Goal: Task Accomplishment & Management: Complete application form

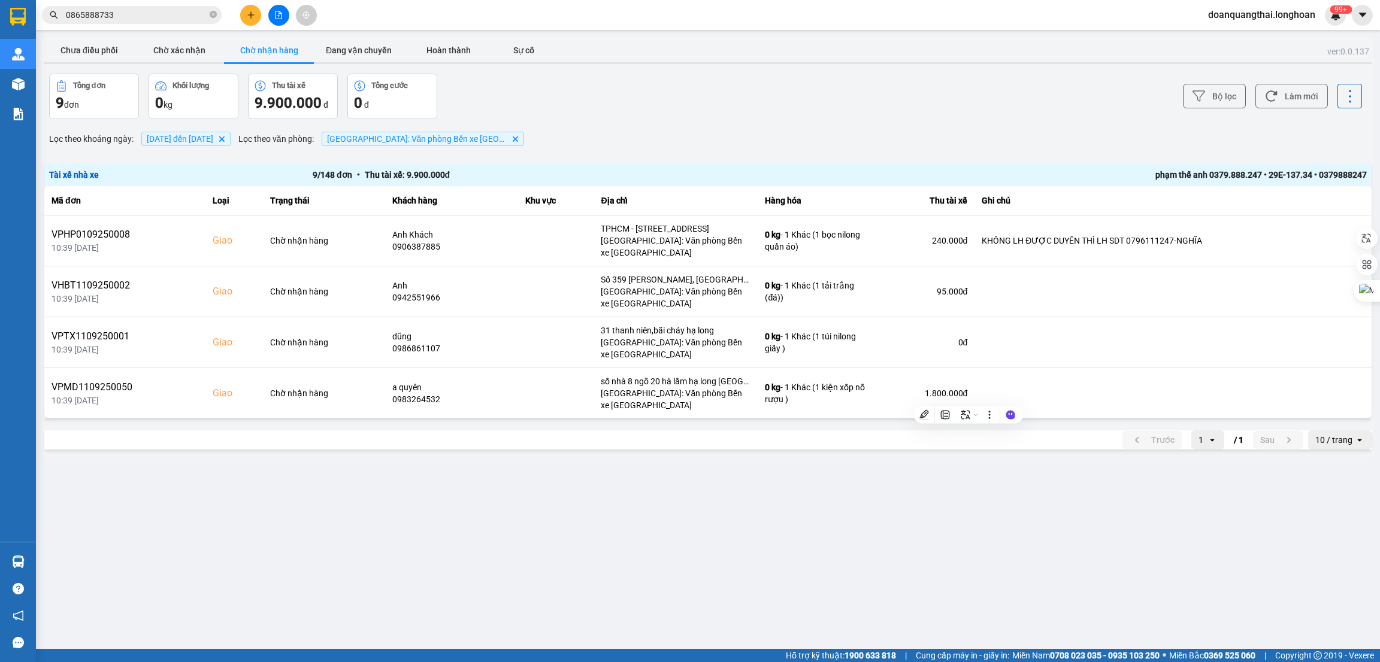
scroll to position [256, 0]
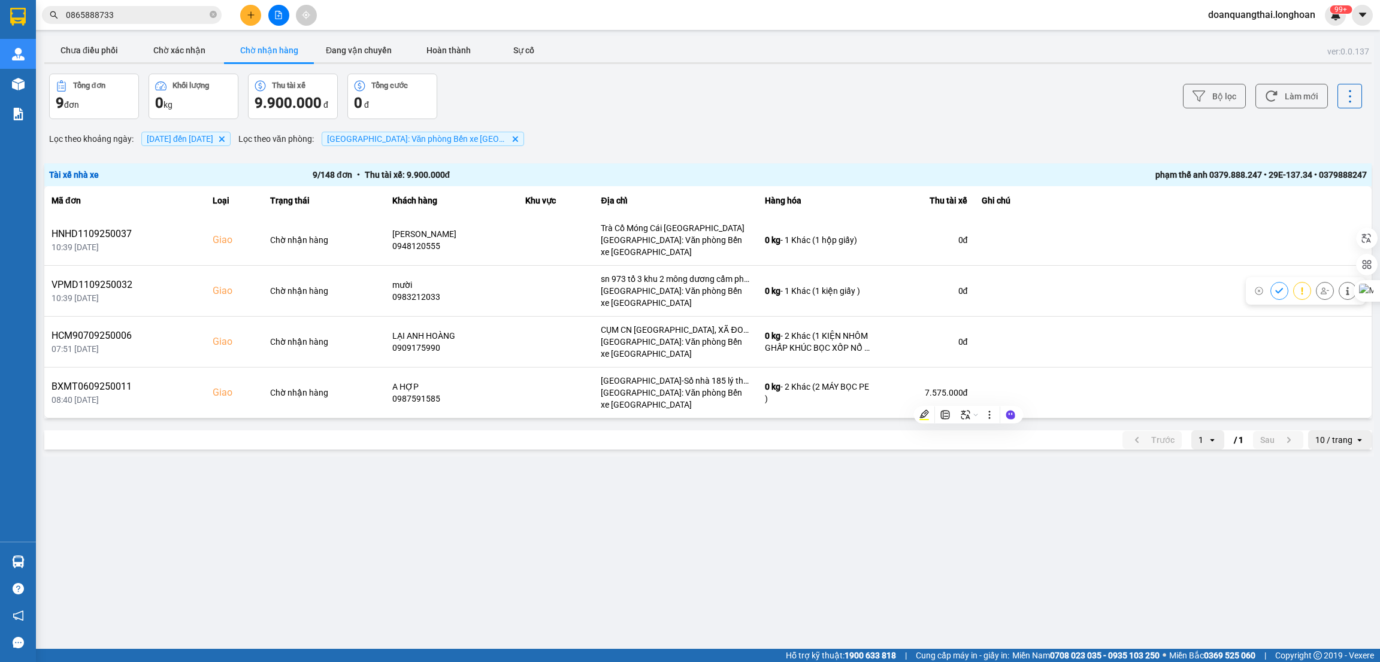
click at [297, 453] on div "ver: 0.0.137 Chưa điều phối Chờ xác nhận Chờ nhận hàng Đang vận chuyển Hoàn thà…" at bounding box center [708, 246] width 1332 height 421
click at [146, 15] on input "0865888733" at bounding box center [136, 14] width 141 height 13
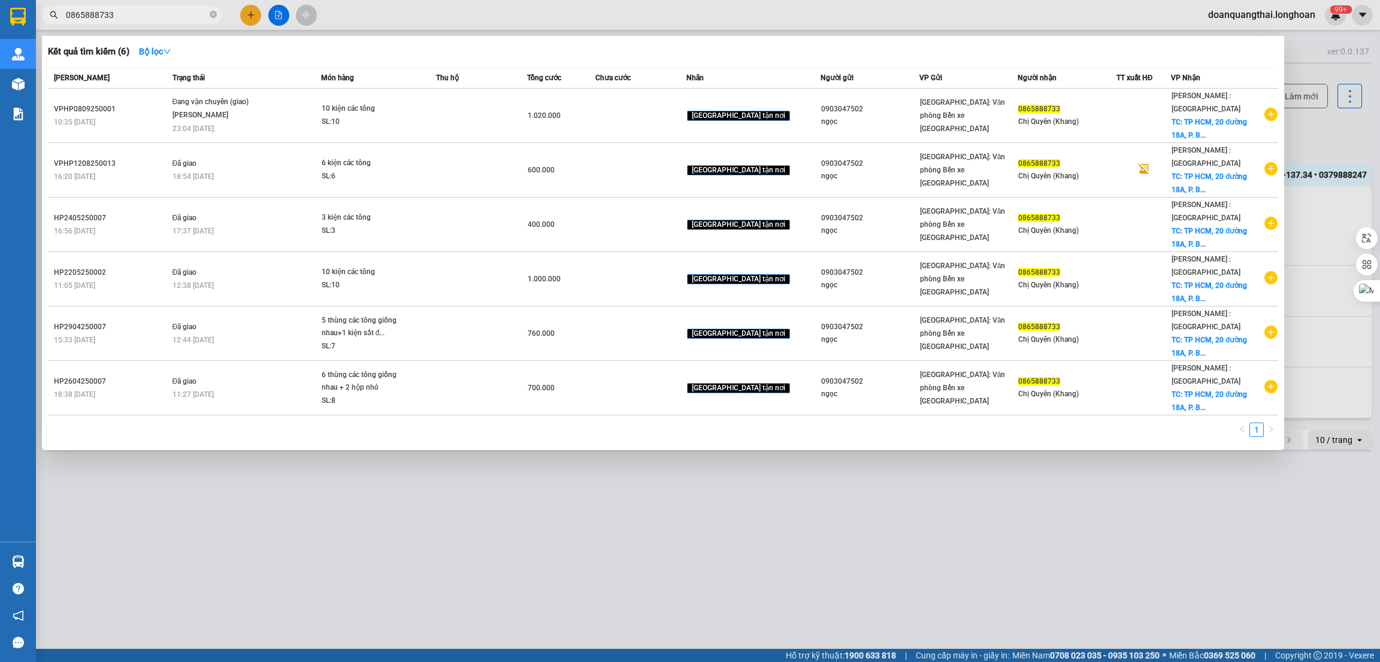
click at [146, 15] on input "0865888733" at bounding box center [136, 14] width 141 height 13
paste input "965786326"
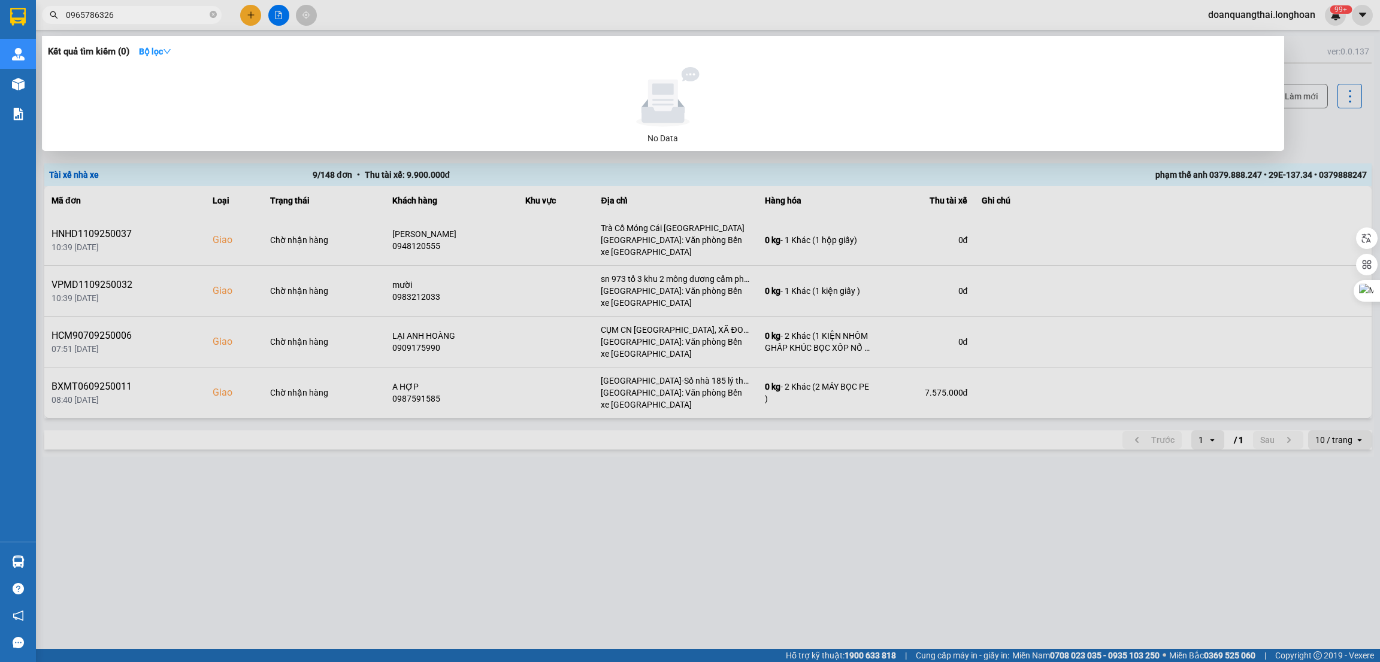
type input "0965786326"
click at [245, 11] on div at bounding box center [690, 331] width 1380 height 662
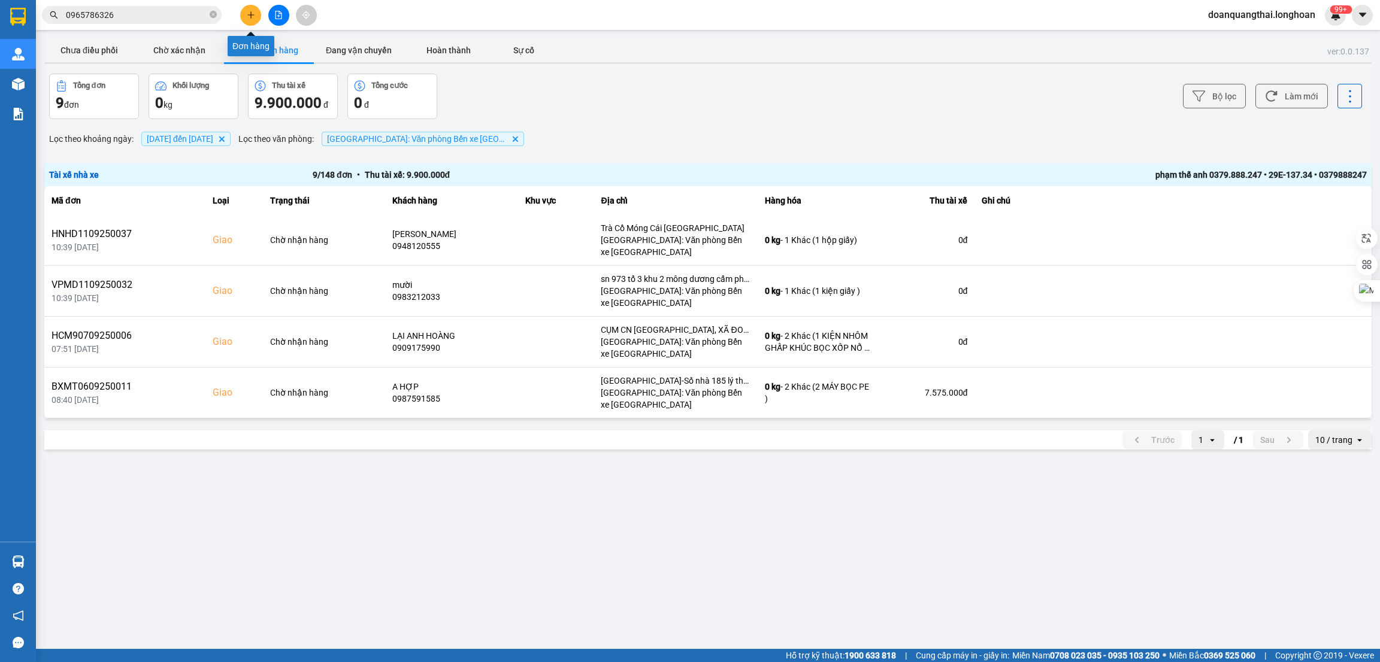
click at [256, 16] on button at bounding box center [250, 15] width 21 height 21
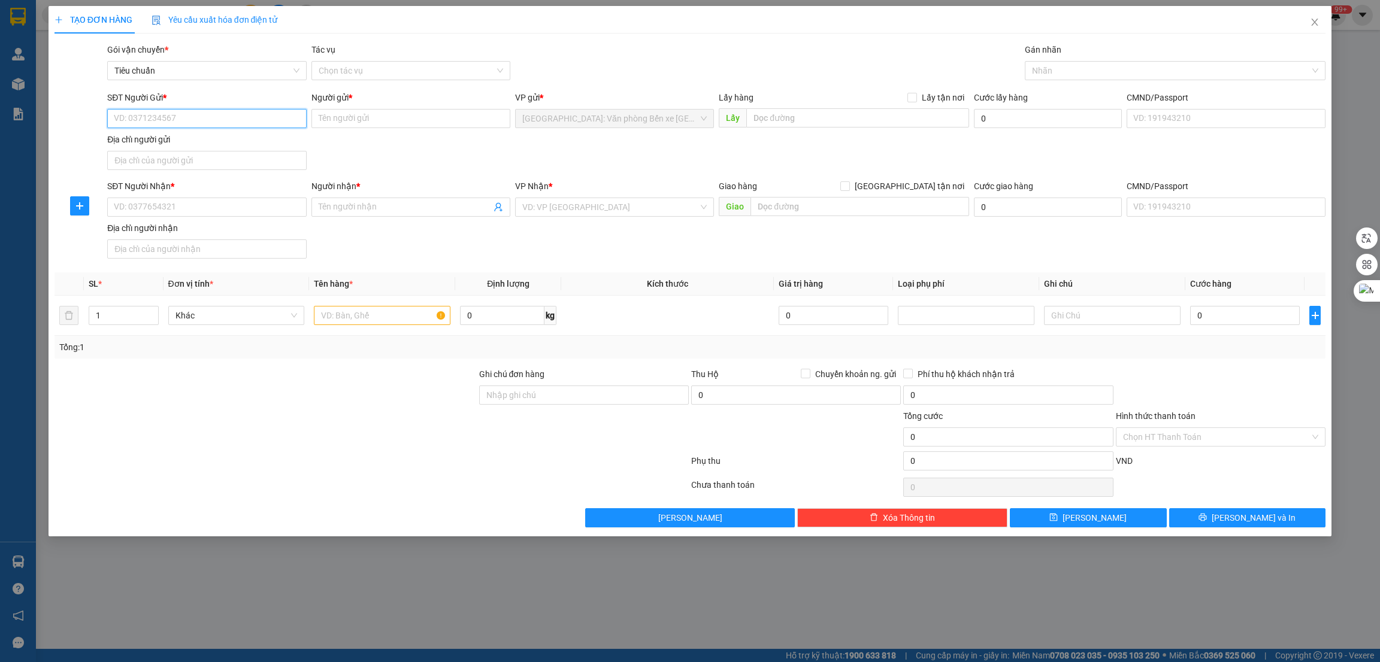
paste input "0965786326"
type input "0965786326"
click at [222, 204] on input "SĐT Người Nhận *" at bounding box center [206, 207] width 199 height 19
click at [339, 118] on input "Người gửi *" at bounding box center [410, 118] width 199 height 19
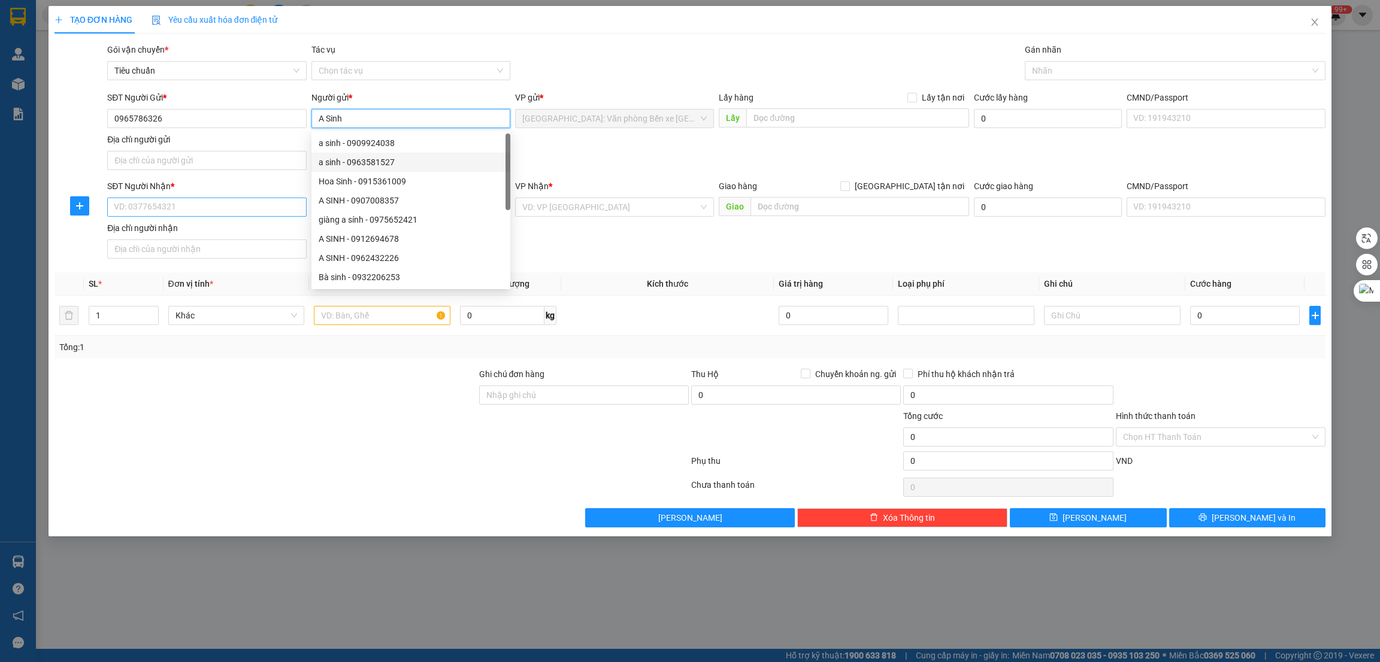
type input "A Sinh"
click at [219, 208] on input "SĐT Người Nhận *" at bounding box center [206, 207] width 199 height 19
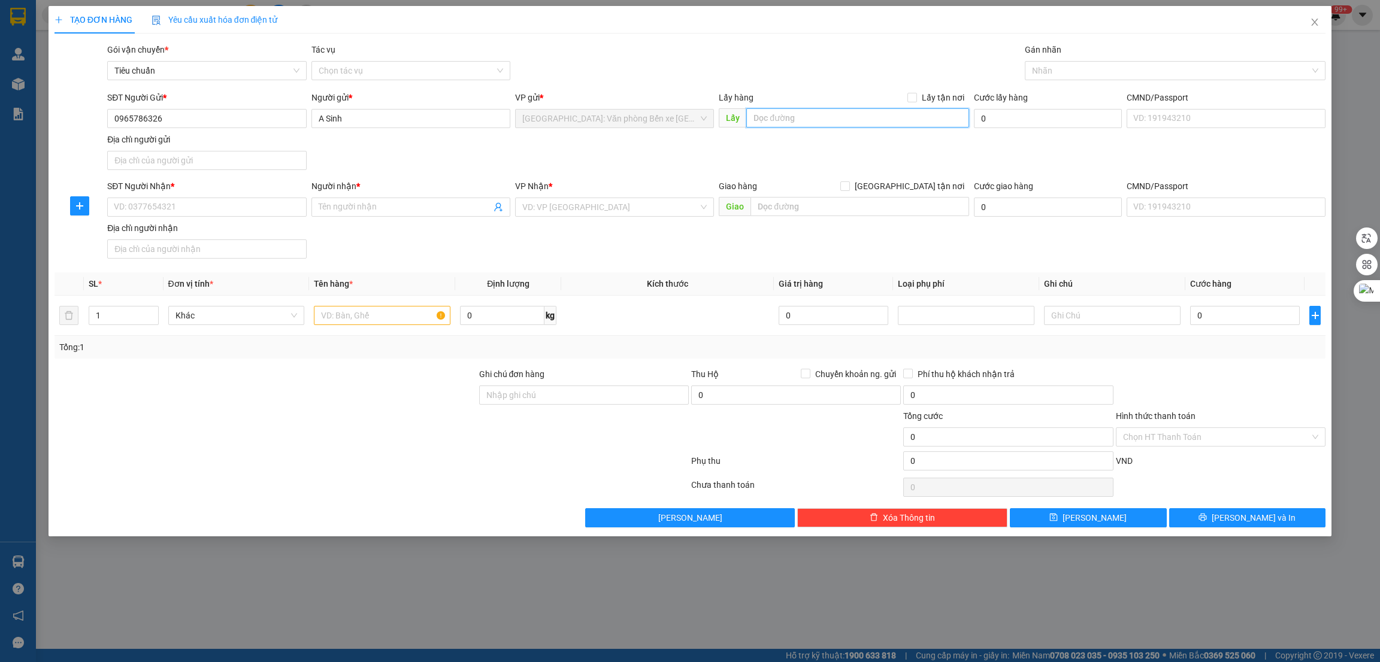
click at [771, 120] on input "text" at bounding box center [857, 117] width 222 height 19
paste input "số nhà [STREET_ADDRESS],[GEOGRAPHIC_DATA]"
type input "số nhà [STREET_ADDRESS],[GEOGRAPHIC_DATA]"
click at [919, 98] on span "Lấy tận nơi" at bounding box center [943, 97] width 52 height 13
click at [916, 98] on input "Lấy tận nơi" at bounding box center [911, 97] width 8 height 8
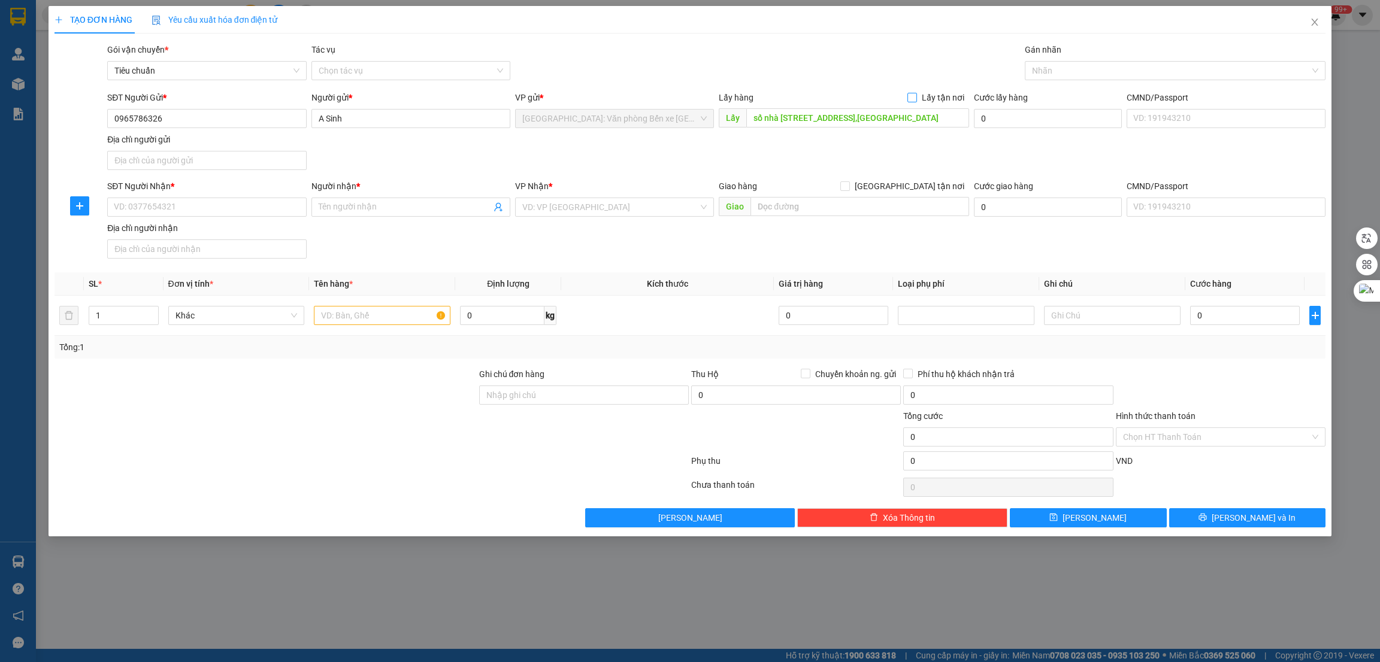
checkbox input "true"
click at [231, 211] on input "SĐT Người Nhận *" at bounding box center [206, 207] width 199 height 19
click at [552, 215] on input "search" at bounding box center [610, 207] width 176 height 18
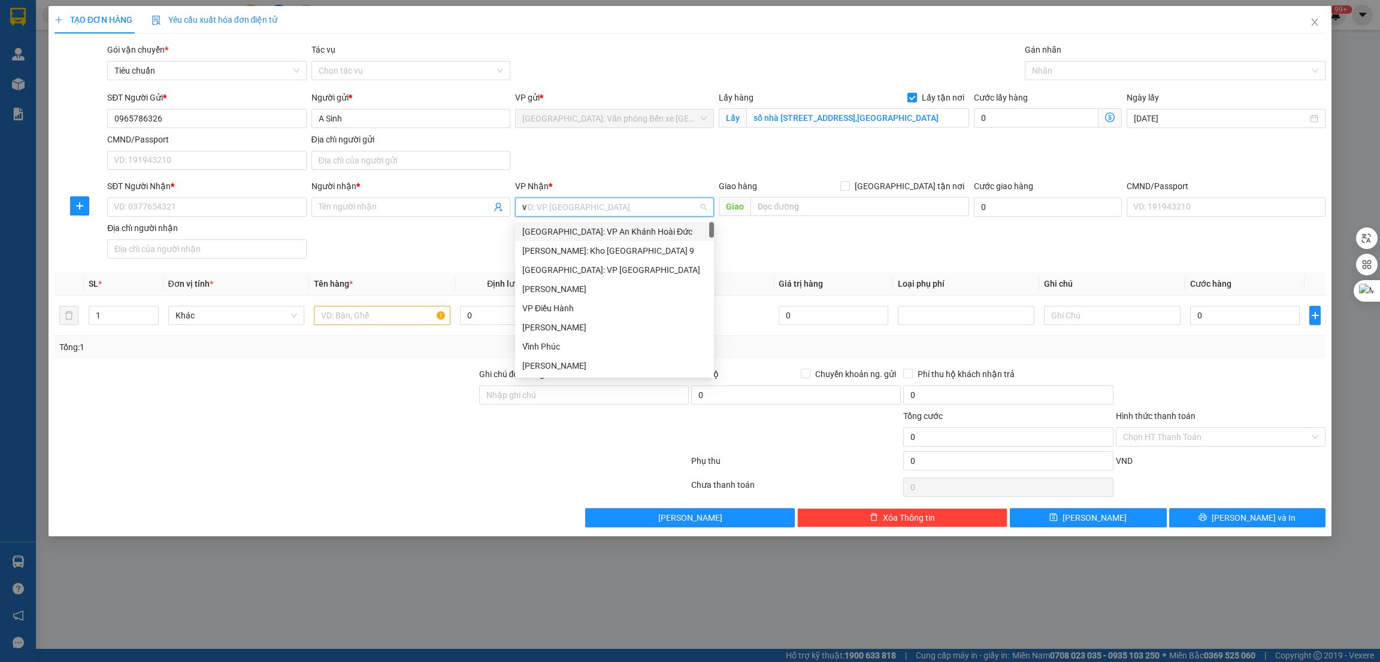
type input "vă"
click at [548, 275] on div "[GEOGRAPHIC_DATA]: Kho Văn Điển Thanh Trì" at bounding box center [639, 270] width 234 height 13
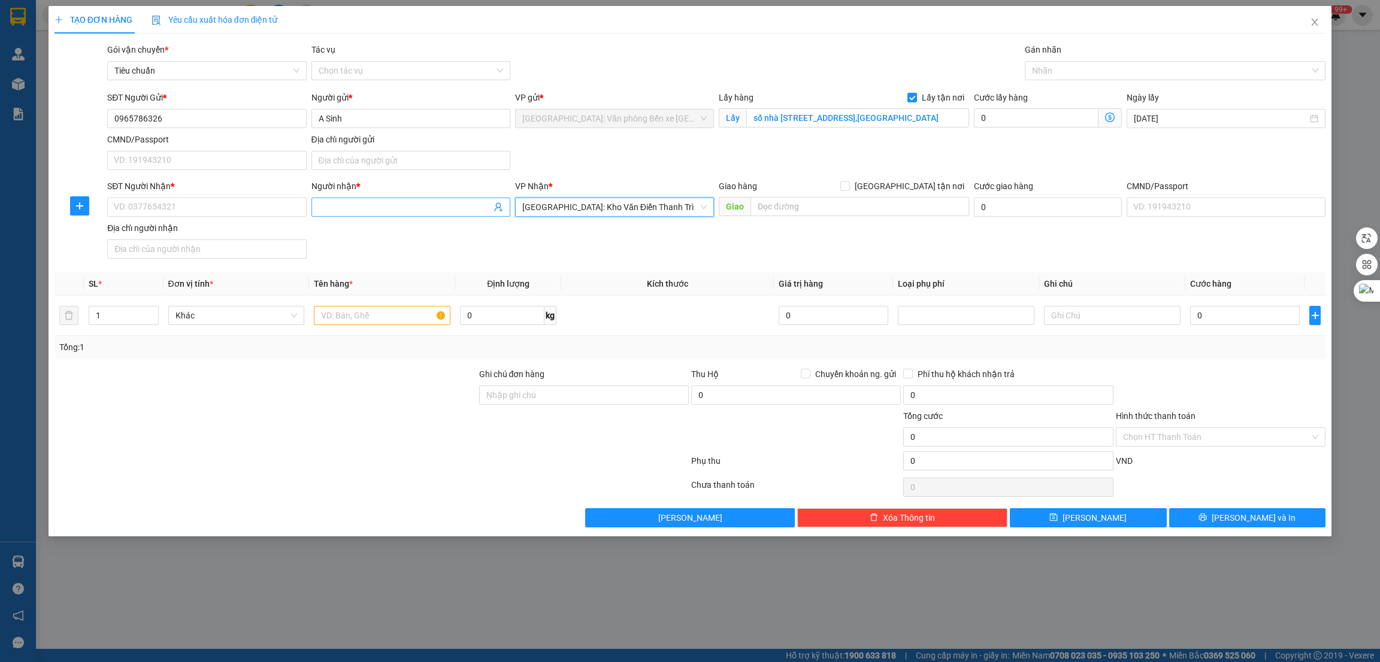
click at [407, 210] on input "Người nhận *" at bounding box center [405, 207] width 172 height 13
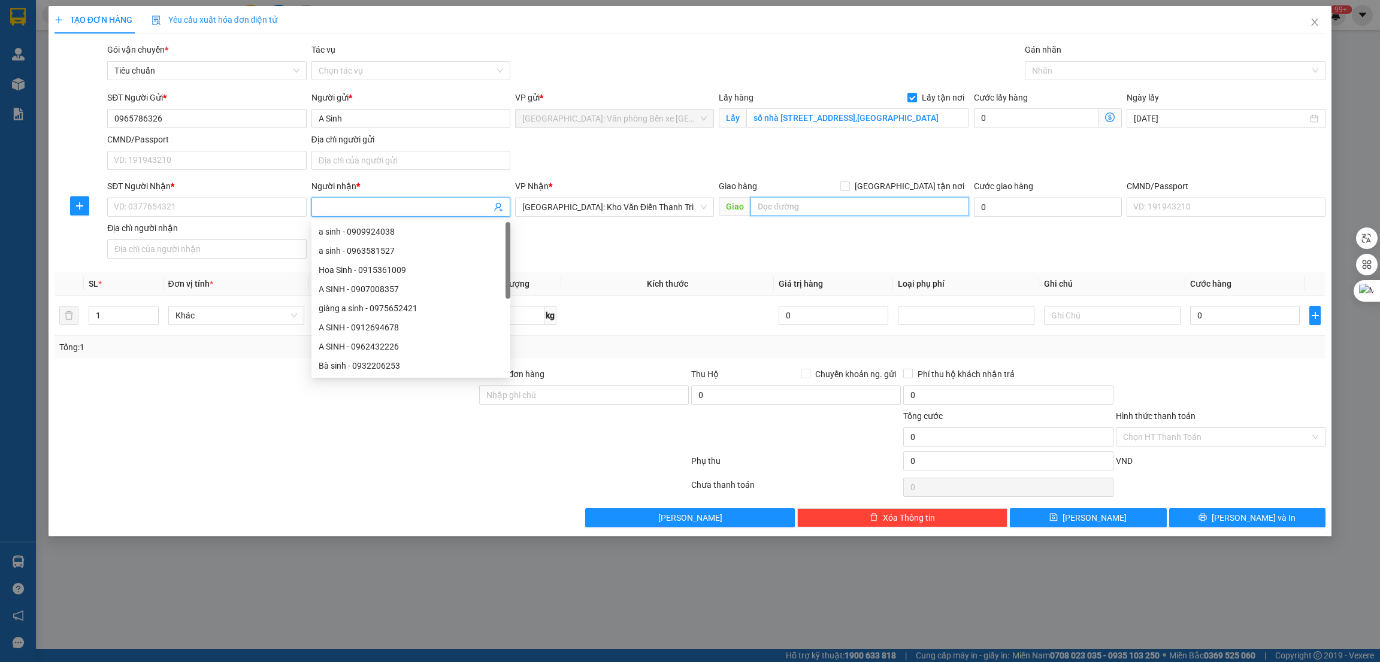
click at [798, 211] on input "text" at bounding box center [859, 206] width 218 height 19
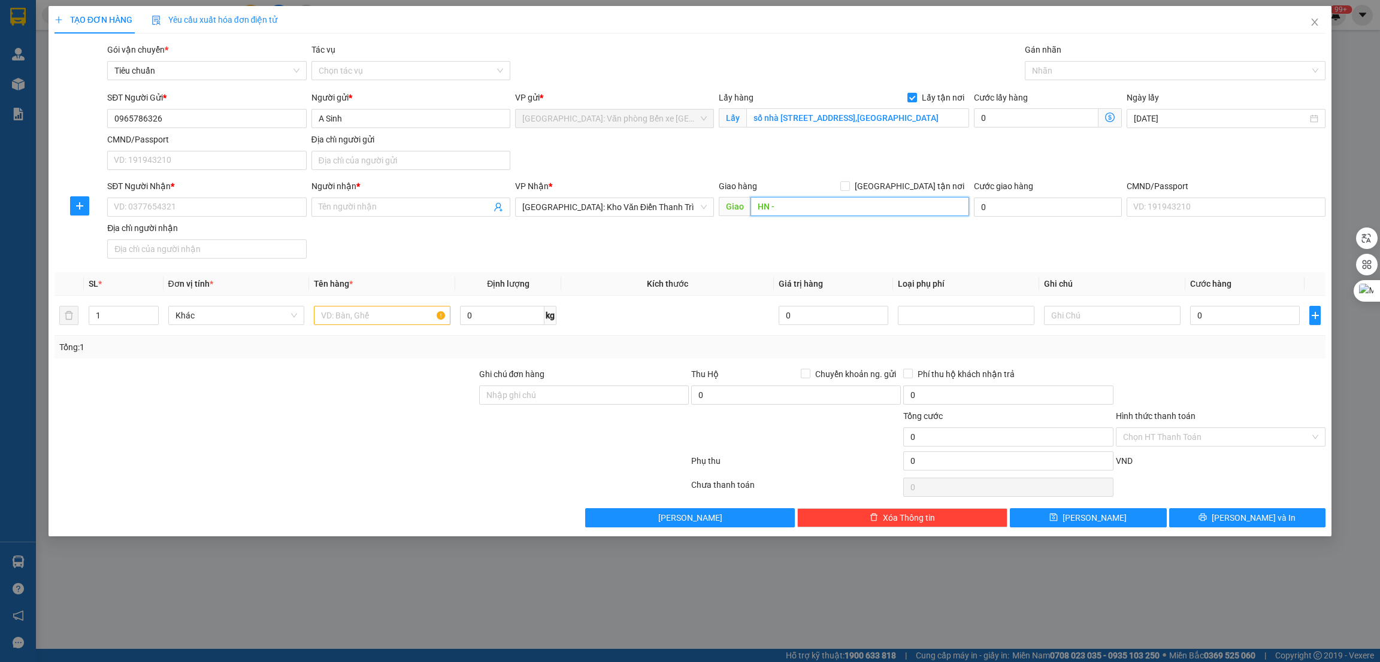
paste input "181 [PERSON_NAME], [PERSON_NAME], [PERSON_NAME]"
type input "HN - 181 [PERSON_NAME], [PERSON_NAME], [PERSON_NAME]"
click at [925, 180] on span "[GEOGRAPHIC_DATA] tận nơi" at bounding box center [909, 186] width 119 height 13
click at [849, 181] on input "[GEOGRAPHIC_DATA] tận nơi" at bounding box center [844, 185] width 8 height 8
checkbox input "true"
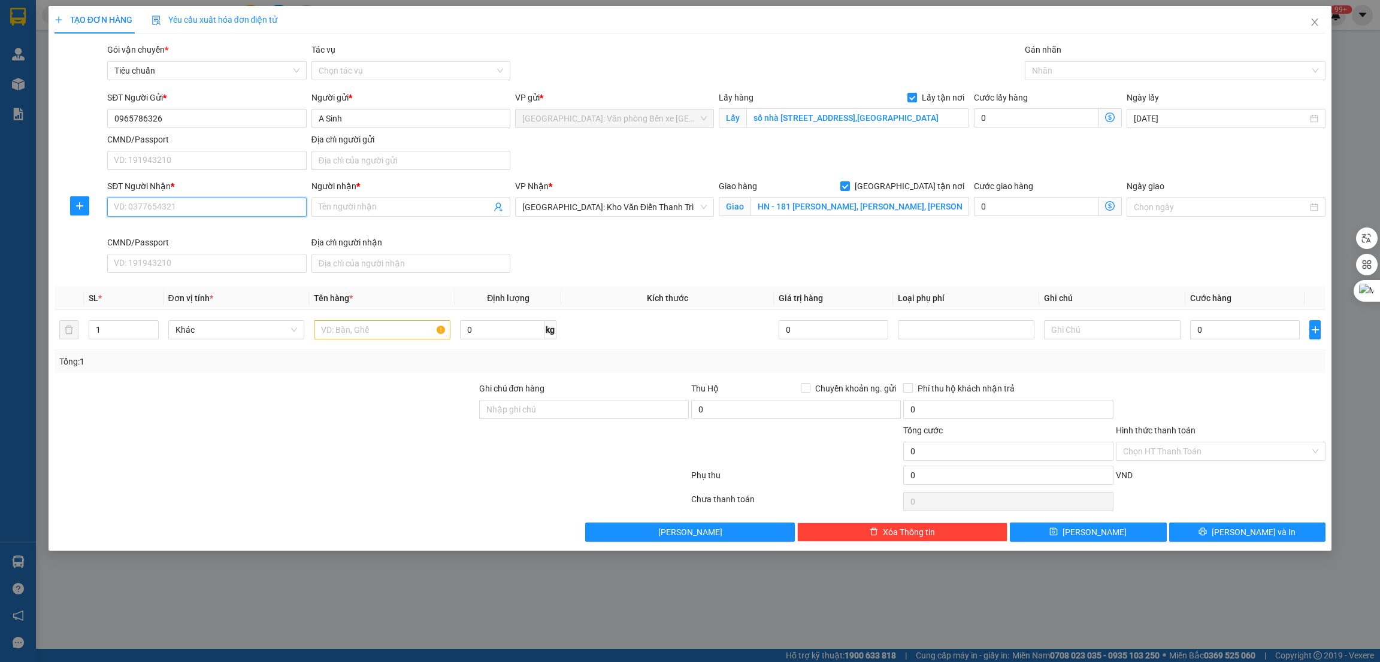
click at [195, 205] on input "SĐT Người Nhận *" at bounding box center [206, 207] width 199 height 19
paste input "0356324953"
type input "0356324953"
click at [364, 214] on span at bounding box center [410, 207] width 199 height 19
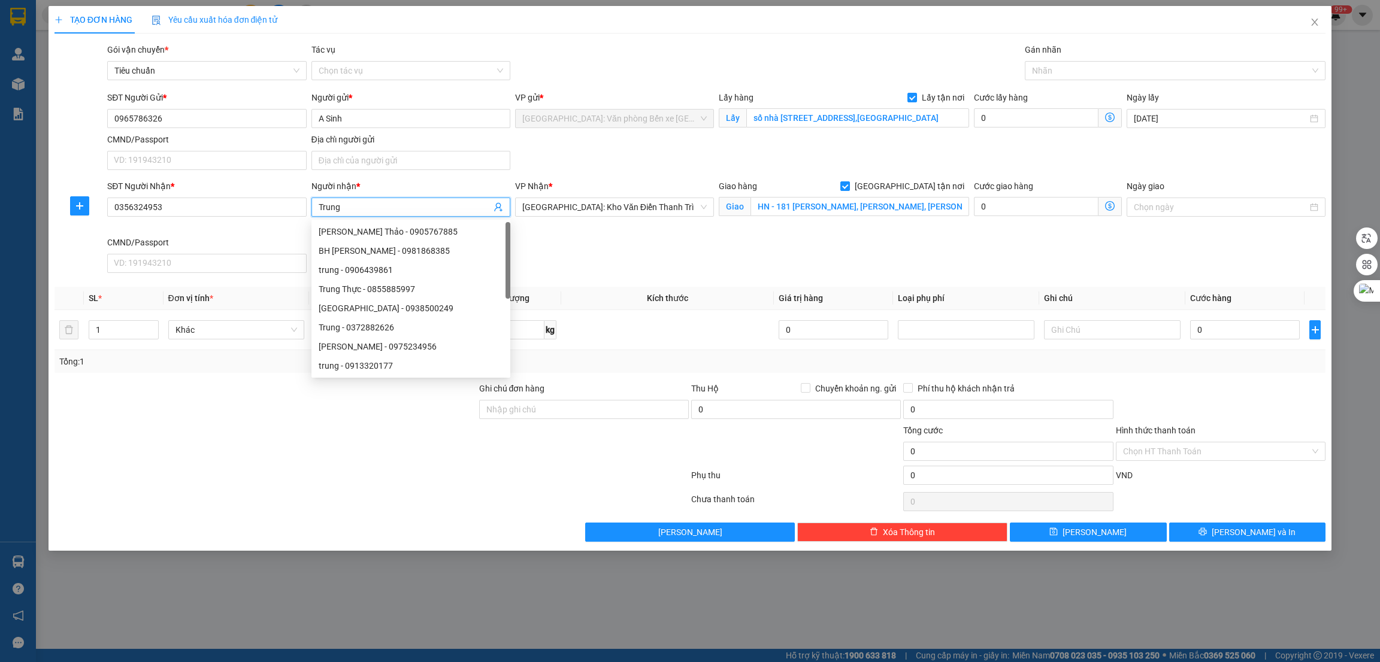
type input "Trung"
click at [841, 261] on div "SĐT Người Nhận * 0356324953 Người nhận * Trung VP Nhận * [GEOGRAPHIC_DATA]: [PE…" at bounding box center [716, 229] width 1223 height 98
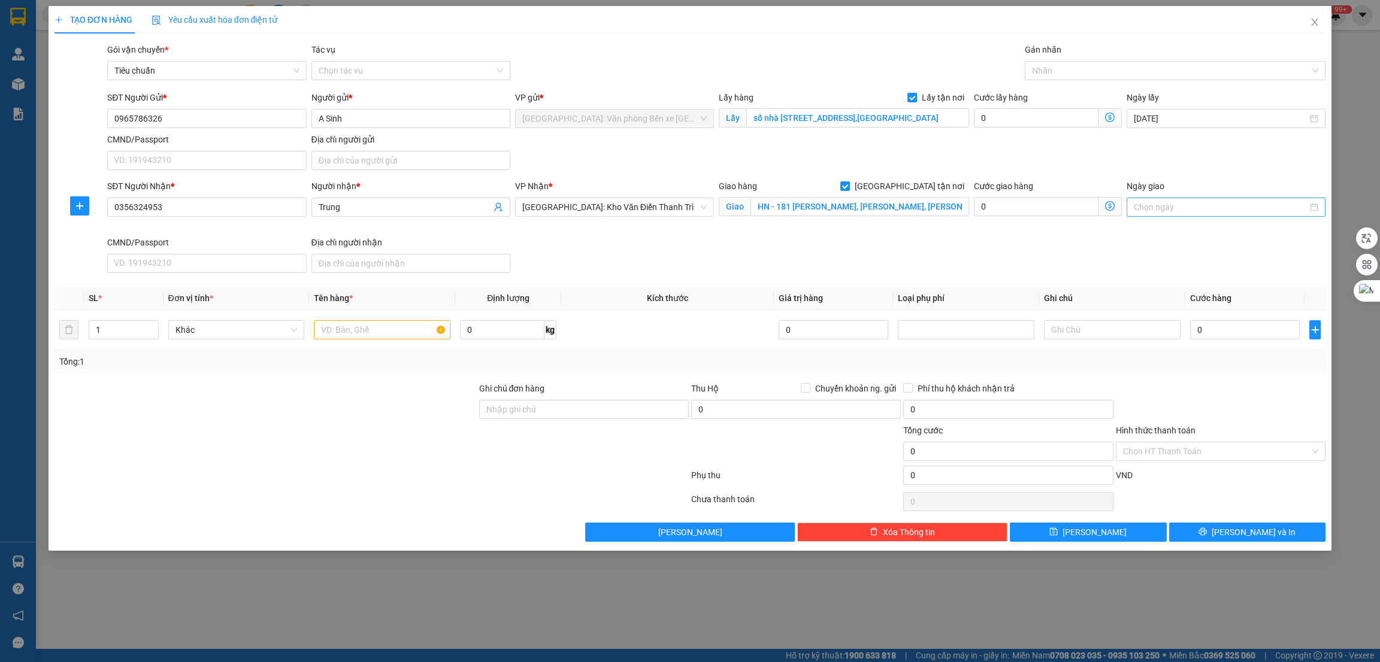
click at [1180, 209] on input "Ngày giao" at bounding box center [1221, 207] width 174 height 13
click at [1023, 253] on div "SĐT Người Nhận * 0356324953 Người nhận * Trung VP Nhận * [GEOGRAPHIC_DATA]: [PE…" at bounding box center [716, 229] width 1223 height 98
click at [385, 331] on input "text" at bounding box center [382, 329] width 137 height 19
paste input "2 kiện"
type input "2 kiện"
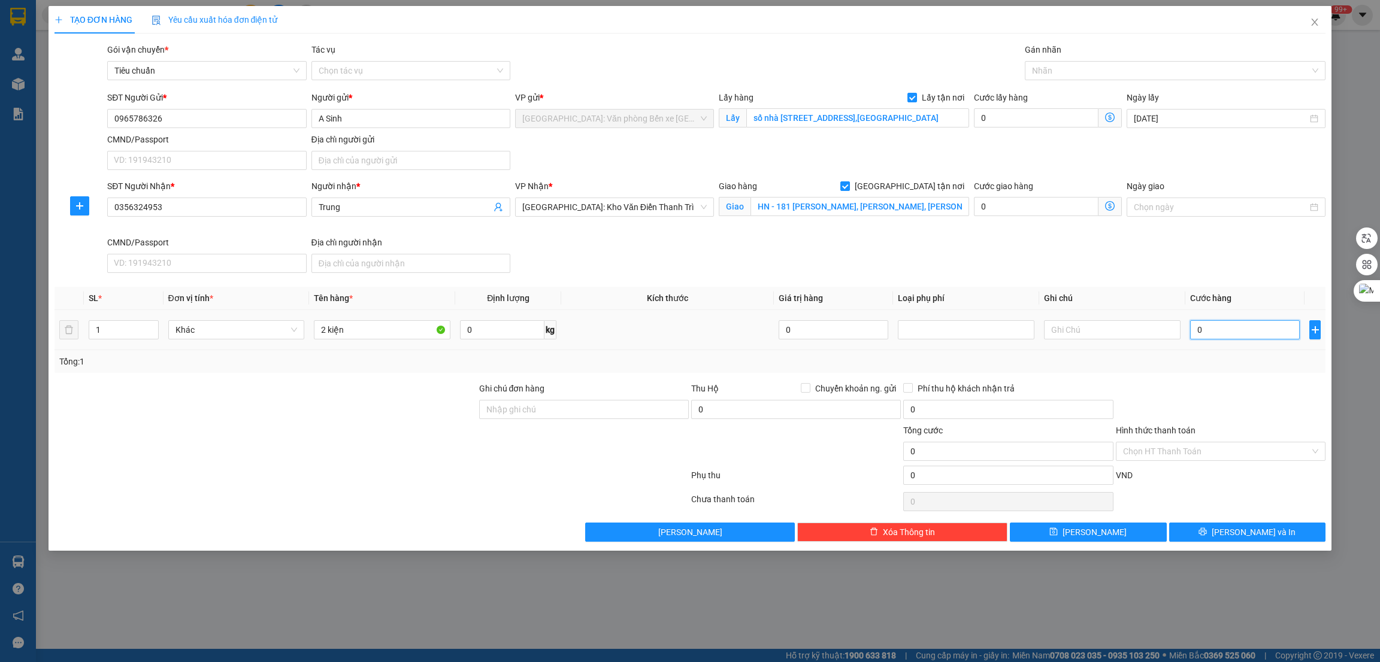
click at [1219, 332] on input "0" at bounding box center [1245, 329] width 110 height 19
type input "2"
type input "270"
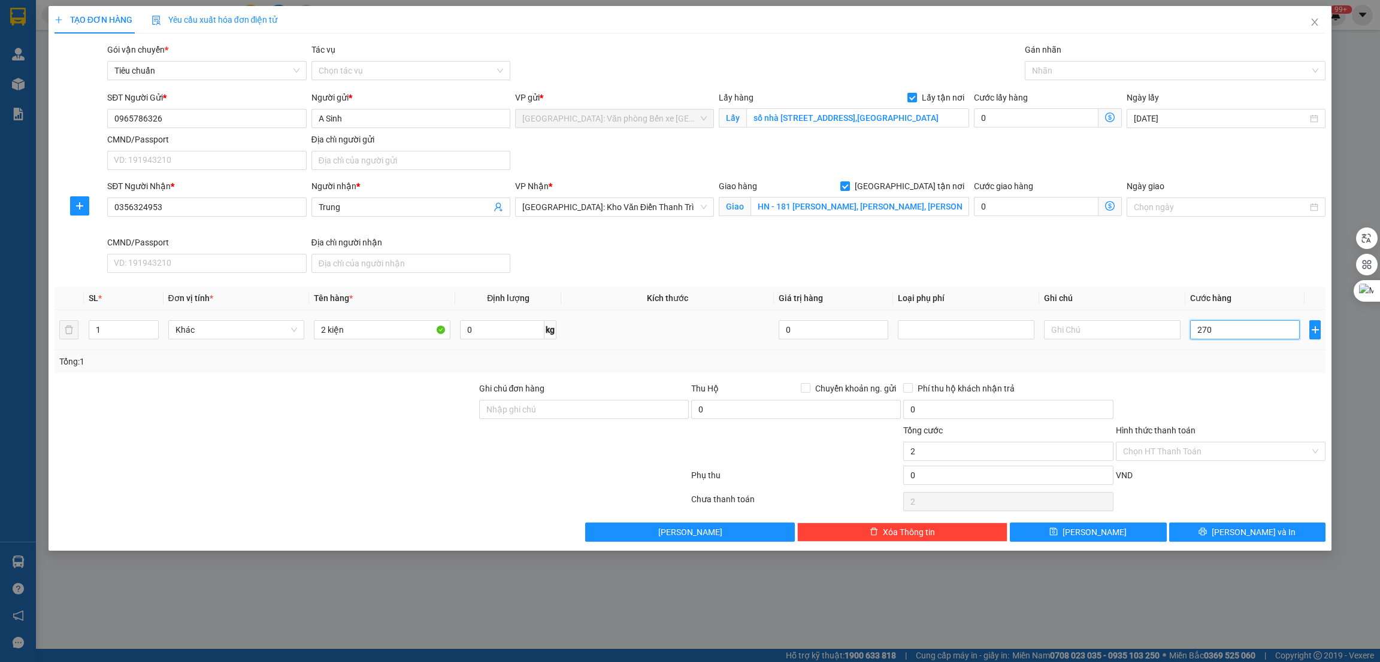
type input "270"
type input "2.700"
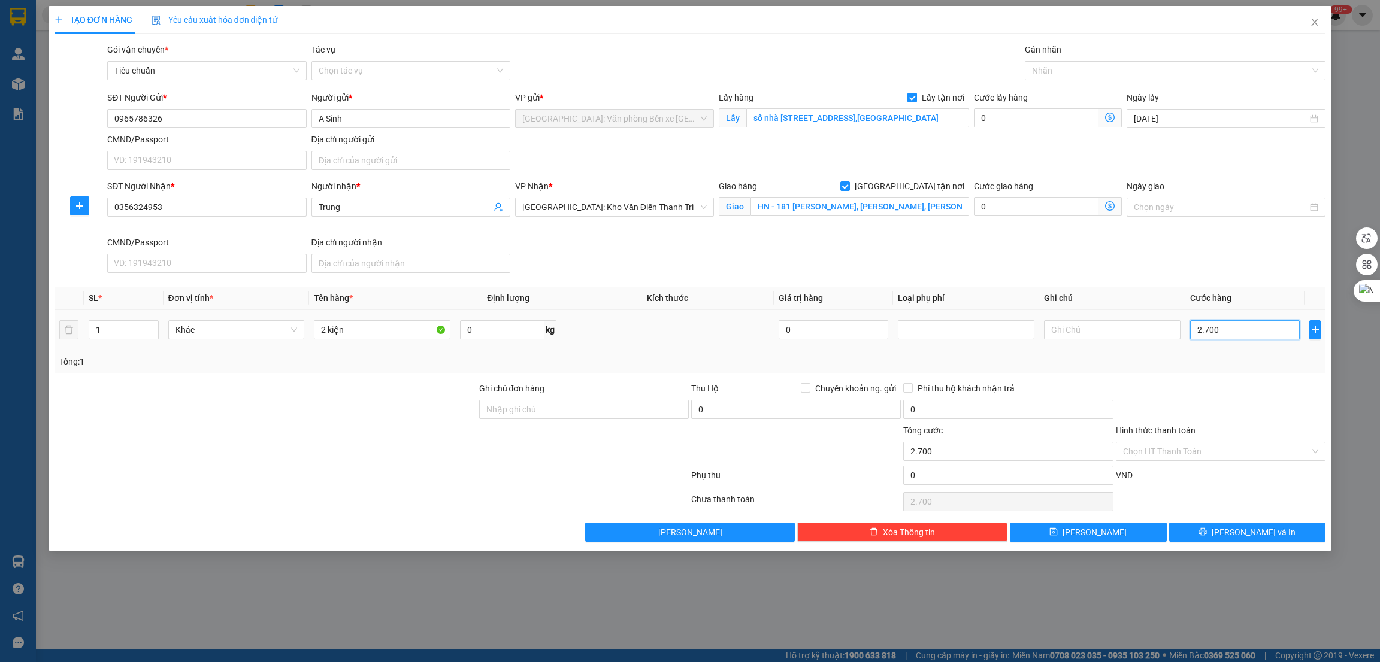
type input "27.000"
type input "270.000"
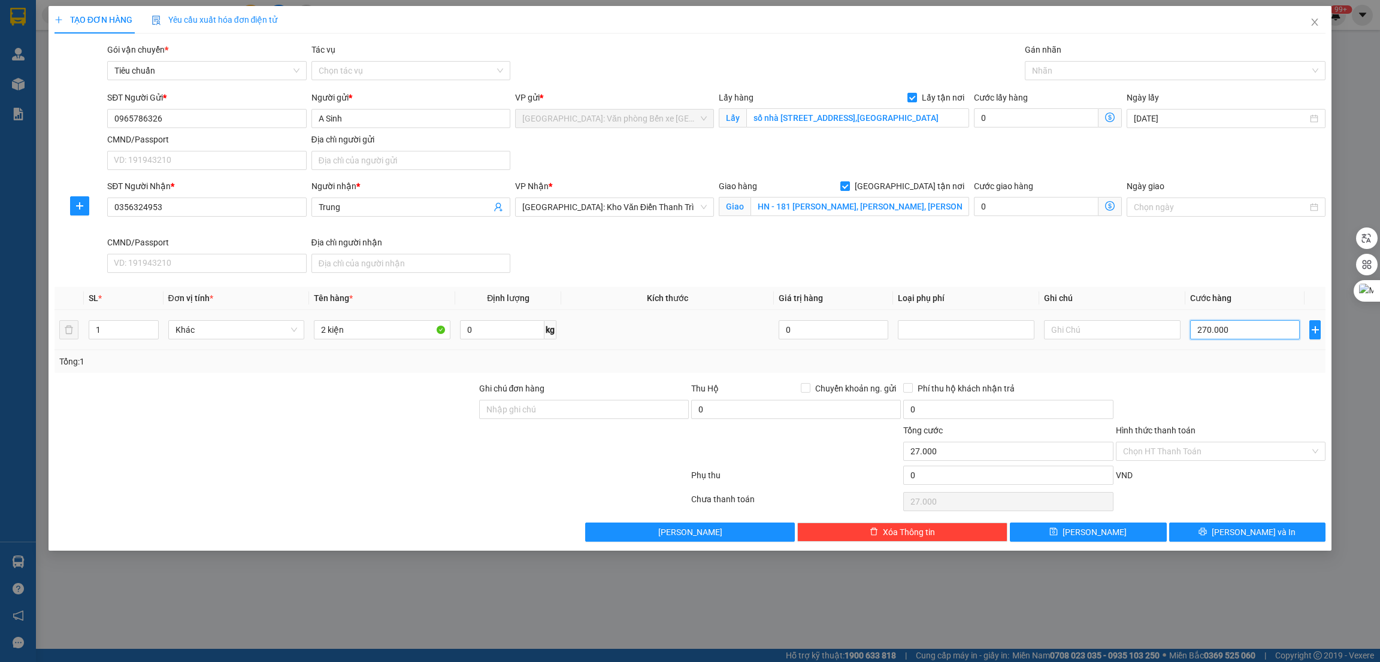
type input "270.000"
click at [1129, 530] on button "[PERSON_NAME]" at bounding box center [1088, 532] width 157 height 19
checkbox input "false"
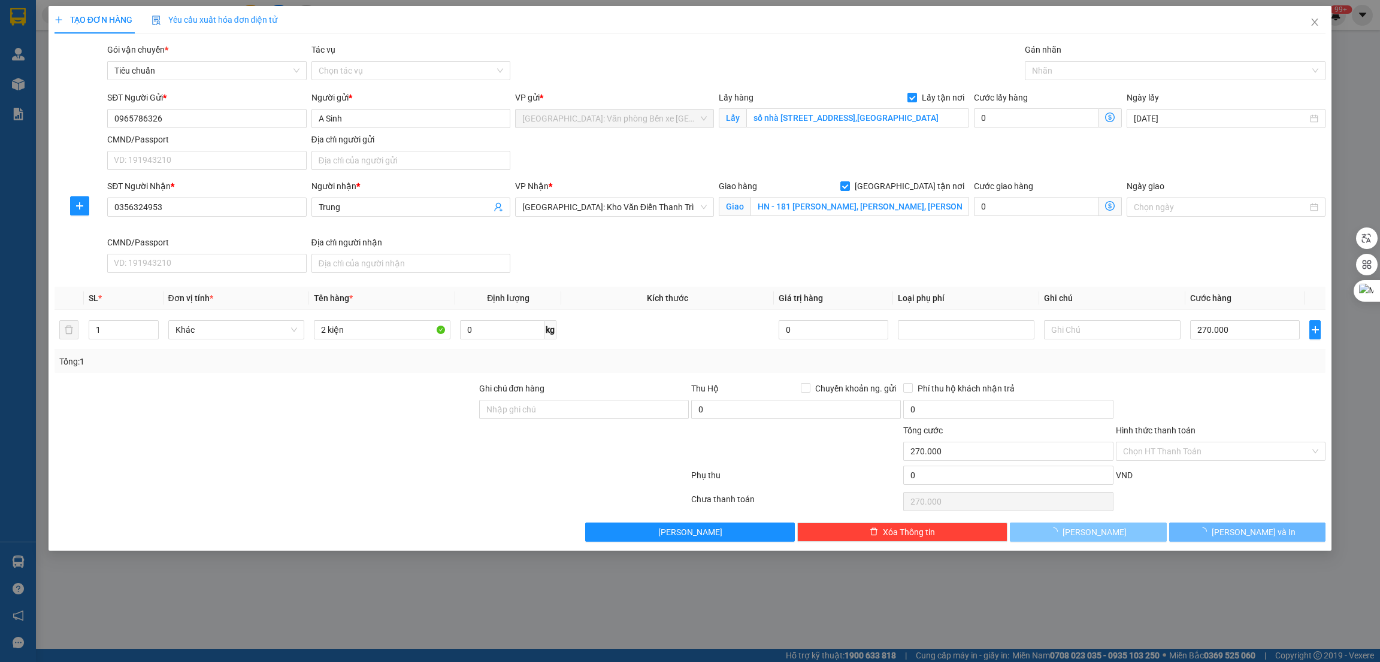
type input "0"
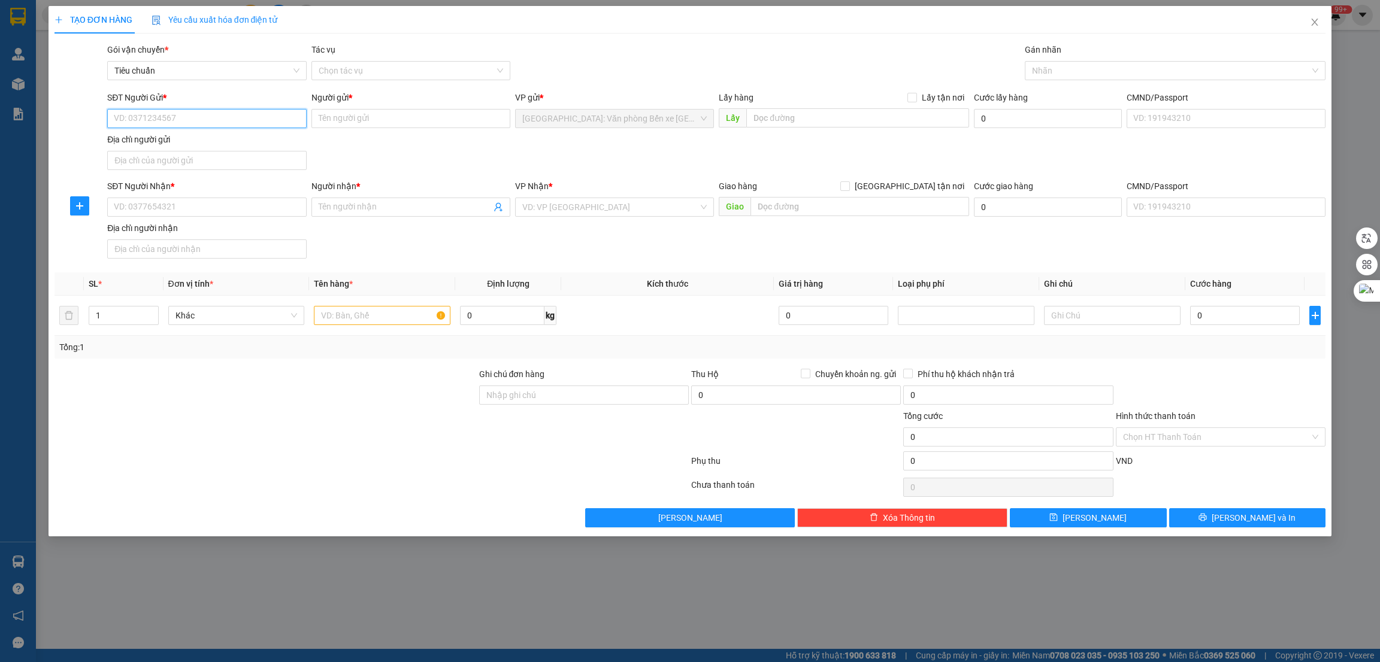
click at [171, 123] on input "SĐT Người Gửi *" at bounding box center [206, 118] width 199 height 19
paste input "0387240539"
type input "0387240539"
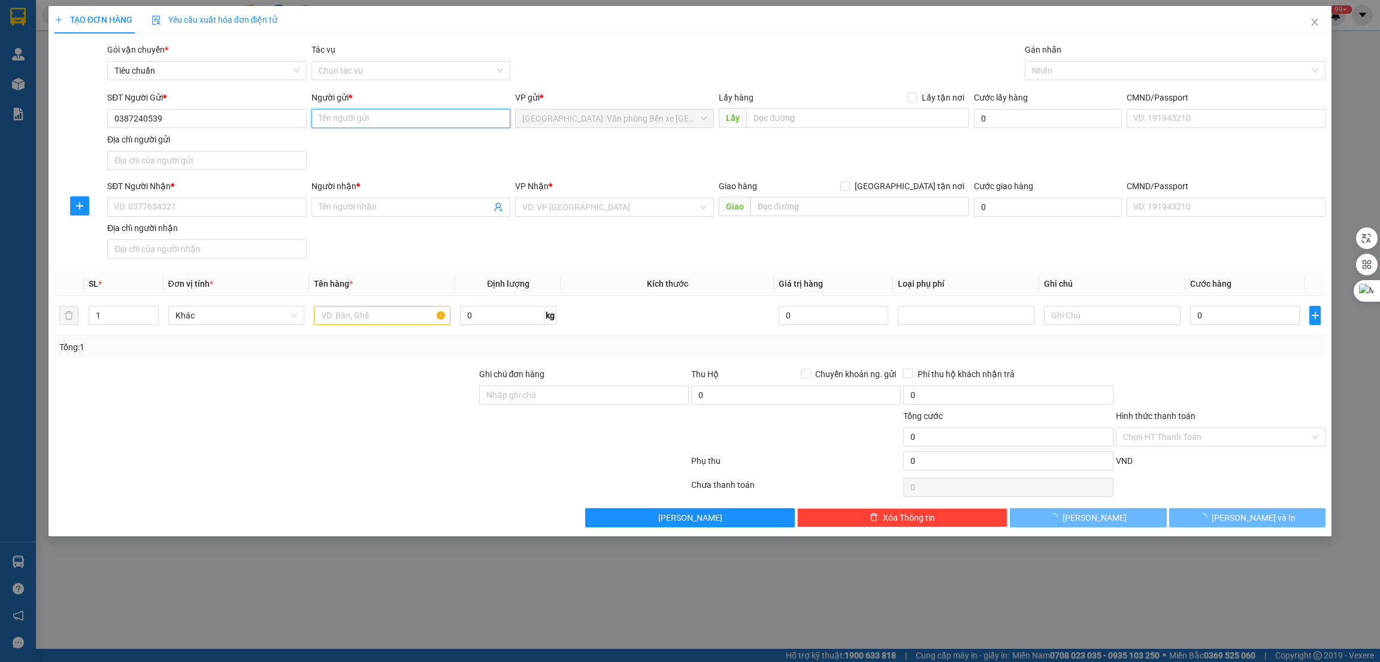
click at [359, 120] on input "Người gửi *" at bounding box center [410, 118] width 199 height 19
type input "[PERSON_NAME]"
click at [149, 216] on input "SĐT Người Nhận *" at bounding box center [206, 207] width 199 height 19
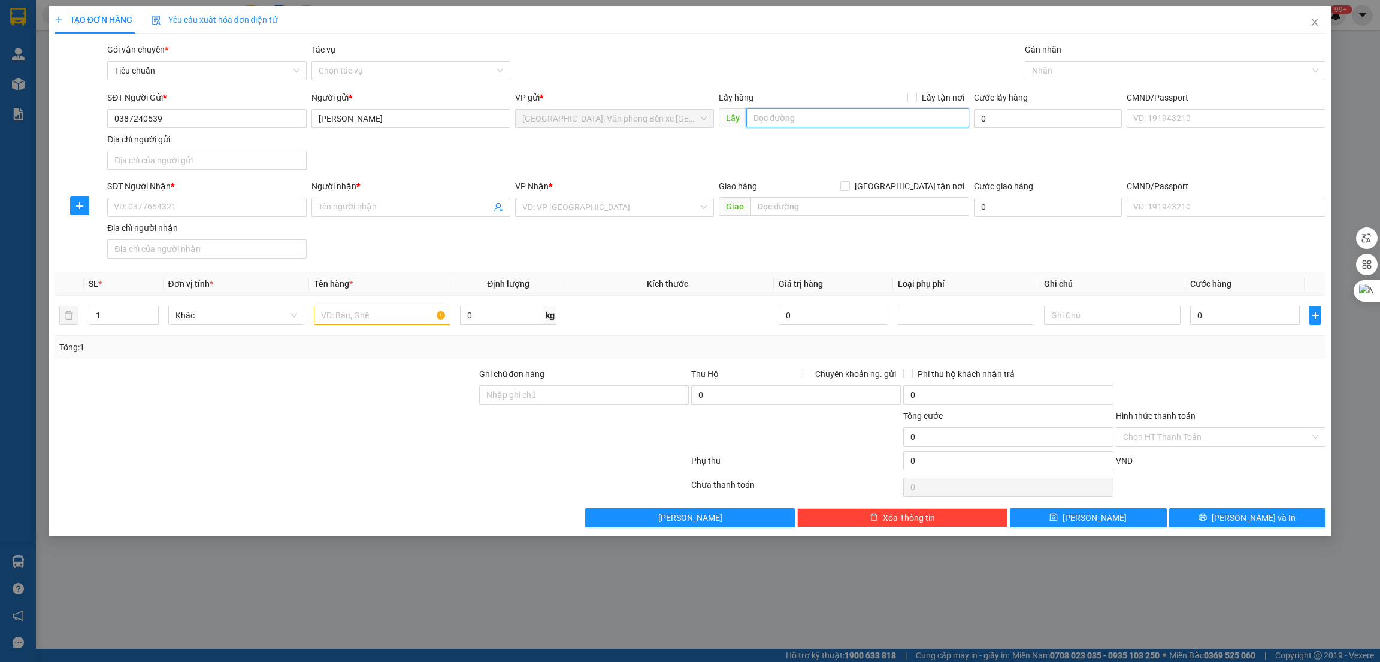
click at [757, 116] on input "text" at bounding box center [857, 117] width 222 height 19
paste input "Số nhà 14 tổ 32 khu5phuong [GEOGRAPHIC_DATA] cũ ha [GEOGRAPHIC_DATA]"
type input "Số nhà 14 tổ 32 khu5phuong [GEOGRAPHIC_DATA] cũ ha [GEOGRAPHIC_DATA]"
click at [956, 102] on span "Lấy tận nơi" at bounding box center [943, 97] width 52 height 13
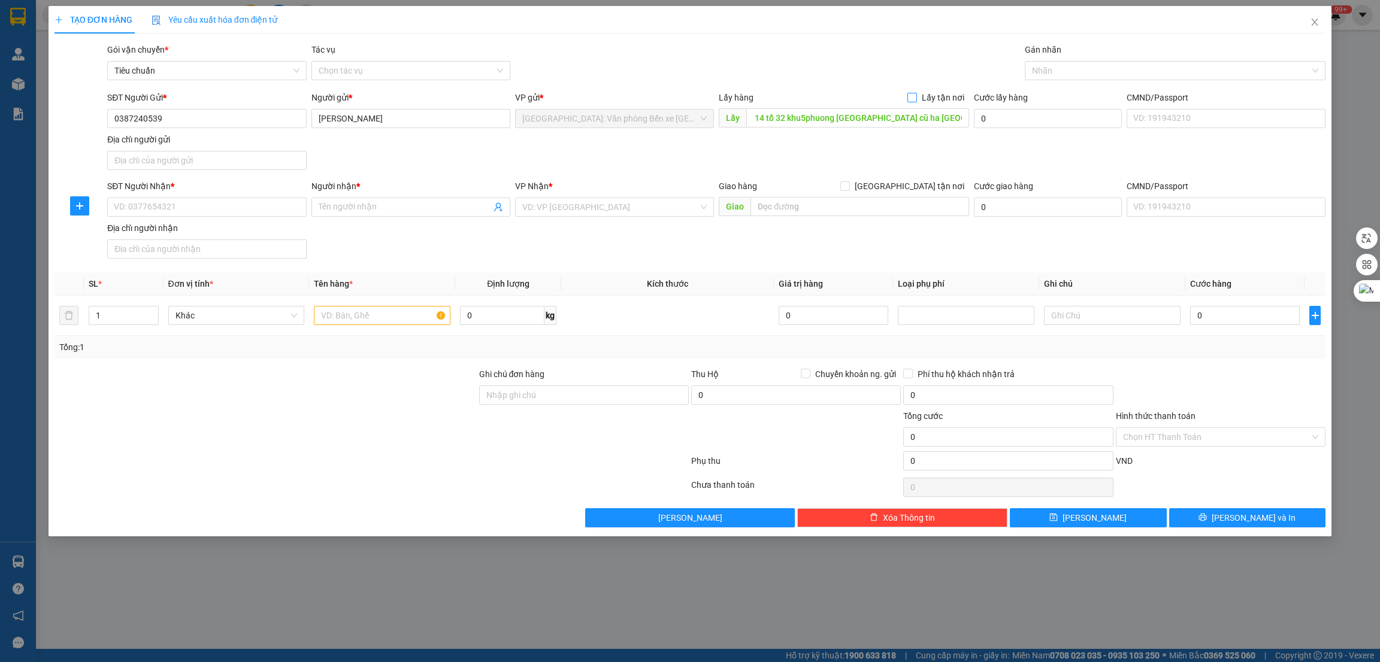
click at [916, 101] on input "Lấy tận nơi" at bounding box center [911, 97] width 8 height 8
checkbox input "true"
click at [222, 213] on input "SĐT Người Nhận *" at bounding box center [206, 207] width 199 height 19
click at [202, 208] on input "SĐT Người Nhận *" at bounding box center [206, 207] width 199 height 19
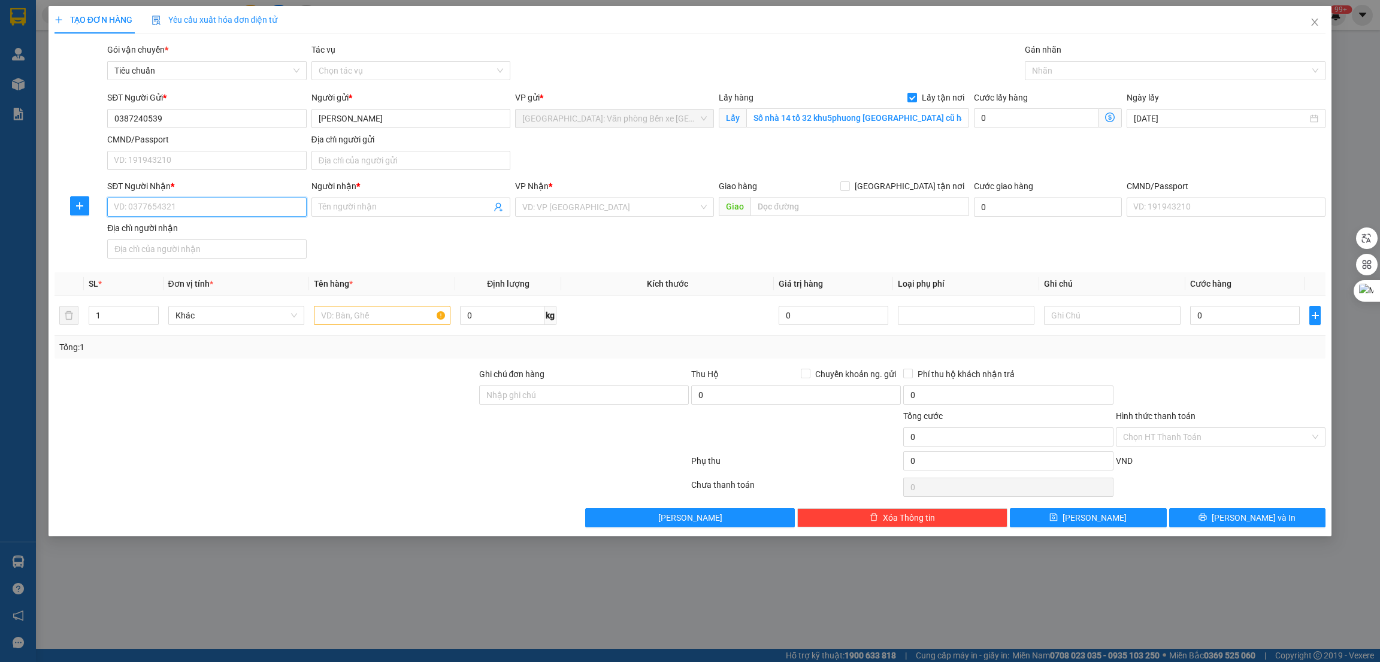
paste input "0398120788"
type input "0398120788"
click at [419, 213] on input "Người nhận *" at bounding box center [405, 207] width 172 height 13
type input "Hằng"
click at [574, 214] on input "search" at bounding box center [610, 207] width 176 height 18
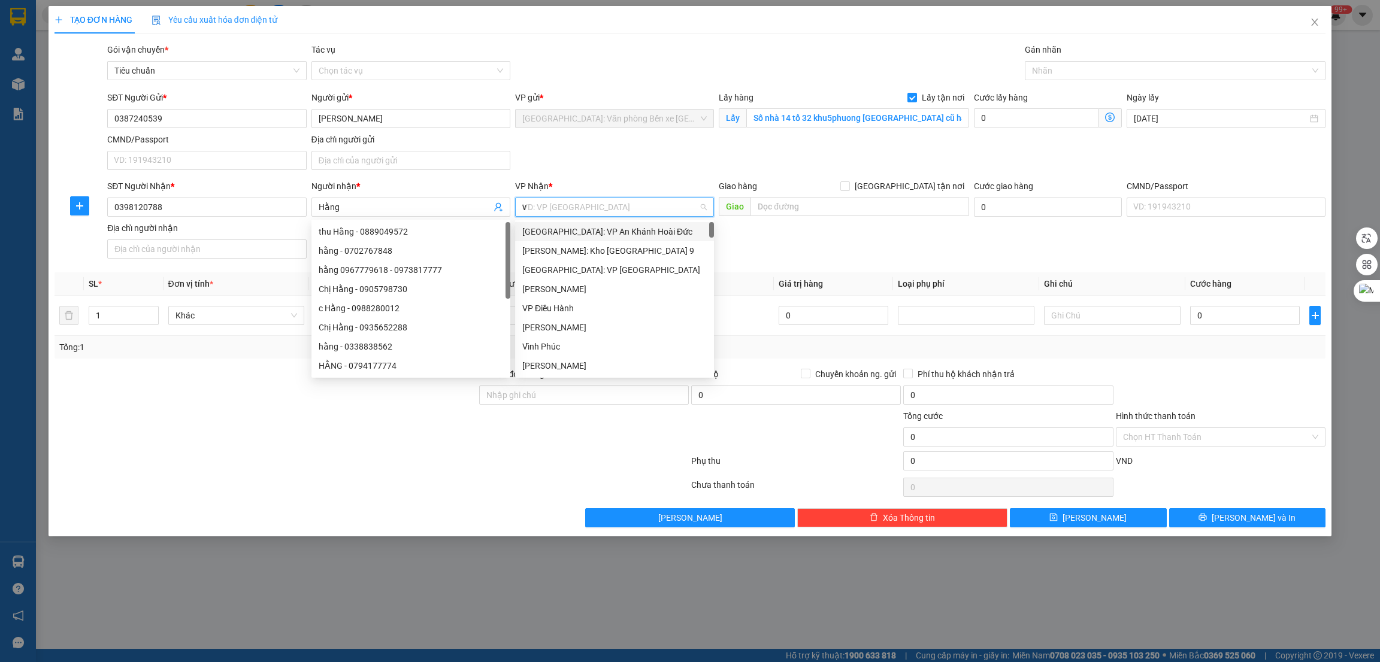
type input "vă"
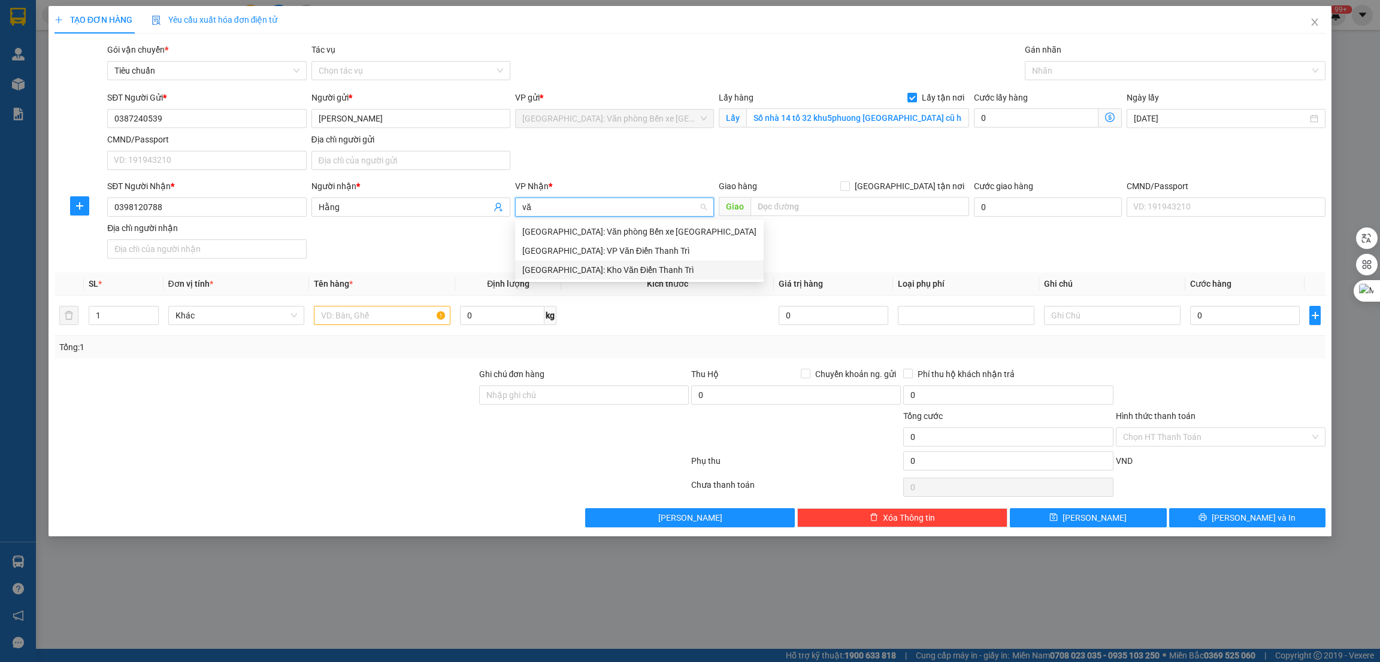
drag, startPoint x: 580, startPoint y: 268, endPoint x: 587, endPoint y: 267, distance: 7.8
click at [580, 269] on div "[GEOGRAPHIC_DATA]: Kho Văn Điển Thanh Trì" at bounding box center [639, 270] width 234 height 13
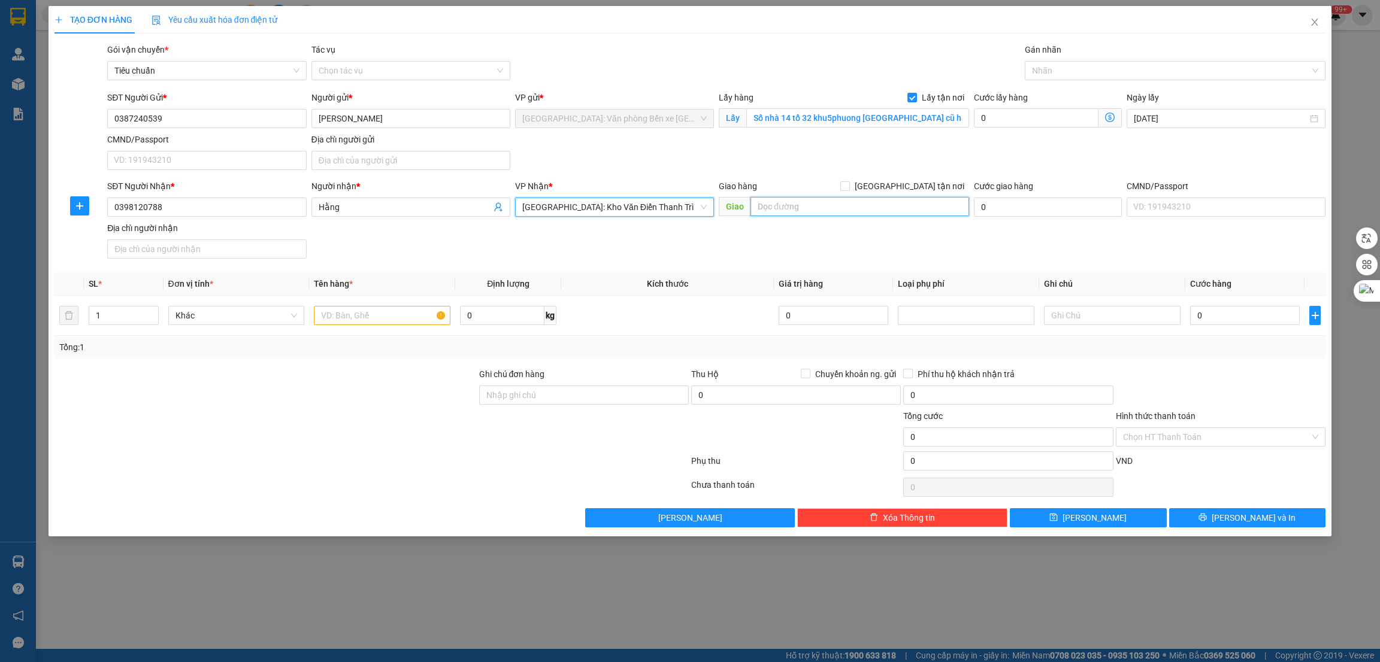
click at [795, 208] on input "text" at bounding box center [859, 206] width 218 height 19
click at [795, 205] on input "HN -" at bounding box center [859, 206] width 218 height 19
click at [822, 210] on input "HN -" at bounding box center [859, 206] width 218 height 19
paste input "ky túc xá pháp [GEOGRAPHIC_DATA]"
type input "HN - ky túc xá pháp [GEOGRAPHIC_DATA]"
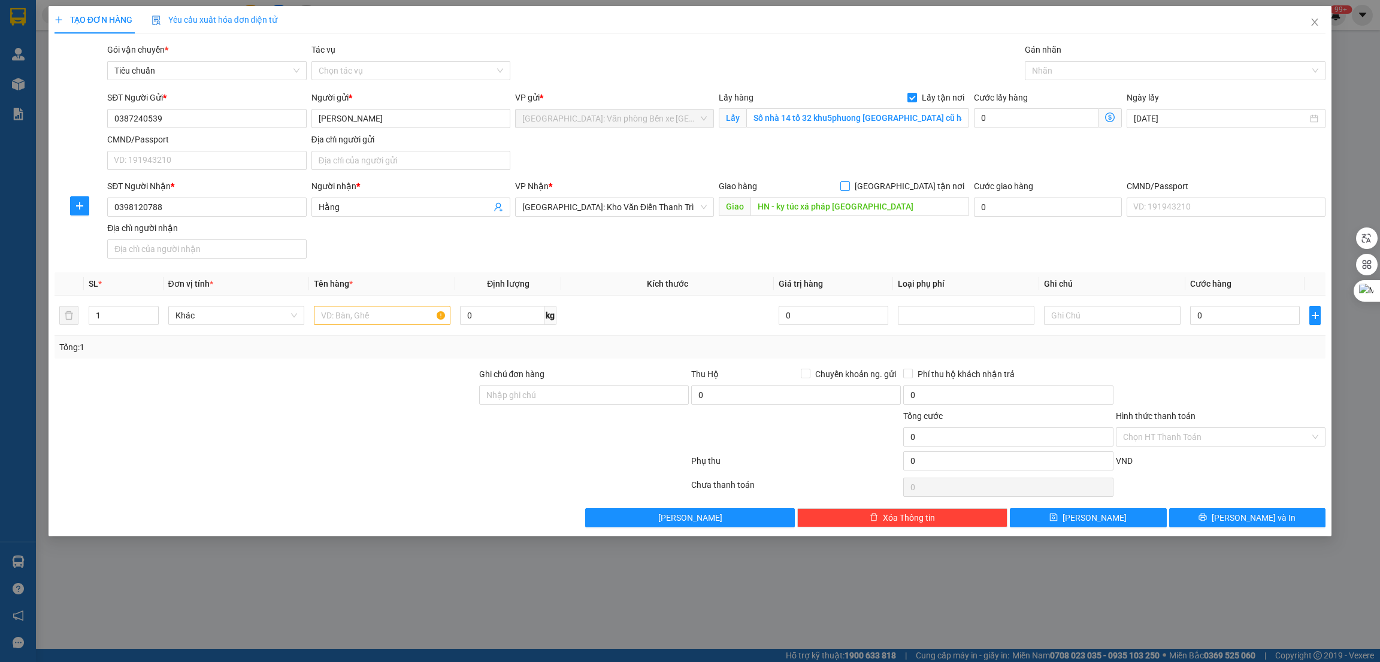
click at [849, 184] on input "[GEOGRAPHIC_DATA] tận nơi" at bounding box center [844, 185] width 8 height 8
checkbox input "true"
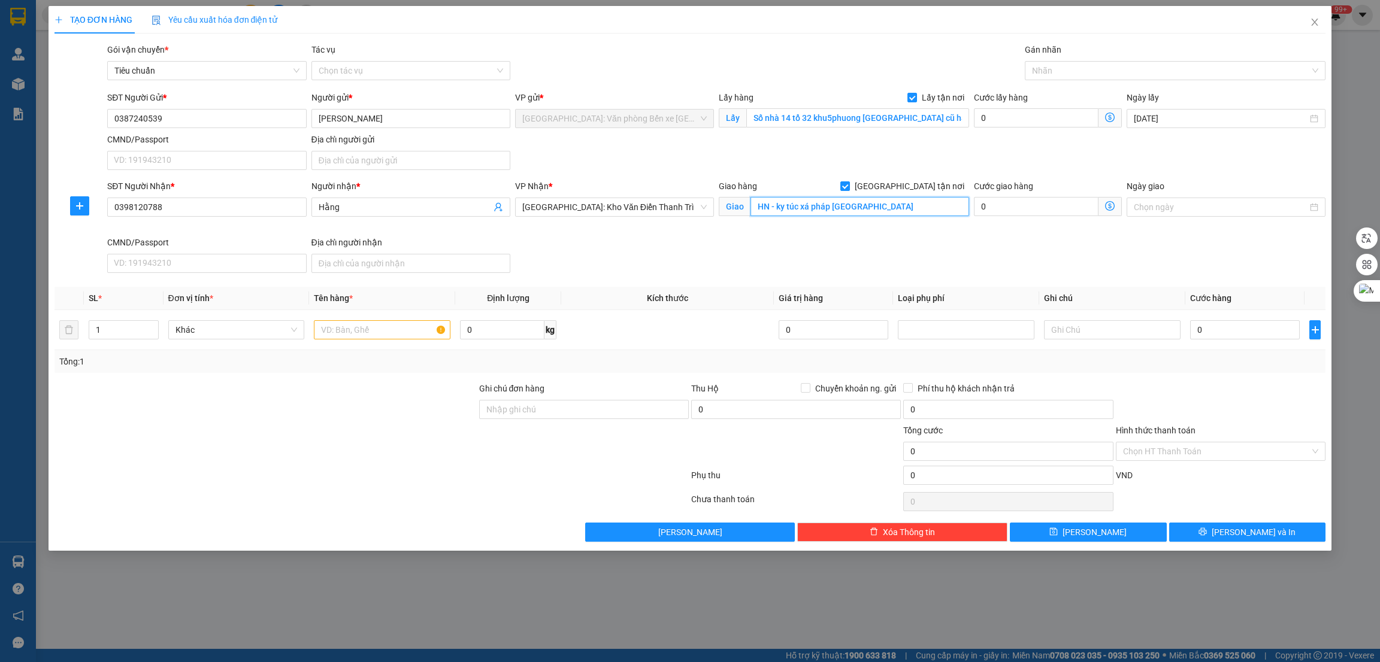
click at [784, 210] on input "HN - ky túc xá pháp [GEOGRAPHIC_DATA]" at bounding box center [859, 206] width 218 height 19
click at [1045, 66] on div at bounding box center [1169, 70] width 283 height 14
type input "HN - ký túc xá pháp [GEOGRAPHIC_DATA]"
type input "g"
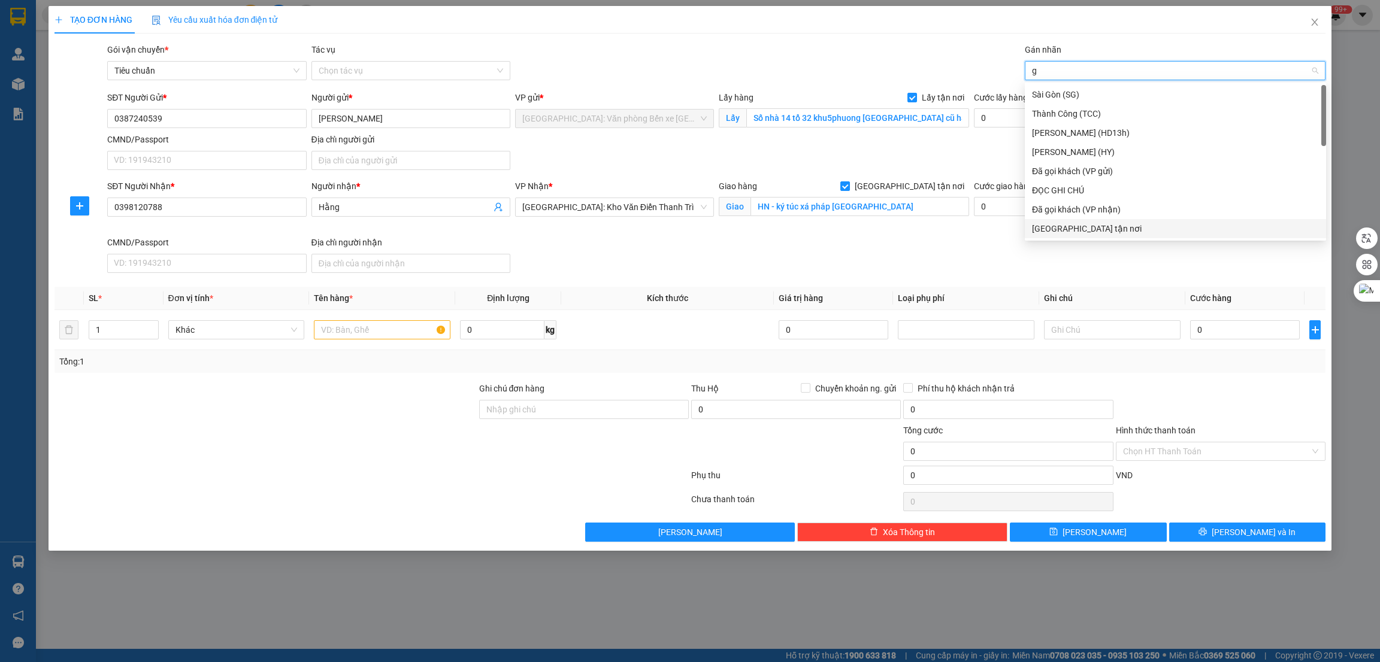
click at [1050, 227] on div "[GEOGRAPHIC_DATA] tận nơi" at bounding box center [1175, 228] width 287 height 13
click at [381, 342] on div at bounding box center [382, 330] width 137 height 24
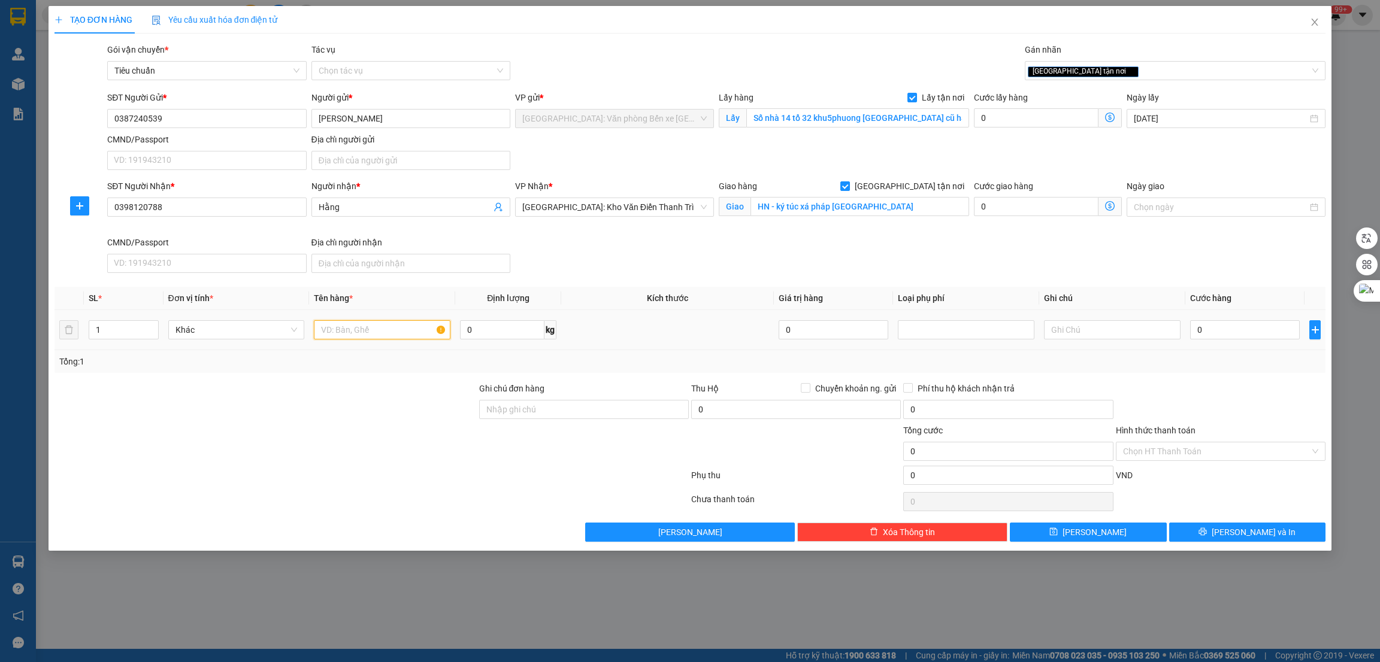
click at [380, 337] on input "text" at bounding box center [382, 329] width 137 height 19
type input "1 xe ga"
click at [1231, 339] on input "0" at bounding box center [1245, 329] width 110 height 19
type input "3"
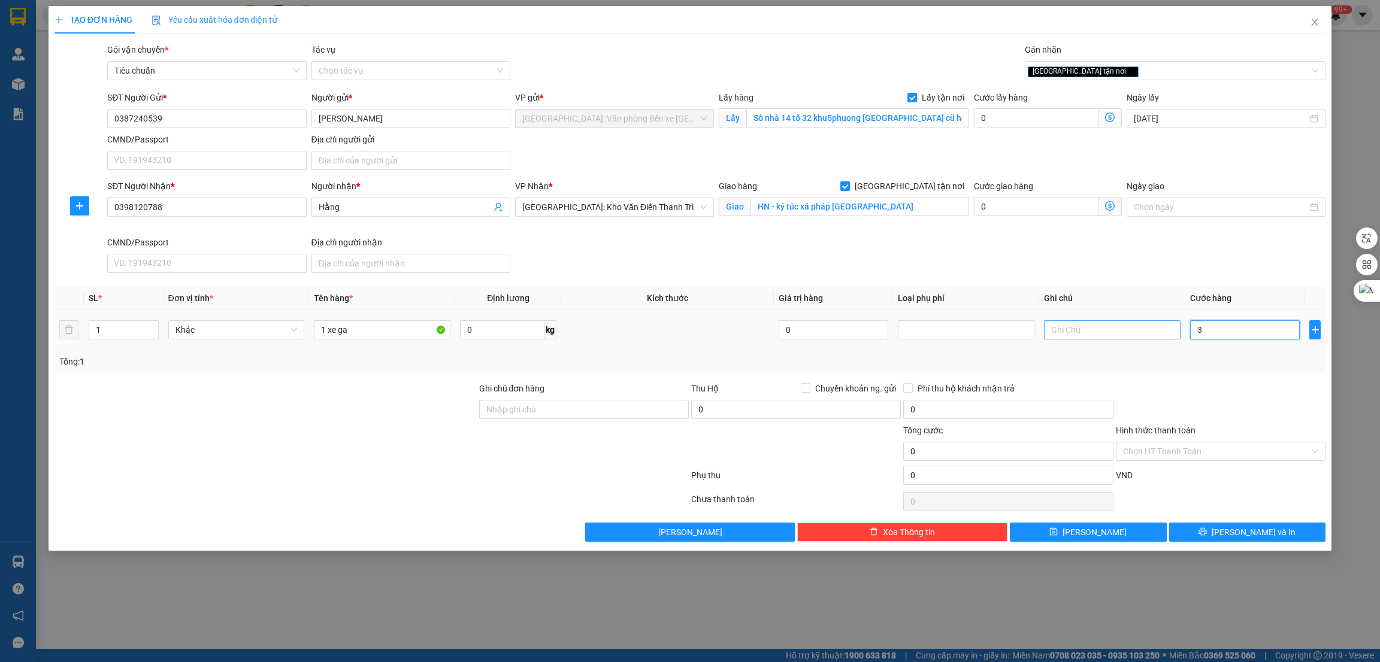
type input "3"
type input "37"
type input "37.000"
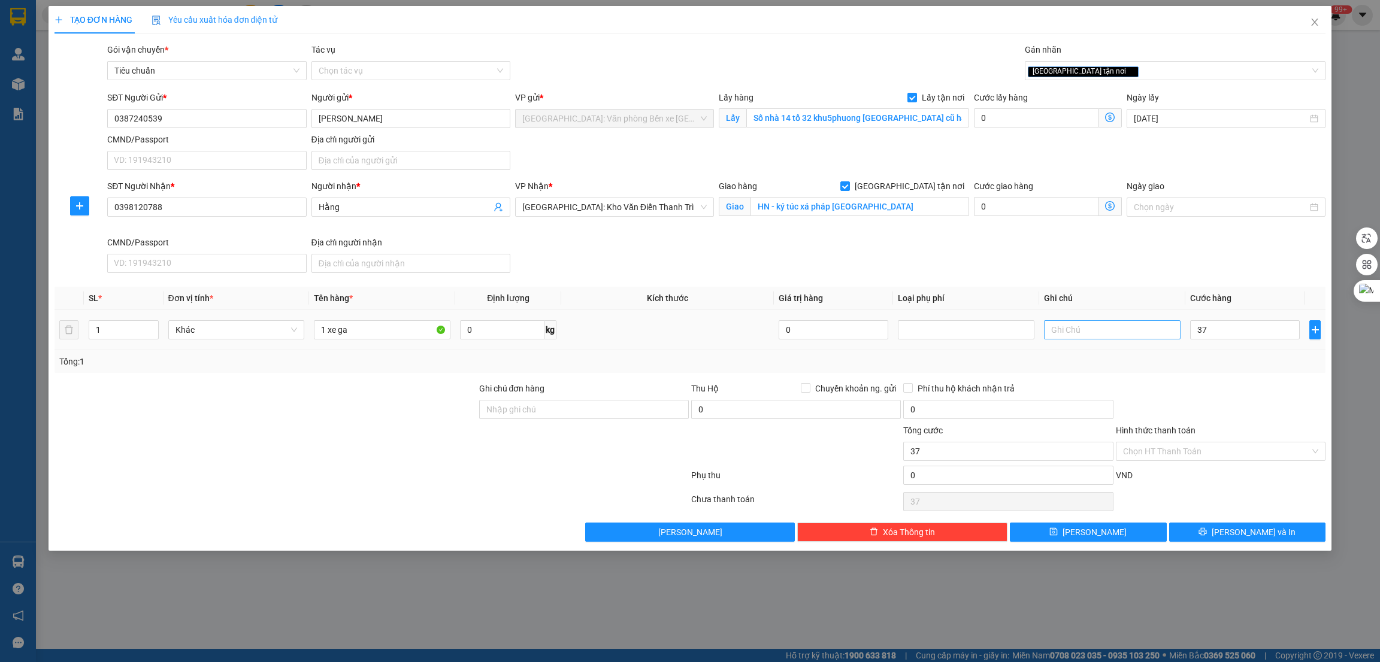
type input "37.000"
click at [1260, 332] on input "37.000" at bounding box center [1245, 329] width 110 height 19
type input "370.000"
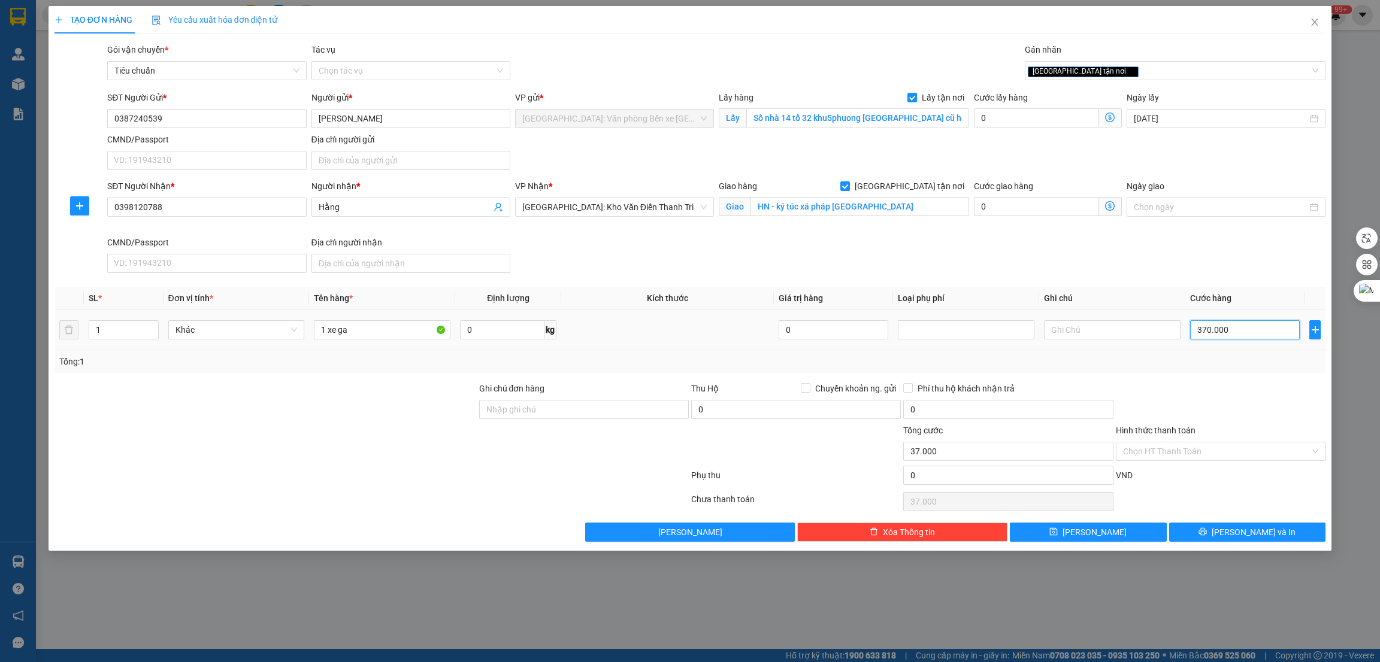
type input "370.000"
click at [1076, 540] on button "[PERSON_NAME]" at bounding box center [1088, 532] width 157 height 19
checkbox input "false"
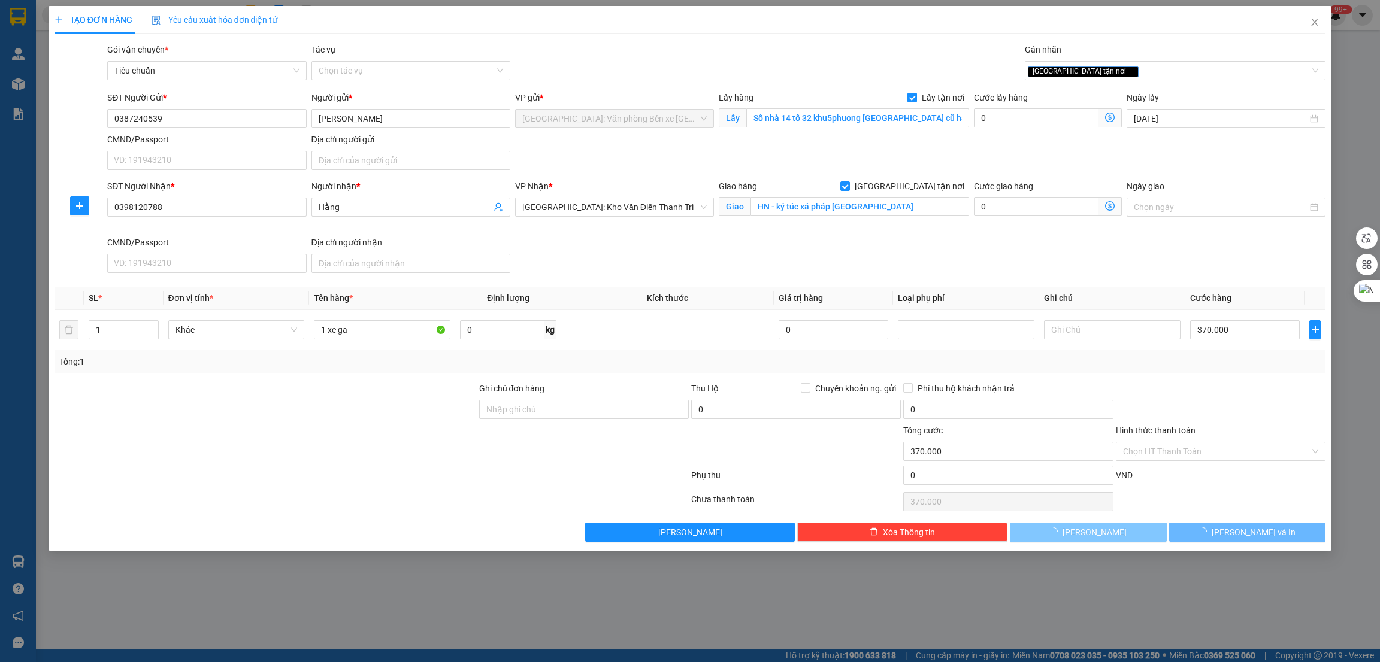
type input "0"
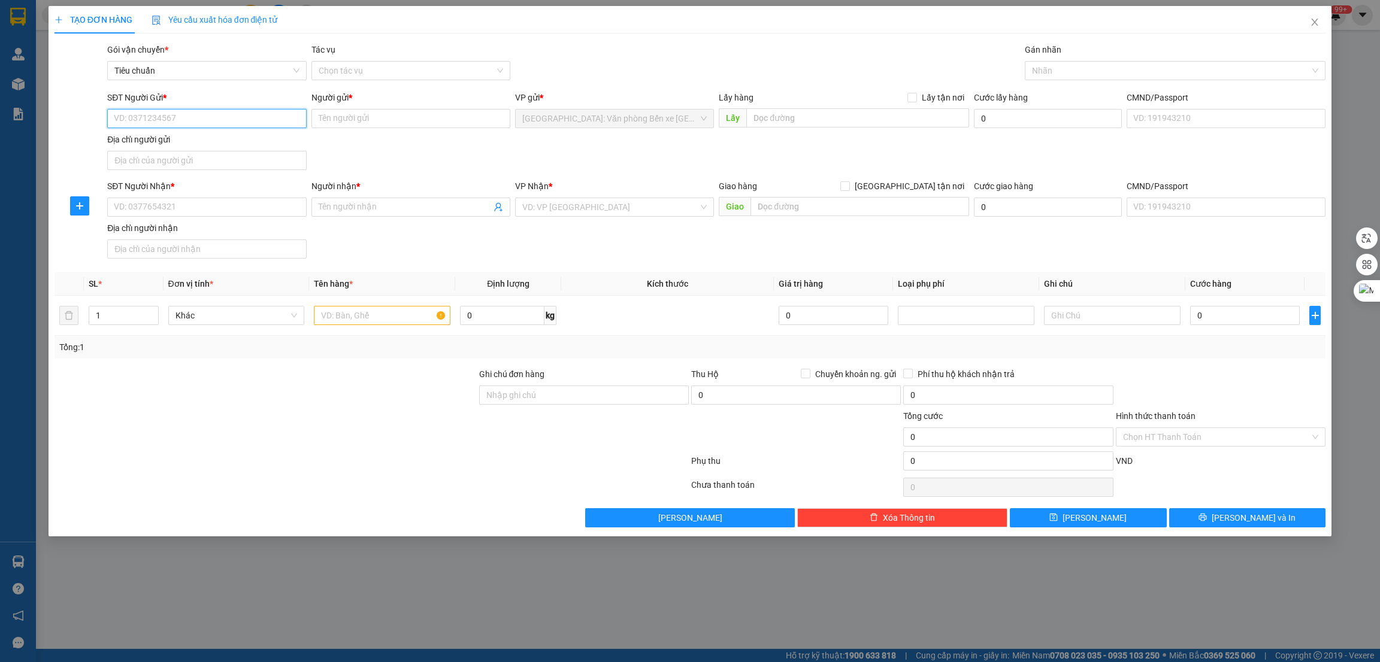
click at [158, 116] on input "SĐT Người Gửi *" at bounding box center [206, 118] width 199 height 19
paste input "0345538142"
type input "0345538142"
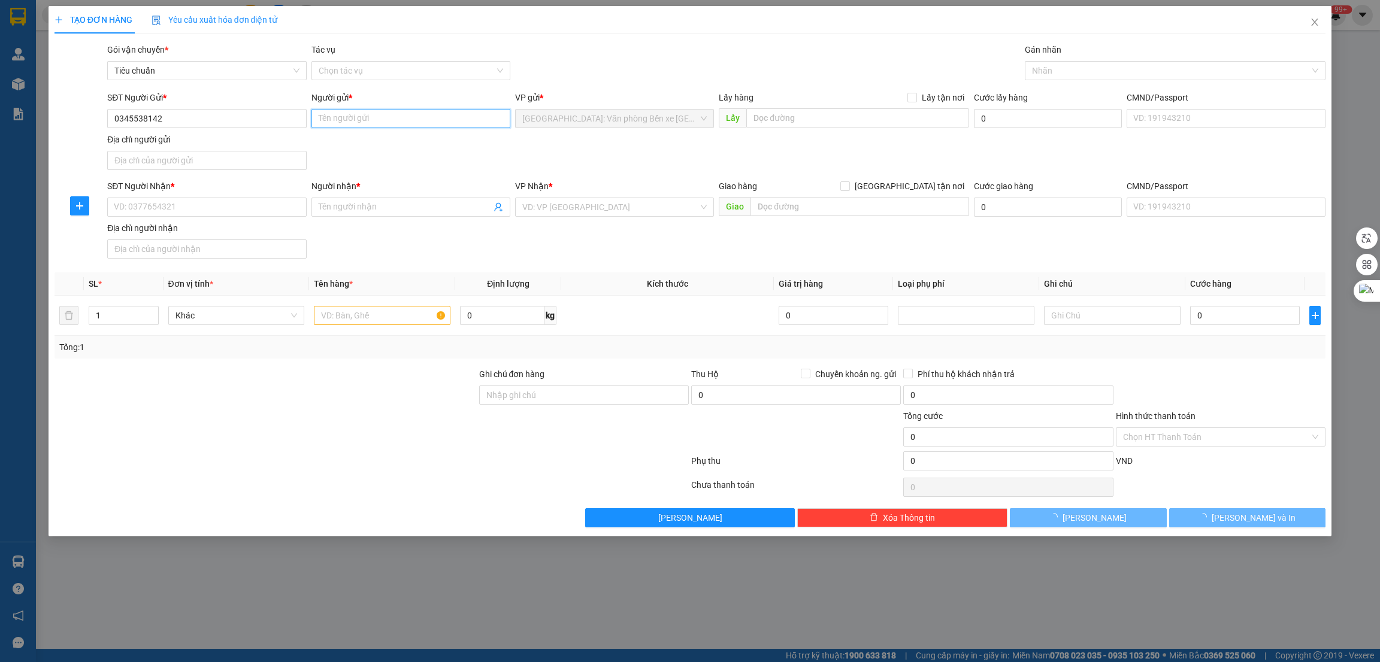
click at [335, 120] on input "Người gửi *" at bounding box center [410, 118] width 199 height 19
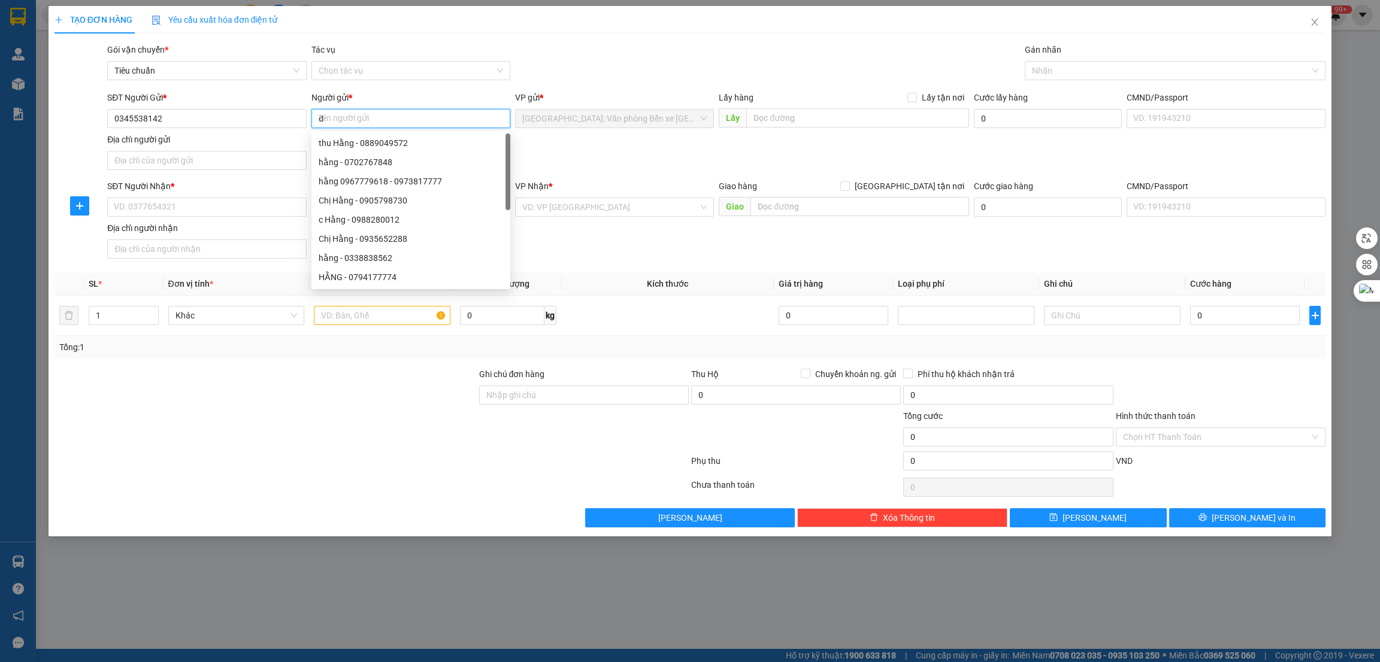
type input "d"
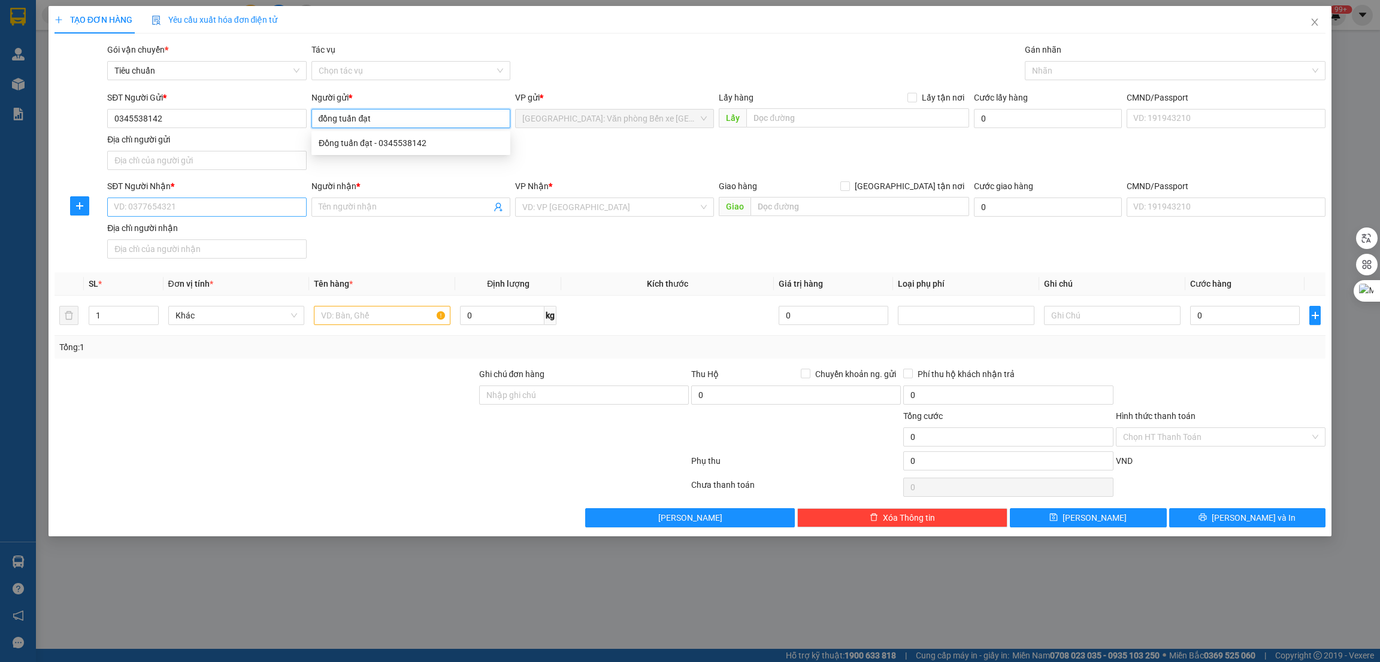
type input "đồng tuấn đạt"
click at [221, 208] on input "SĐT Người Nhận *" at bounding box center [206, 207] width 199 height 19
click at [788, 119] on input "text" at bounding box center [857, 117] width 222 height 19
paste input "Cảng Tân Cảng 128, [STREET_ADDRESS]"
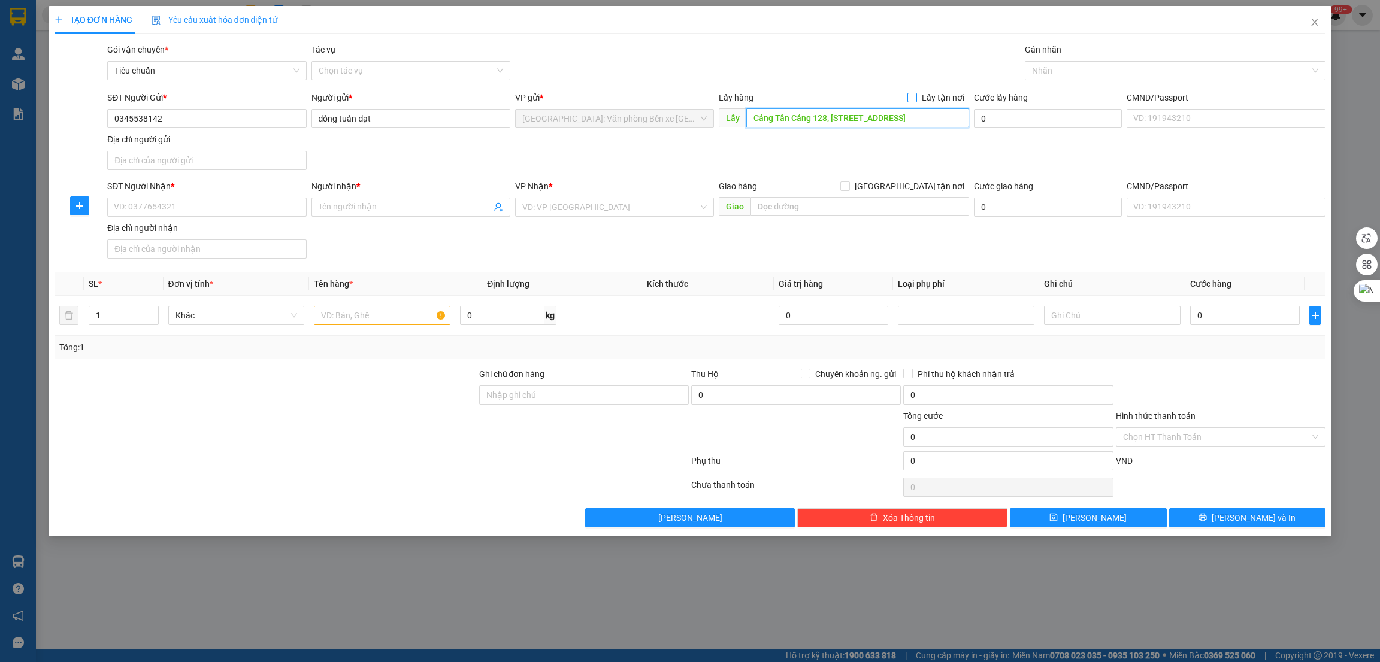
type input "Cảng Tân Cảng 128, [STREET_ADDRESS]"
drag, startPoint x: 920, startPoint y: 95, endPoint x: 764, endPoint y: 127, distance: 159.6
click at [920, 94] on span "Lấy tận nơi" at bounding box center [943, 97] width 52 height 13
click at [916, 94] on input "Lấy tận nơi" at bounding box center [911, 97] width 8 height 8
checkbox input "true"
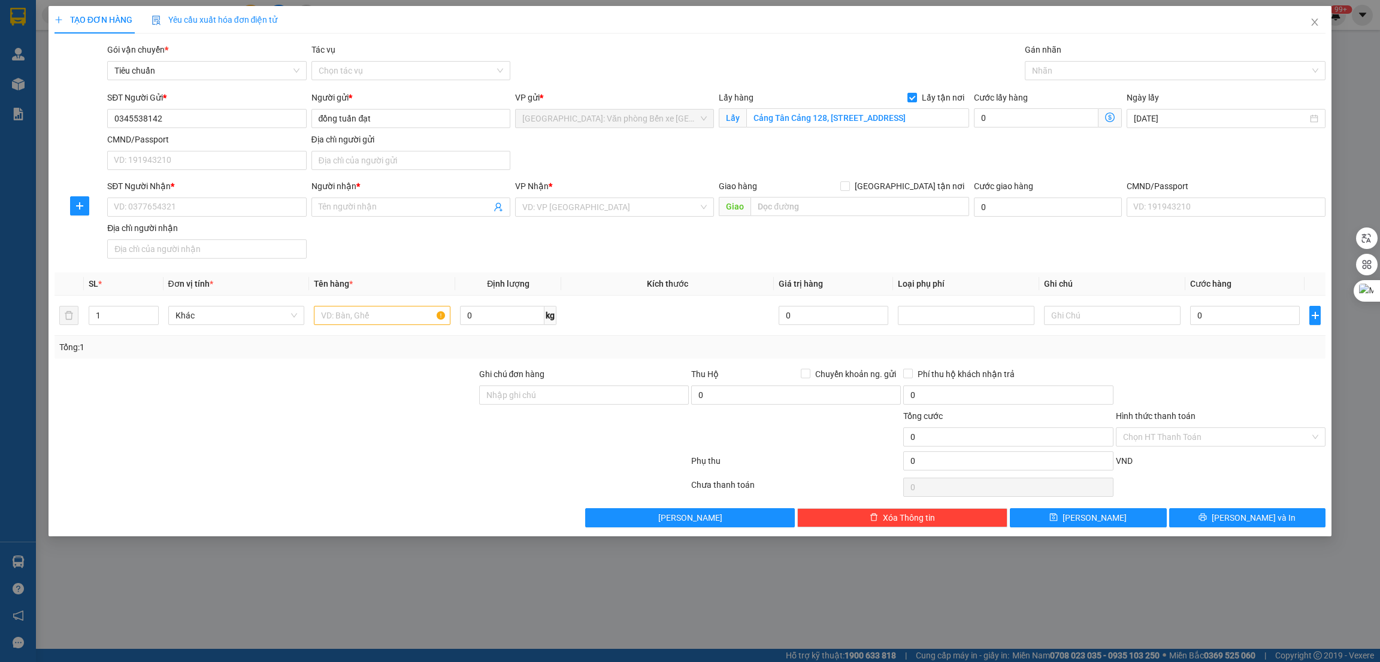
scroll to position [0, 0]
click at [235, 207] on input "SĐT Người Nhận *" at bounding box center [206, 207] width 199 height 19
paste input "0973667779"
type input "0973667779"
click at [371, 208] on input "Người nhận *" at bounding box center [405, 207] width 172 height 13
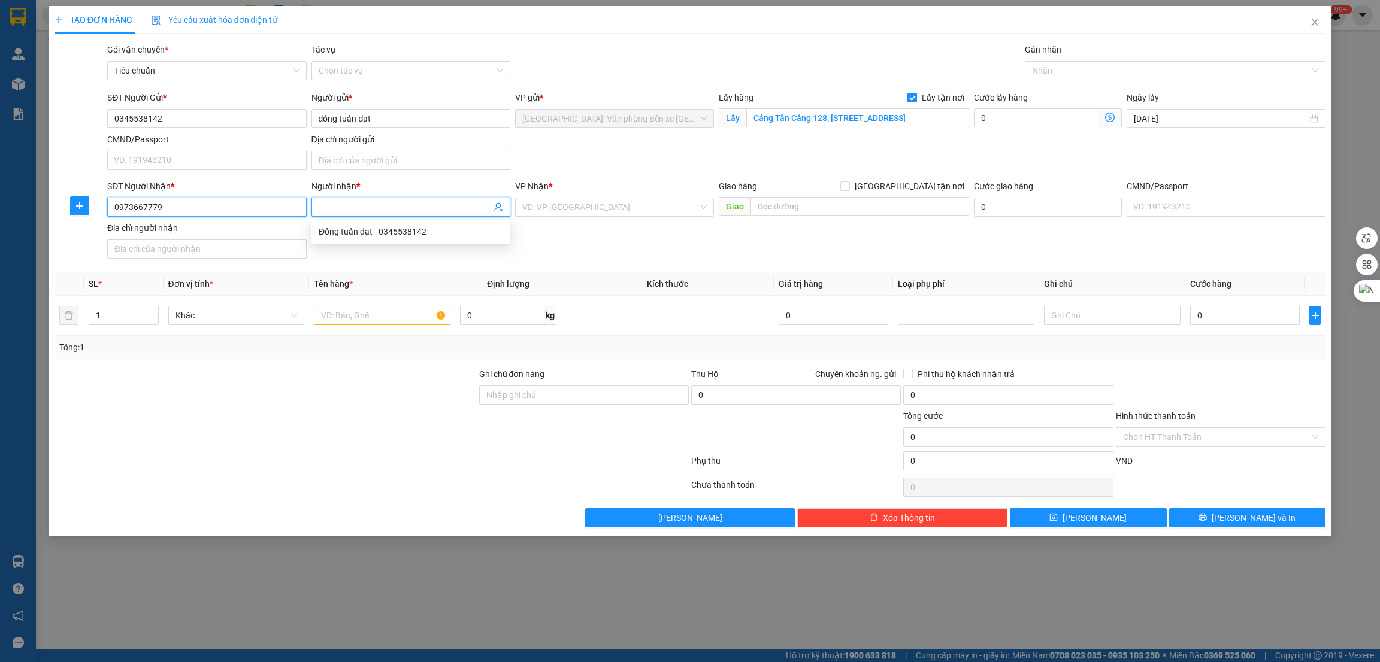
click at [199, 210] on input "0973667779" at bounding box center [206, 207] width 199 height 19
click at [208, 237] on div "0973667779 - [PERSON_NAME]" at bounding box center [206, 231] width 184 height 13
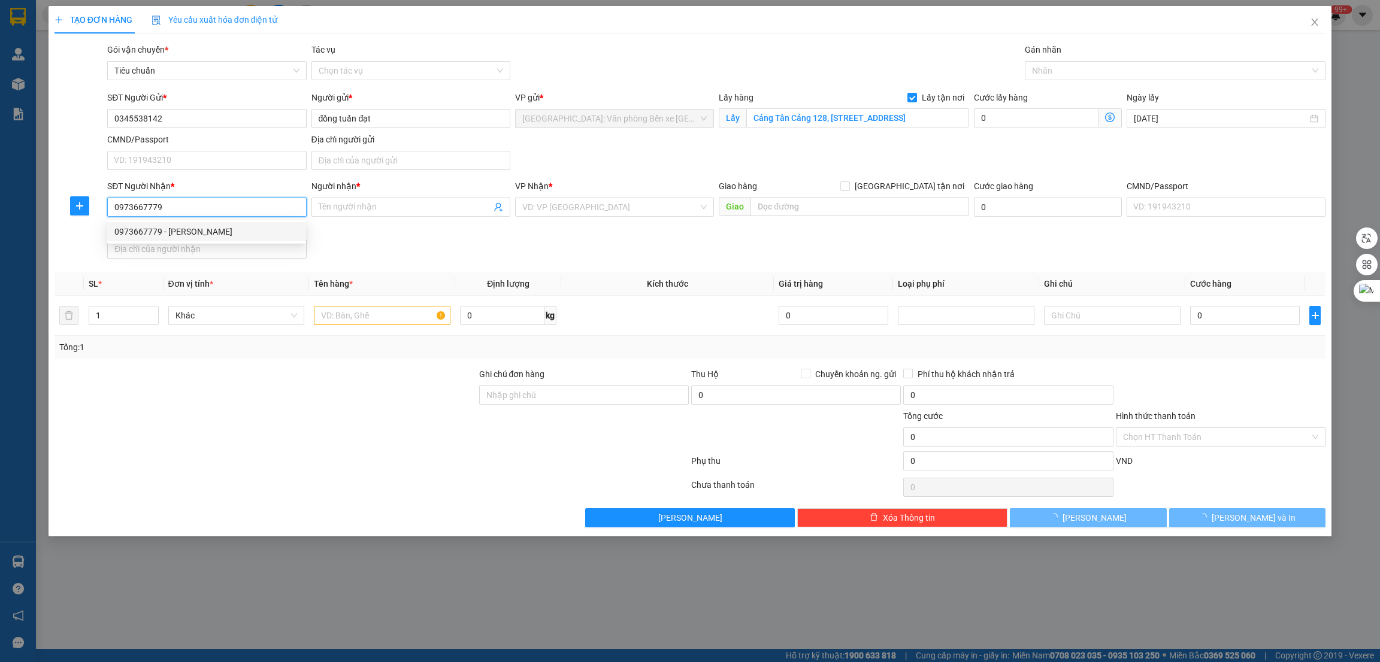
type input "[PERSON_NAME]"
checkbox input "true"
type input "TPHCM - 60/17/77/26. Nội hóa 1, [GEOGRAPHIC_DATA], [GEOGRAPHIC_DATA], [GEOGRAPH…"
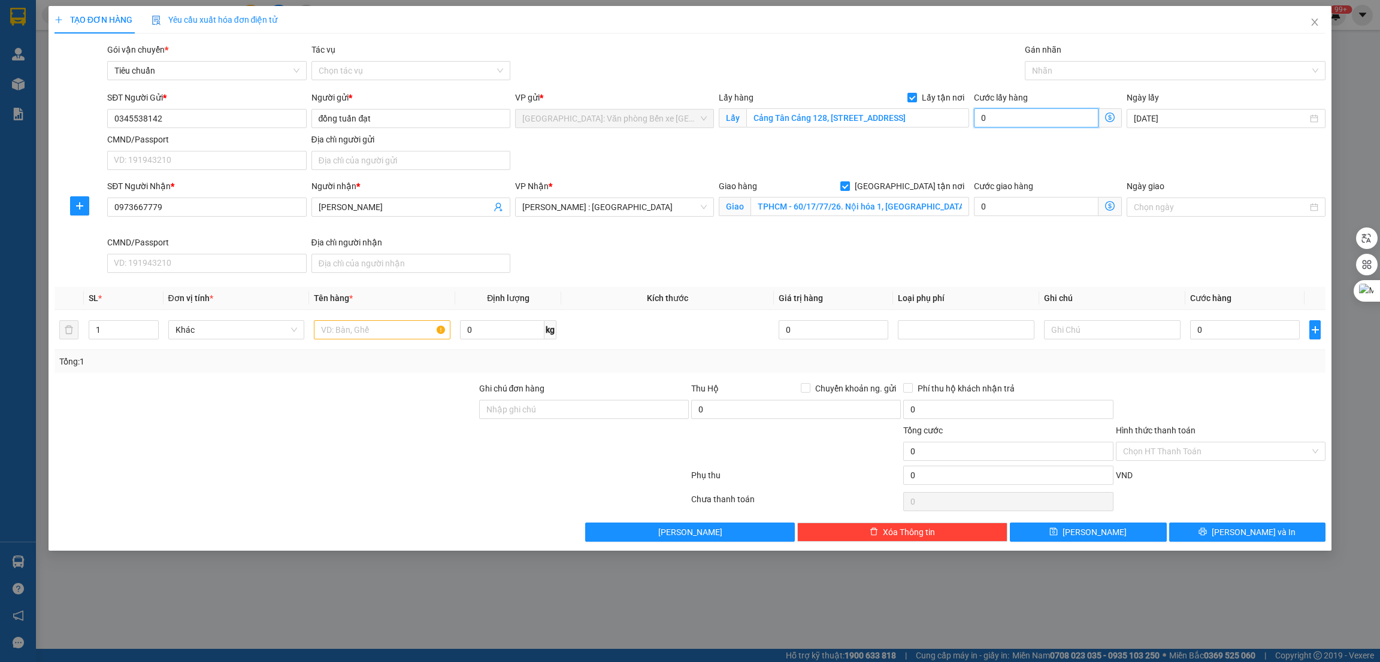
click at [994, 119] on input "0" at bounding box center [1036, 117] width 125 height 19
type input "1"
type input "15"
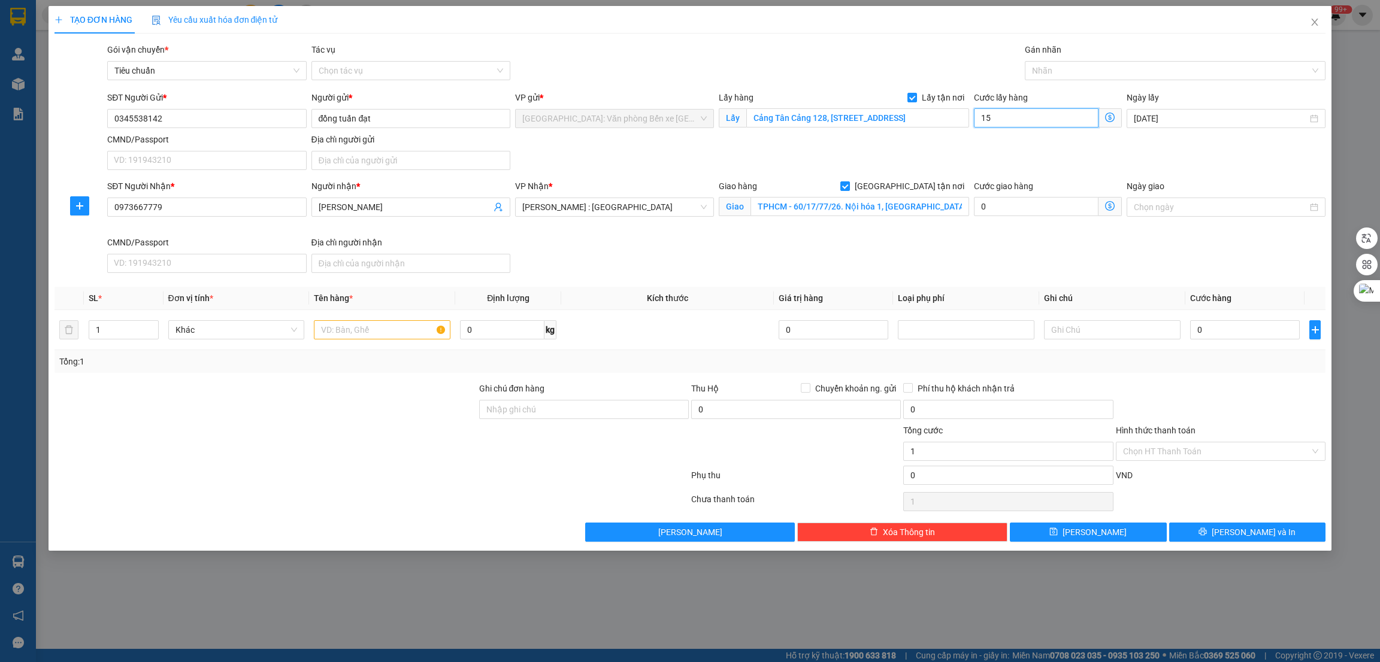
type input "15"
type input "150"
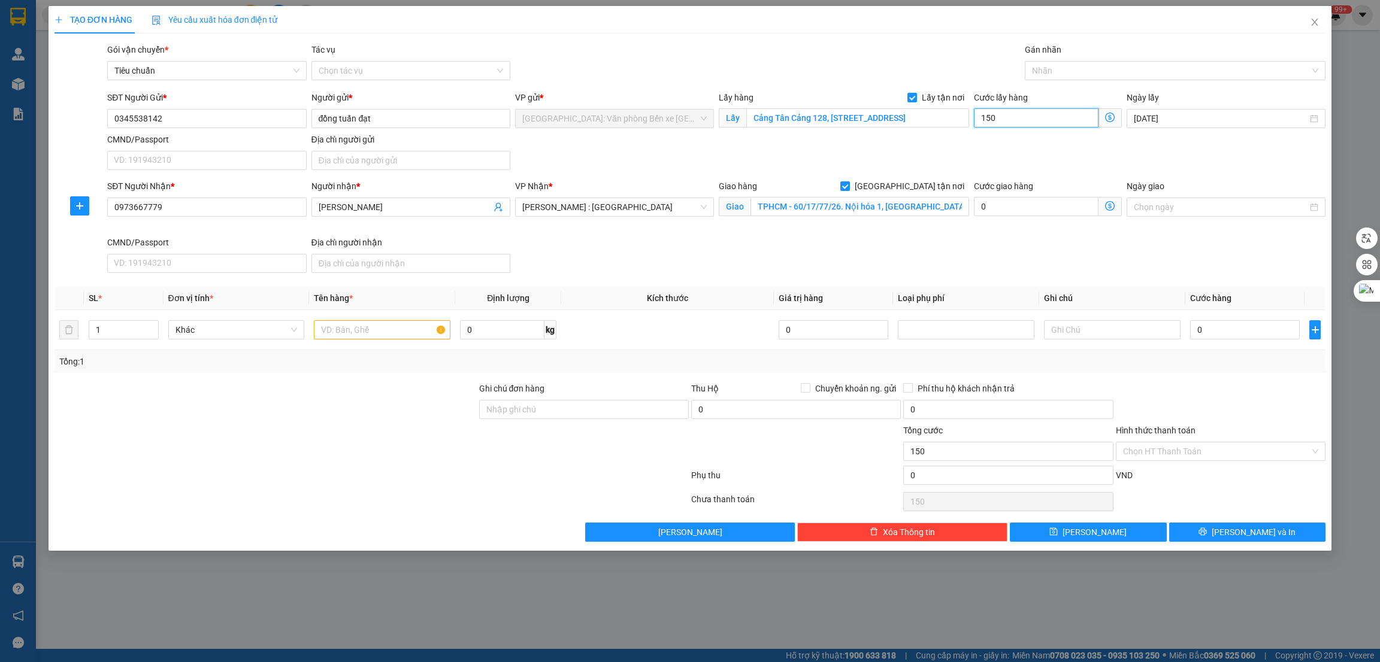
type input "1.500"
type input "15.000"
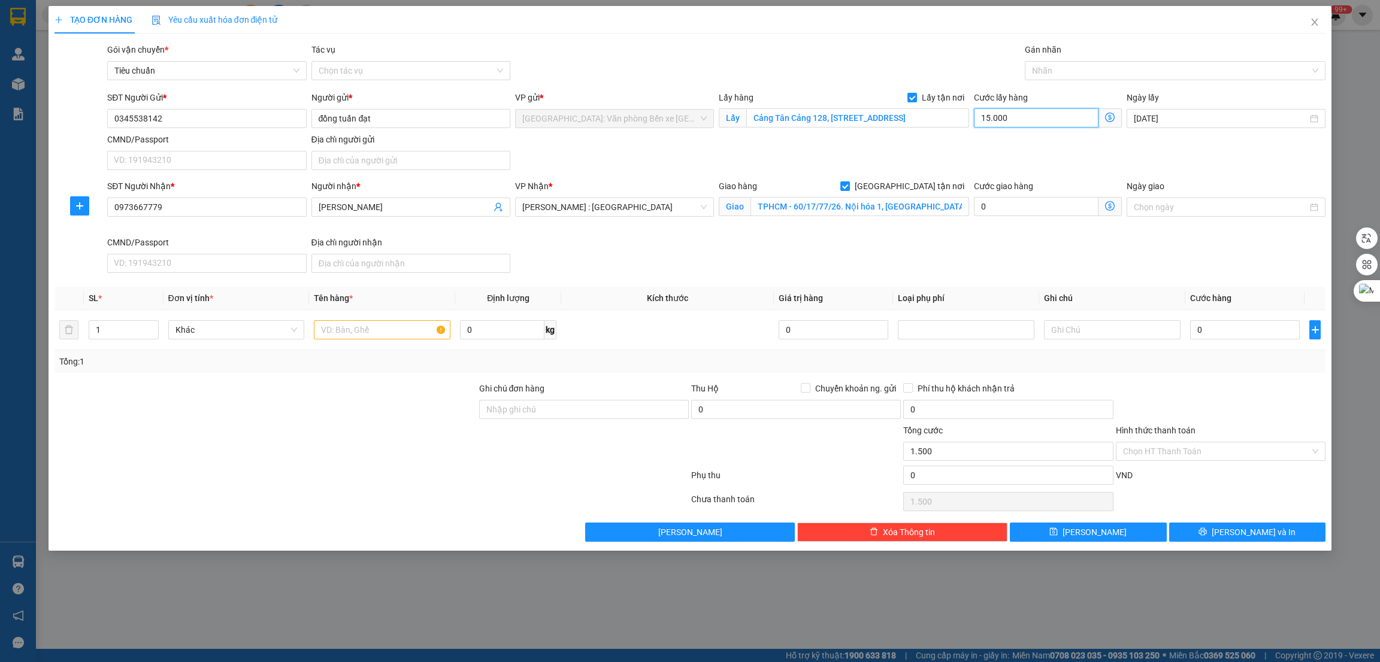
type input "15.000"
type input "150.000"
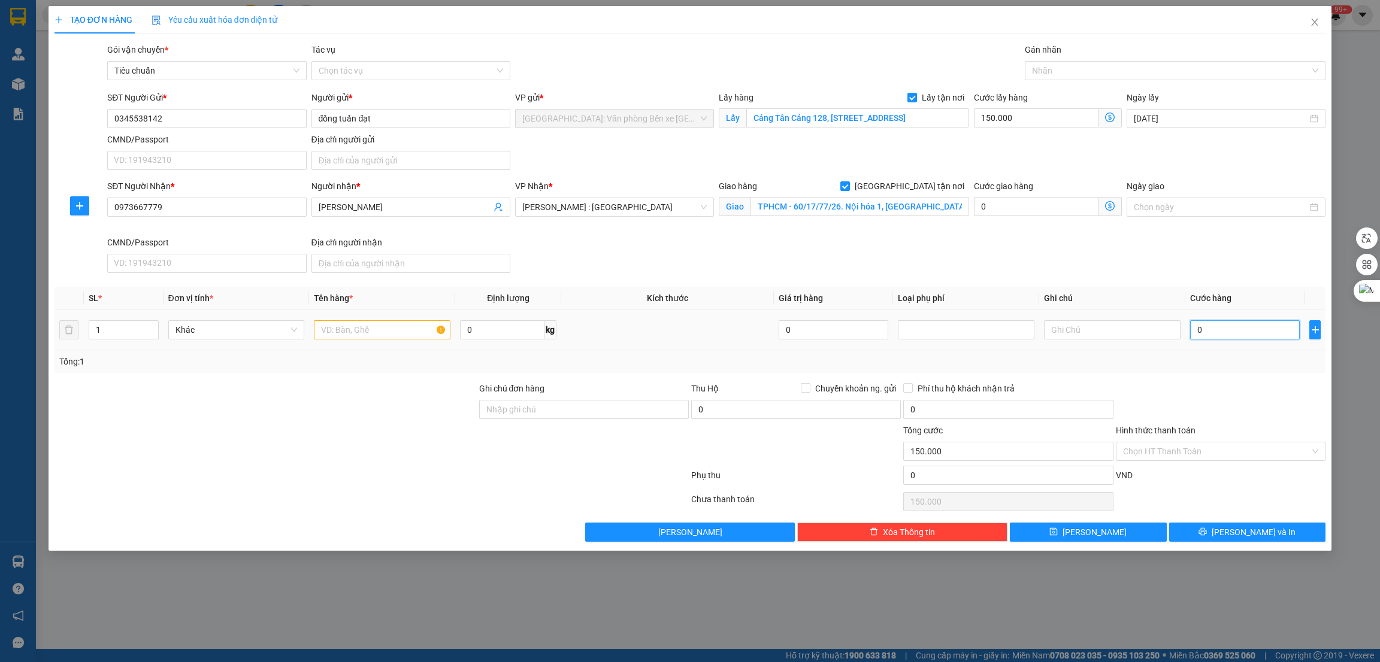
click at [1215, 335] on input "0" at bounding box center [1245, 329] width 110 height 19
click at [350, 324] on input "text" at bounding box center [382, 329] width 137 height 19
paste input "1 kiện 180x45x45"
type input "1 kiện 180x45x45"
click at [1223, 338] on input "0" at bounding box center [1245, 329] width 110 height 19
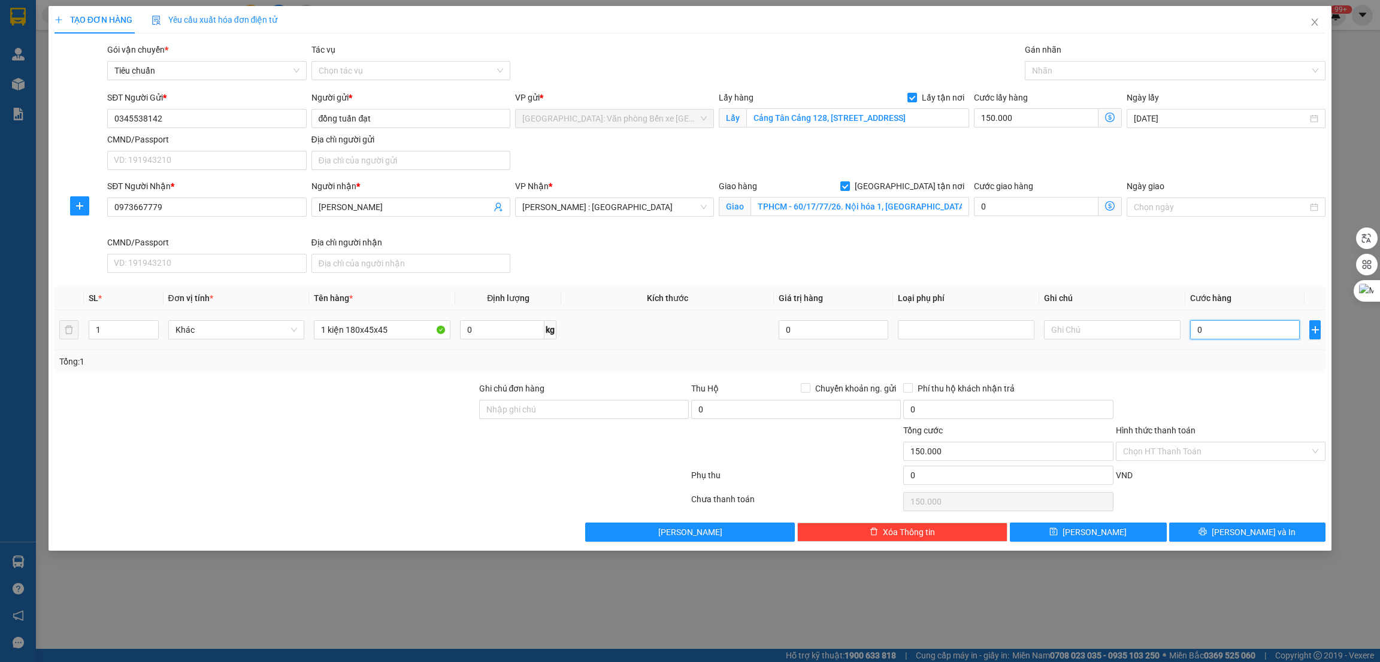
type input "5"
type input "150.005"
type input "55"
type input "150.055"
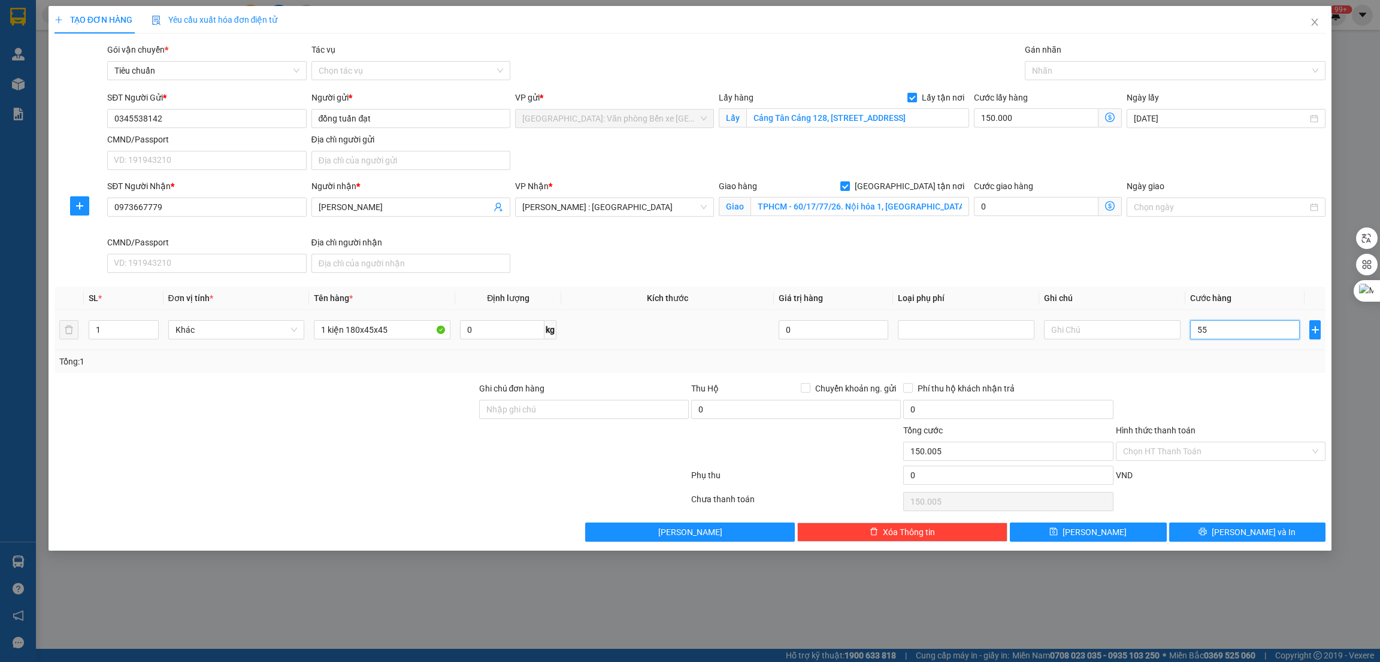
type input "150.055"
type input "550"
type input "150.550"
type input "5.500"
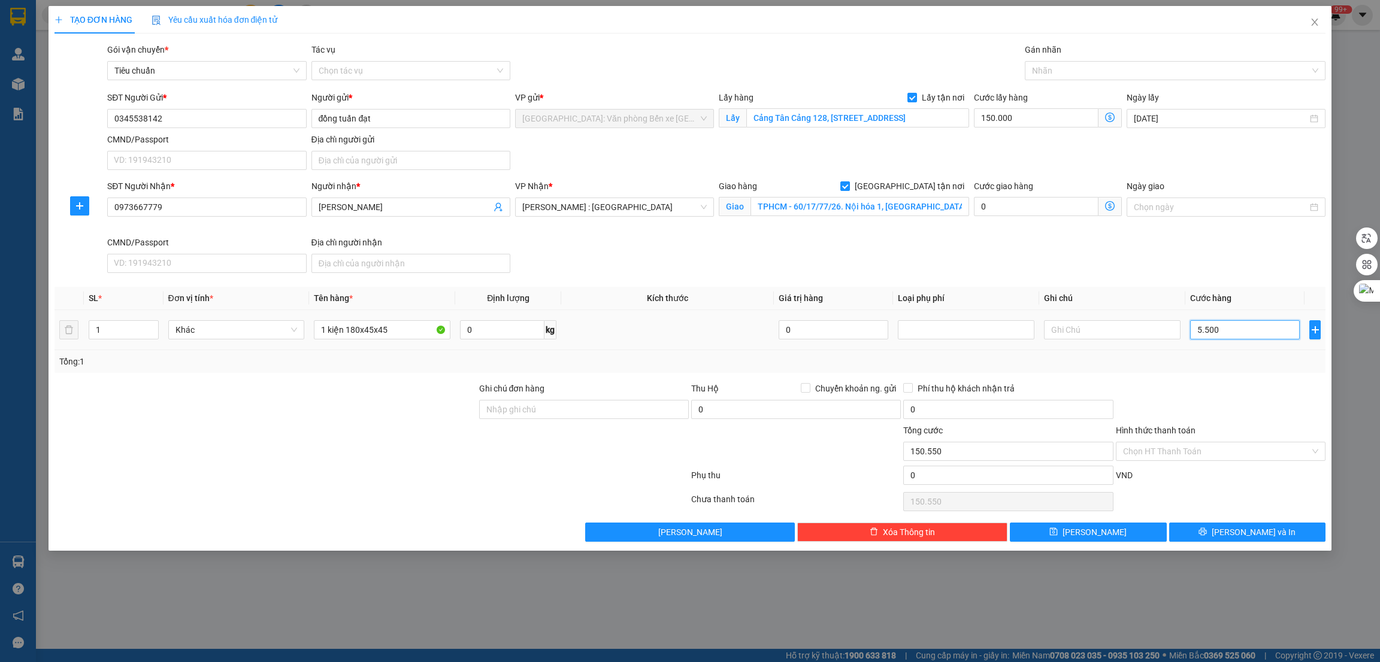
type input "155.500"
type input "55.000"
type input "205.000"
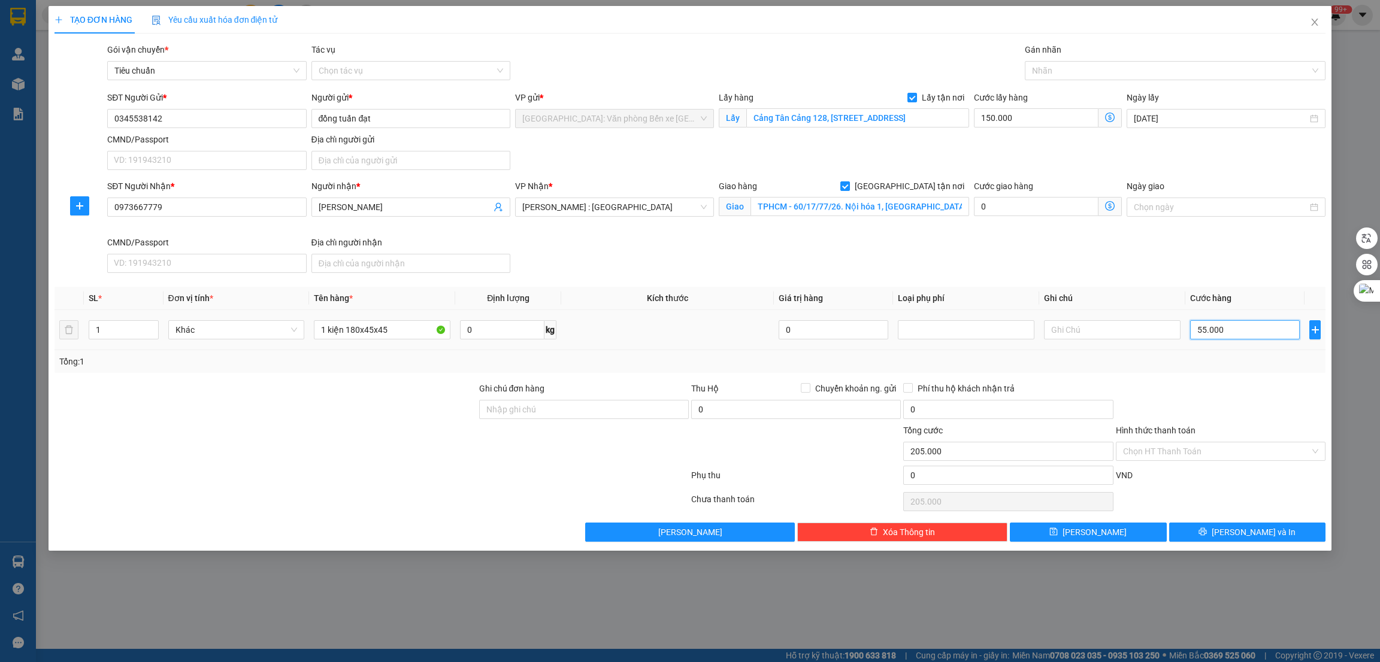
type input "550.000"
type input "700.000"
click at [1076, 77] on div at bounding box center [1169, 70] width 283 height 14
type input "550.000"
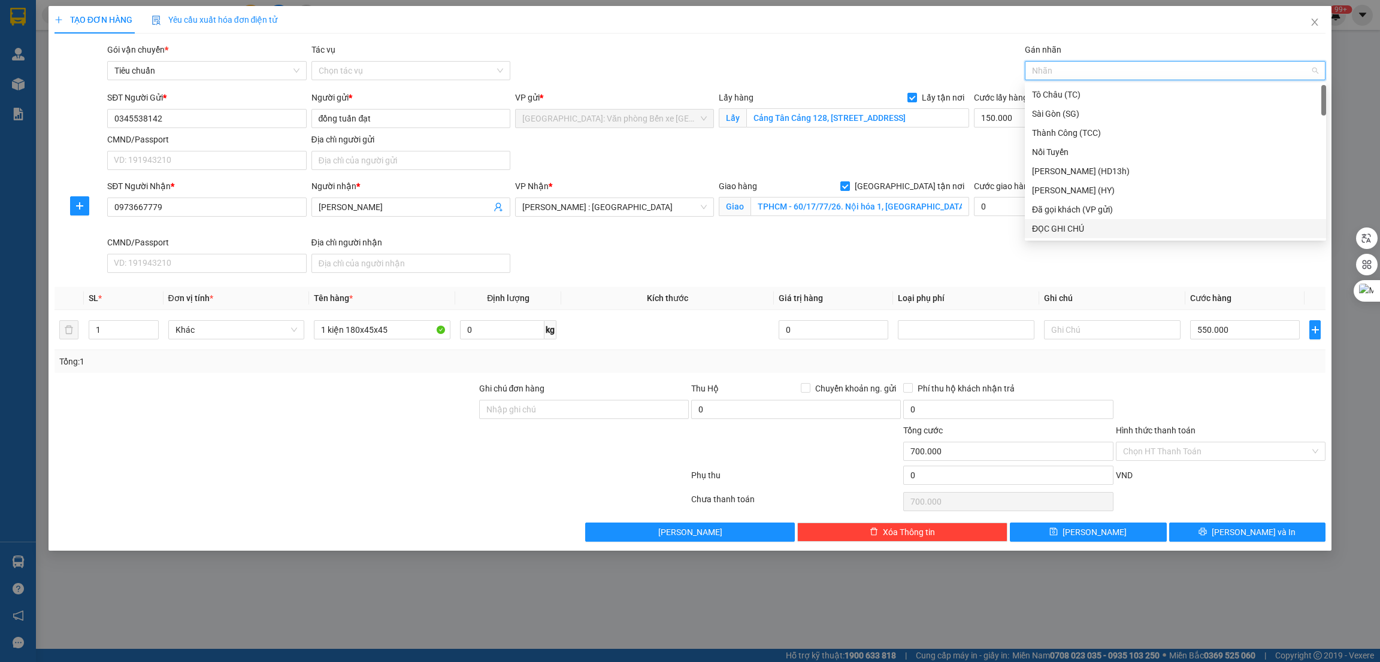
type input "g"
click at [1074, 220] on div "[GEOGRAPHIC_DATA] tận nơi" at bounding box center [1175, 228] width 301 height 19
click at [1101, 535] on button "[PERSON_NAME]" at bounding box center [1088, 532] width 157 height 19
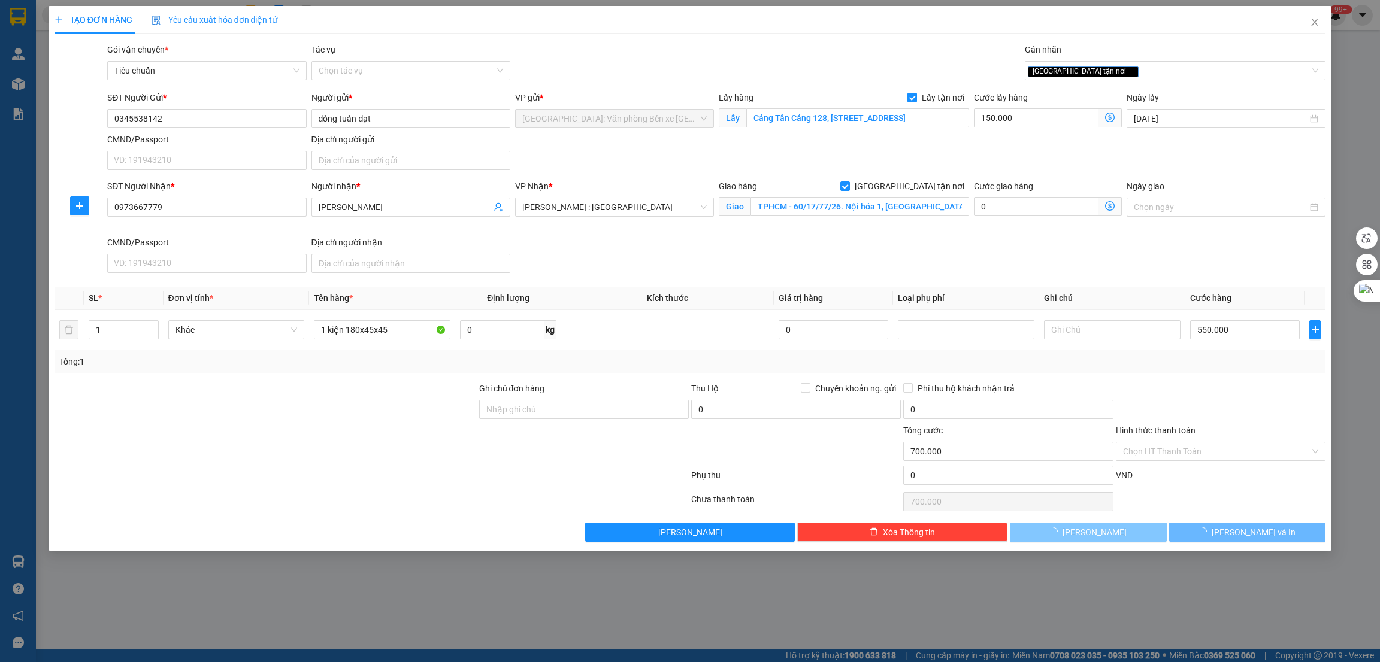
checkbox input "false"
type input "0"
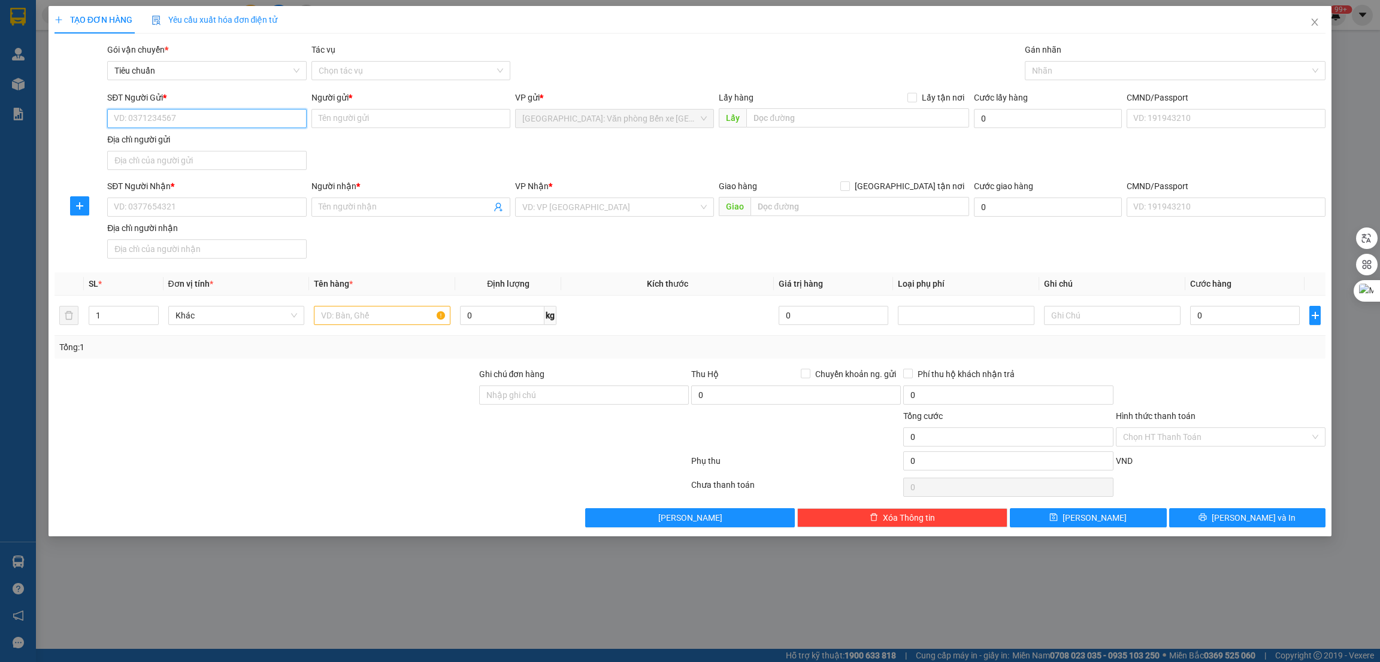
click at [175, 124] on input "SĐT Người Gửi *" at bounding box center [206, 118] width 199 height 19
paste input "0904369234"
type input "0904369234"
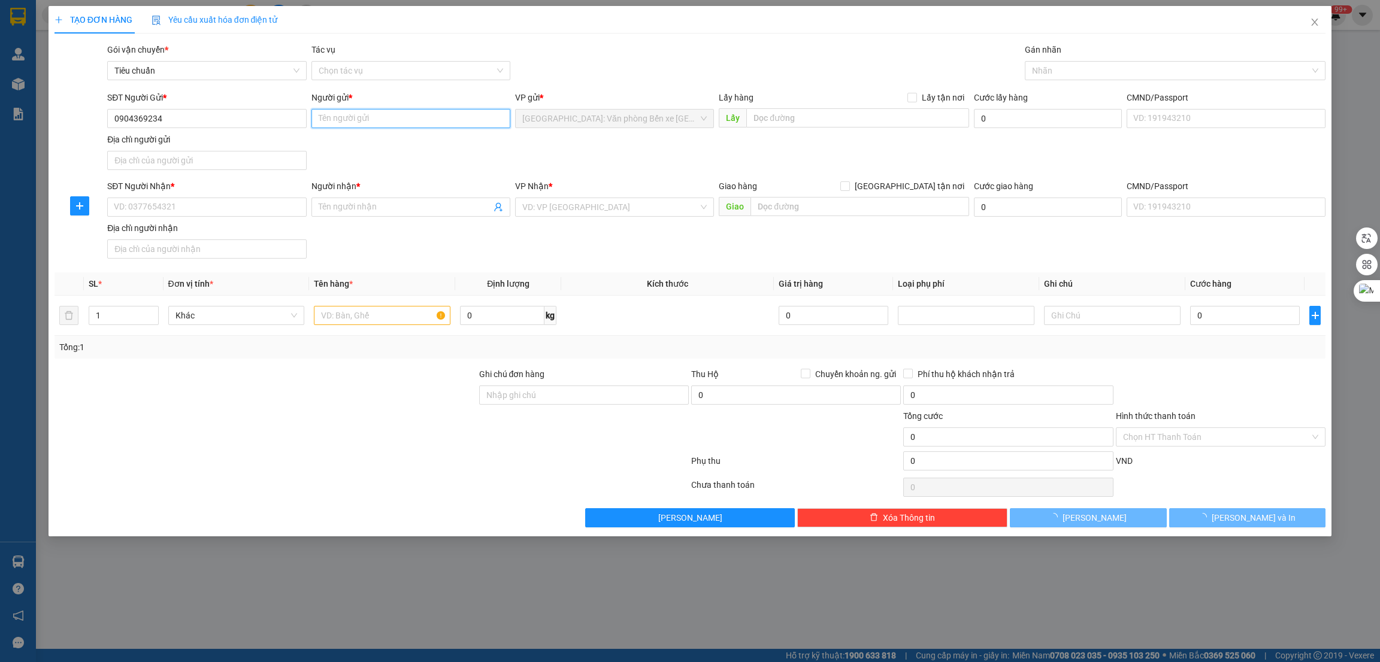
click at [343, 115] on input "Người gửi *" at bounding box center [410, 118] width 199 height 19
type input "Dung"
click at [369, 321] on input "text" at bounding box center [382, 315] width 137 height 19
paste input "1 xe rsx"
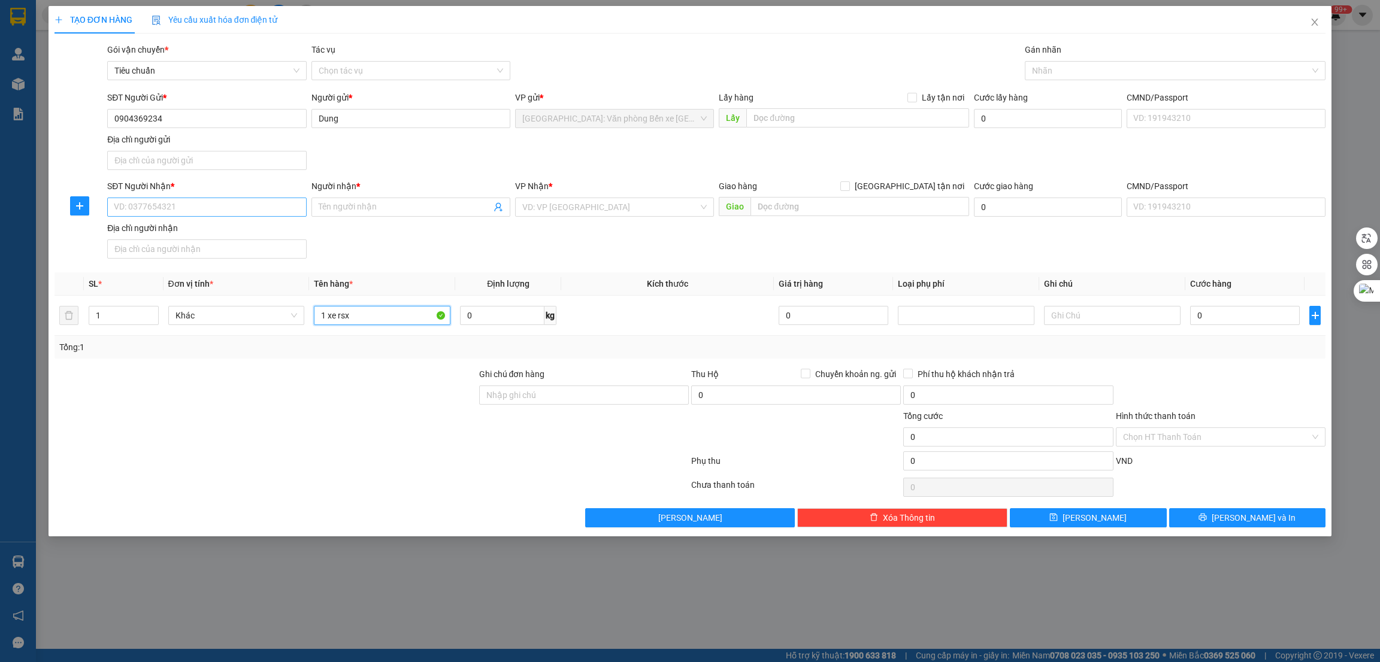
type input "1 xe rsx"
click at [217, 202] on input "SĐT Người Nhận *" at bounding box center [206, 207] width 199 height 19
click at [774, 119] on input "text" at bounding box center [857, 117] width 222 height 19
paste input "Công ty TNHH 1 thành viên 189- Khu công nghiệp [GEOGRAPHIC_DATA], [GEOGRAPHIC_D…"
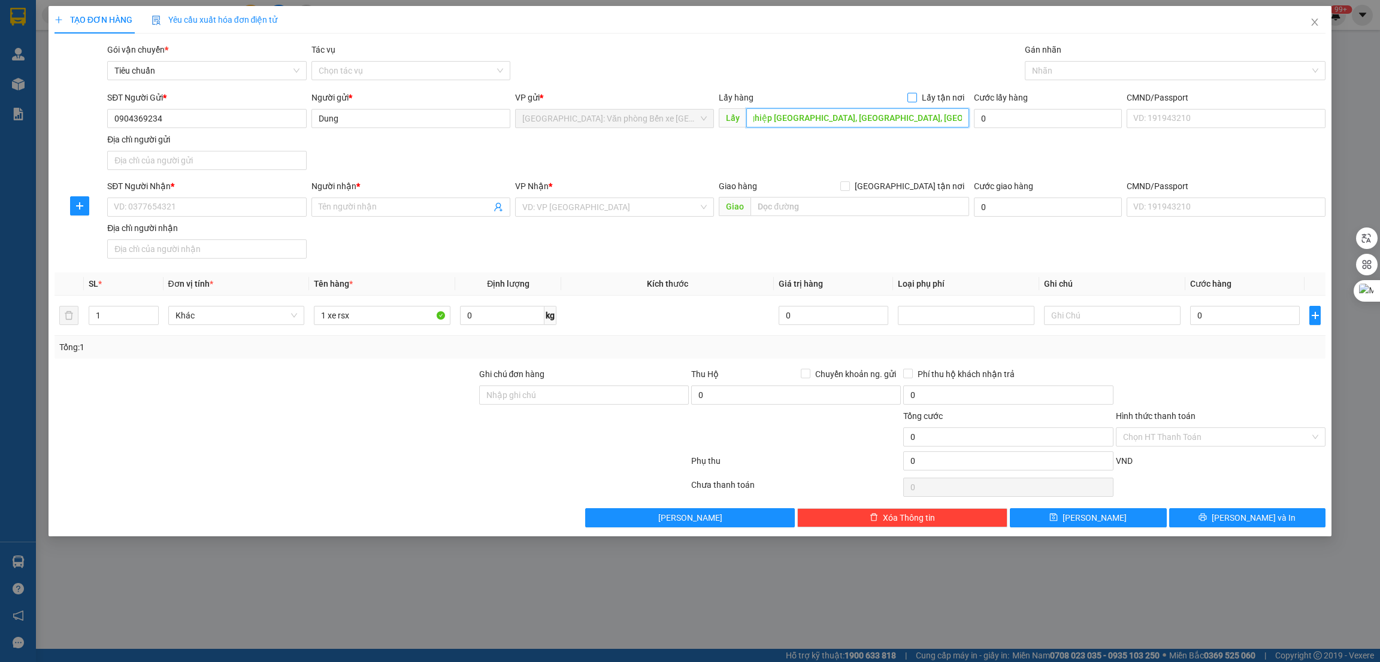
type input "Công ty TNHH 1 thành viên 189- Khu công nghiệp [GEOGRAPHIC_DATA], [GEOGRAPHIC_D…"
click at [928, 98] on span "Lấy tận nơi" at bounding box center [943, 97] width 52 height 13
click at [916, 98] on input "Lấy tận nơi" at bounding box center [911, 97] width 8 height 8
checkbox input "true"
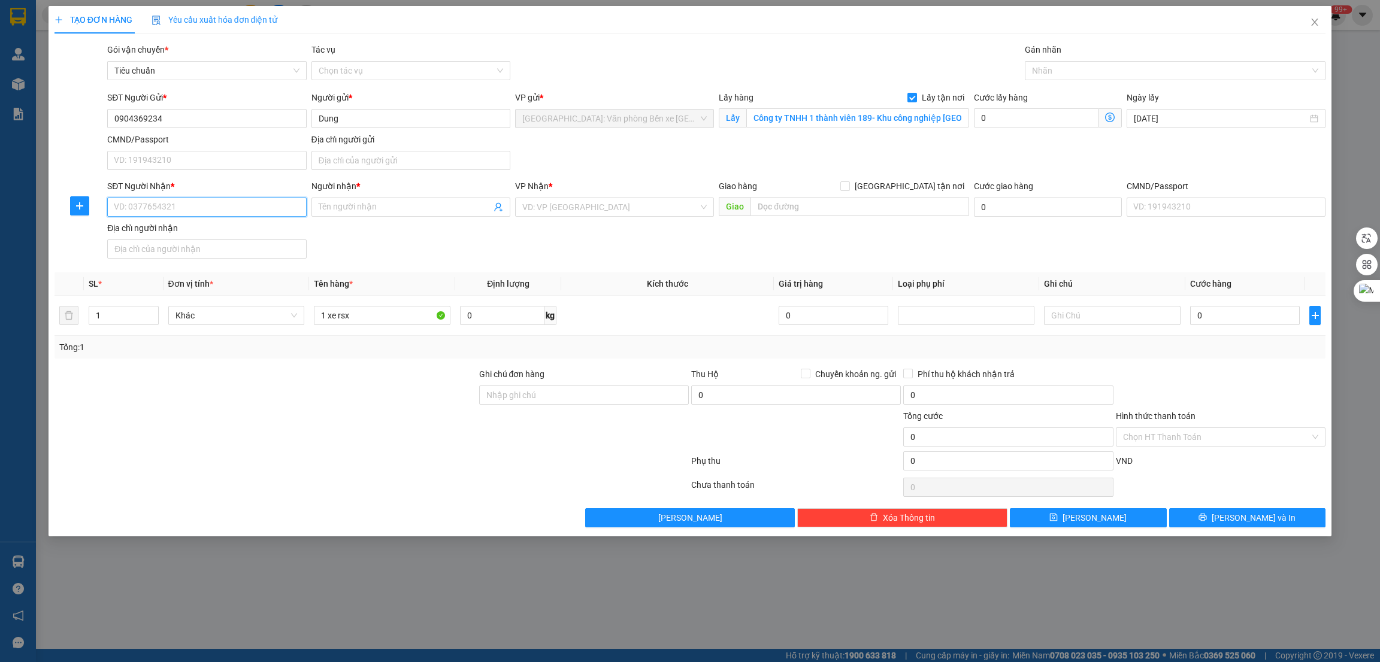
click at [247, 205] on input "SĐT Người Nhận *" at bounding box center [206, 207] width 199 height 19
click at [795, 205] on input "text" at bounding box center [859, 206] width 218 height 19
paste input "Bến xe khách Thị Xã [GEOGRAPHIC_DATA], tỉnh [GEOGRAPHIC_DATA]"
type input "[GEOGRAPHIC_DATA] - Bến xe khách Thị Xã [GEOGRAPHIC_DATA], tỉnh [GEOGRAPHIC_DAT…"
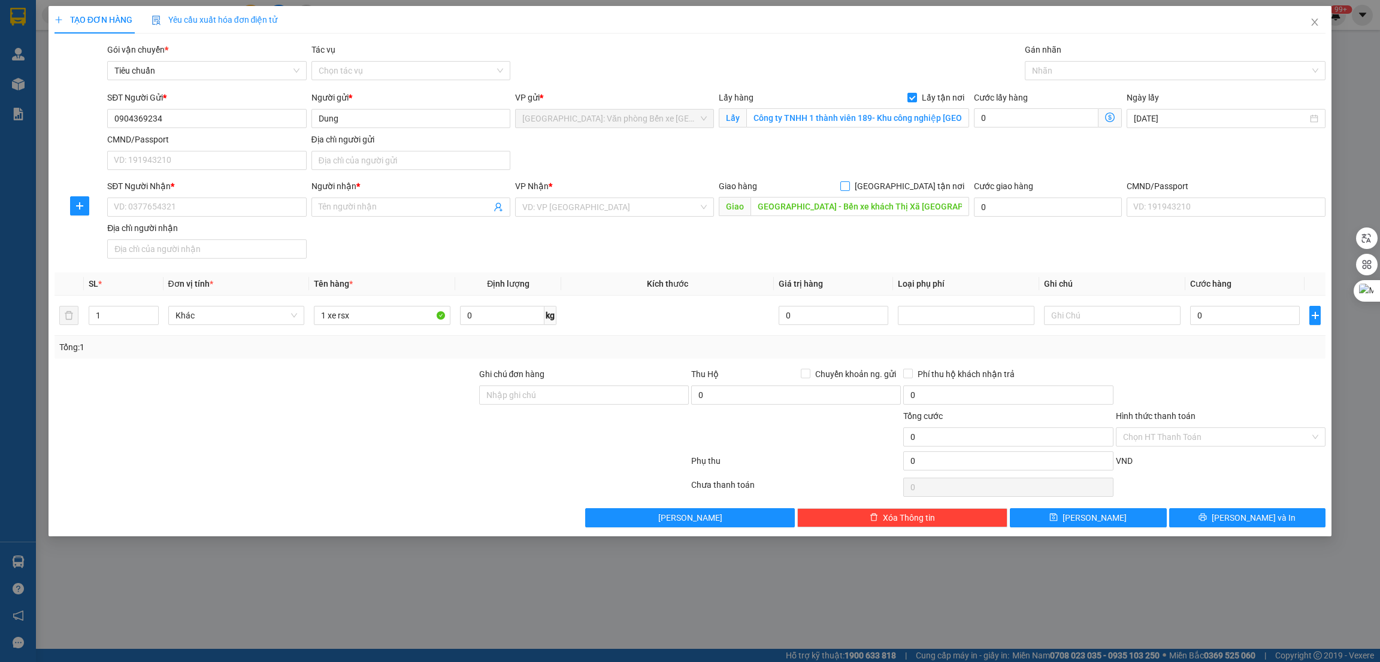
click at [849, 190] on input "[GEOGRAPHIC_DATA] tận nơi" at bounding box center [844, 185] width 8 height 8
checkbox input "true"
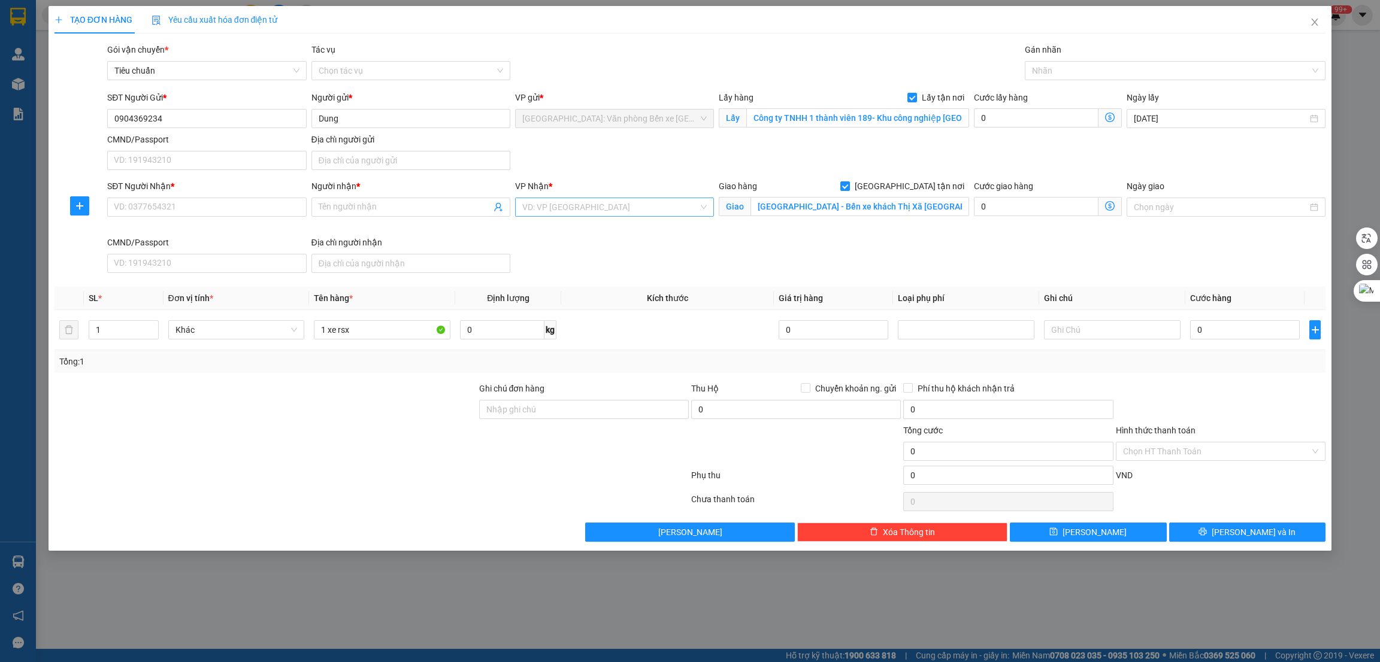
click at [637, 210] on input "search" at bounding box center [610, 207] width 176 height 18
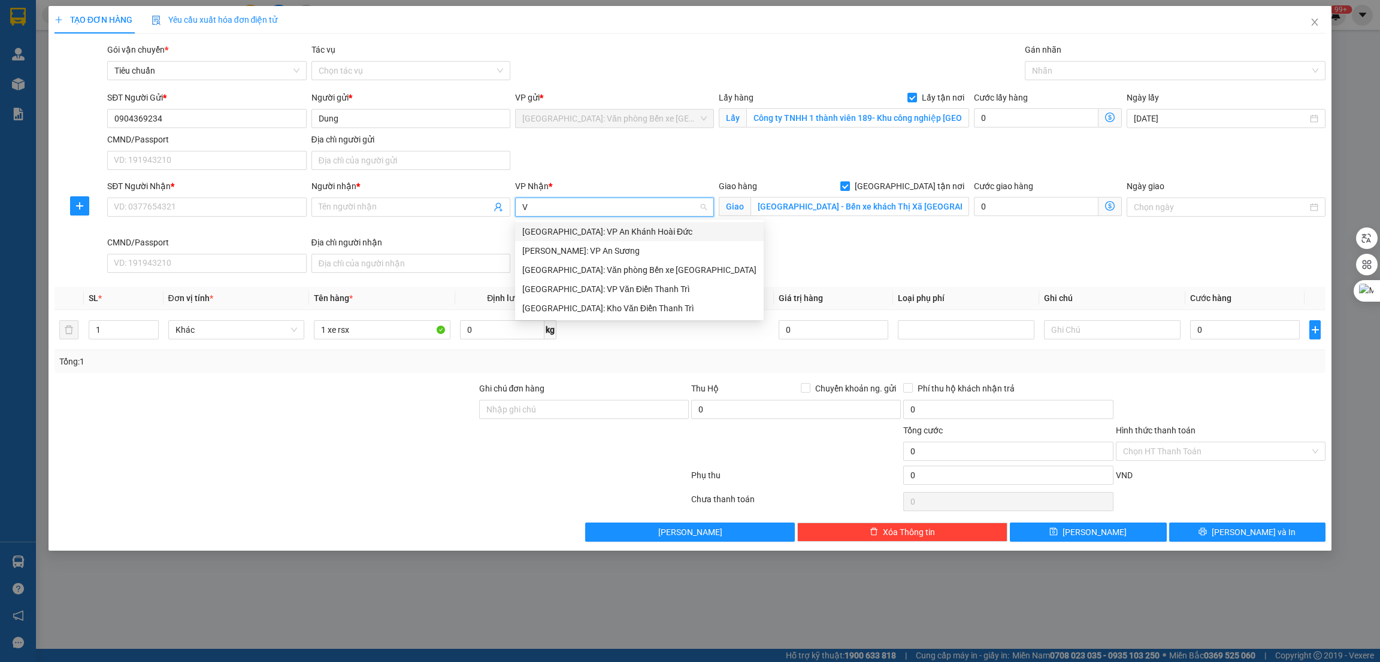
type input "VĂ"
click at [629, 272] on div "[GEOGRAPHIC_DATA]: Kho Văn Điển Thanh Trì" at bounding box center [639, 270] width 234 height 13
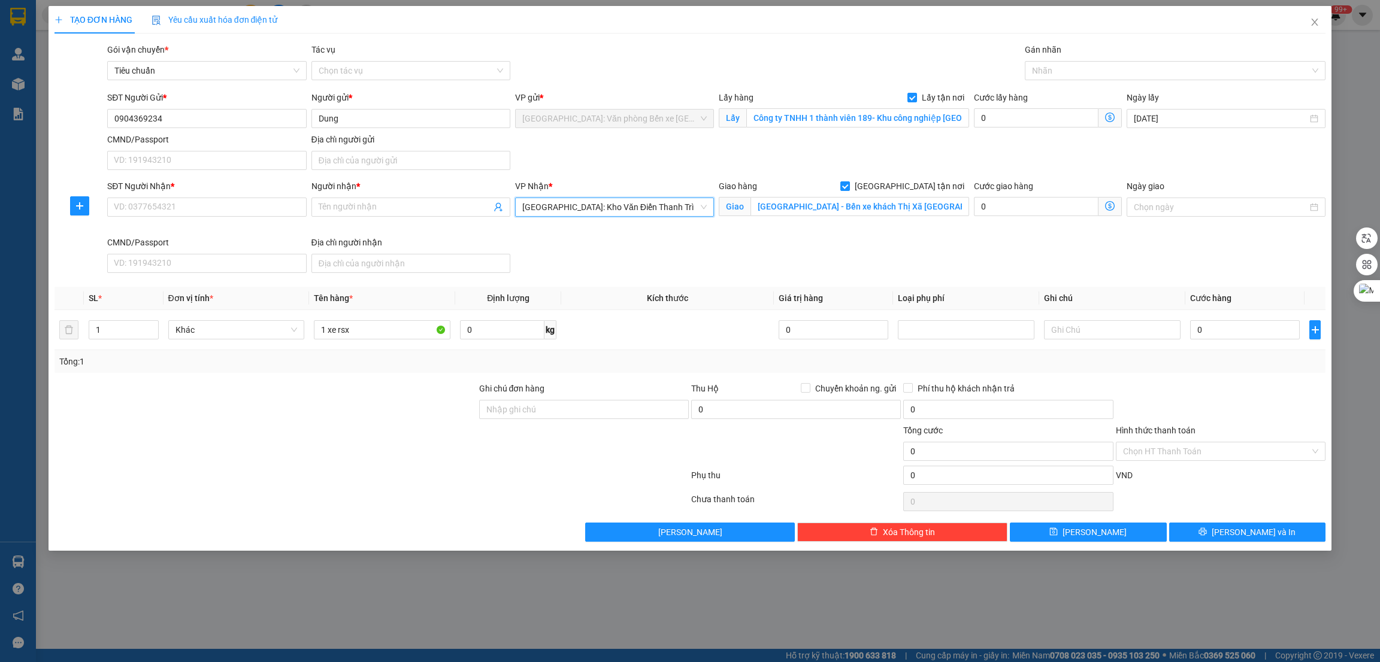
click at [356, 388] on div at bounding box center [265, 403] width 425 height 42
click at [1005, 120] on input "0" at bounding box center [1036, 117] width 125 height 19
type input "1"
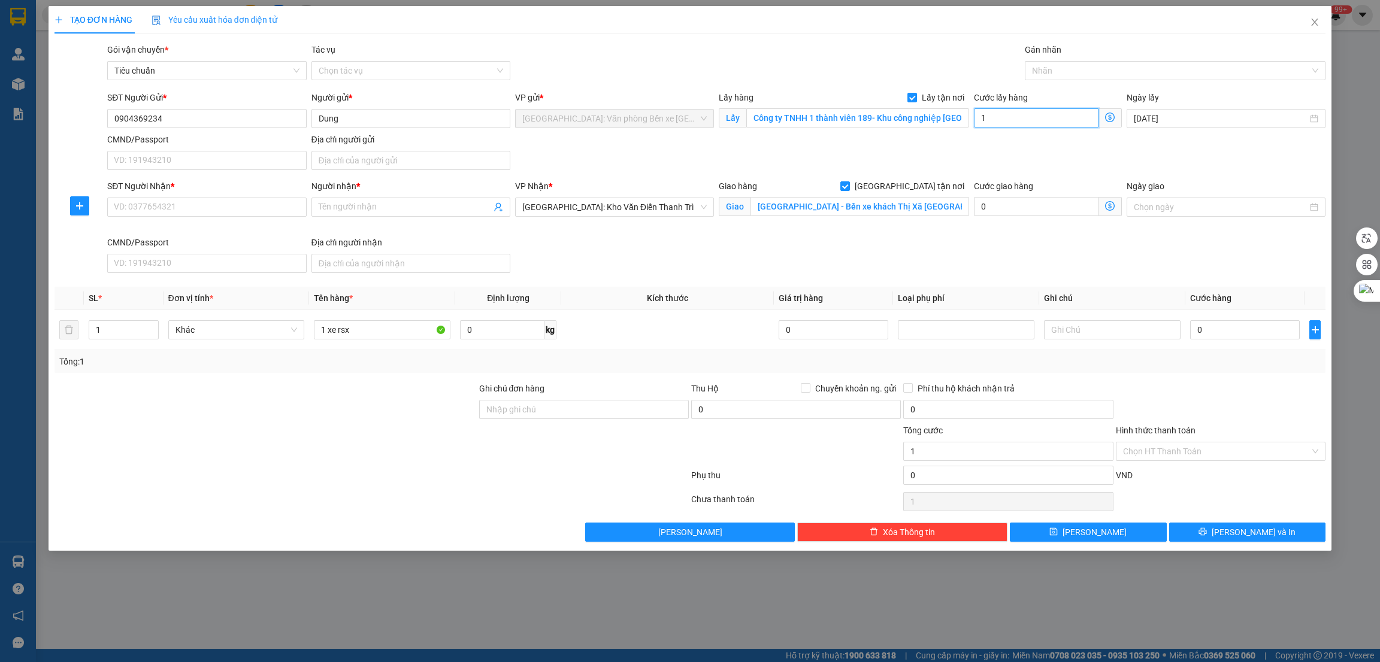
type input "11"
type input "115"
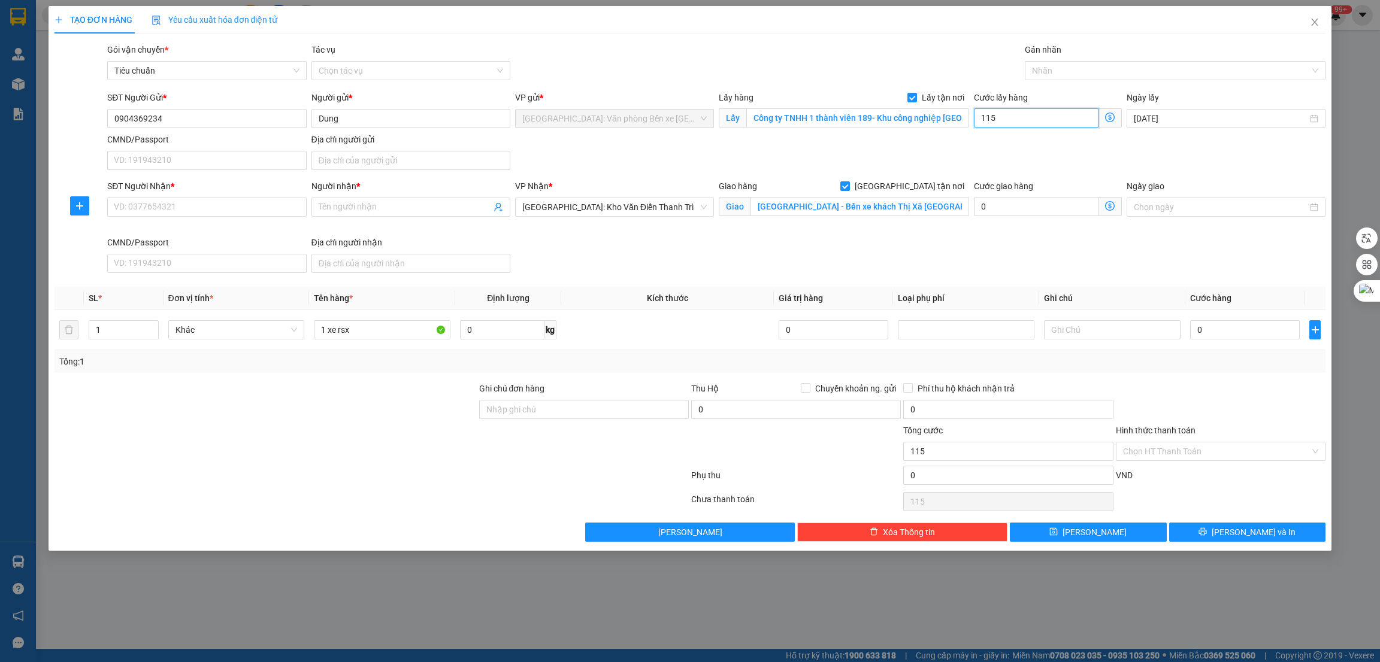
type input "1.150"
type input "11.500"
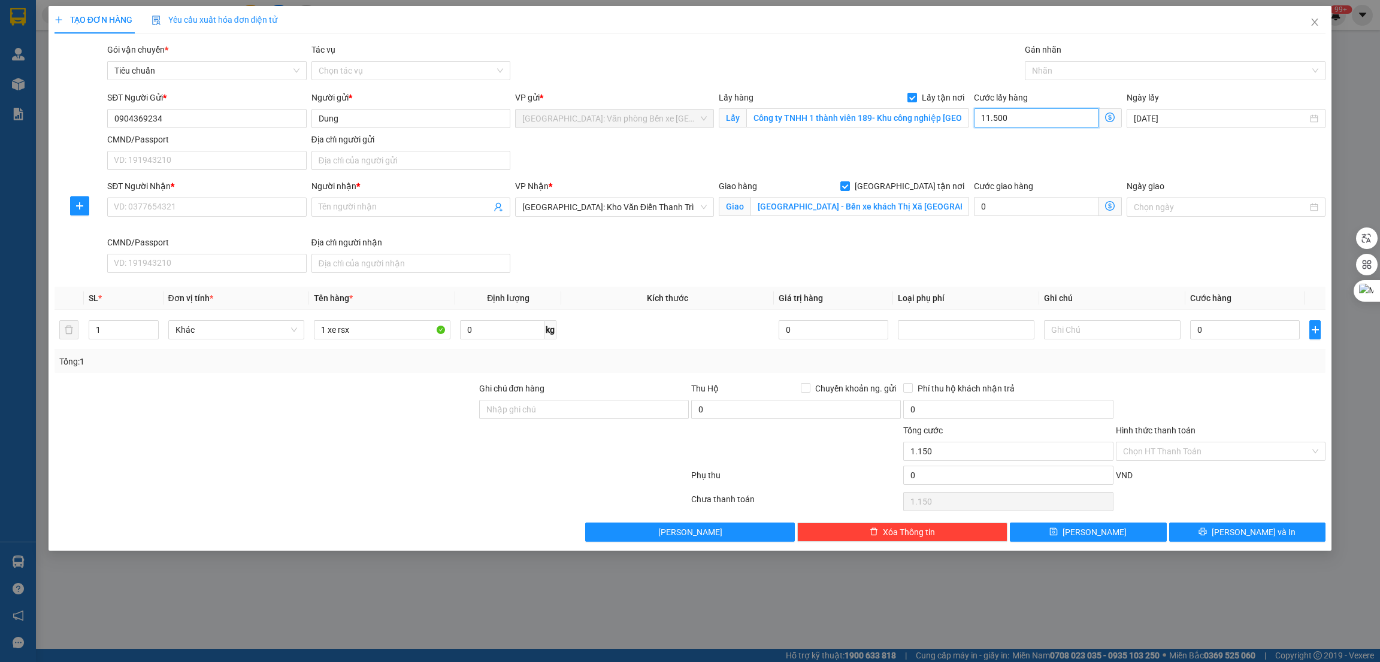
type input "11.500"
type input "115.000"
click at [1136, 77] on div at bounding box center [1169, 70] width 283 height 14
type input "115.000"
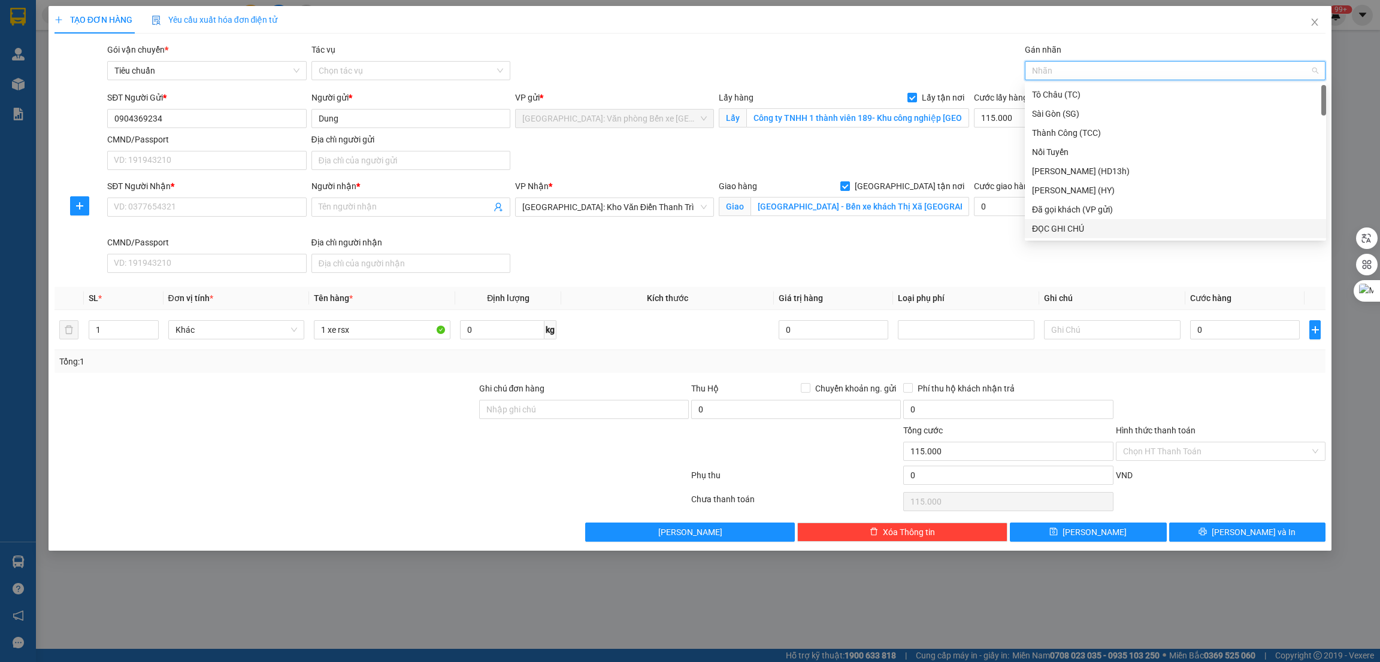
type input "G"
click at [1077, 227] on div "[GEOGRAPHIC_DATA] tận nơi" at bounding box center [1175, 228] width 287 height 13
click at [968, 260] on div "SĐT Người Nhận * VD: 0377654321 Người nhận * Tên người nhận VP Nhận * [GEOGRAPH…" at bounding box center [716, 229] width 1223 height 98
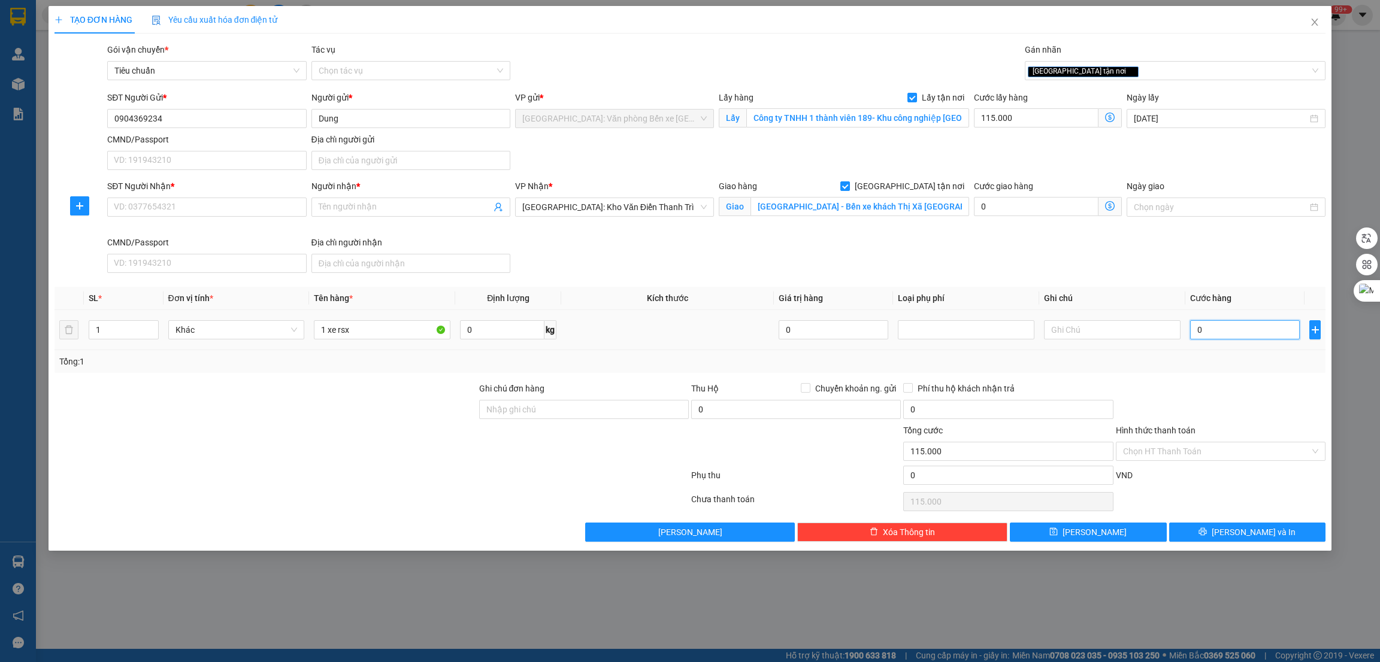
click at [1219, 332] on input "0" at bounding box center [1245, 329] width 110 height 19
type input "2"
type input "115.002"
type input "29"
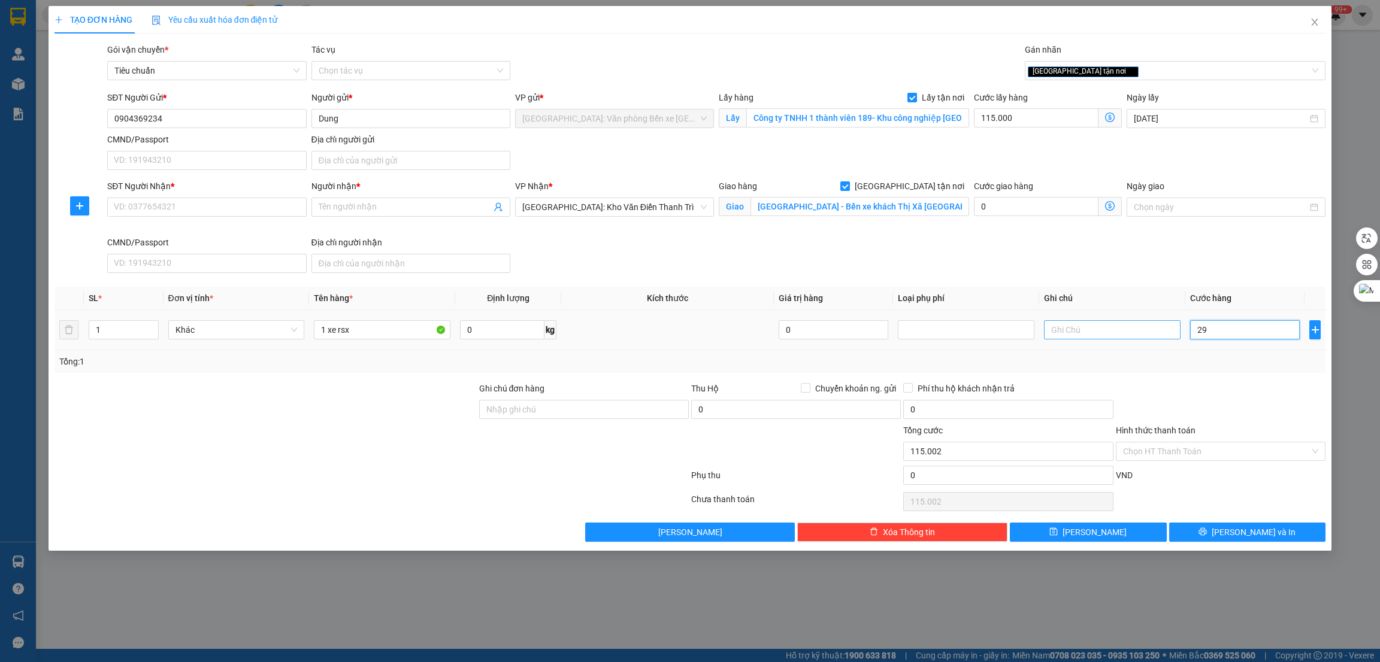
type input "115.029"
type input "290"
type input "115.290"
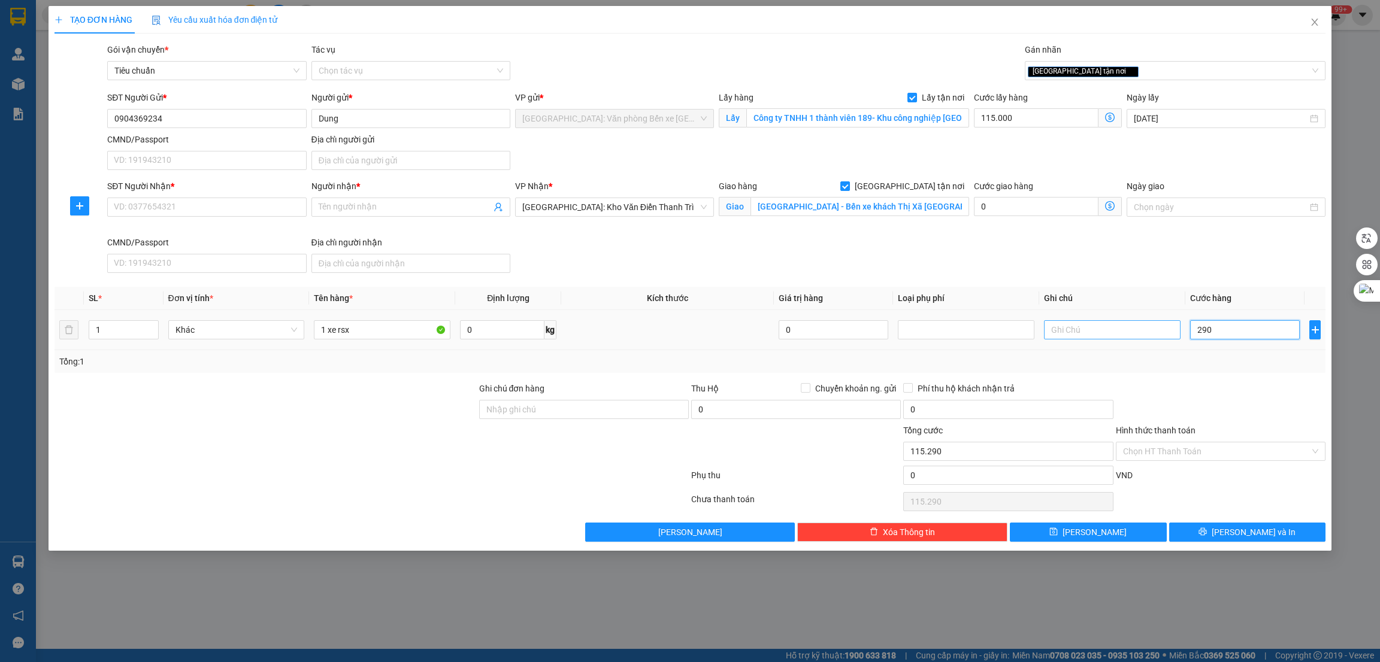
type input "2.900"
type input "117.900"
type input "29.000"
type input "144.000"
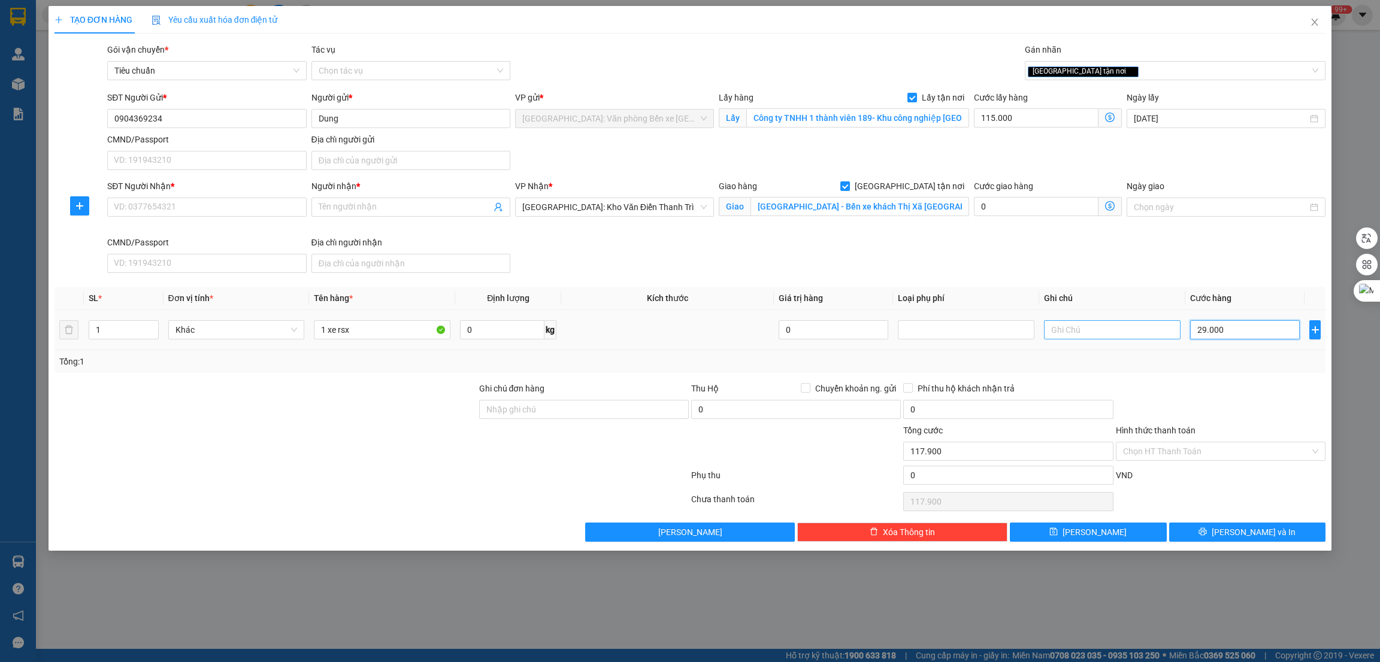
type input "144.000"
type input "290.000"
type input "405.000"
type input "290.000"
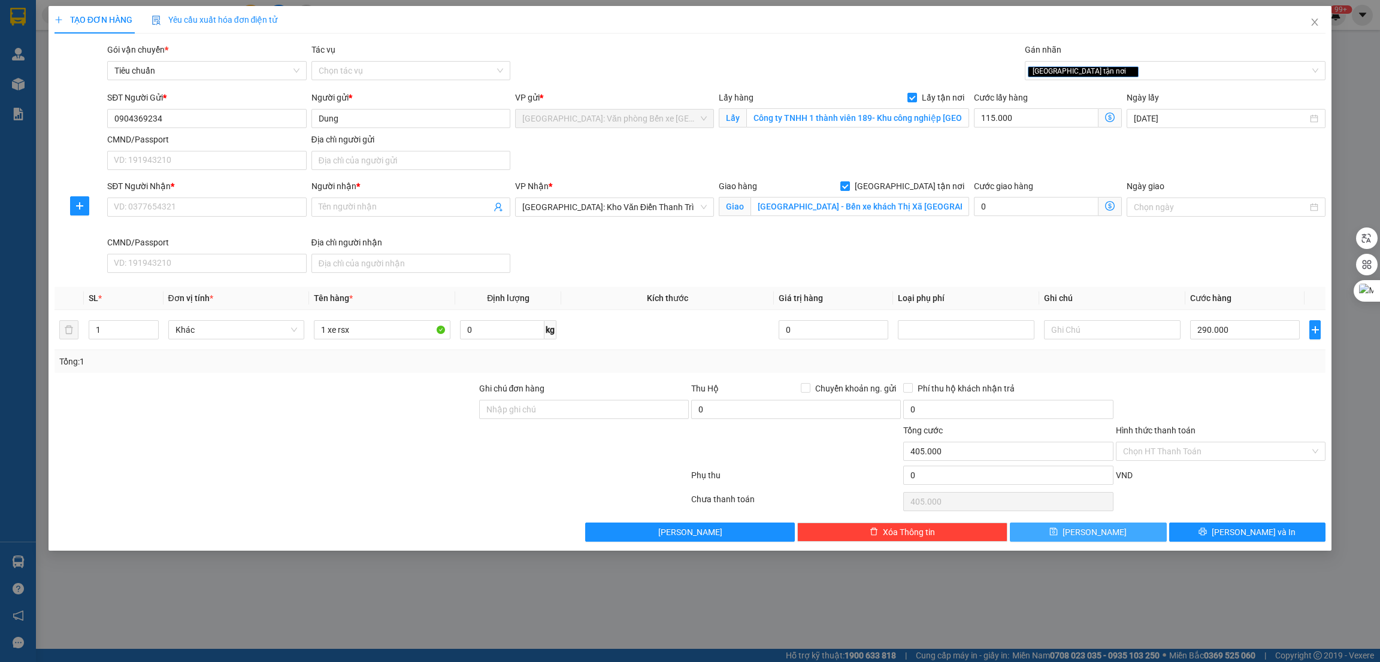
click at [1083, 533] on button "[PERSON_NAME]" at bounding box center [1088, 532] width 157 height 19
click at [229, 210] on input "SĐT Người Nhận *" at bounding box center [206, 207] width 199 height 19
click at [223, 212] on input "SĐT Người Nhận *" at bounding box center [206, 207] width 199 height 19
paste input "0968684168"
type input "0968684168"
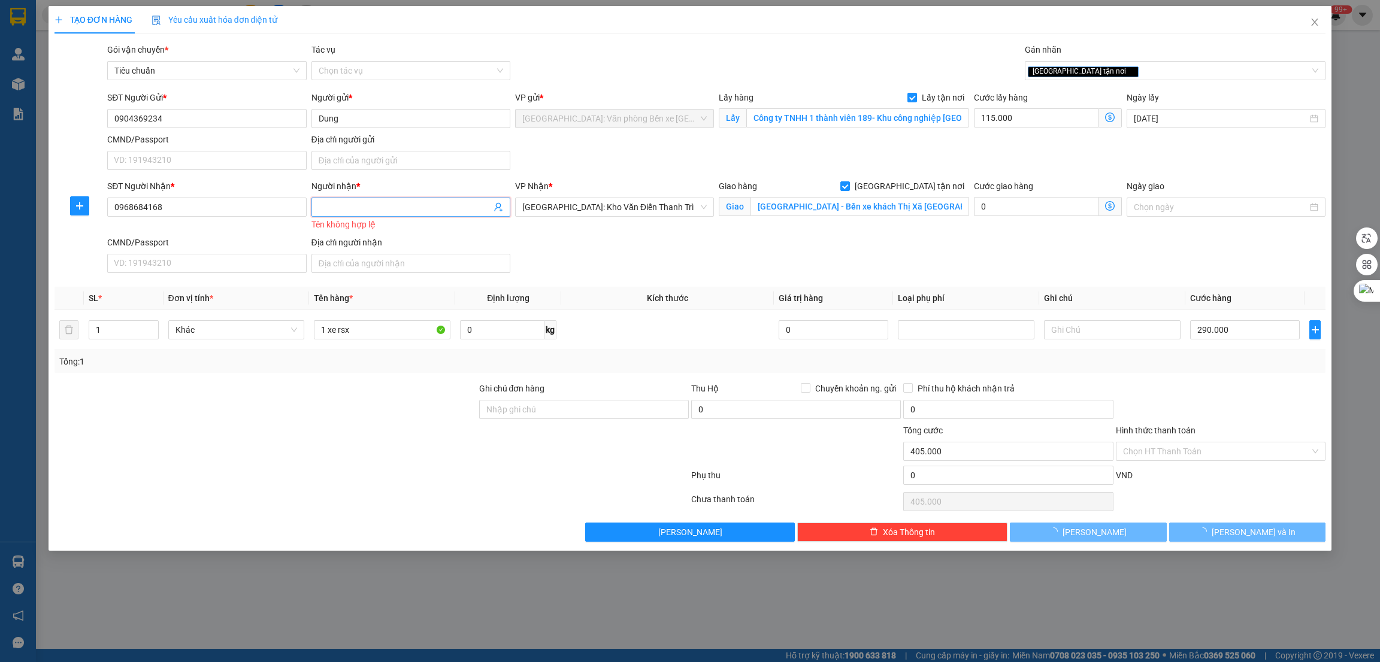
click at [346, 209] on input "Người nhận *" at bounding box center [405, 207] width 172 height 13
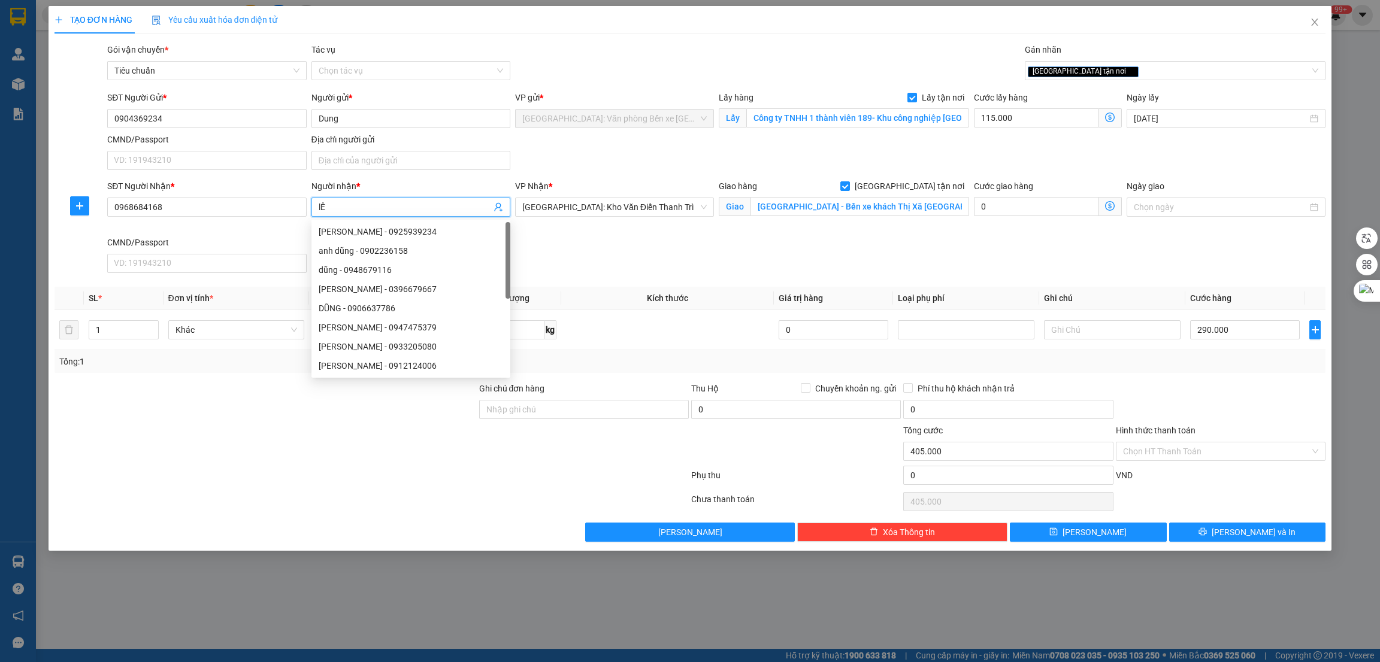
type input "l"
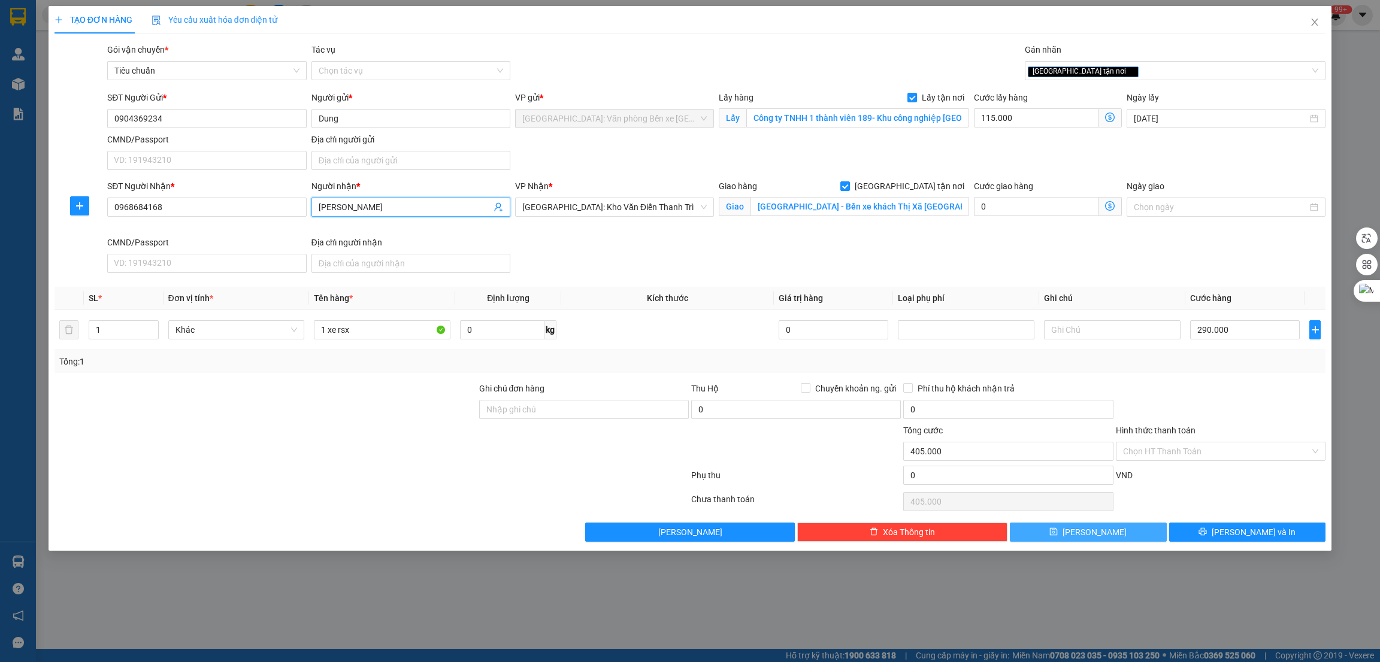
type input "[PERSON_NAME]"
click at [1128, 534] on button "[PERSON_NAME]" at bounding box center [1088, 532] width 157 height 19
checkbox input "false"
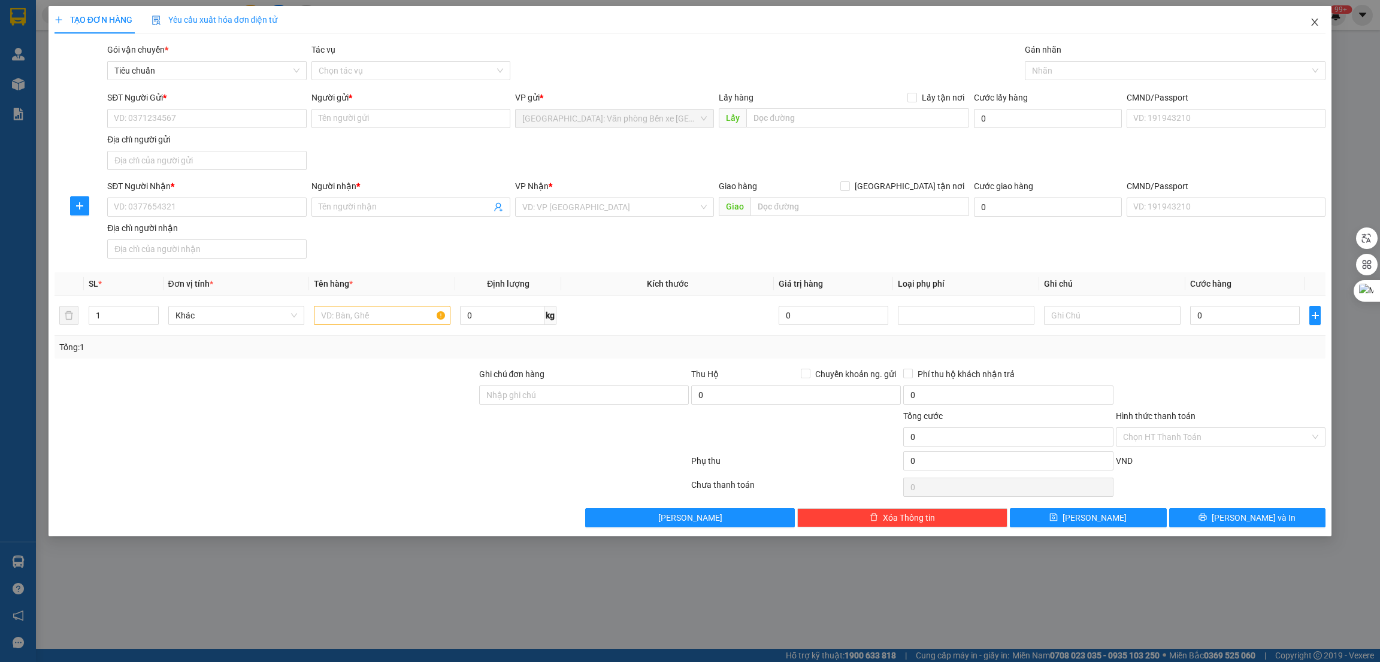
click at [1313, 22] on icon "close" at bounding box center [1315, 22] width 10 height 10
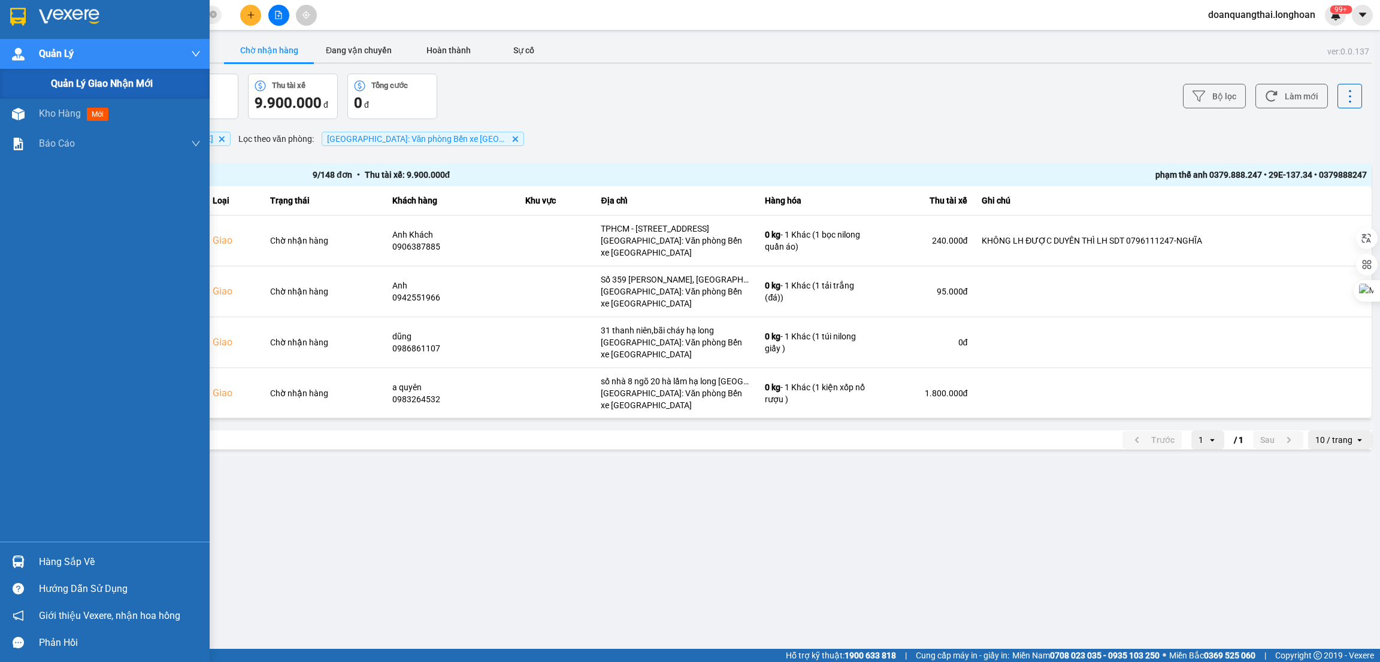
click at [64, 83] on span "Quản lý giao nhận mới" at bounding box center [102, 83] width 102 height 15
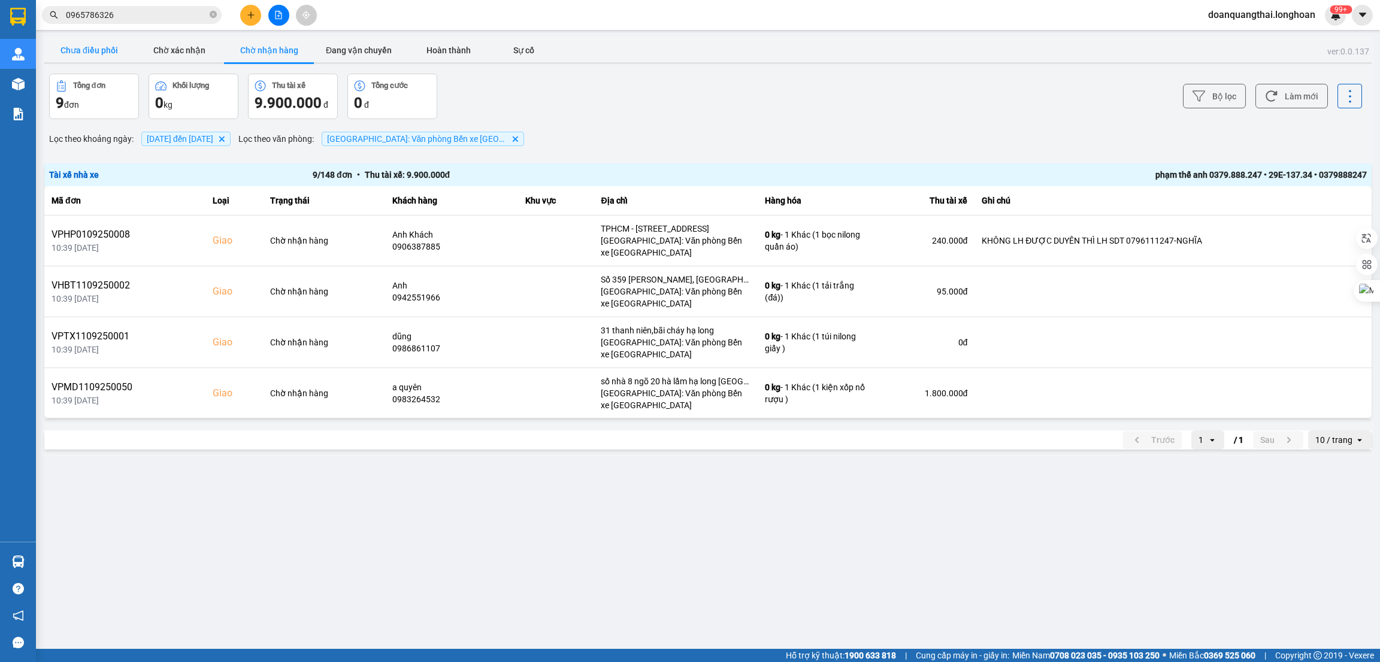
click at [96, 49] on button "Chưa điều phối" at bounding box center [89, 50] width 90 height 24
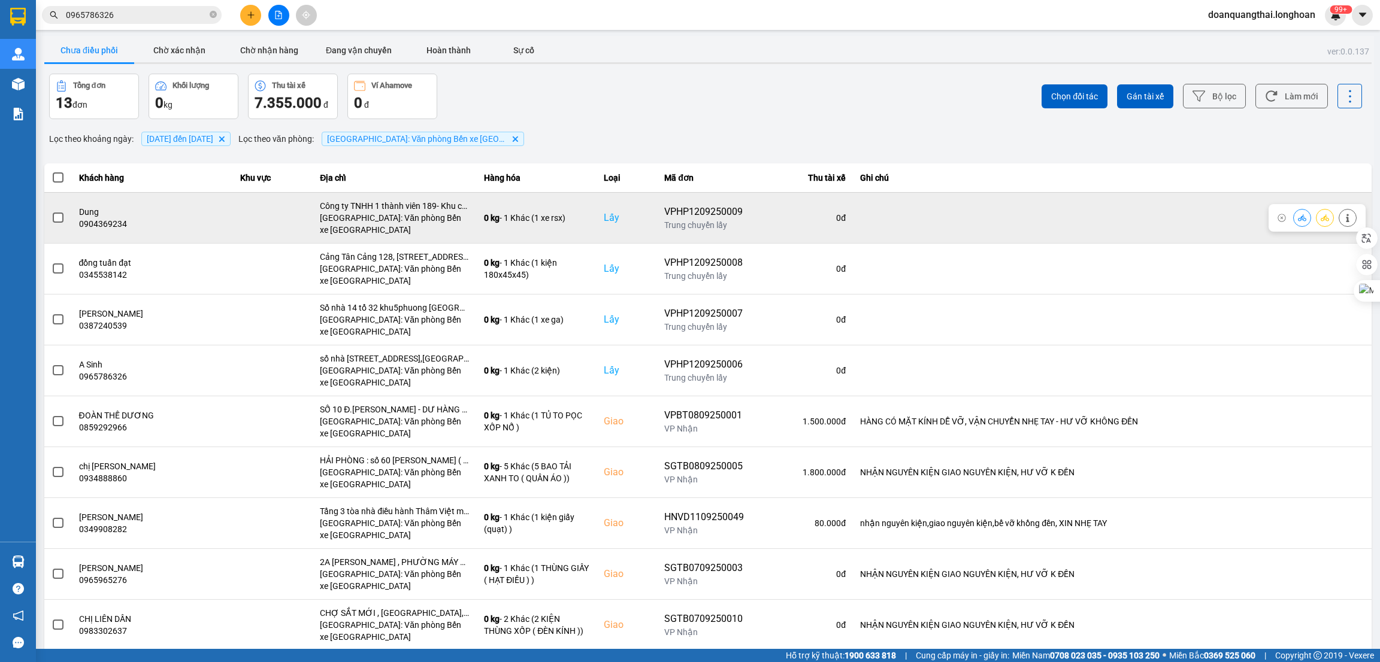
click at [55, 219] on span at bounding box center [58, 218] width 11 height 11
click at [52, 211] on input "checkbox" at bounding box center [52, 211] width 0 height 0
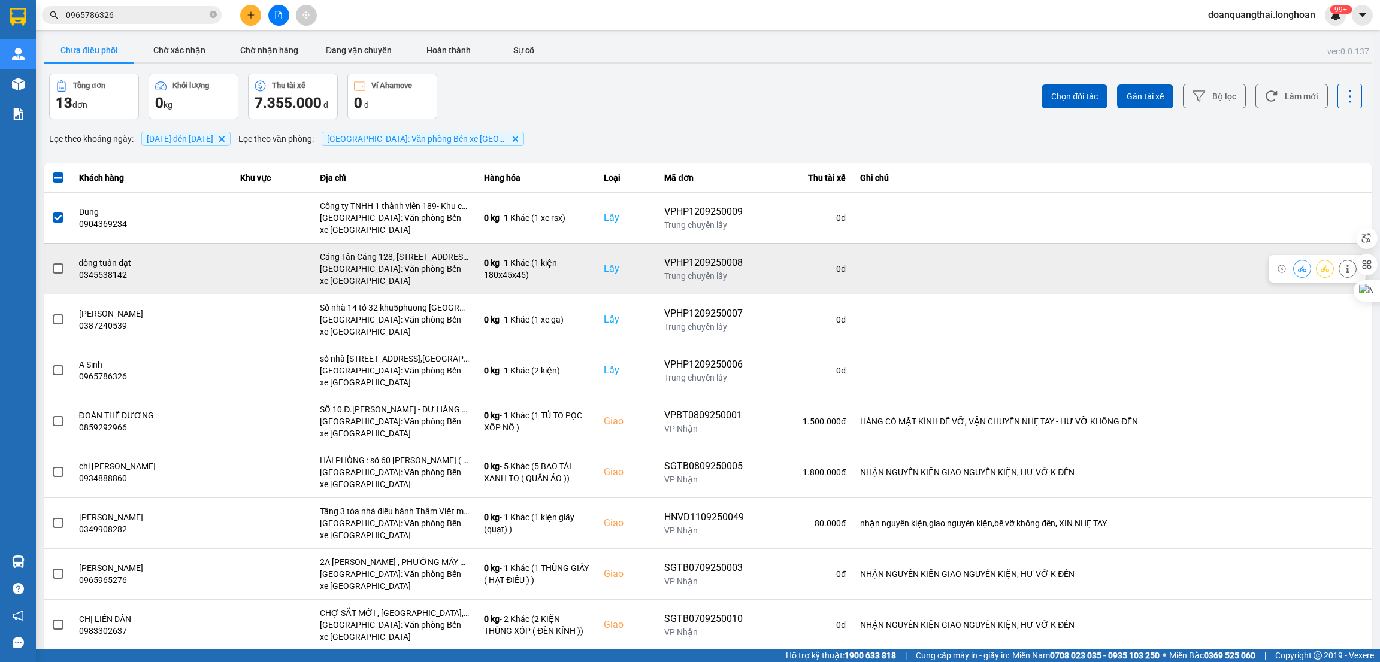
click at [60, 269] on span at bounding box center [58, 269] width 11 height 11
click at [52, 262] on input "checkbox" at bounding box center [52, 262] width 0 height 0
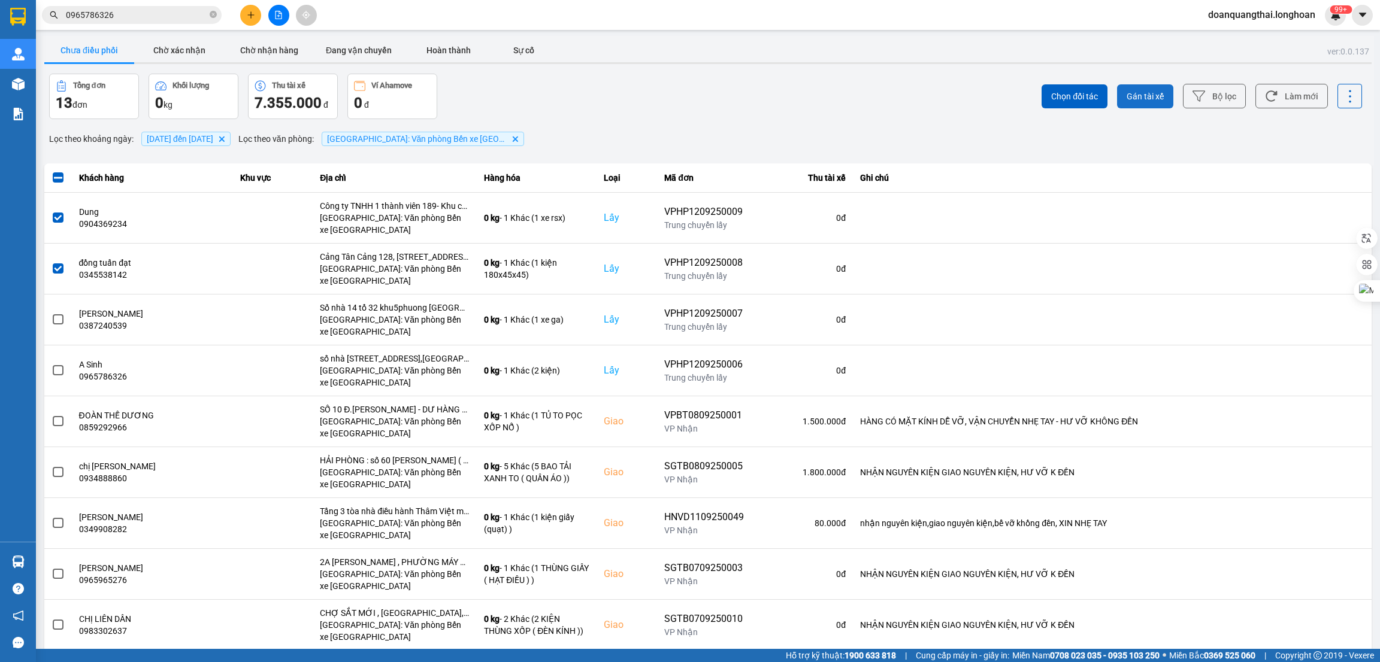
click at [1134, 95] on span "Gán tài xế" at bounding box center [1144, 96] width 37 height 12
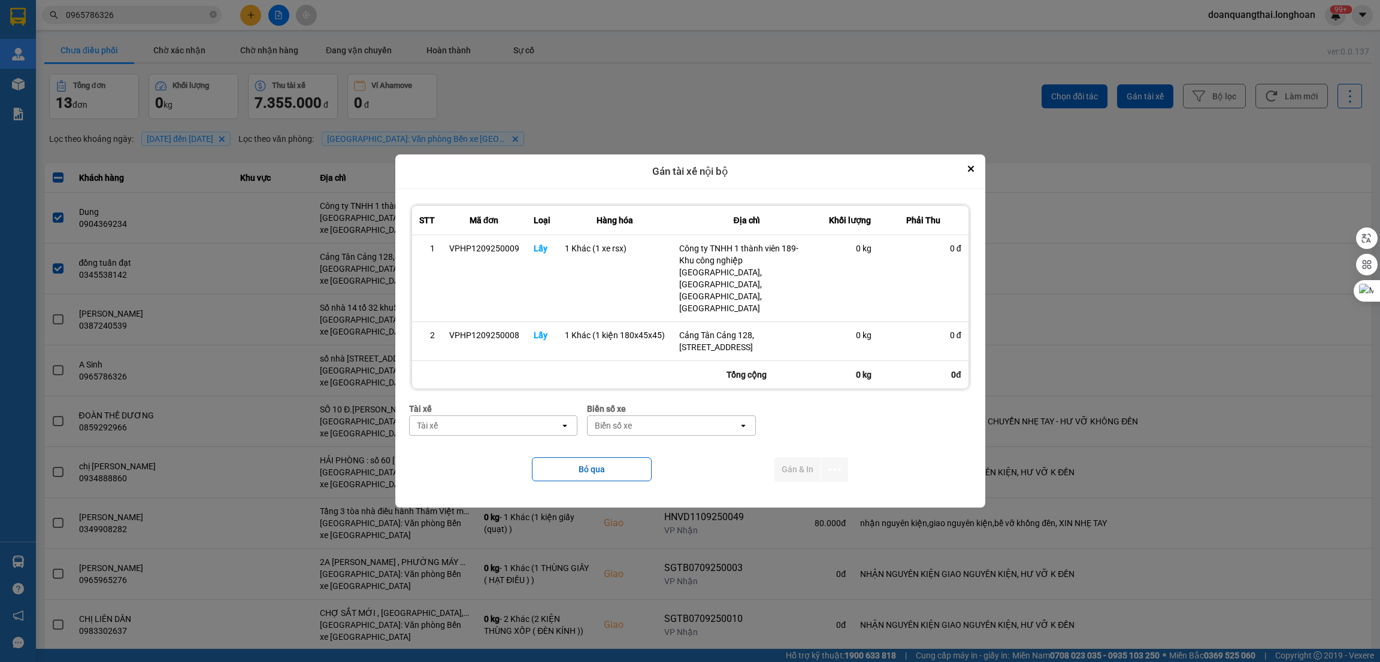
click at [519, 416] on div "Tài xế" at bounding box center [485, 425] width 151 height 19
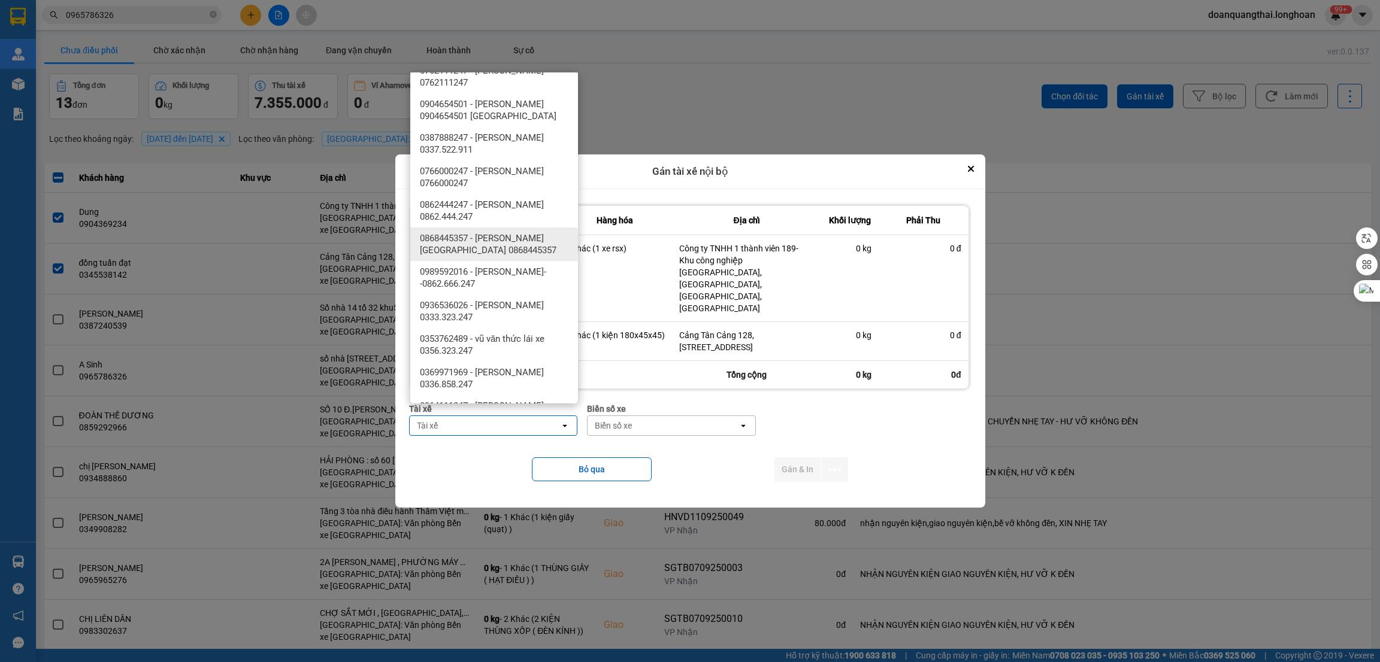
scroll to position [988, 0]
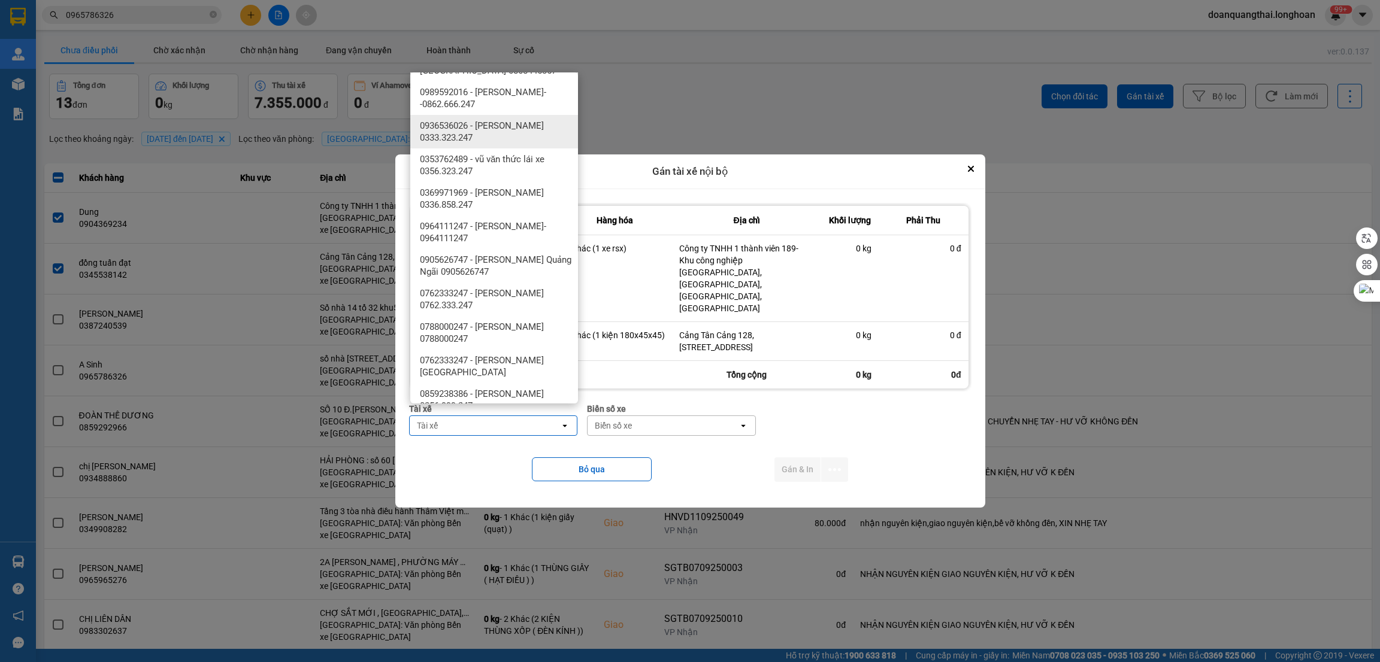
click at [519, 138] on span "0936536026 - [PERSON_NAME] 0333.323.247" at bounding box center [496, 132] width 153 height 24
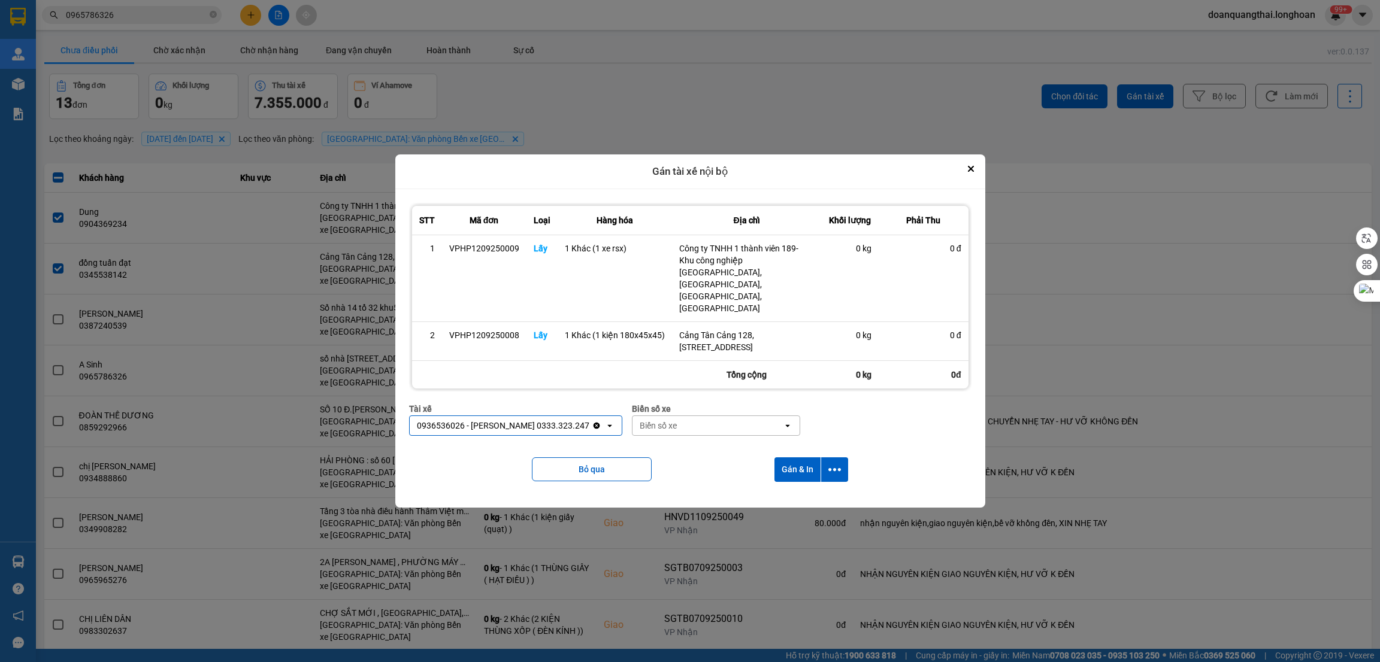
click at [726, 418] on div "Biển số xe" at bounding box center [707, 425] width 151 height 19
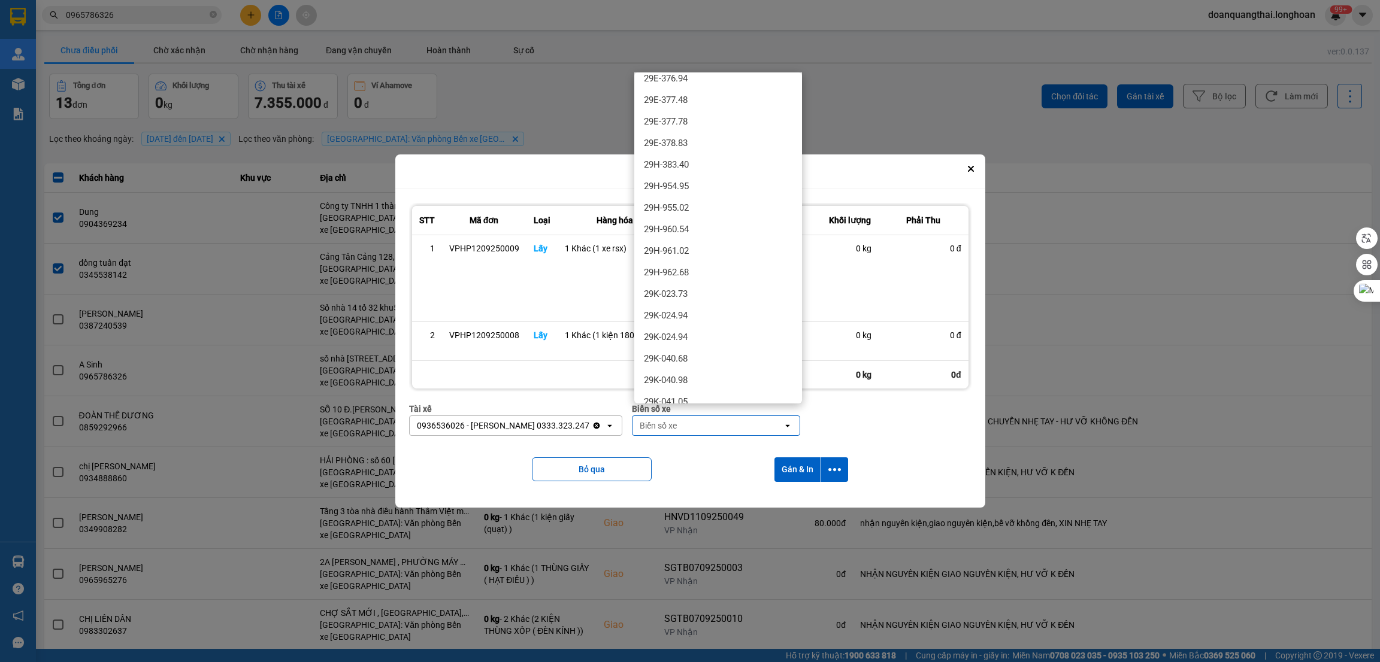
scroll to position [808, 0]
click at [729, 252] on div "29H-961.02" at bounding box center [718, 251] width 168 height 22
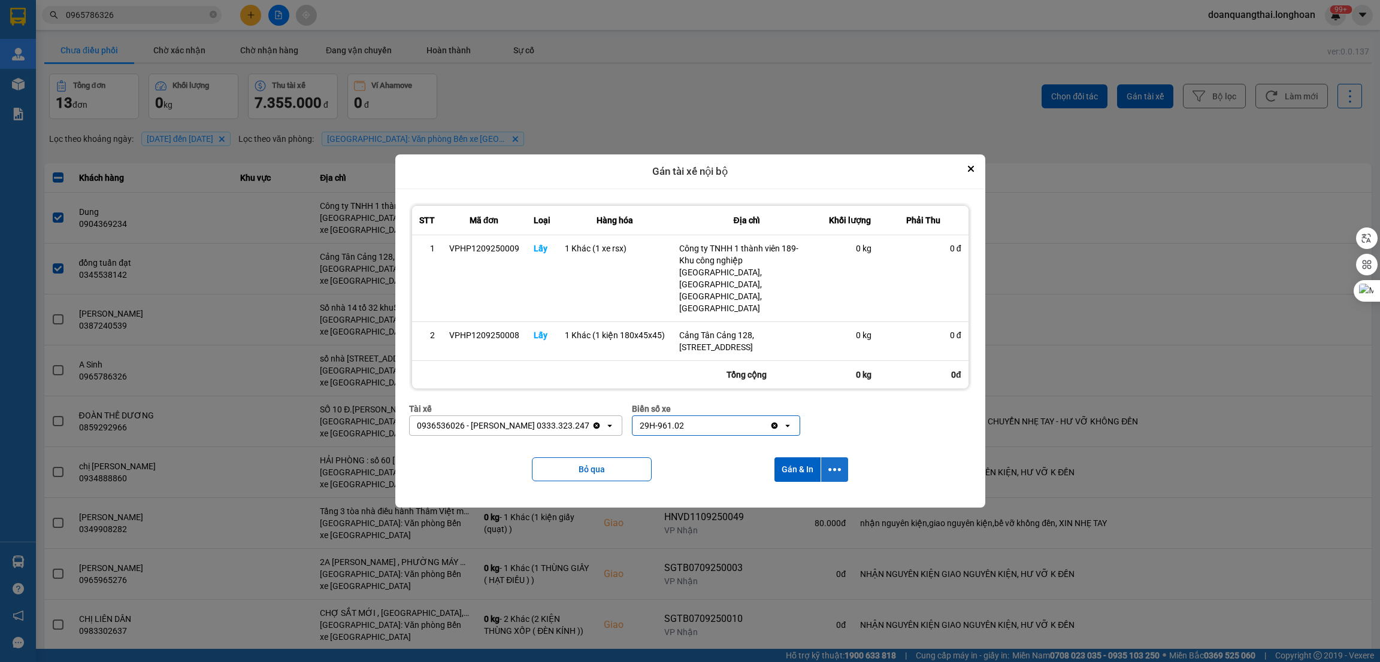
click at [832, 464] on icon "dialog" at bounding box center [834, 470] width 13 height 13
click at [797, 482] on li "Chỉ gán tài" at bounding box center [803, 491] width 90 height 22
click at [839, 458] on button "dialog" at bounding box center [834, 470] width 27 height 25
click at [796, 486] on span "Chỉ gán tài" at bounding box center [787, 490] width 40 height 12
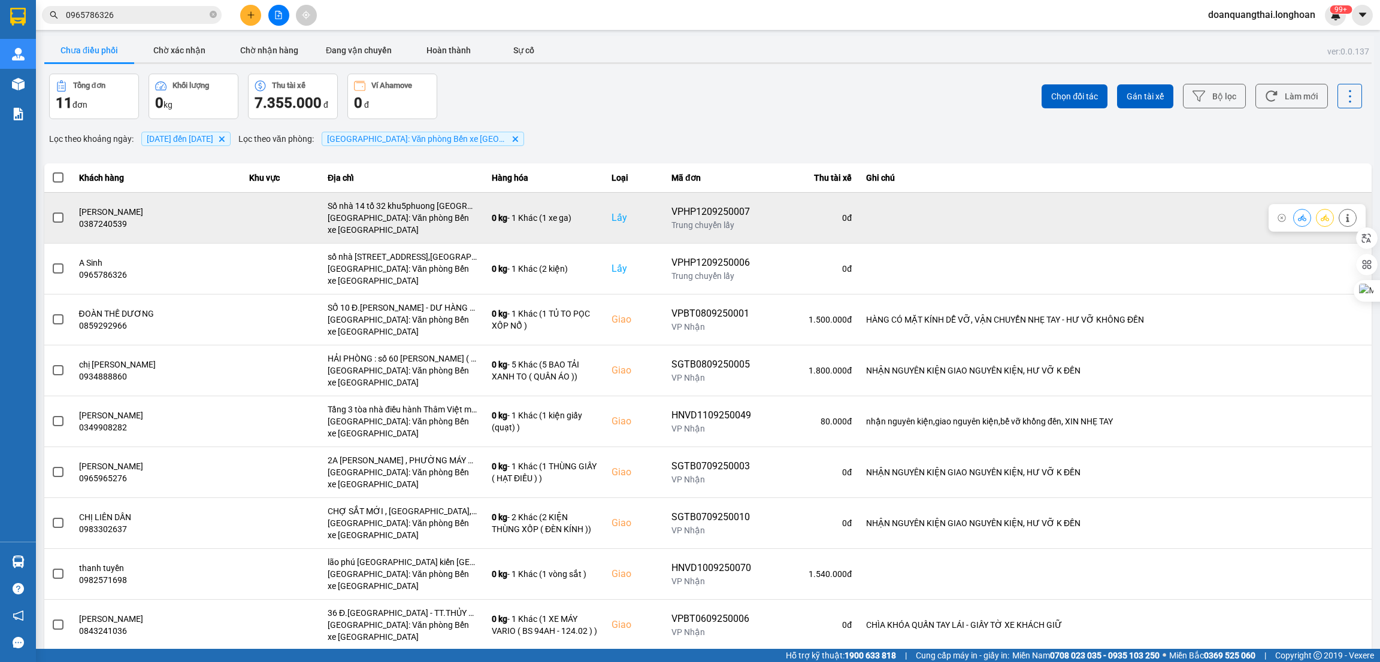
click at [59, 216] on span at bounding box center [58, 218] width 11 height 11
click at [52, 211] on input "checkbox" at bounding box center [52, 211] width 0 height 0
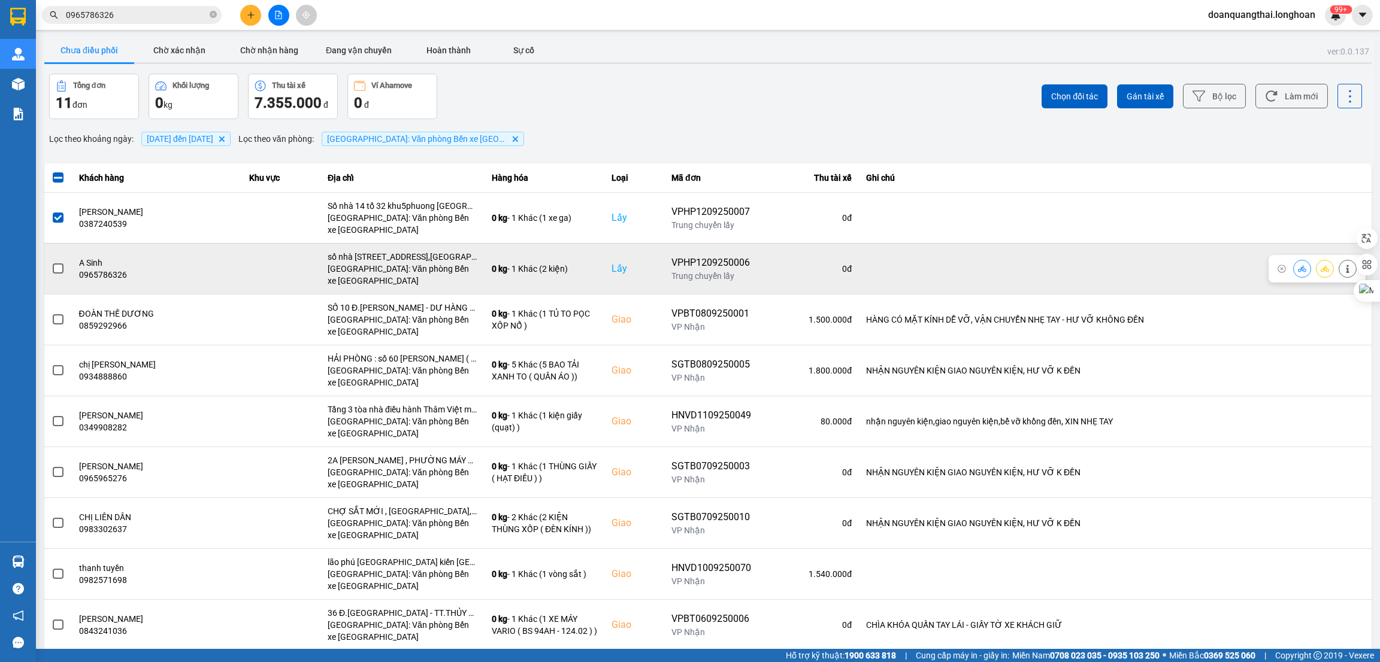
click at [59, 266] on span at bounding box center [58, 269] width 11 height 11
click at [52, 262] on input "checkbox" at bounding box center [52, 262] width 0 height 0
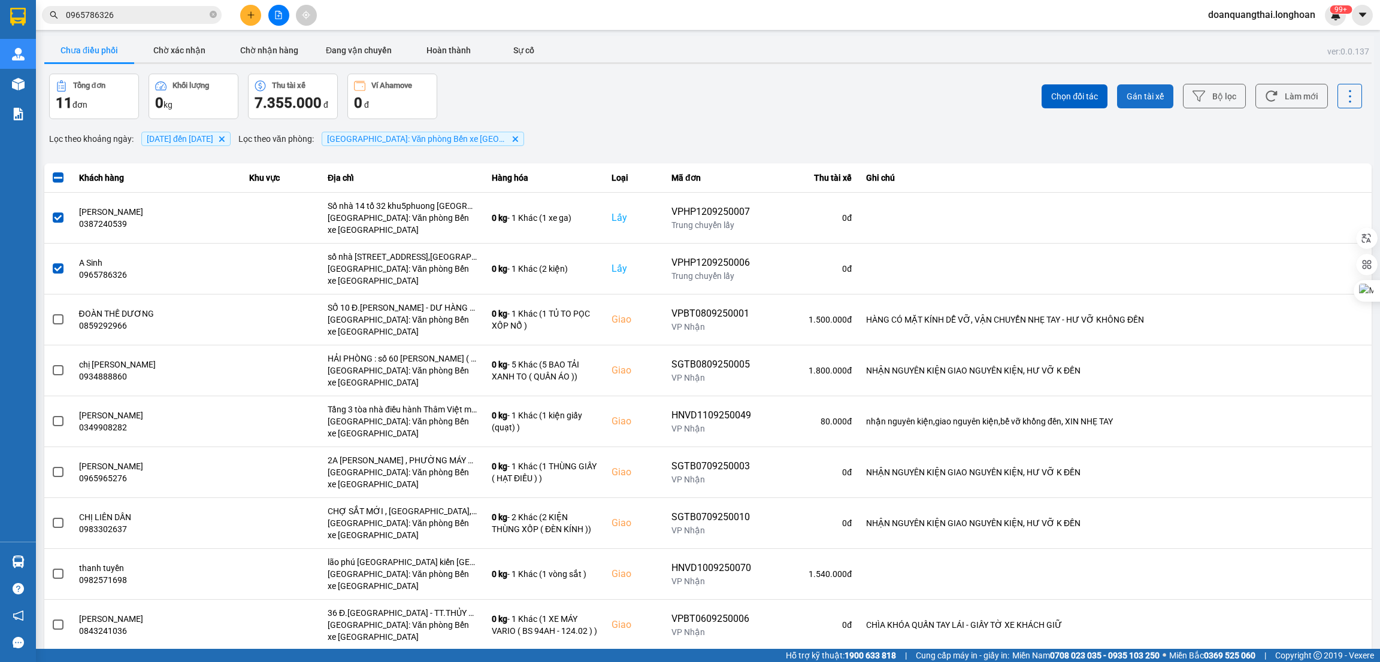
click at [1138, 90] on span "Gán tài xế" at bounding box center [1144, 96] width 37 height 12
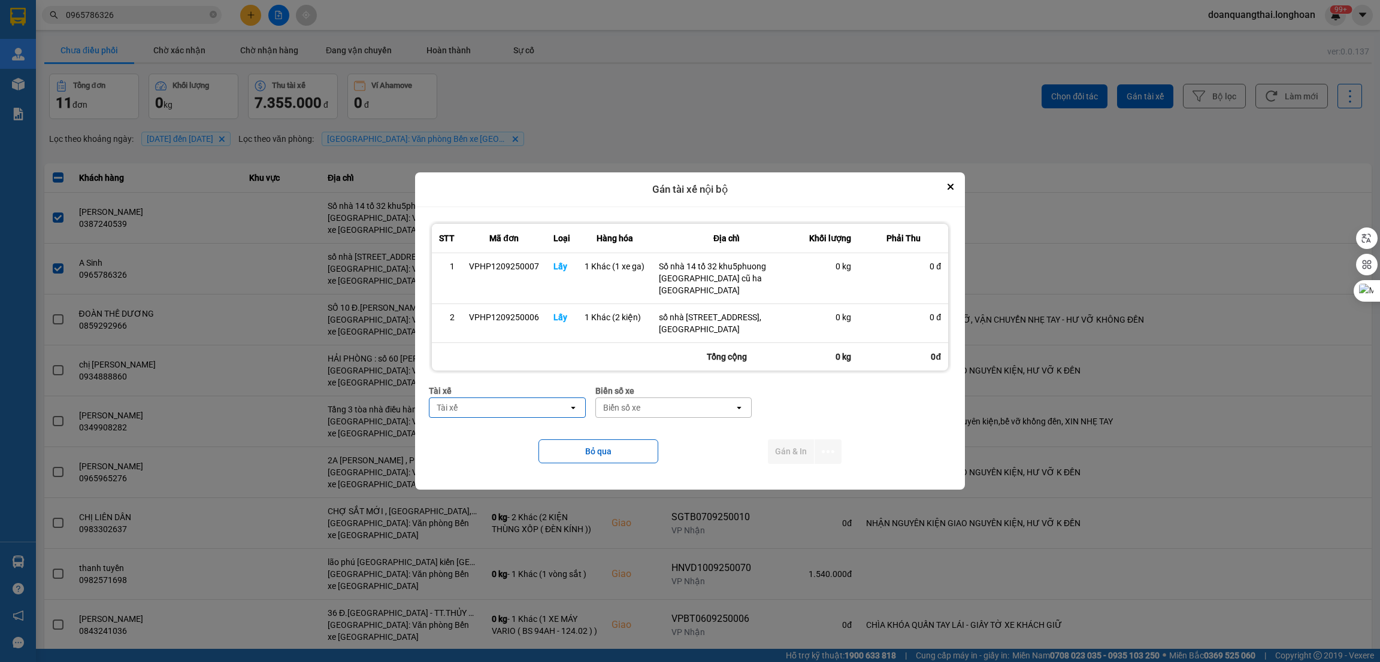
click at [508, 401] on div "Tài xế" at bounding box center [498, 407] width 139 height 19
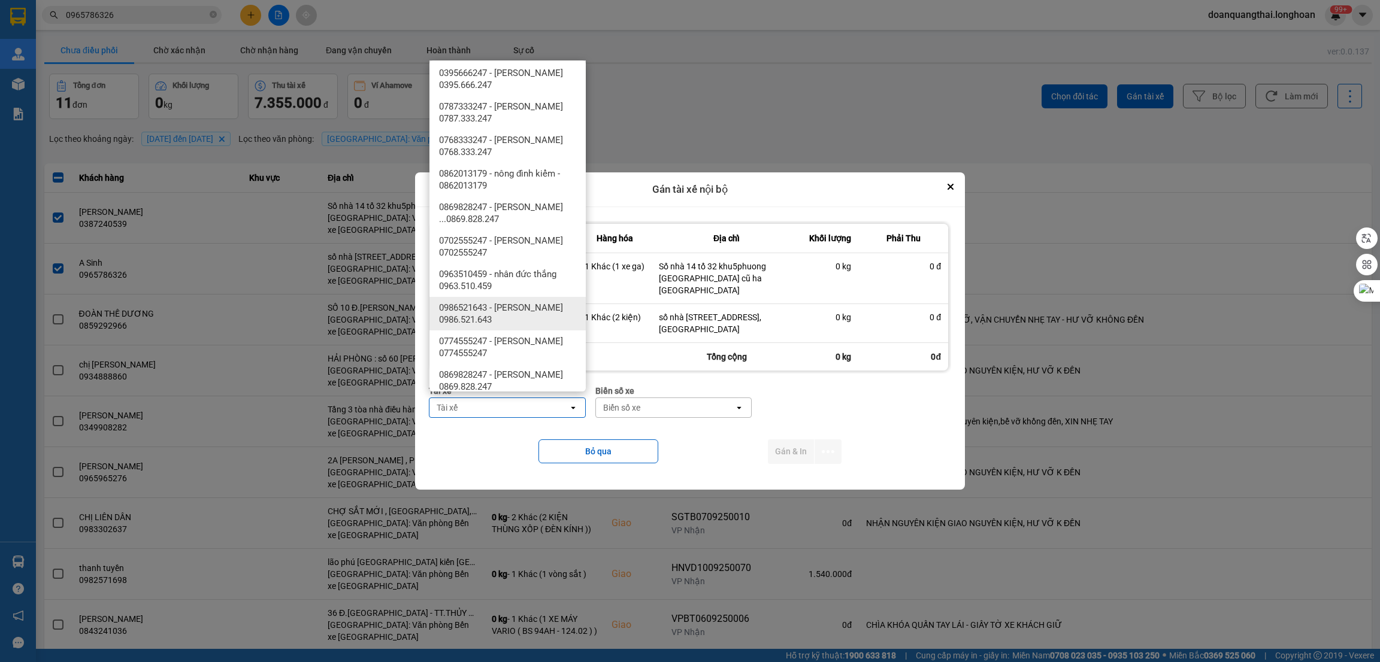
scroll to position [449, 0]
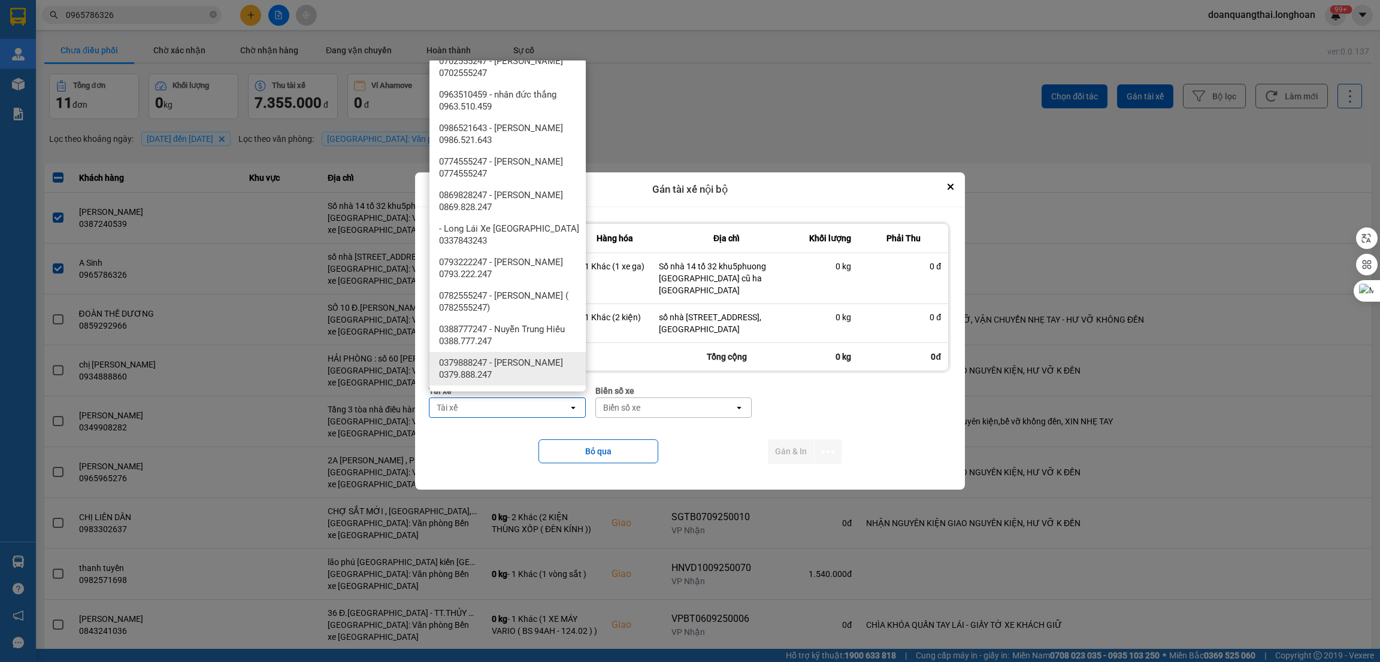
click at [527, 371] on span "0379888247 - [PERSON_NAME] 0379.888.247" at bounding box center [510, 369] width 142 height 24
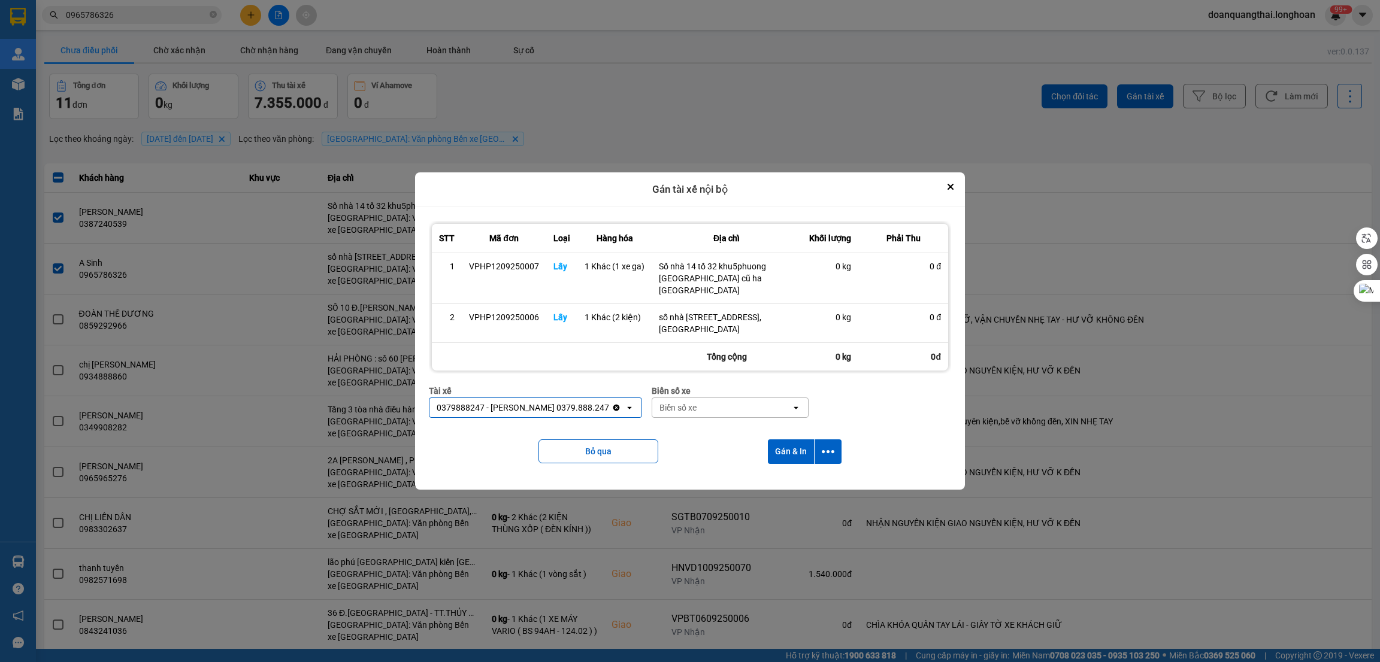
click at [659, 402] on div "Biển số xe" at bounding box center [677, 408] width 37 height 12
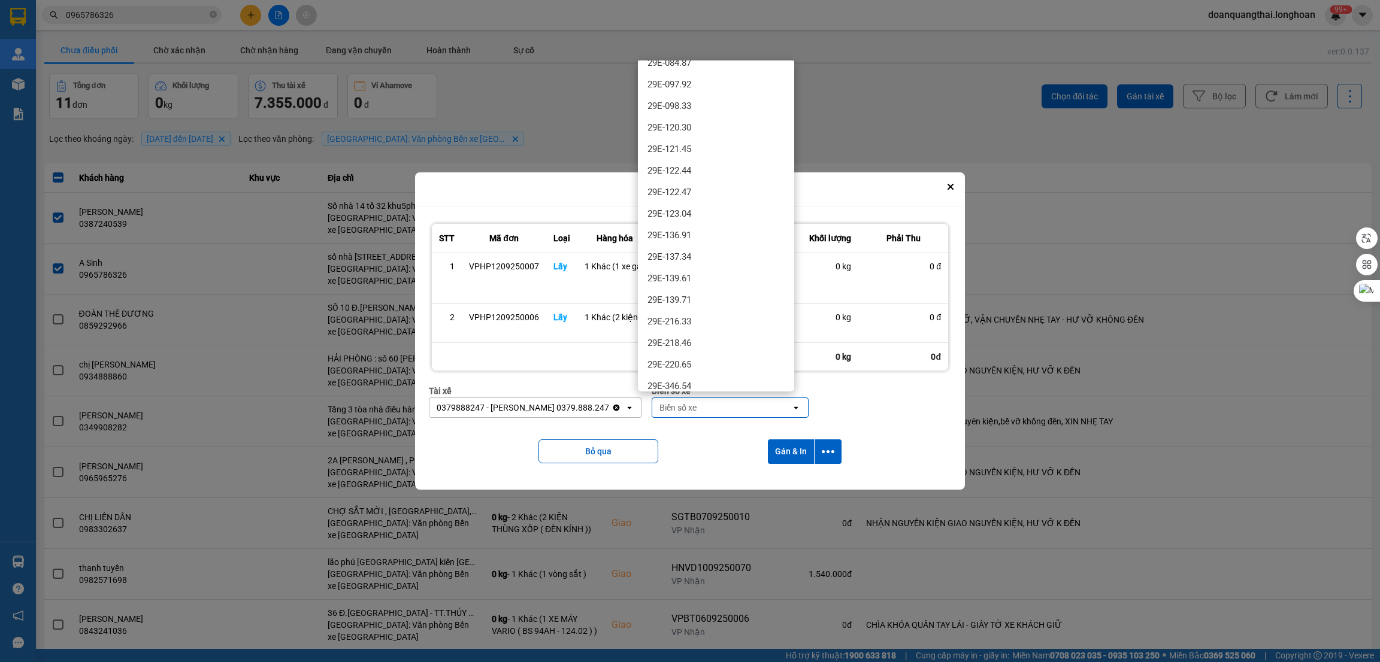
scroll to position [359, 0]
click at [712, 251] on div "29E-137.34" at bounding box center [716, 256] width 156 height 22
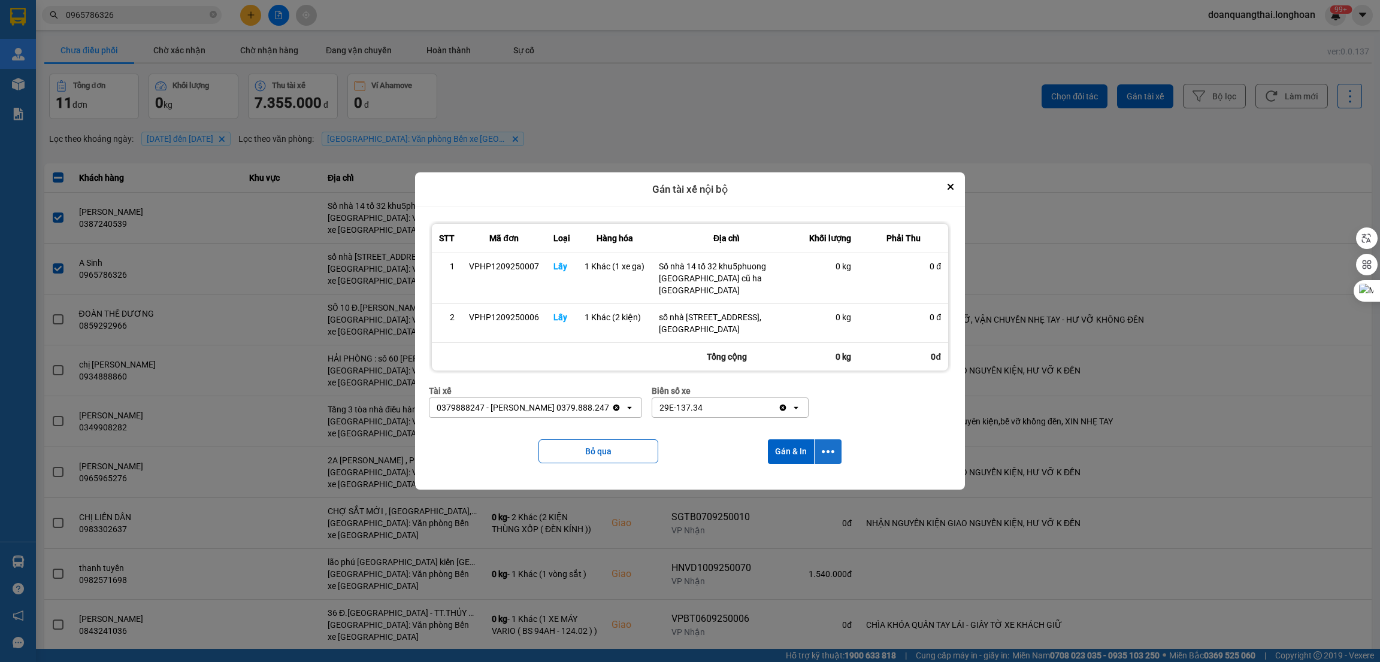
click at [828, 440] on button "dialog" at bounding box center [827, 452] width 27 height 25
click at [786, 474] on span "Chỉ gán tài" at bounding box center [781, 479] width 40 height 12
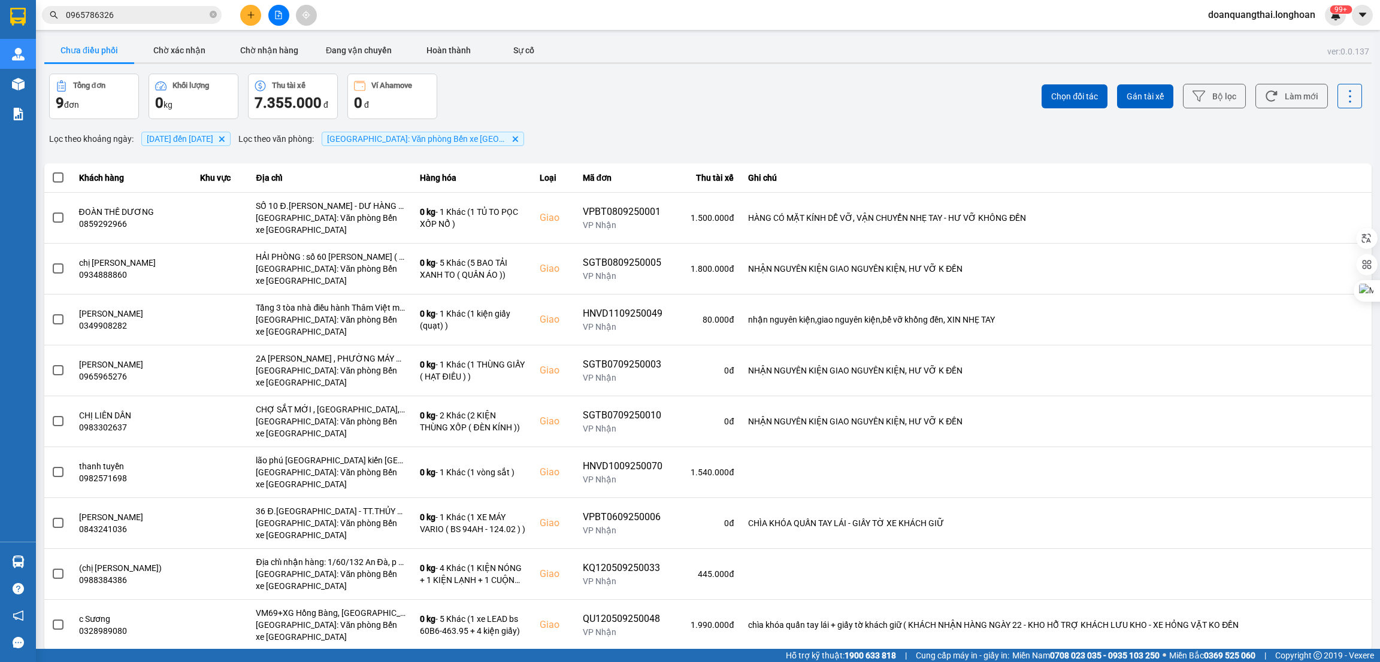
click at [257, 16] on button at bounding box center [250, 15] width 21 height 21
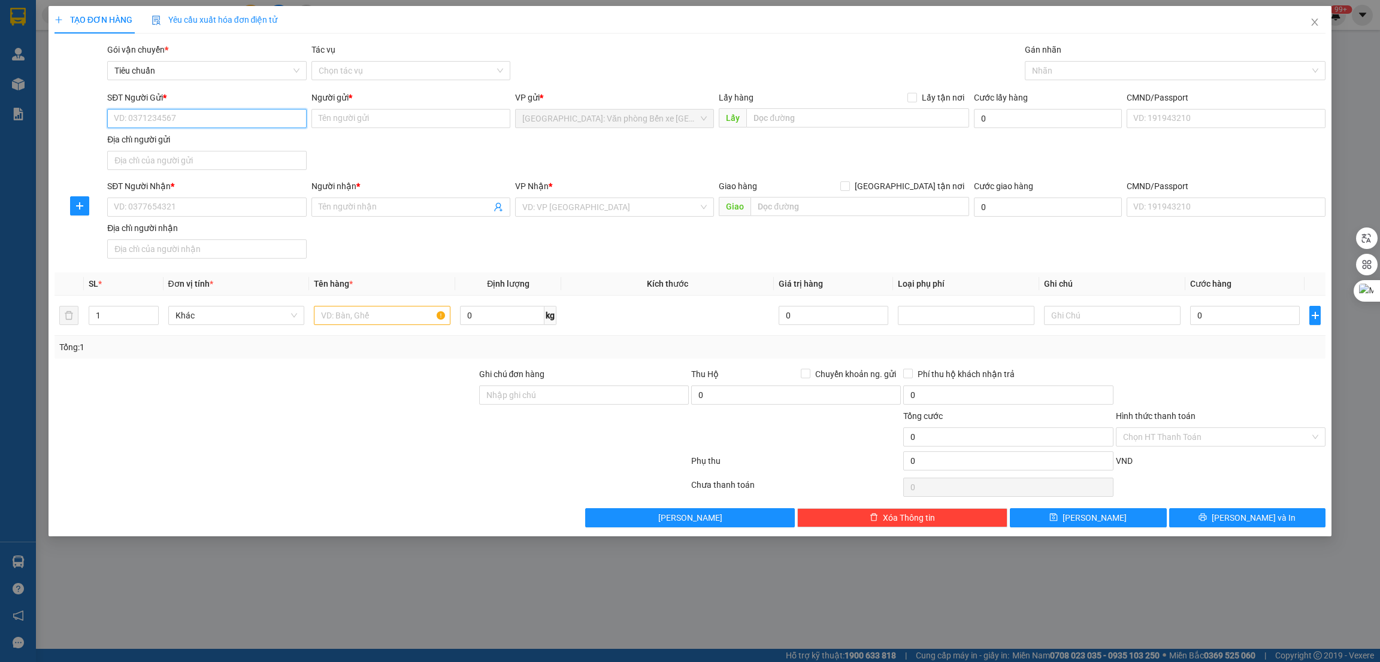
paste input "0936998809"
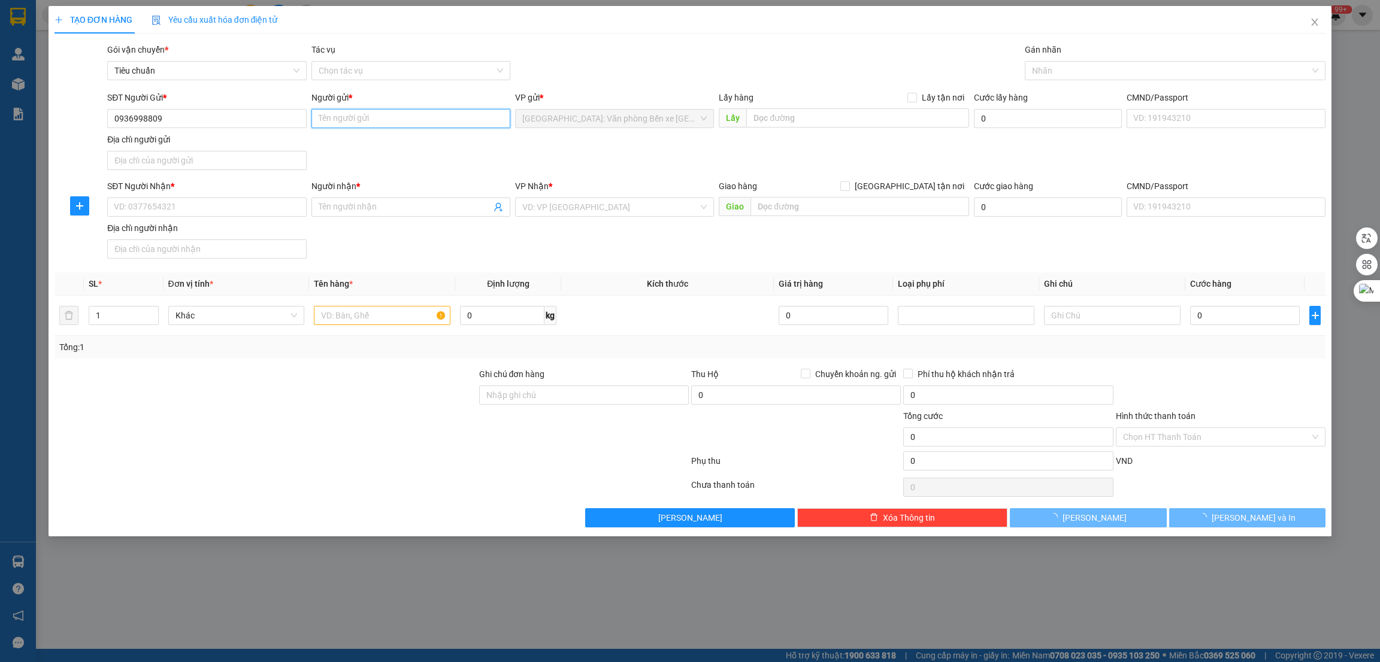
click at [404, 120] on input "Người gửi *" at bounding box center [410, 118] width 199 height 19
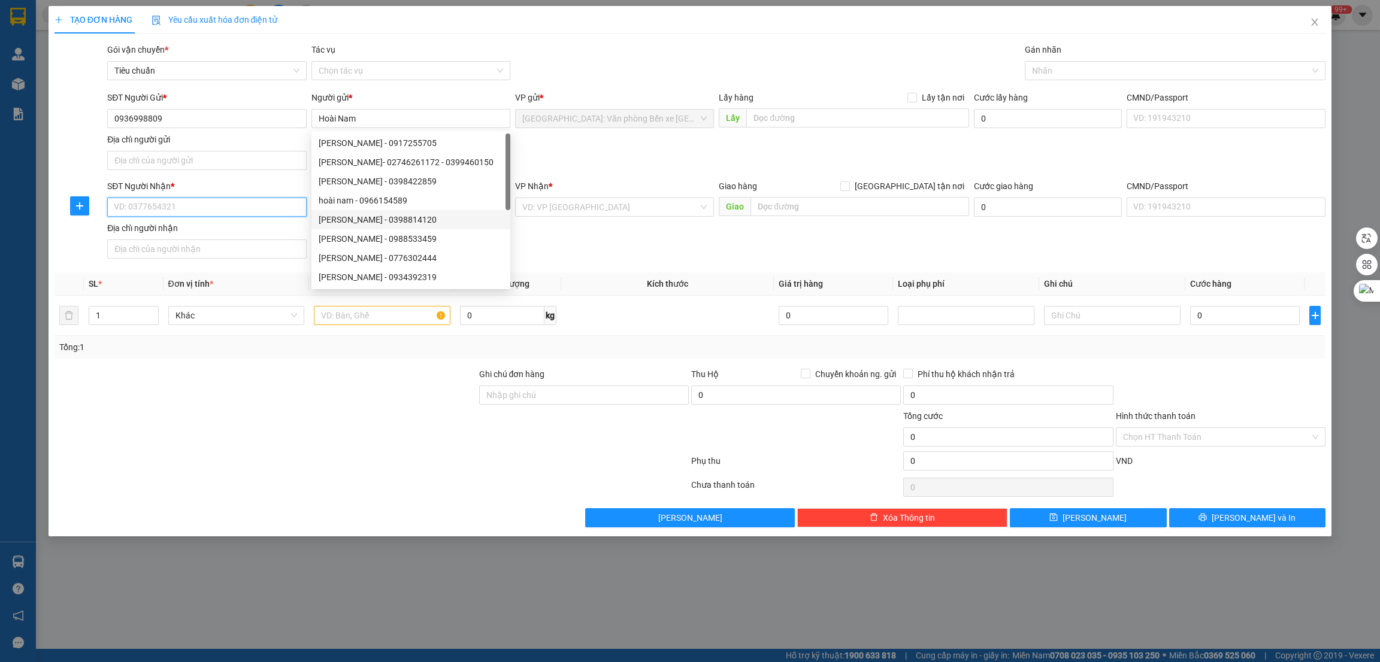
click at [215, 205] on input "SĐT Người Nhận *" at bounding box center [206, 207] width 199 height 19
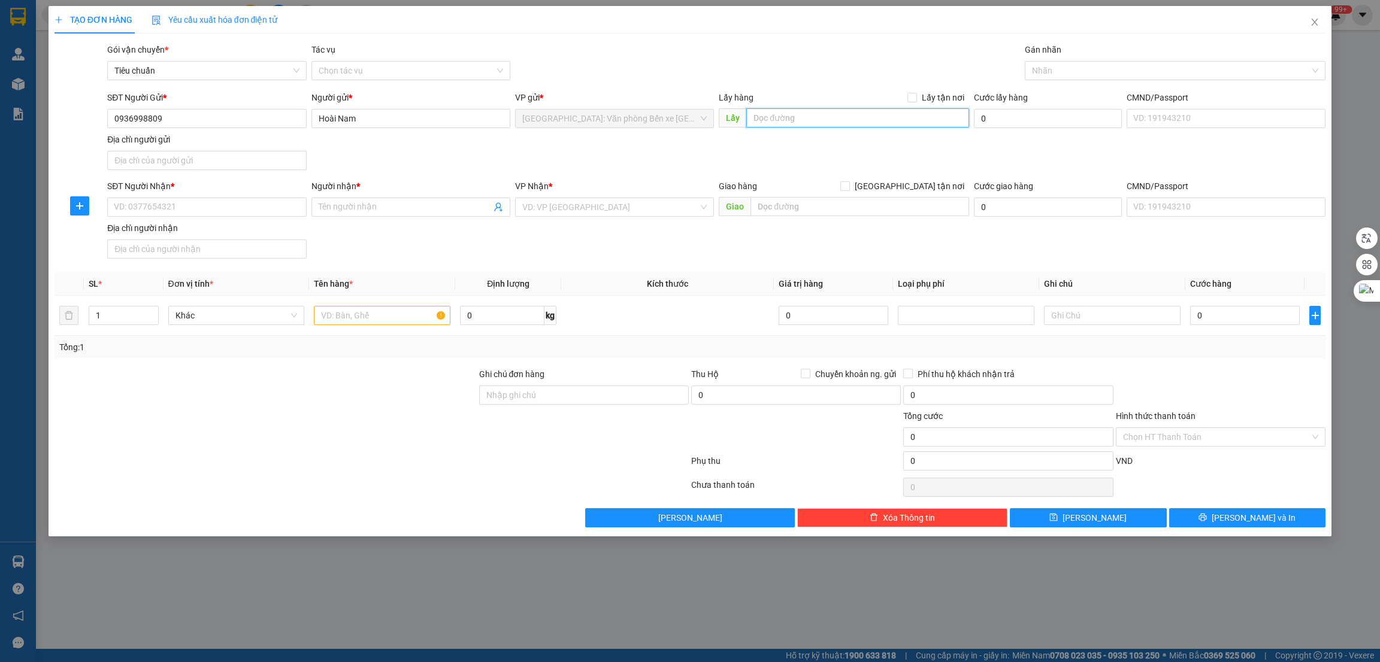
click at [791, 116] on input "text" at bounding box center [857, 117] width 222 height 19
paste input "Vp du thuyền Grand Pioneers, Âu Tàu A20, [GEOGRAPHIC_DATA], [GEOGRAPHIC_DATA]"
click at [941, 100] on span "Lấy tận nơi" at bounding box center [943, 97] width 52 height 13
click at [916, 100] on input "Lấy tận nơi" at bounding box center [911, 97] width 8 height 8
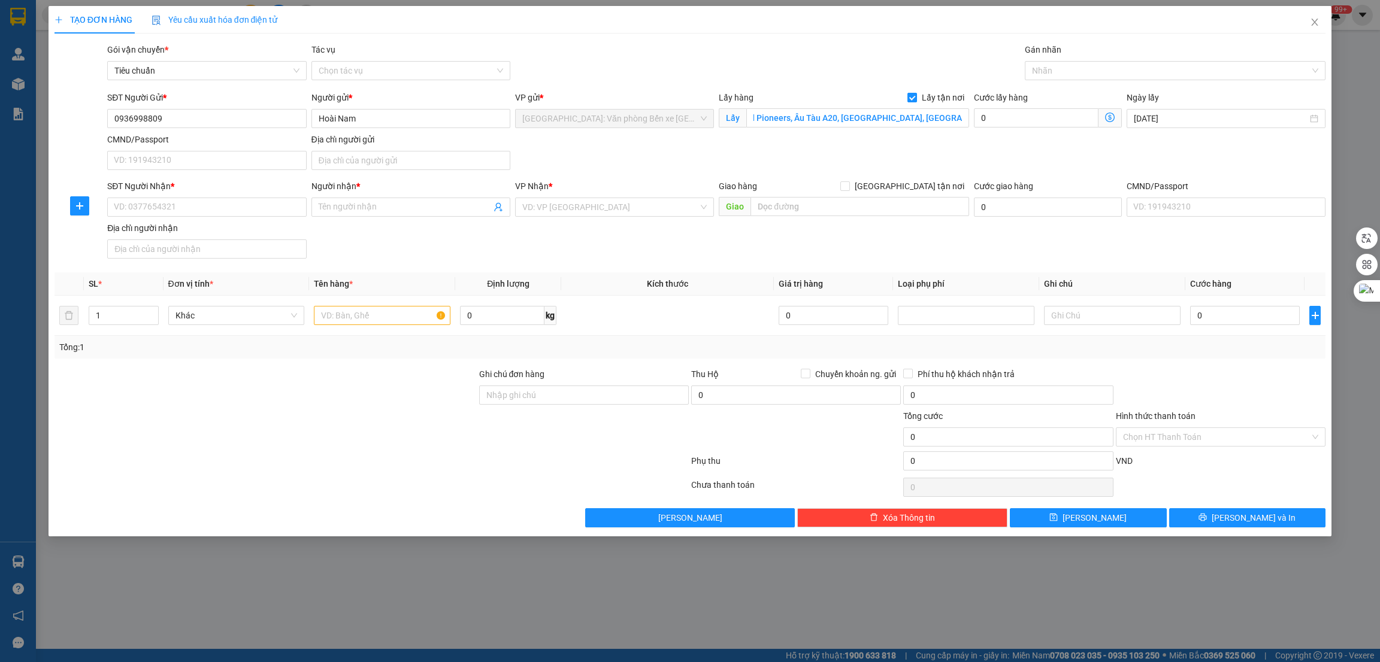
scroll to position [0, 0]
click at [251, 204] on input "SĐT Người Nhận *" at bounding box center [206, 207] width 199 height 19
paste input "0936915150"
click at [343, 203] on input "Người nhận *" at bounding box center [405, 207] width 172 height 13
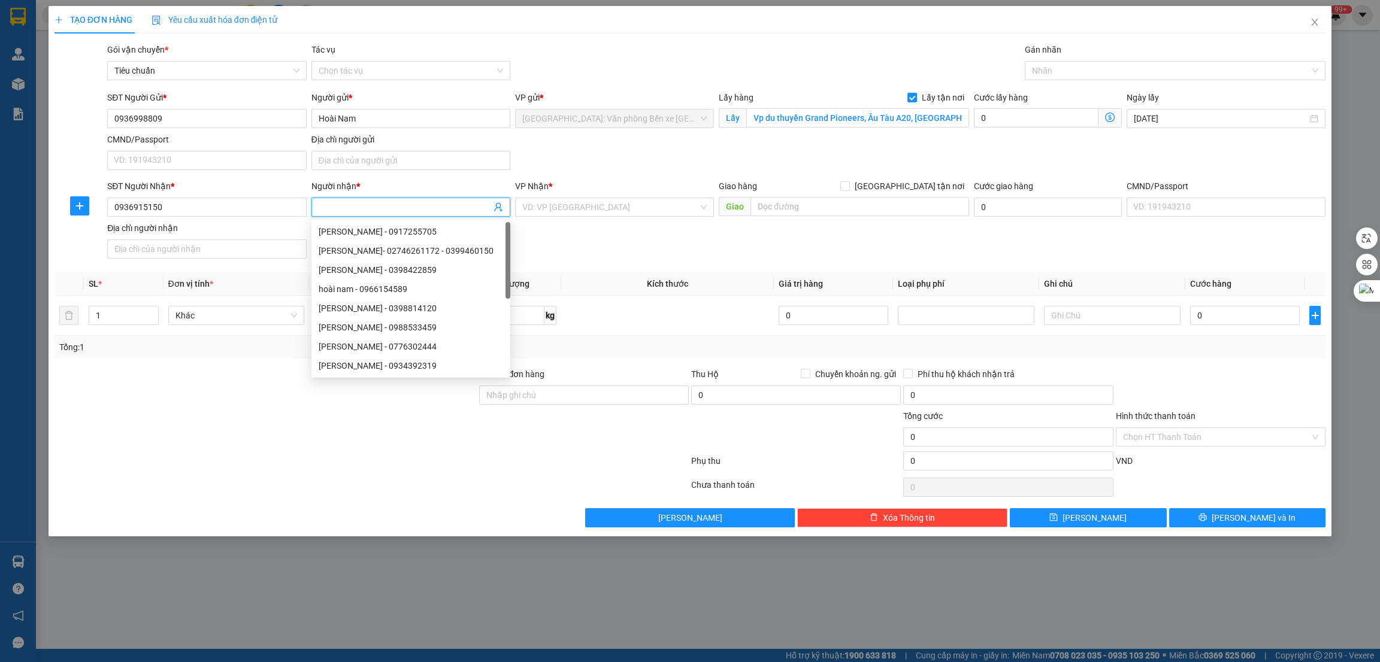
click at [251, 193] on div "SĐT Người Nhận *" at bounding box center [206, 189] width 199 height 18
click at [235, 214] on input "0936915150" at bounding box center [206, 207] width 199 height 19
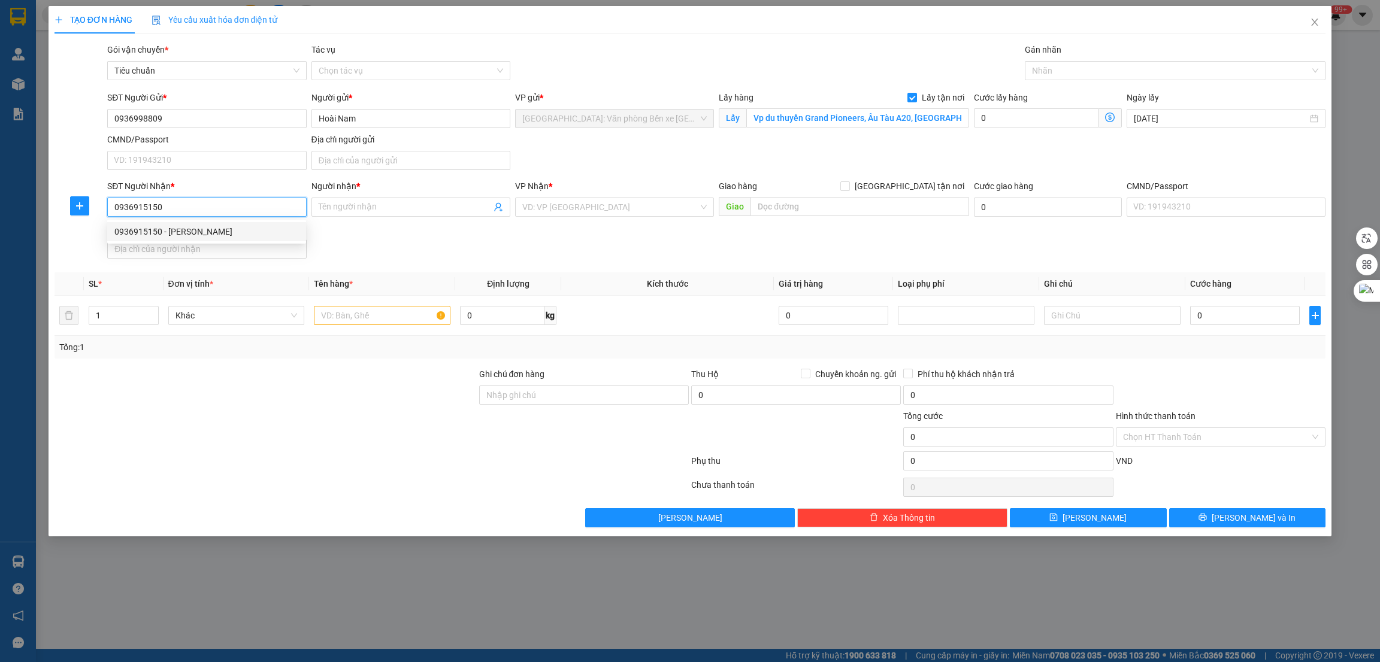
click at [214, 233] on div "0936915150 - [PERSON_NAME]" at bounding box center [206, 231] width 184 height 13
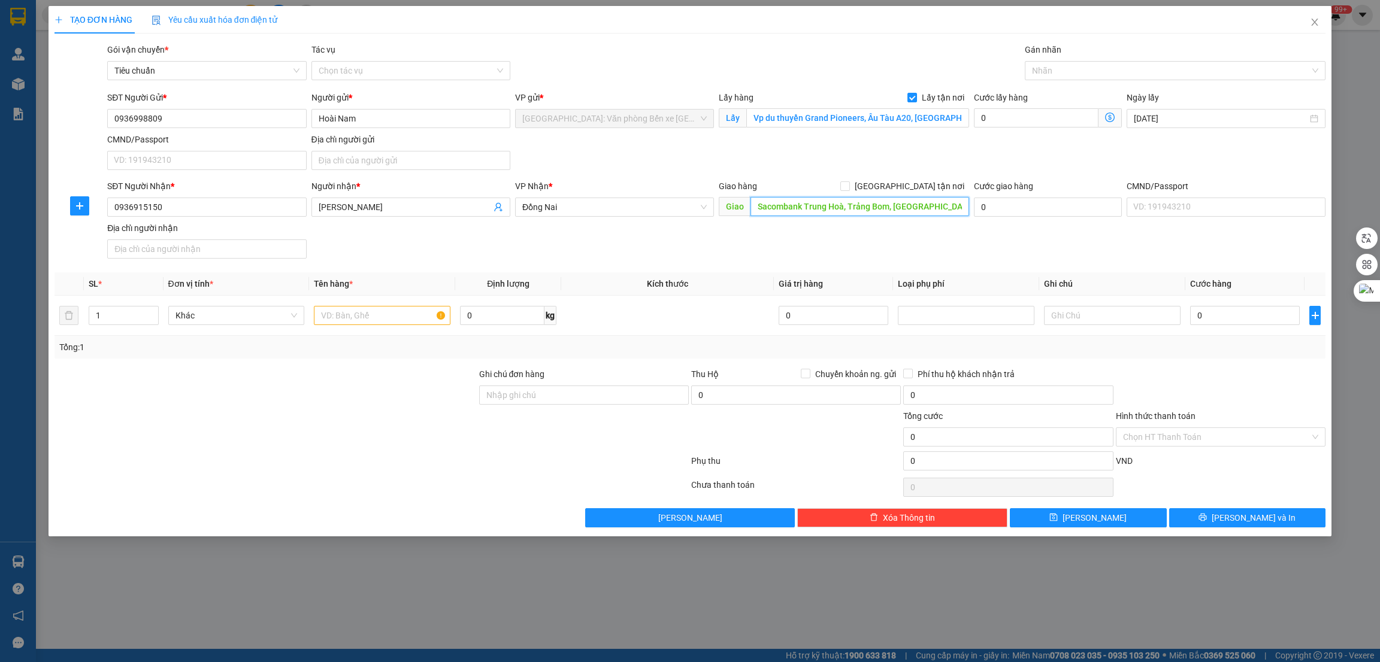
click at [826, 210] on input "Sacombank Trung Hoà, Trảng Bom, [GEOGRAPHIC_DATA]" at bounding box center [859, 206] width 218 height 19
paste input "[STREET_ADDRESS] Bom, tỉnh [GEOGRAPHIC_DATA]"
click at [910, 192] on label "[GEOGRAPHIC_DATA] tận nơi" at bounding box center [904, 186] width 129 height 13
click at [849, 190] on input "[GEOGRAPHIC_DATA] tận nơi" at bounding box center [844, 185] width 8 height 8
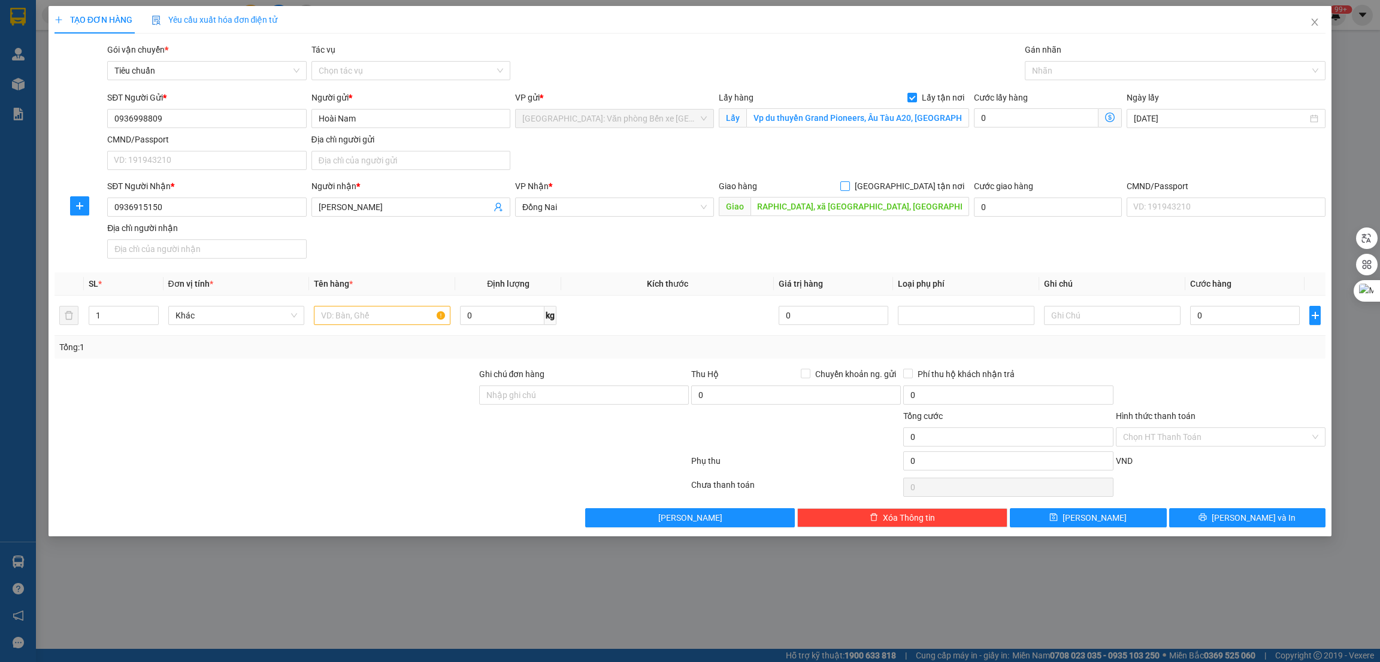
scroll to position [0, 0]
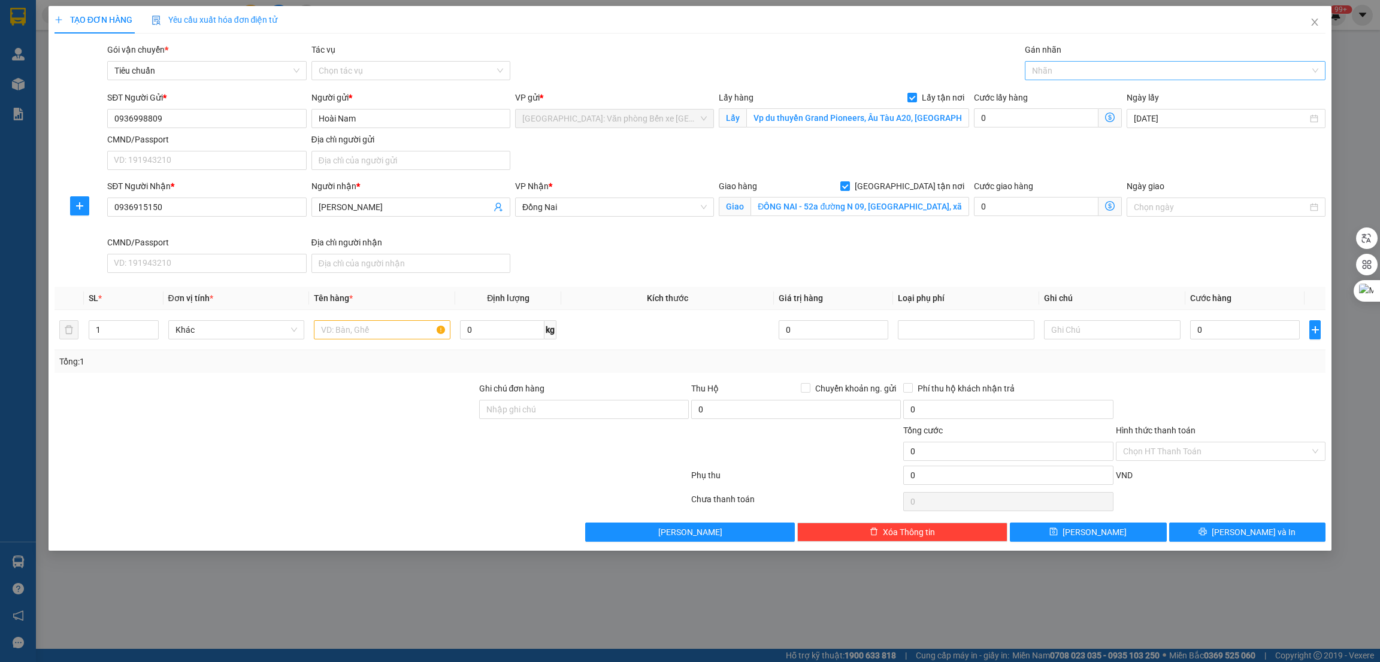
click at [1068, 72] on div at bounding box center [1169, 70] width 283 height 14
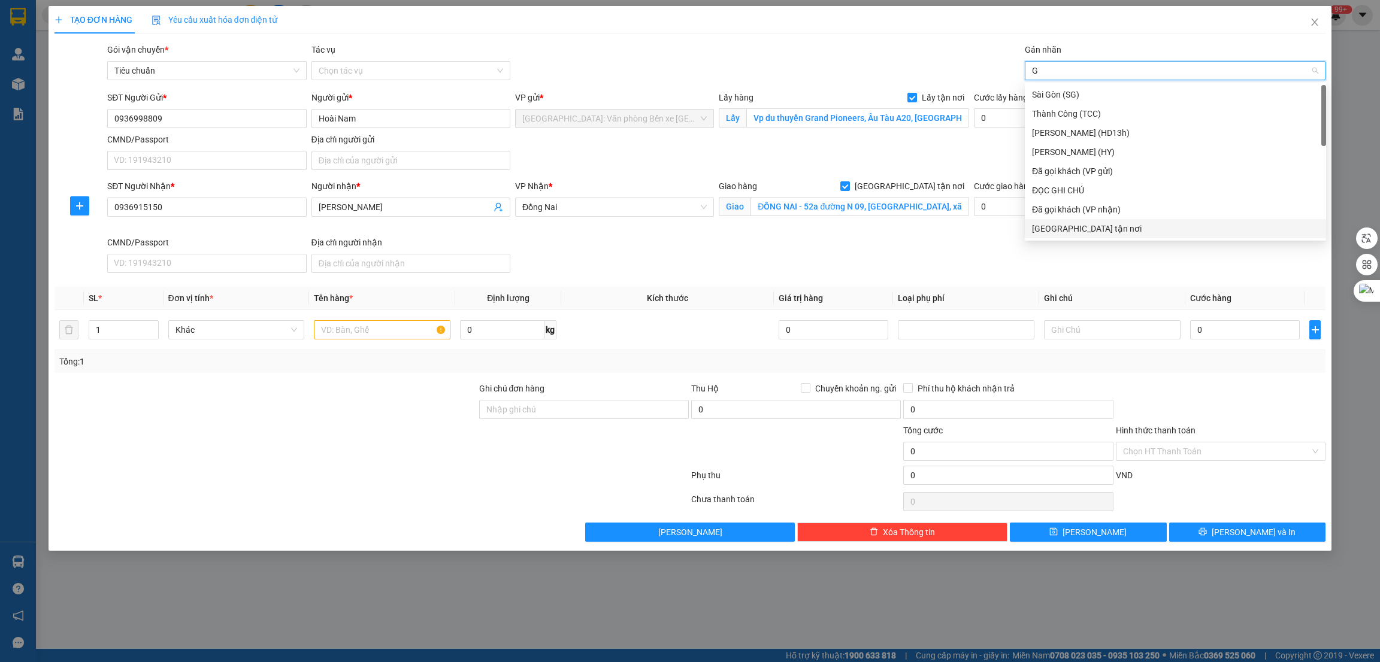
click at [1091, 223] on div "[GEOGRAPHIC_DATA] tận nơi" at bounding box center [1175, 228] width 287 height 13
click at [562, 212] on span "Đồng Nai" at bounding box center [614, 207] width 184 height 18
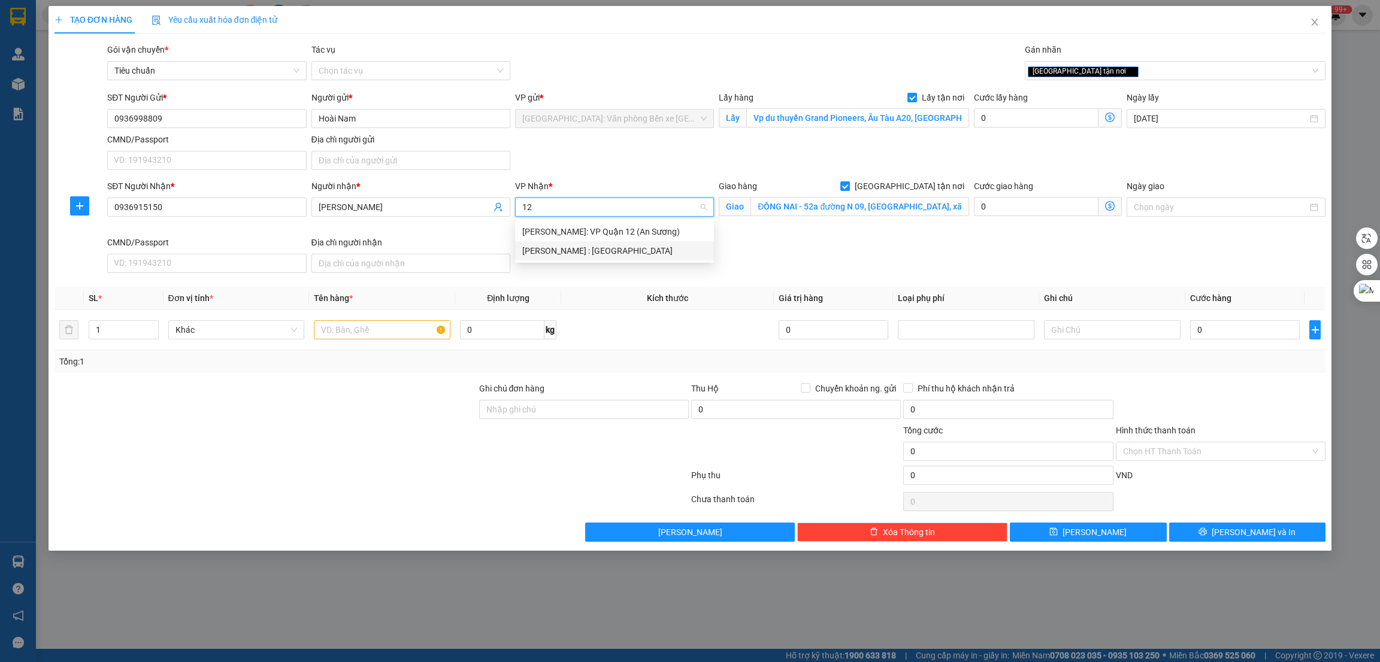
click at [587, 251] on div "[PERSON_NAME] : [GEOGRAPHIC_DATA]" at bounding box center [614, 250] width 184 height 13
click at [353, 331] on input "text" at bounding box center [382, 329] width 137 height 19
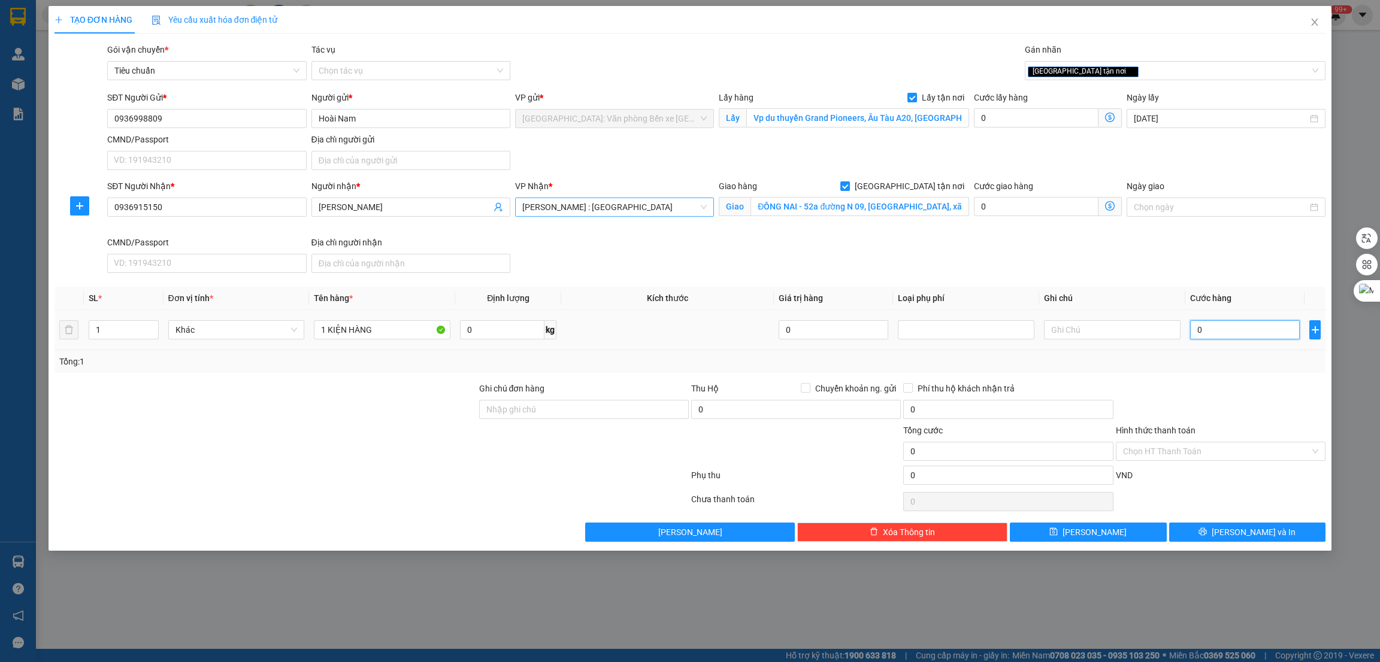
click at [1220, 336] on input "0" at bounding box center [1245, 329] width 110 height 19
click at [1129, 528] on button "[PERSON_NAME]" at bounding box center [1088, 532] width 157 height 19
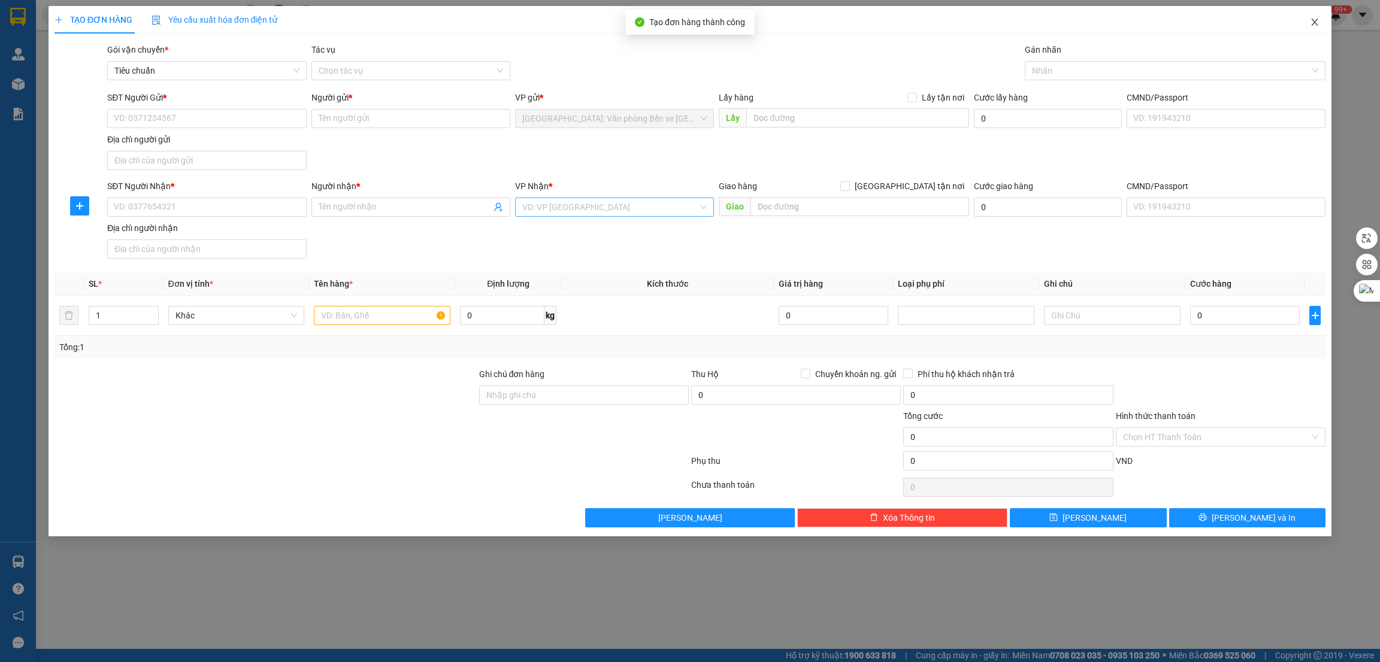
click at [1313, 20] on icon "close" at bounding box center [1315, 22] width 10 height 10
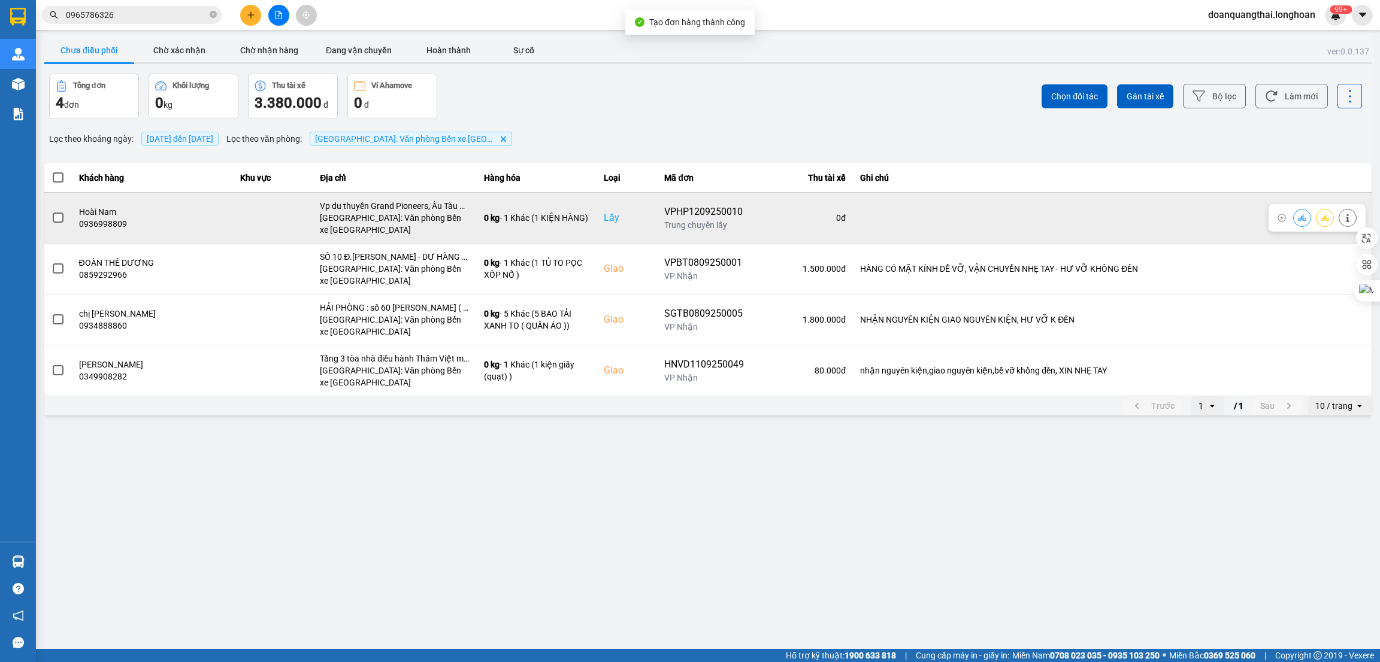
click at [52, 220] on label at bounding box center [58, 217] width 13 height 13
click at [52, 211] on input "checkbox" at bounding box center [52, 211] width 0 height 0
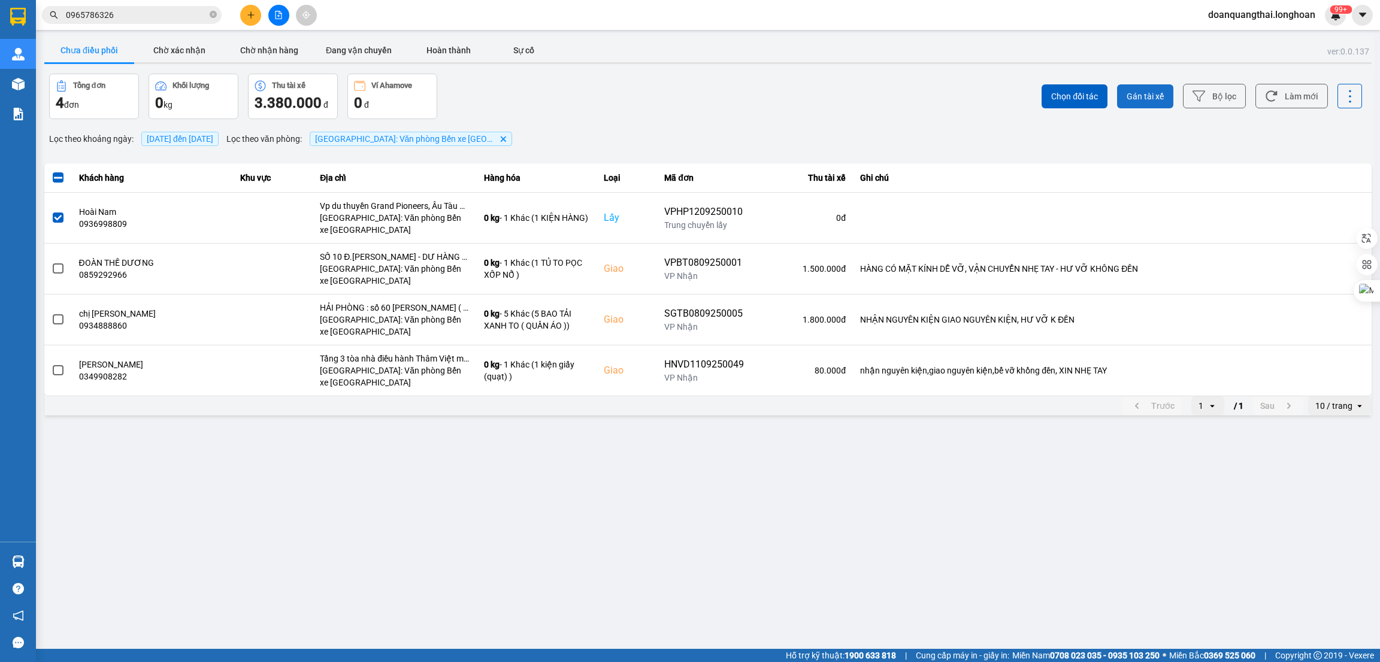
click at [1140, 93] on span "Gán tài xế" at bounding box center [1144, 96] width 37 height 12
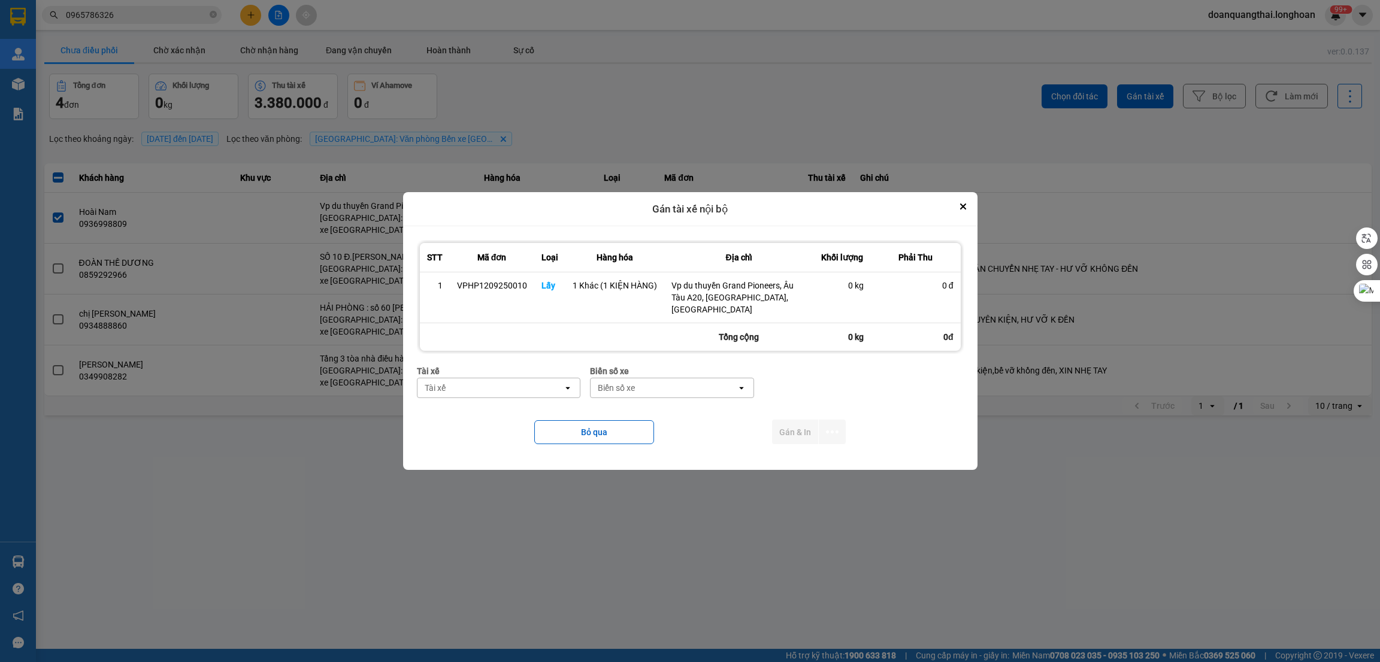
click at [527, 393] on div "Tài xế" at bounding box center [490, 387] width 146 height 19
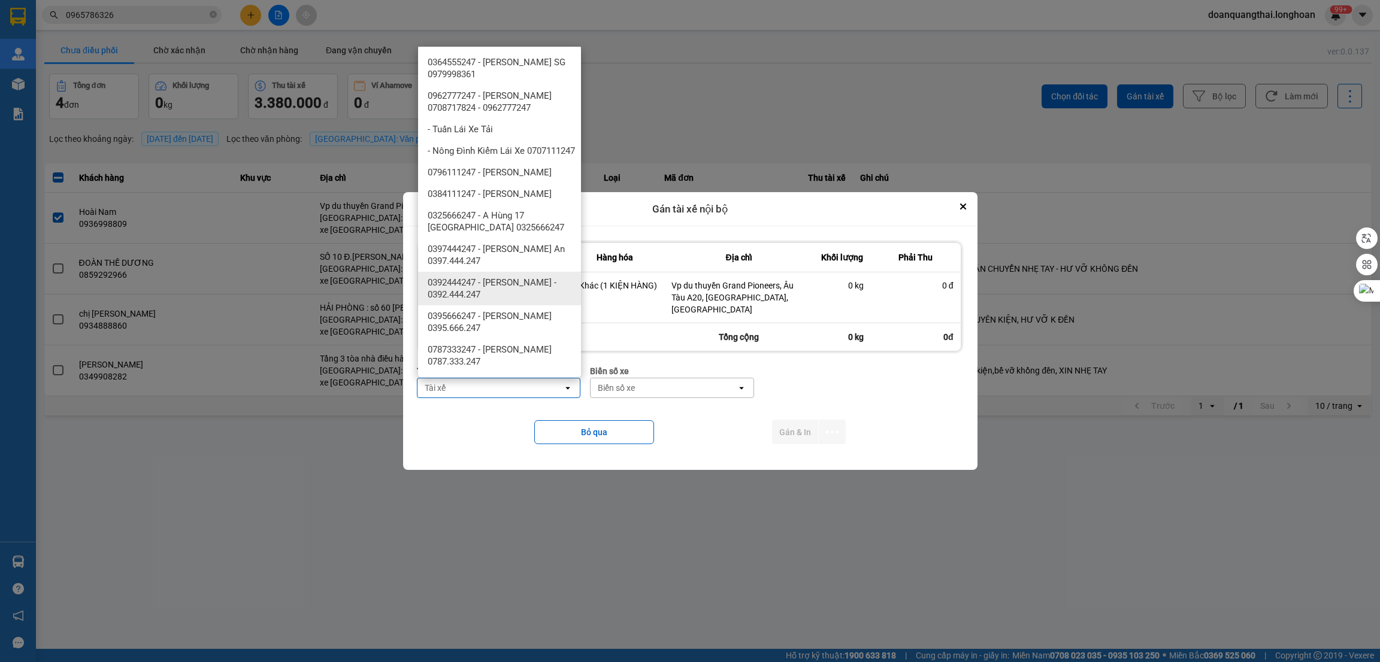
scroll to position [449, 0]
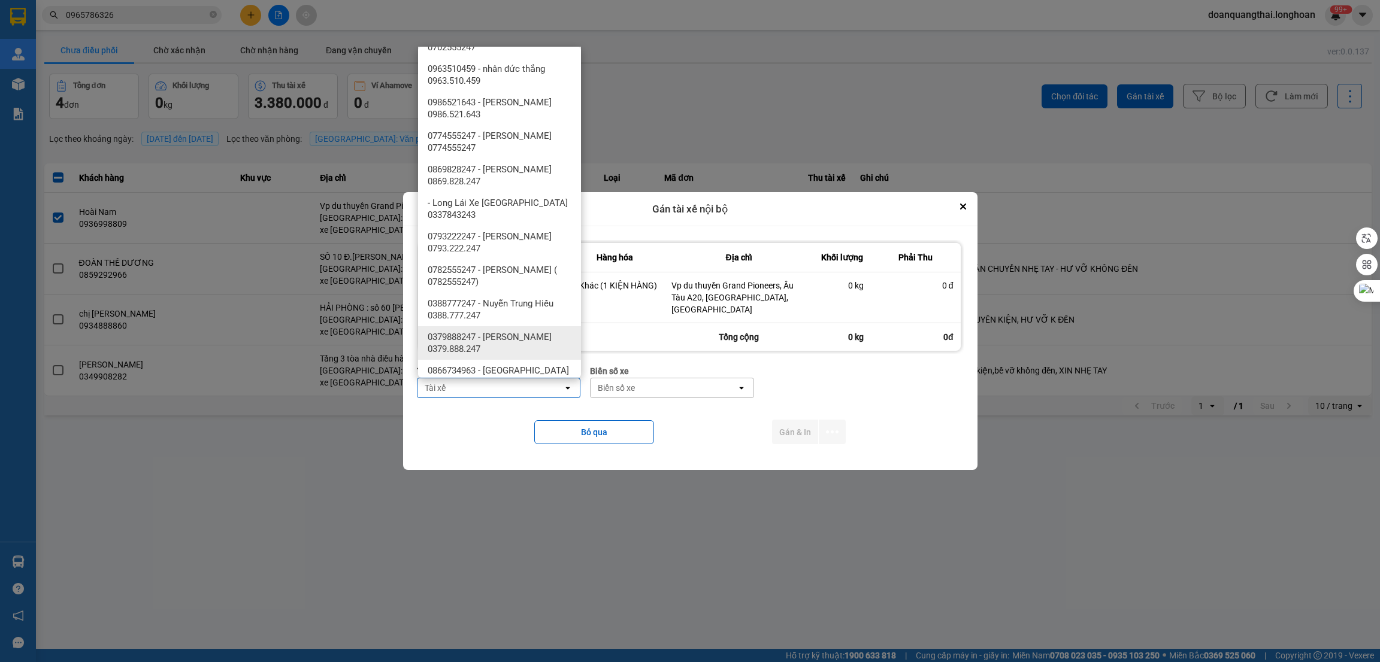
click at [544, 342] on span "0379888247 - [PERSON_NAME] 0379.888.247" at bounding box center [502, 343] width 149 height 24
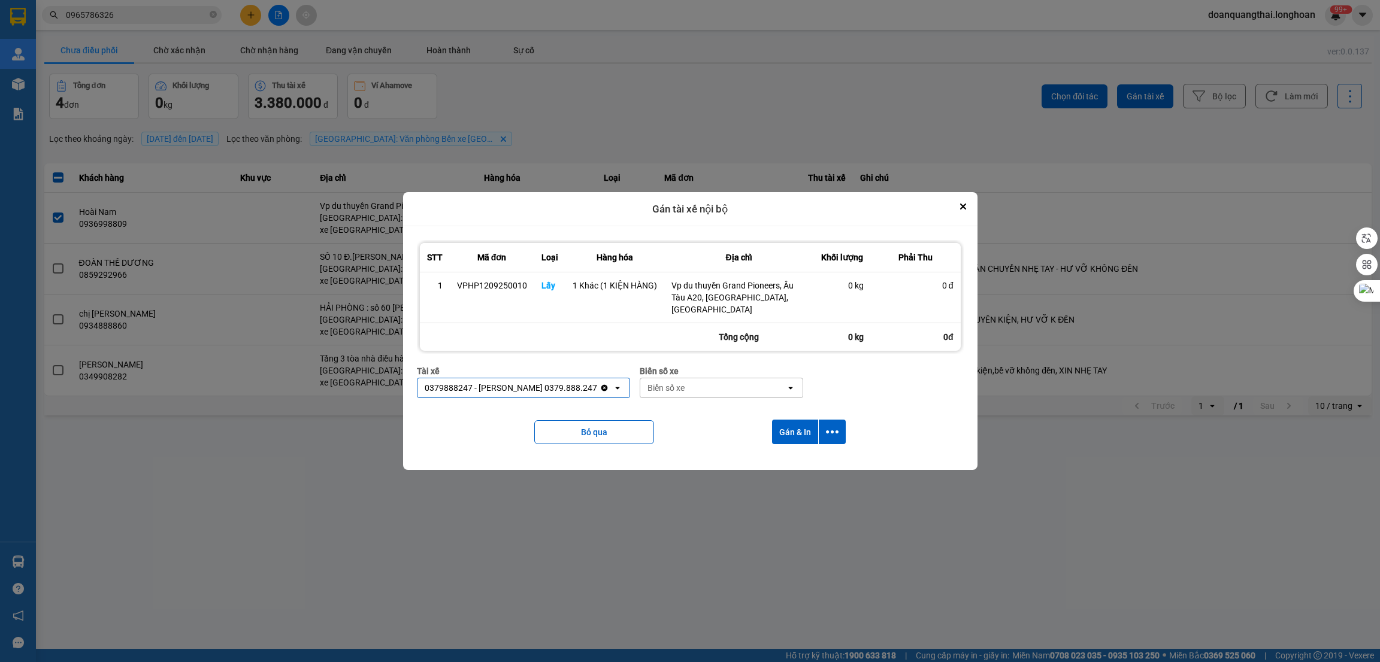
click at [752, 391] on div "Biển số xe" at bounding box center [713, 387] width 146 height 19
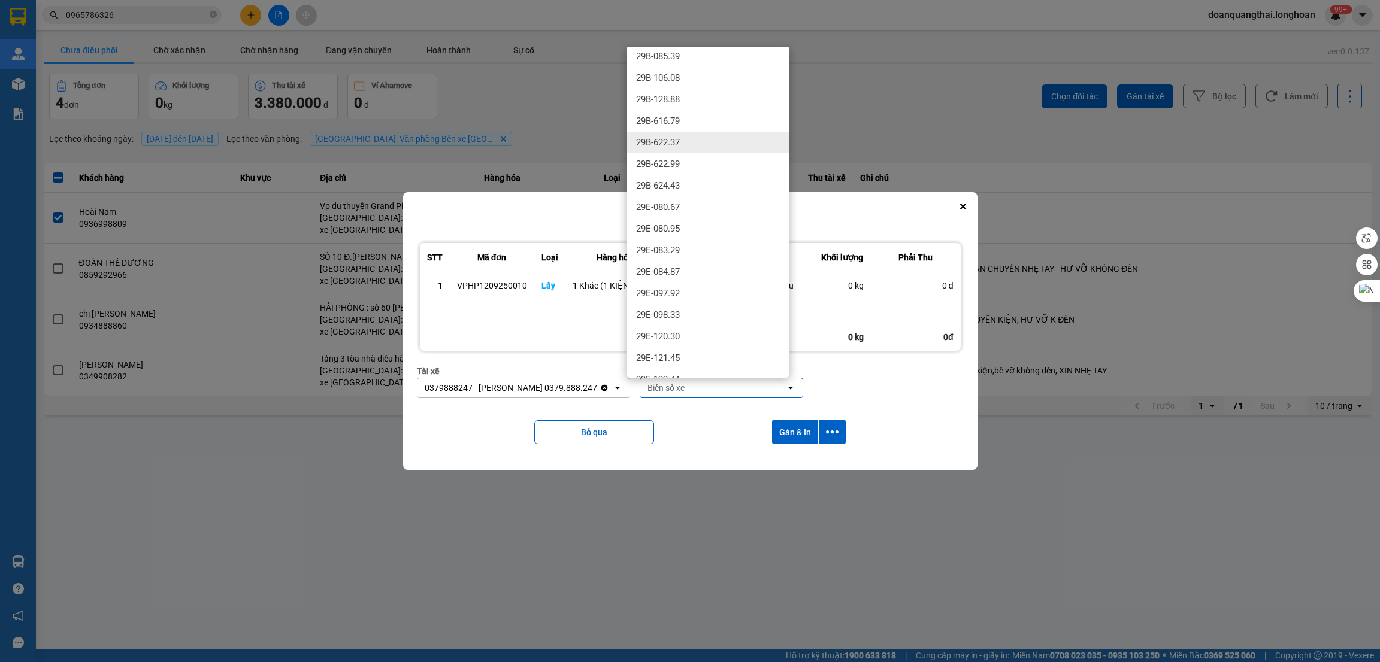
scroll to position [269, 0]
click at [696, 332] on div "29E-137.34" at bounding box center [707, 333] width 163 height 22
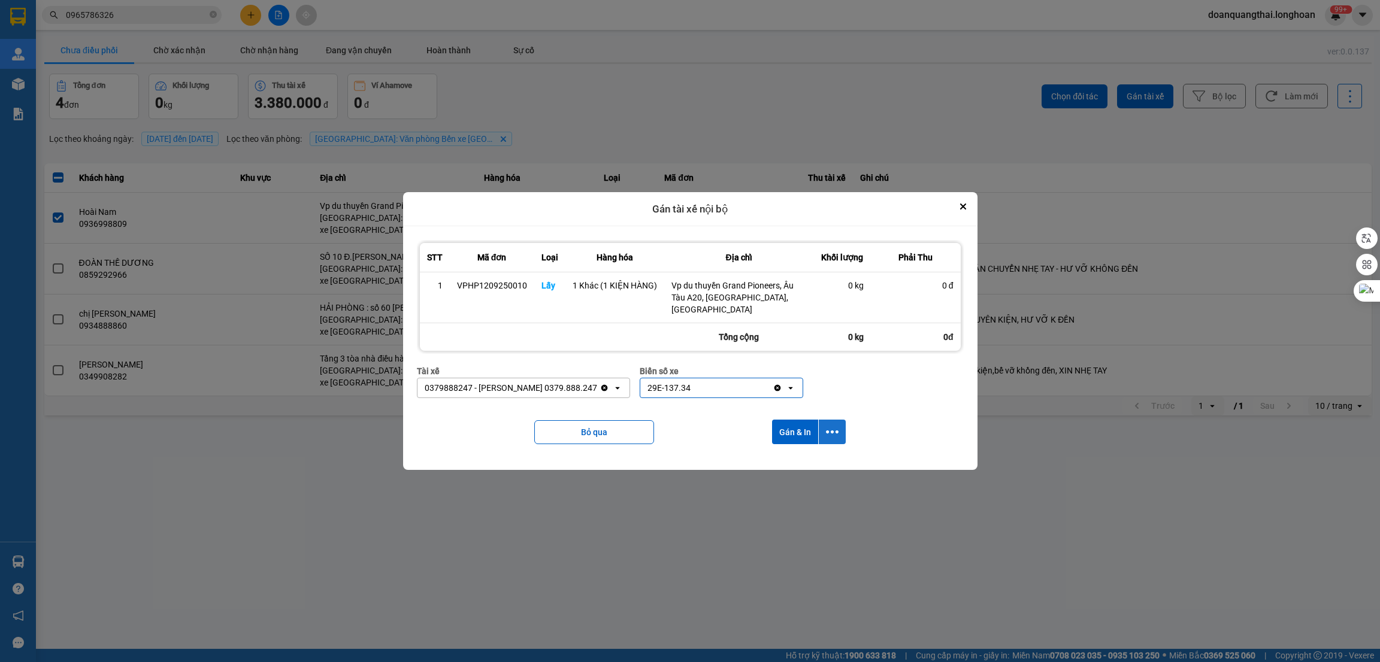
click at [824, 431] on button "dialog" at bounding box center [832, 432] width 27 height 25
click at [794, 461] on span "Chỉ gán tài" at bounding box center [784, 465] width 40 height 12
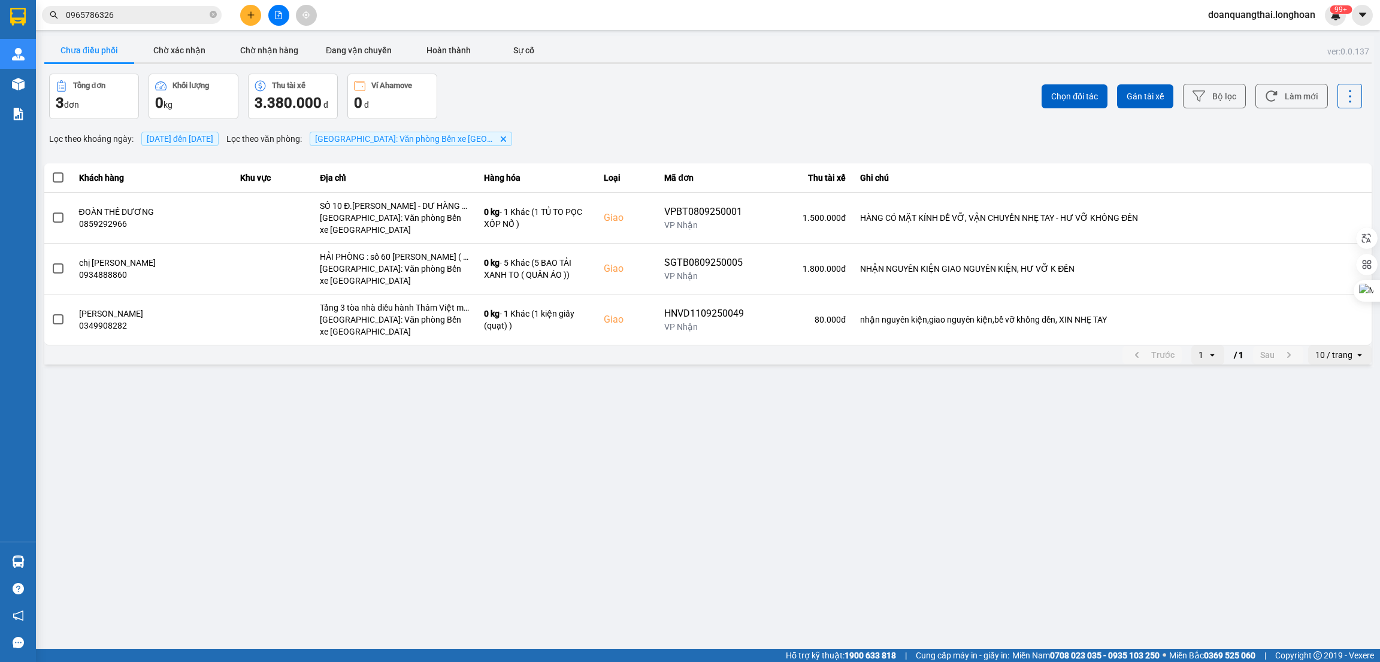
click at [249, 17] on icon "plus" at bounding box center [251, 15] width 8 height 8
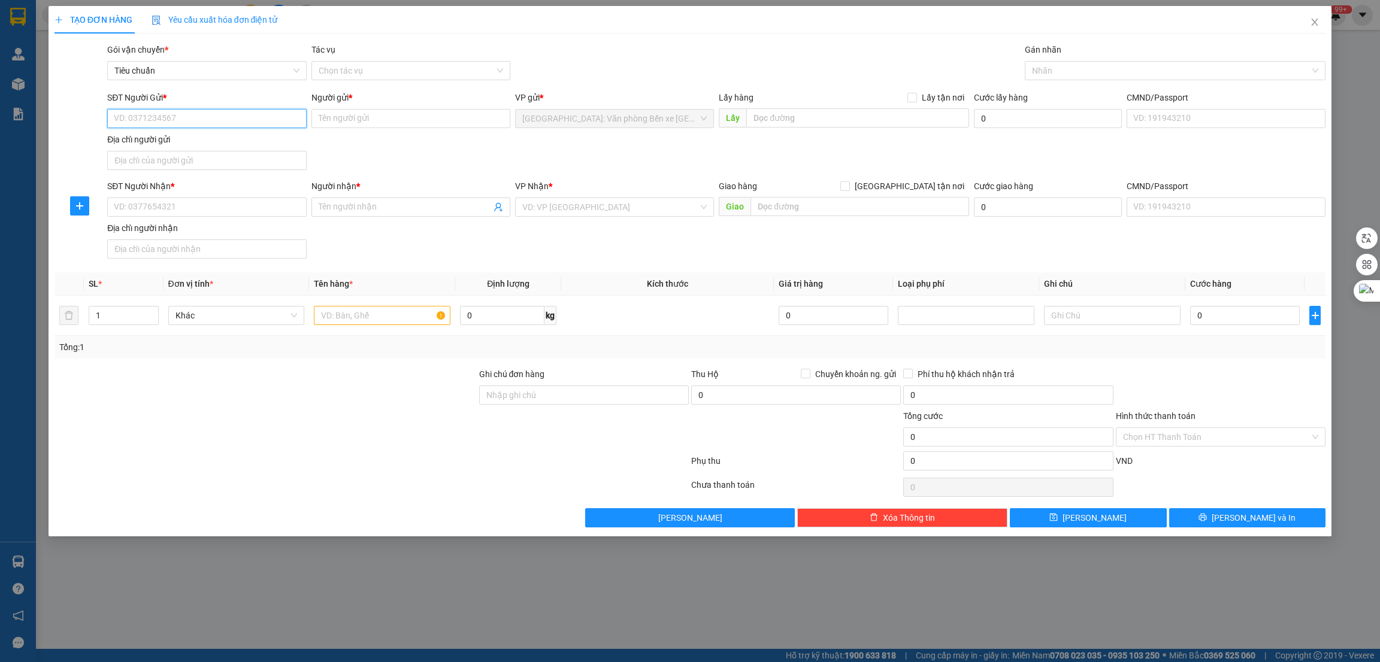
paste input "0835629335"
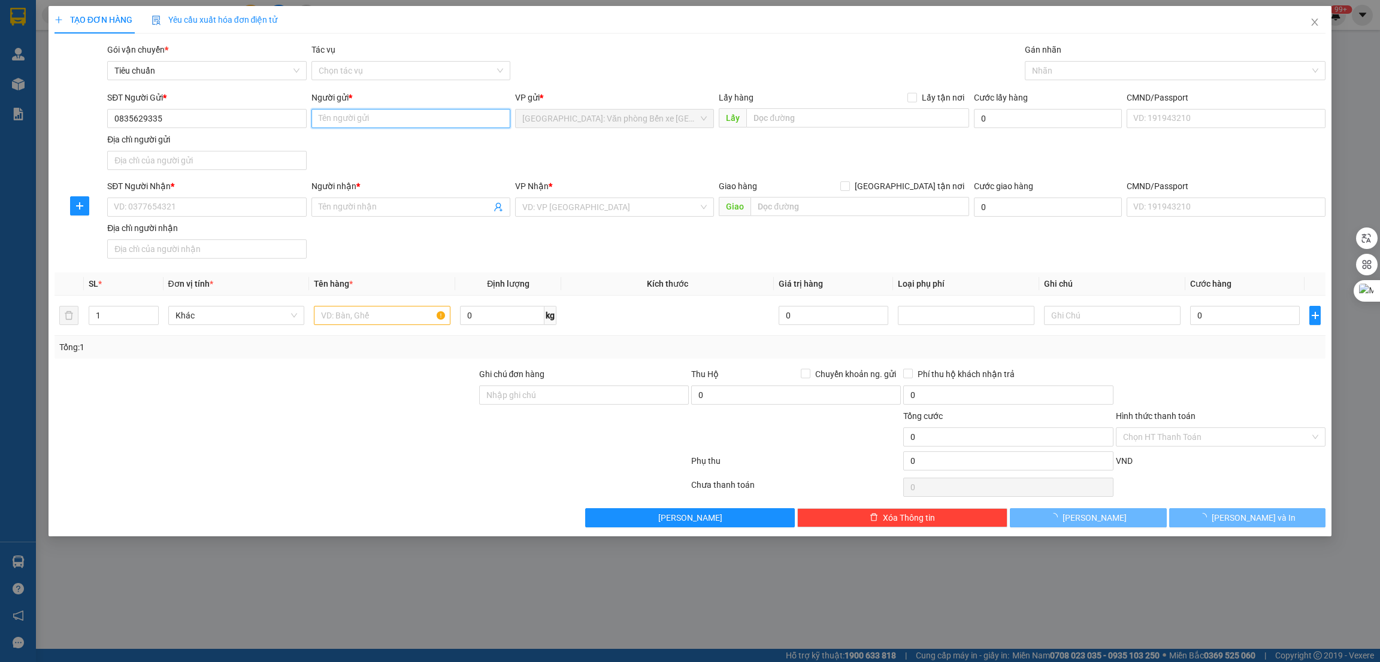
click at [396, 113] on input "Người gửi *" at bounding box center [410, 118] width 199 height 19
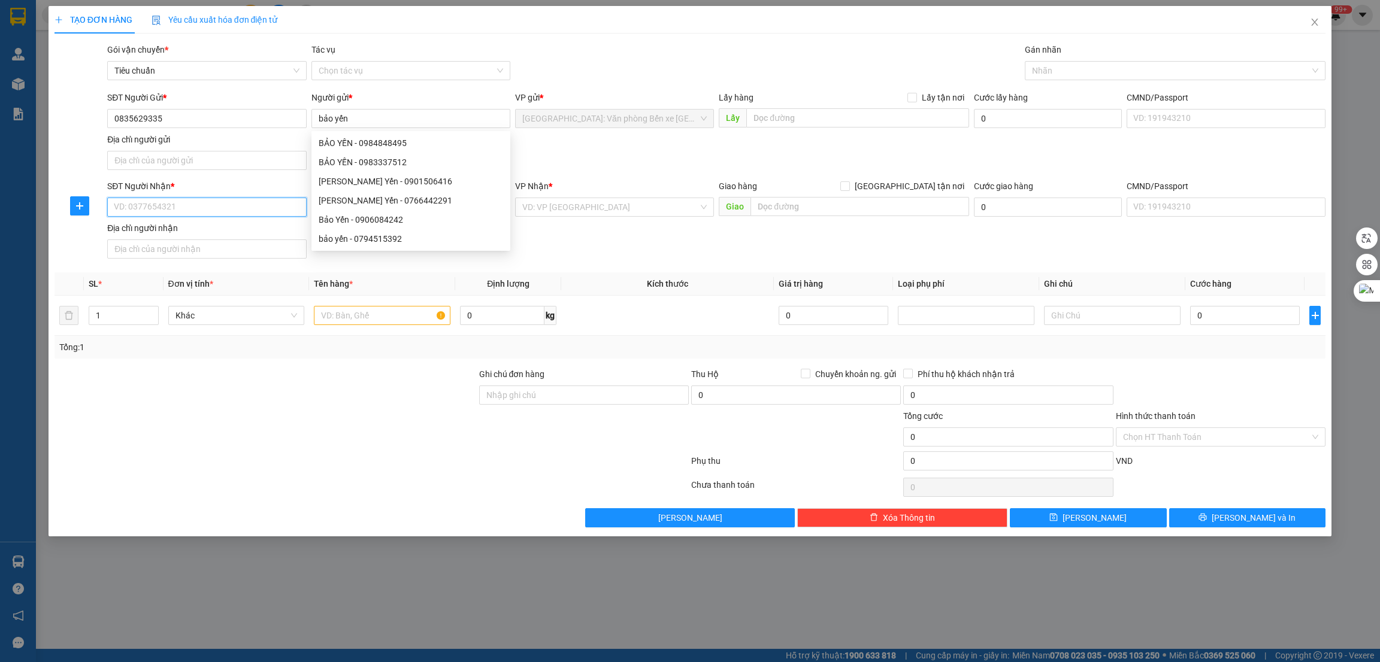
click at [208, 201] on input "SĐT Người Nhận *" at bounding box center [206, 207] width 199 height 19
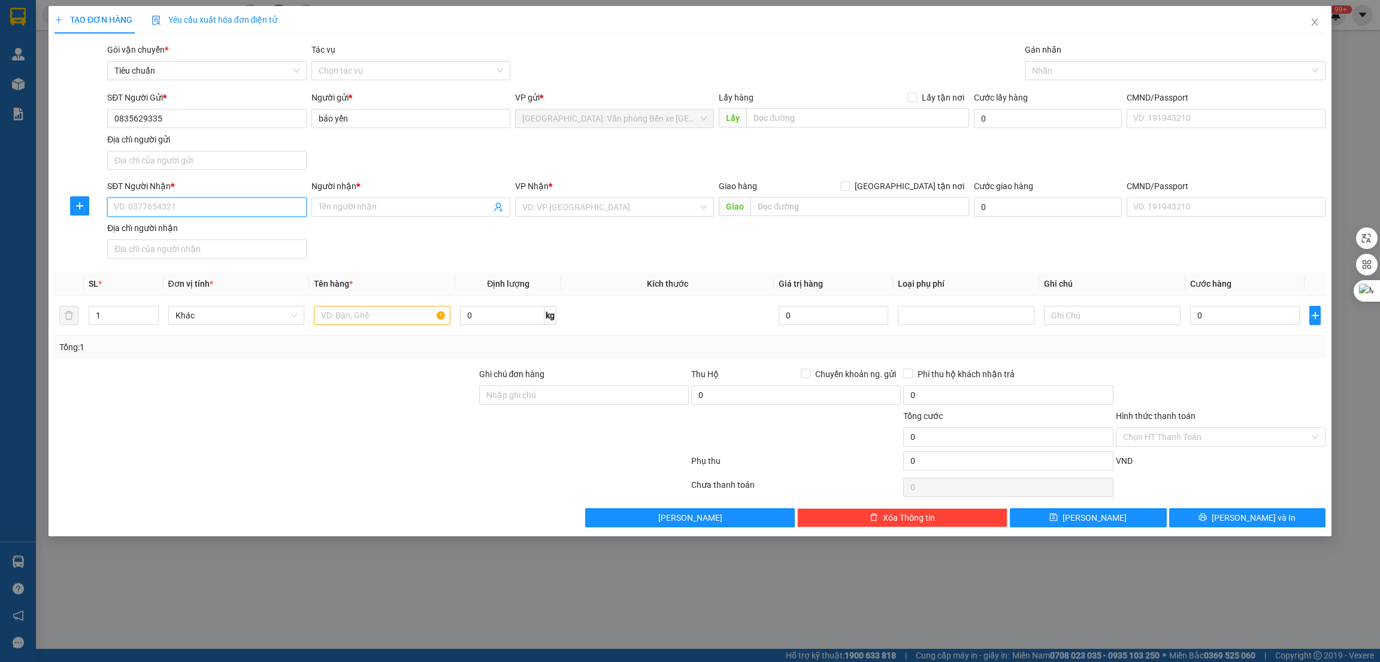
paste input "0705533990"
click at [347, 203] on input "Người nhận *" at bounding box center [405, 207] width 172 height 13
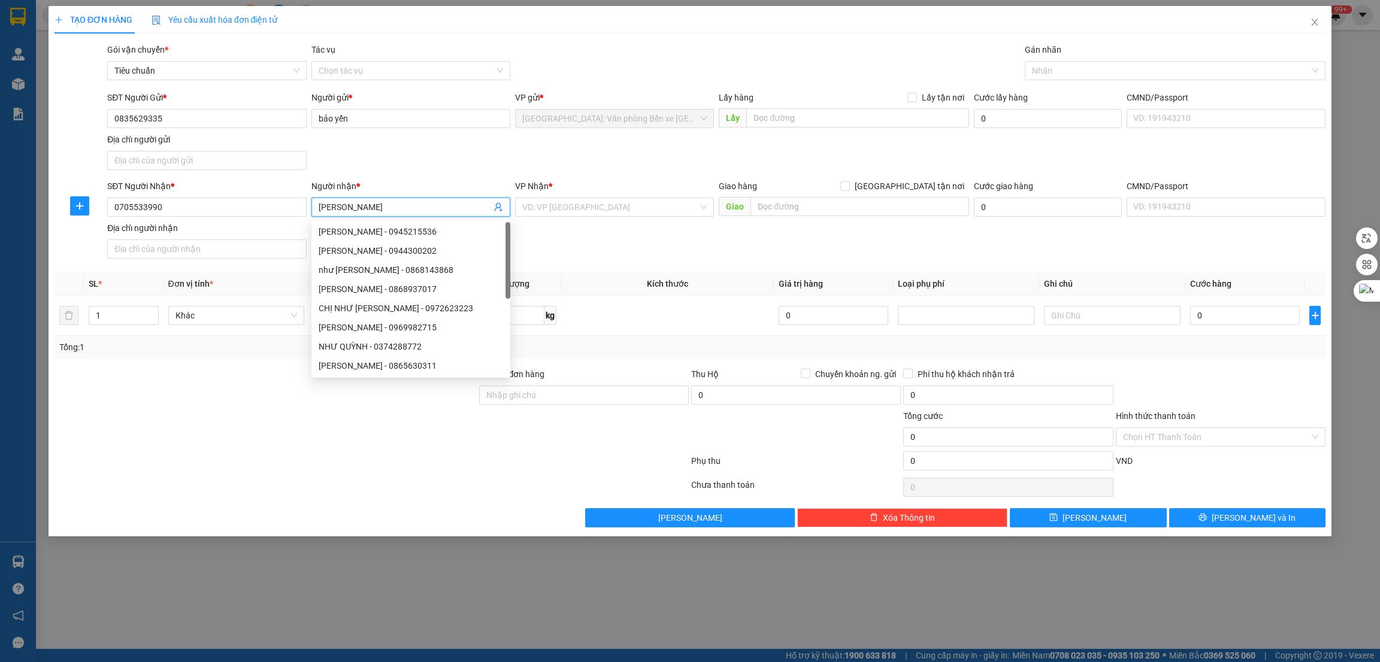
click at [573, 241] on div "SĐT Người Nhận * 0705533990 Người nhận * [PERSON_NAME] VP Nhận * VD: VP [GEOGRA…" at bounding box center [716, 222] width 1223 height 84
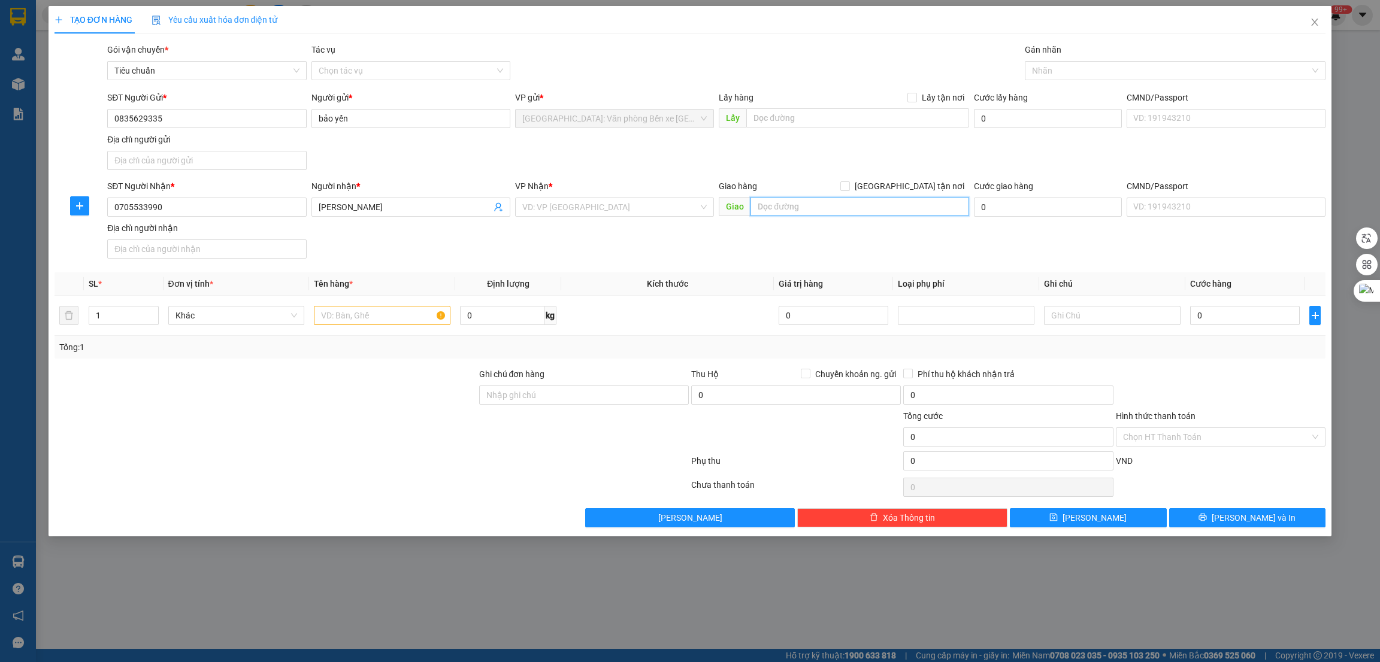
click at [790, 208] on input "text" at bounding box center [859, 206] width 218 height 19
paste input "Số 68 ngõ 734 [GEOGRAPHIC_DATA]"
click at [928, 186] on span "[GEOGRAPHIC_DATA] tận nơi" at bounding box center [909, 186] width 119 height 13
click at [849, 186] on input "[GEOGRAPHIC_DATA] tận nơi" at bounding box center [844, 185] width 8 height 8
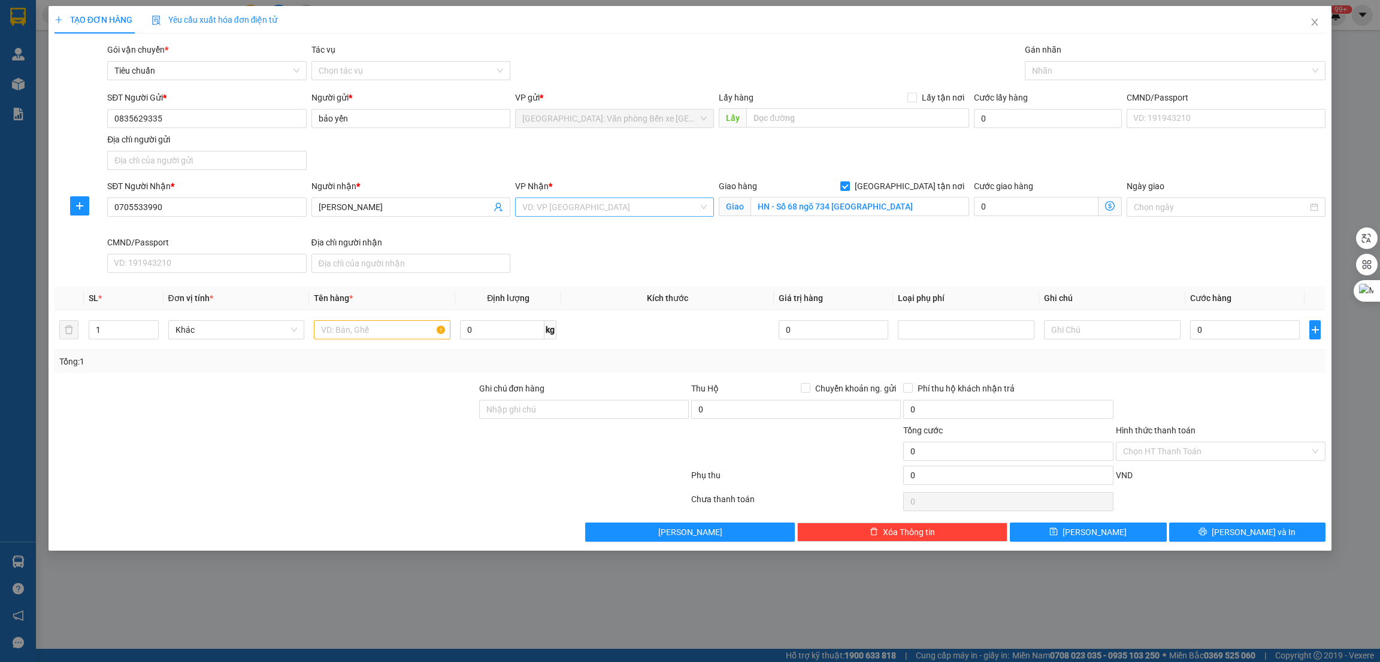
click at [641, 202] on input "search" at bounding box center [610, 207] width 176 height 18
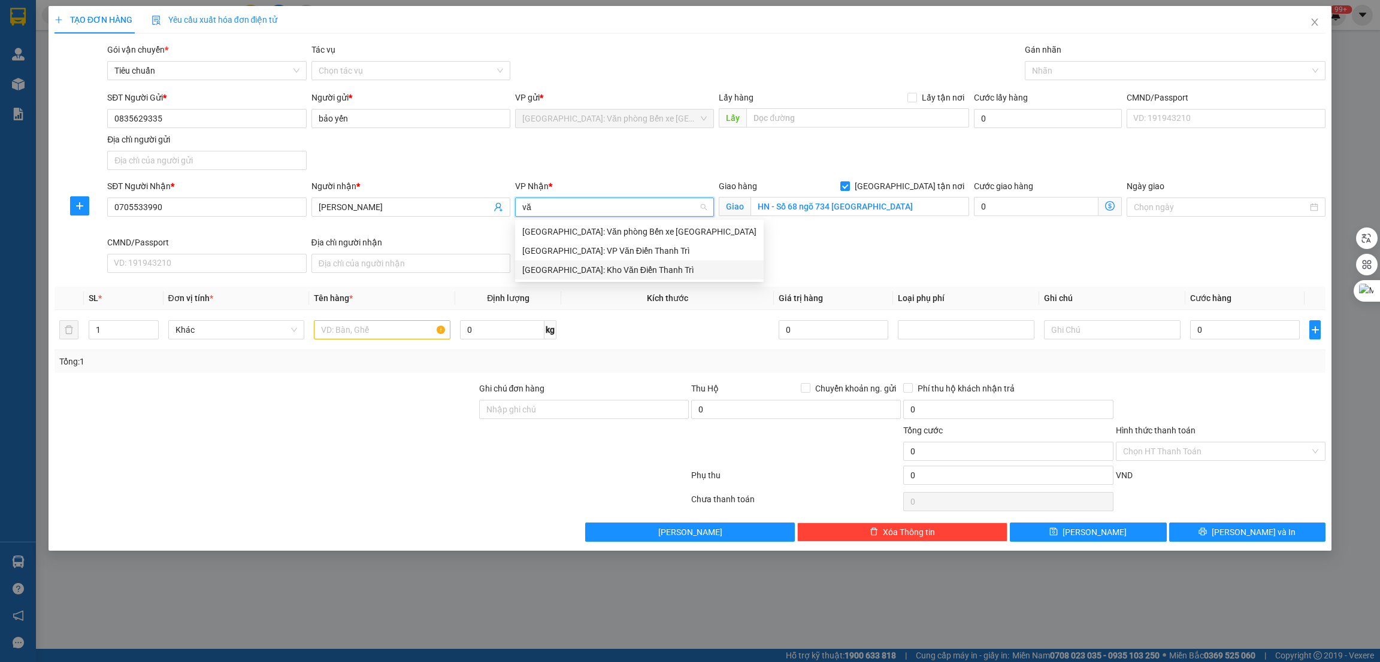
click at [629, 267] on div "[GEOGRAPHIC_DATA]: Kho Văn Điển Thanh Trì" at bounding box center [639, 270] width 234 height 13
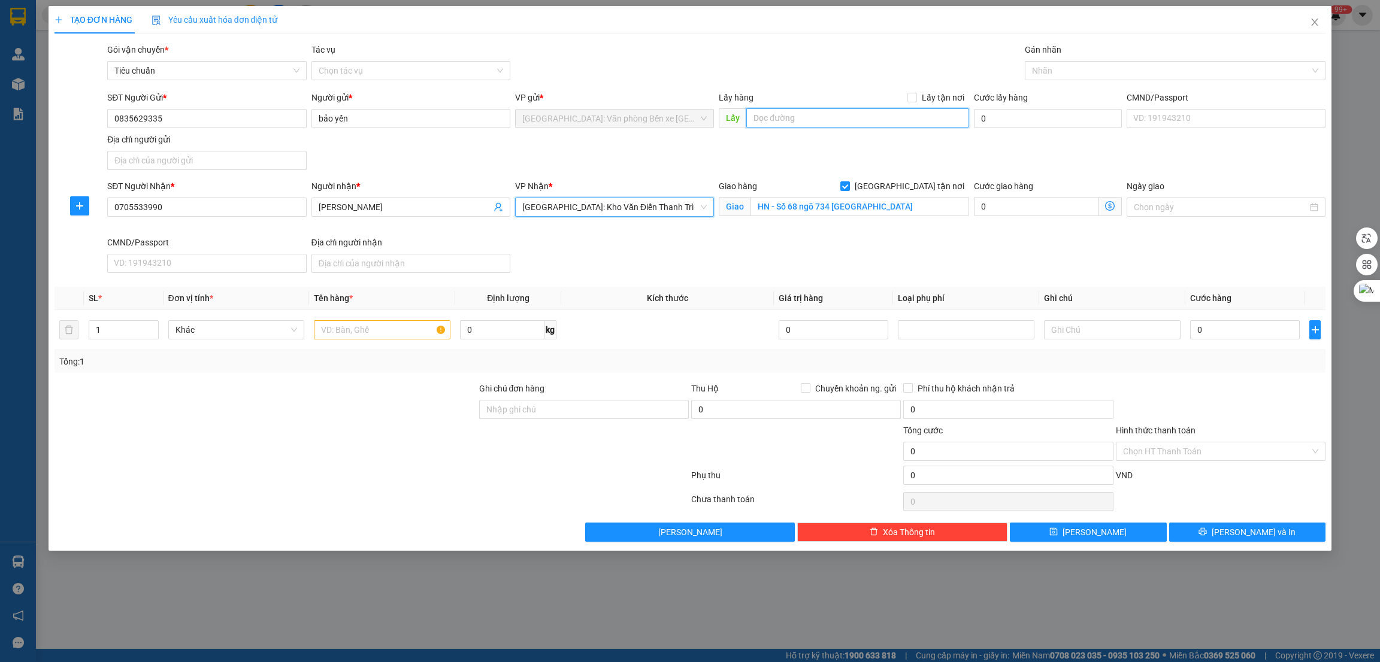
click at [850, 115] on input "text" at bounding box center [857, 117] width 222 height 19
click at [836, 114] on input "text" at bounding box center [857, 117] width 222 height 19
paste input "Xóm [PERSON_NAME] ,kiến [GEOGRAPHIC_DATA] mới"
click at [910, 91] on label "Lấy tận nơi" at bounding box center [938, 97] width 62 height 13
click at [910, 93] on input "Lấy tận nơi" at bounding box center [911, 97] width 8 height 8
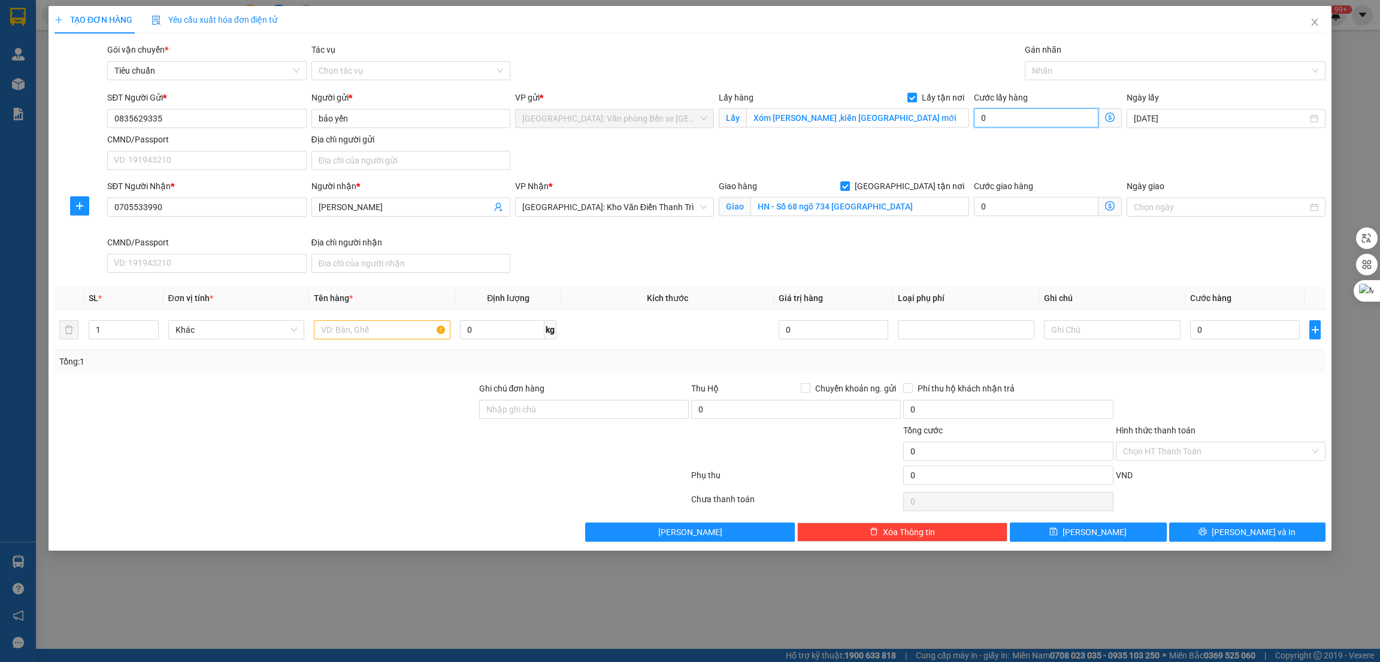
click at [998, 116] on input "0" at bounding box center [1036, 117] width 125 height 19
click at [1251, 325] on input "0" at bounding box center [1245, 329] width 110 height 19
click at [1251, 325] on input "09" at bounding box center [1245, 329] width 110 height 19
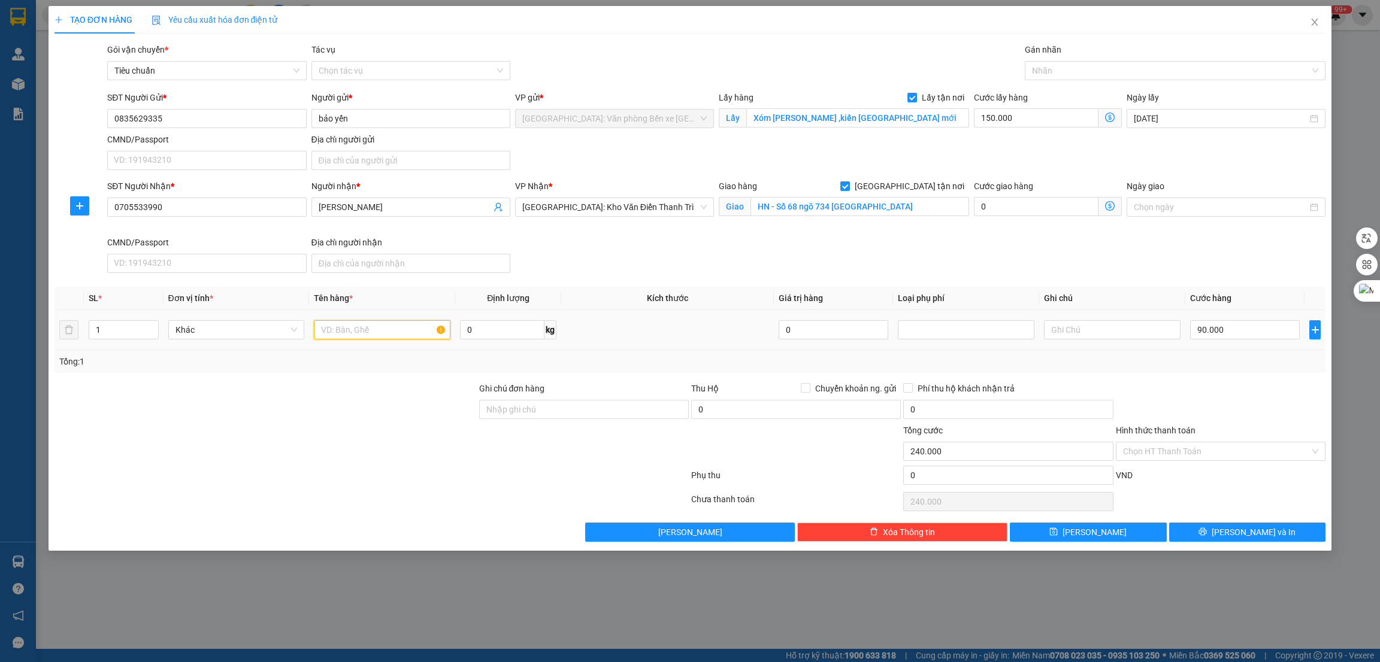
click at [330, 336] on input "text" at bounding box center [382, 329] width 137 height 19
click at [1051, 70] on div at bounding box center [1169, 70] width 283 height 14
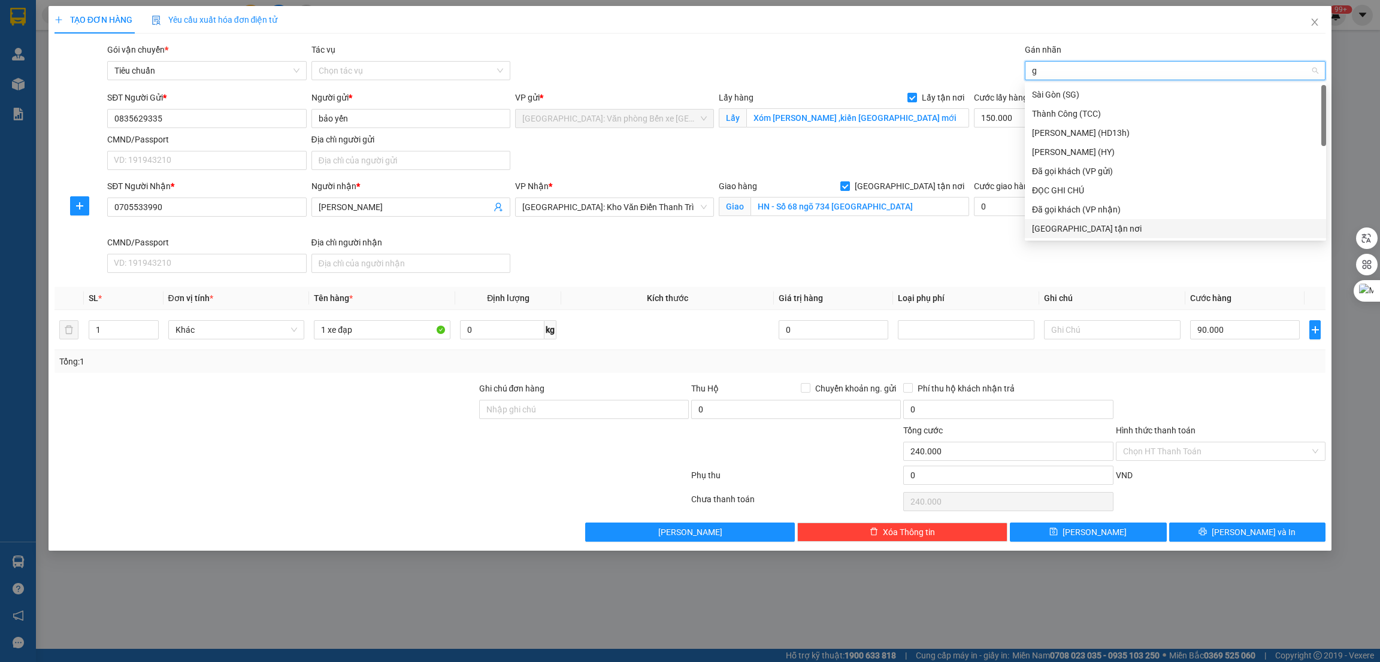
click at [1082, 231] on div "[GEOGRAPHIC_DATA] tận nơi" at bounding box center [1175, 228] width 287 height 13
click at [1109, 530] on button "[PERSON_NAME]" at bounding box center [1088, 532] width 157 height 19
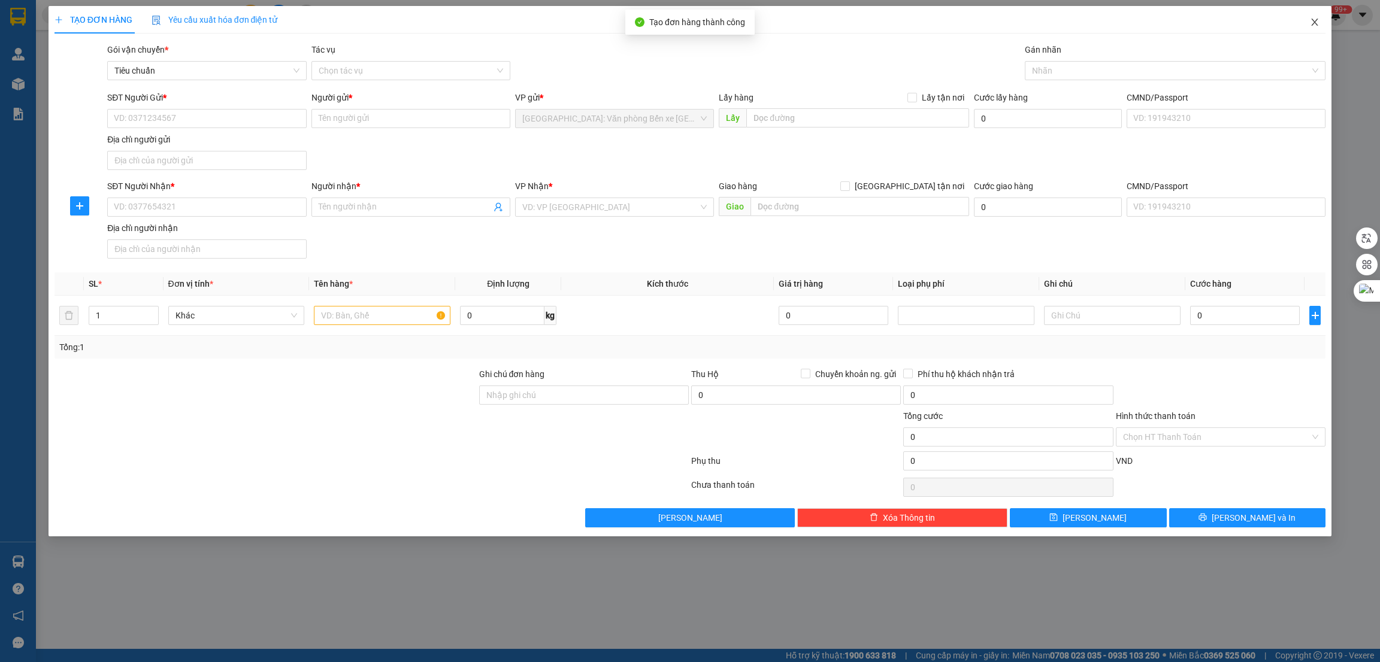
click at [1316, 26] on icon "close" at bounding box center [1315, 22] width 10 height 10
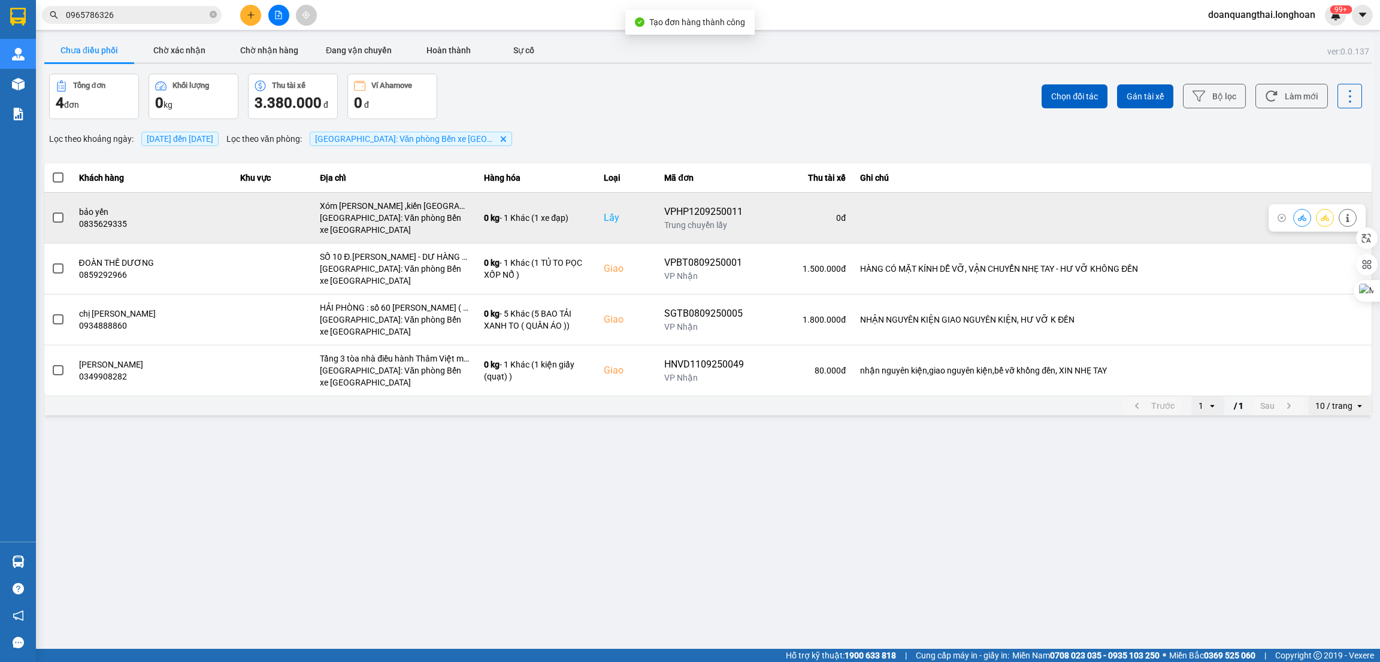
click at [59, 217] on span at bounding box center [58, 218] width 11 height 11
click at [52, 211] on input "checkbox" at bounding box center [52, 211] width 0 height 0
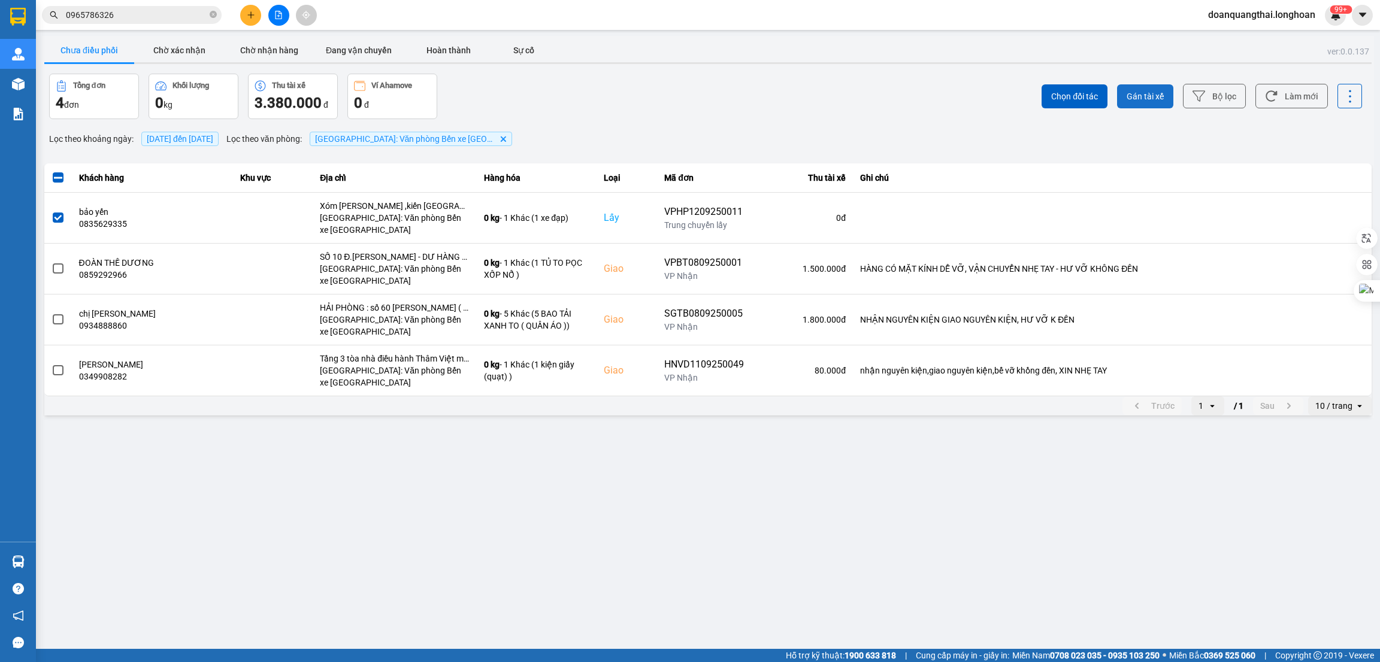
click at [1129, 93] on span "Gán tài xế" at bounding box center [1144, 96] width 37 height 12
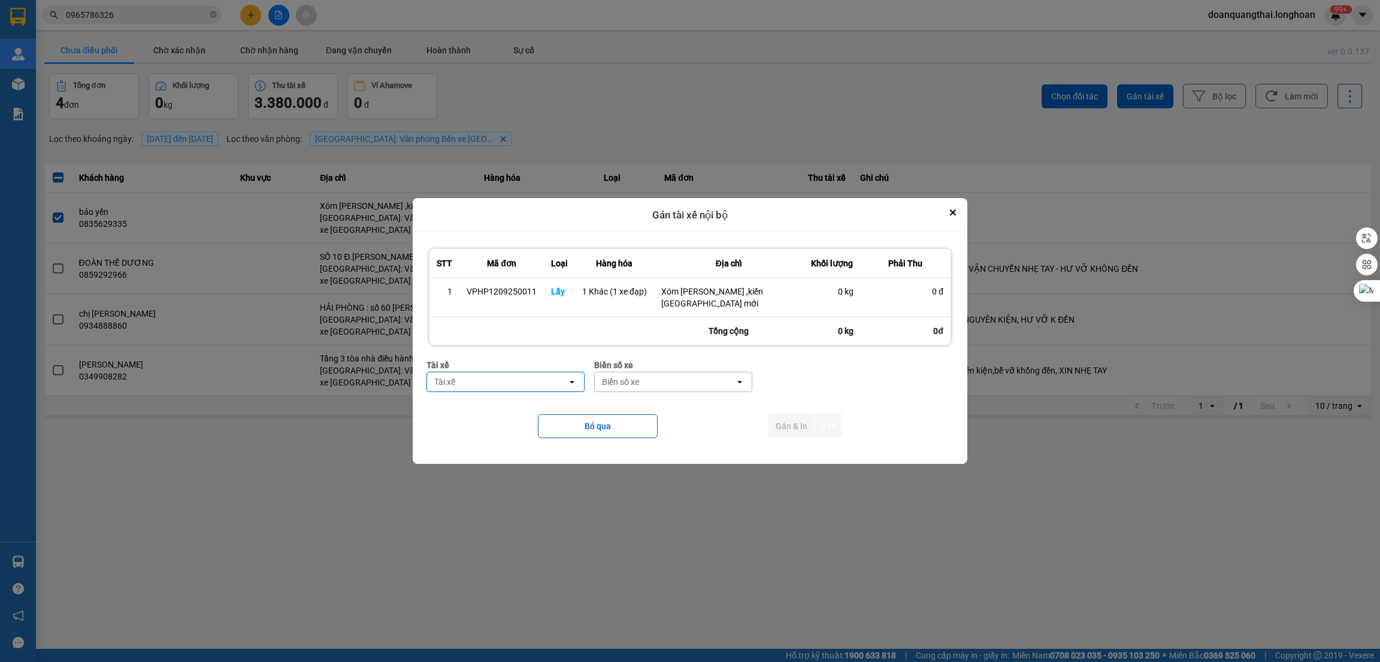
click at [522, 384] on div "Tài xế" at bounding box center [497, 382] width 140 height 19
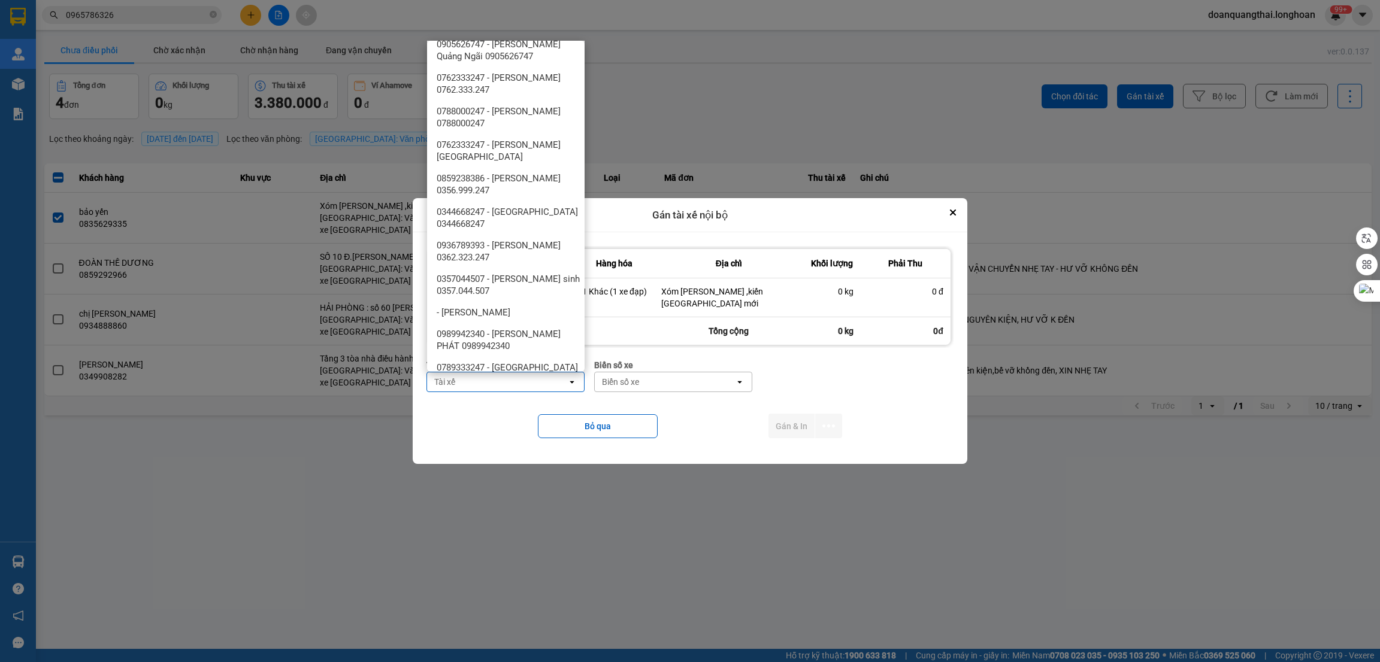
scroll to position [1240, 0]
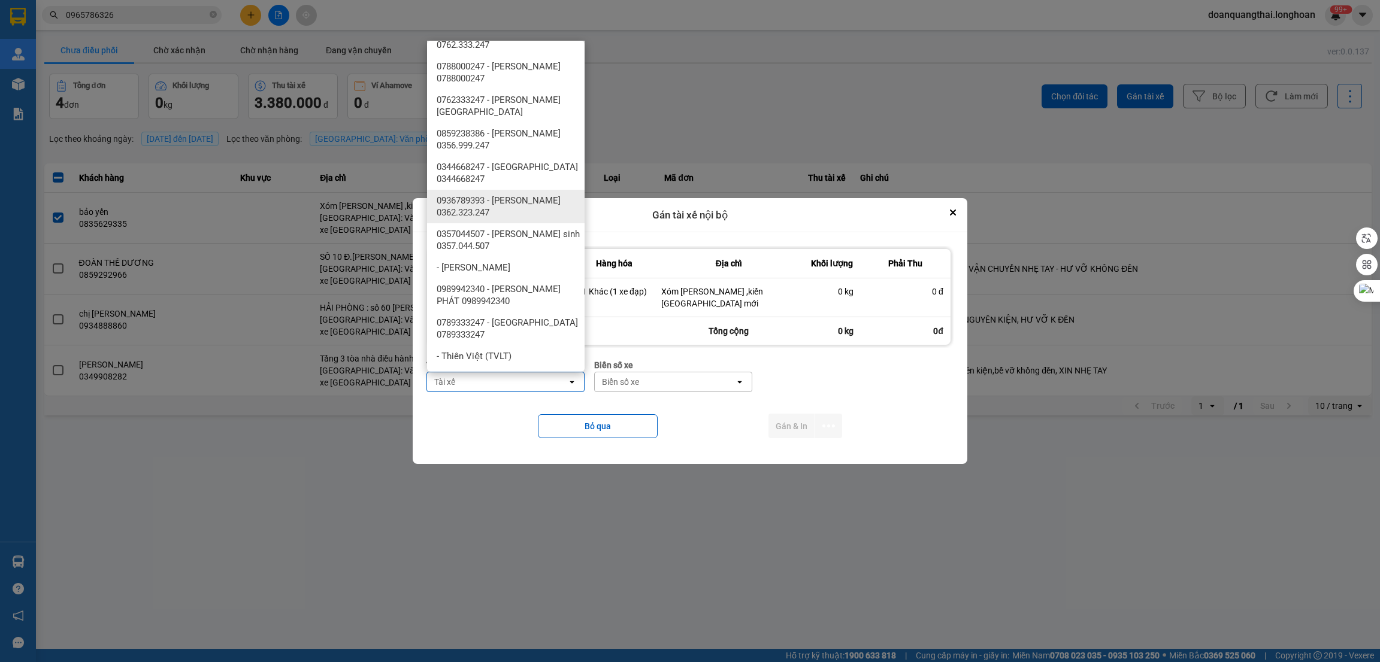
click at [534, 205] on span "0936789393 - [PERSON_NAME] 0362.323.247" at bounding box center [508, 207] width 143 height 24
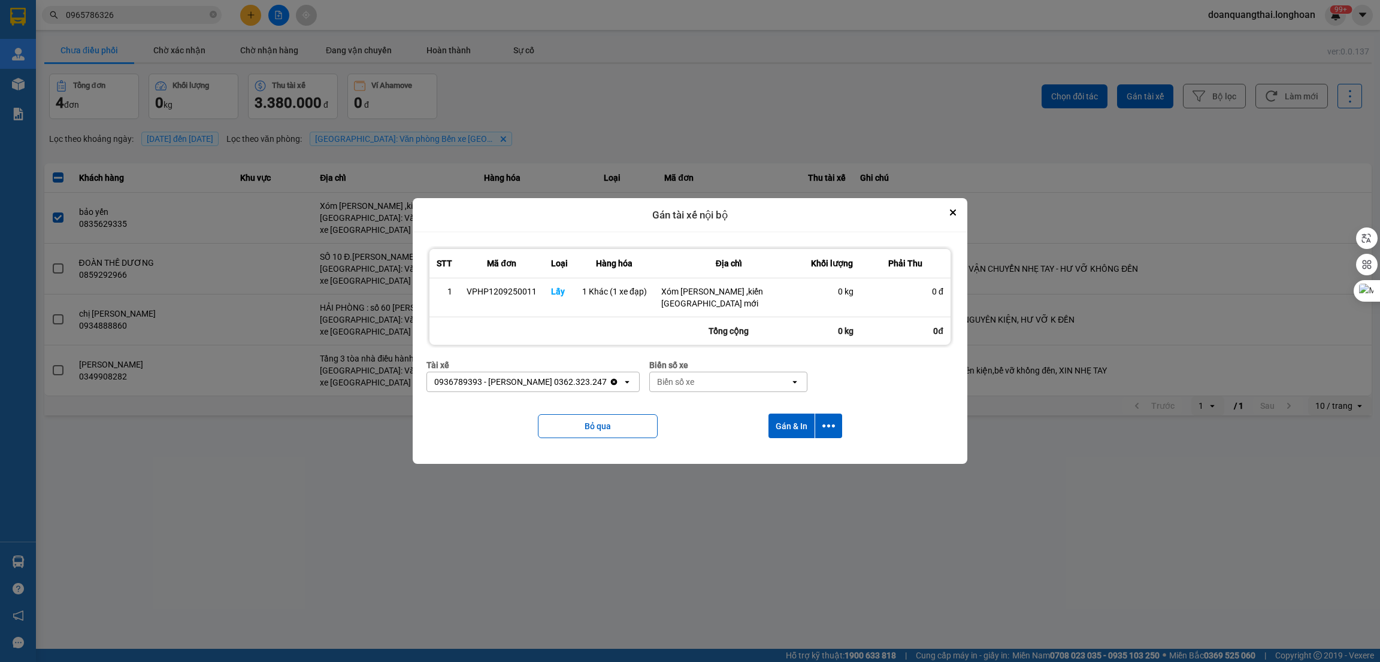
click at [659, 378] on div "Biển số xe" at bounding box center [675, 382] width 37 height 12
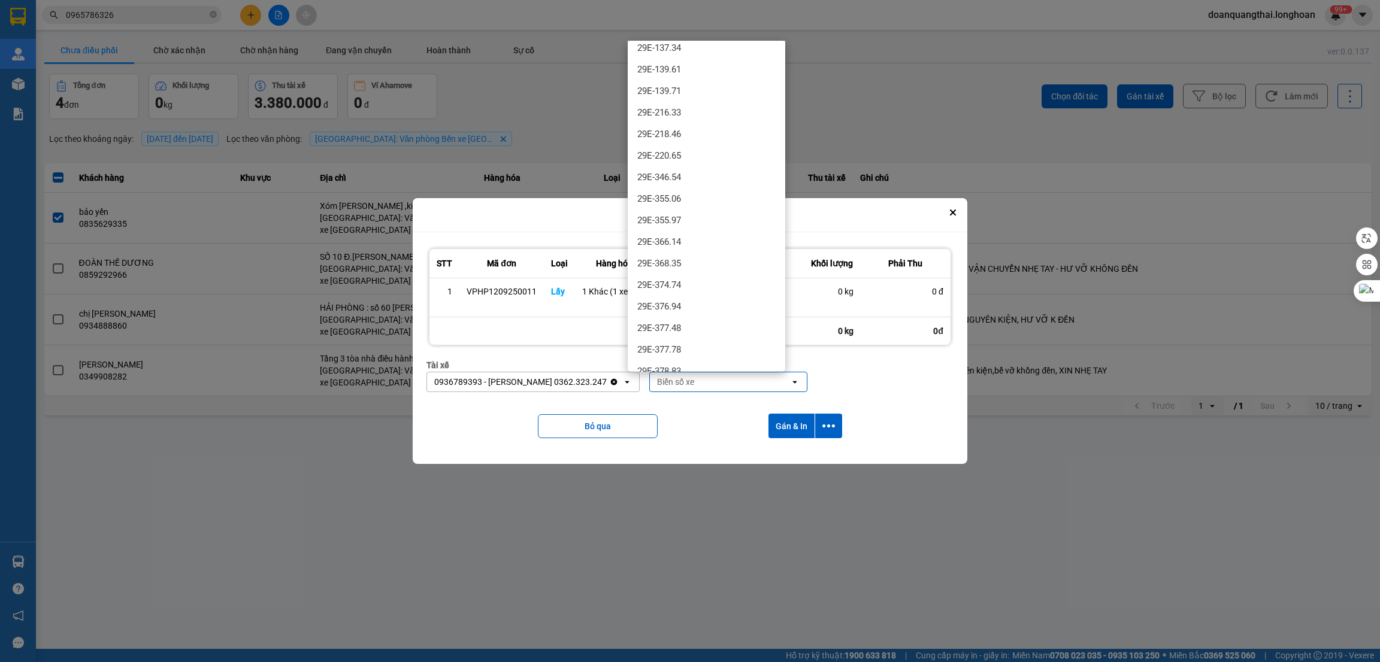
scroll to position [538, 0]
click at [689, 331] on div "29E-377.48" at bounding box center [707, 337] width 158 height 22
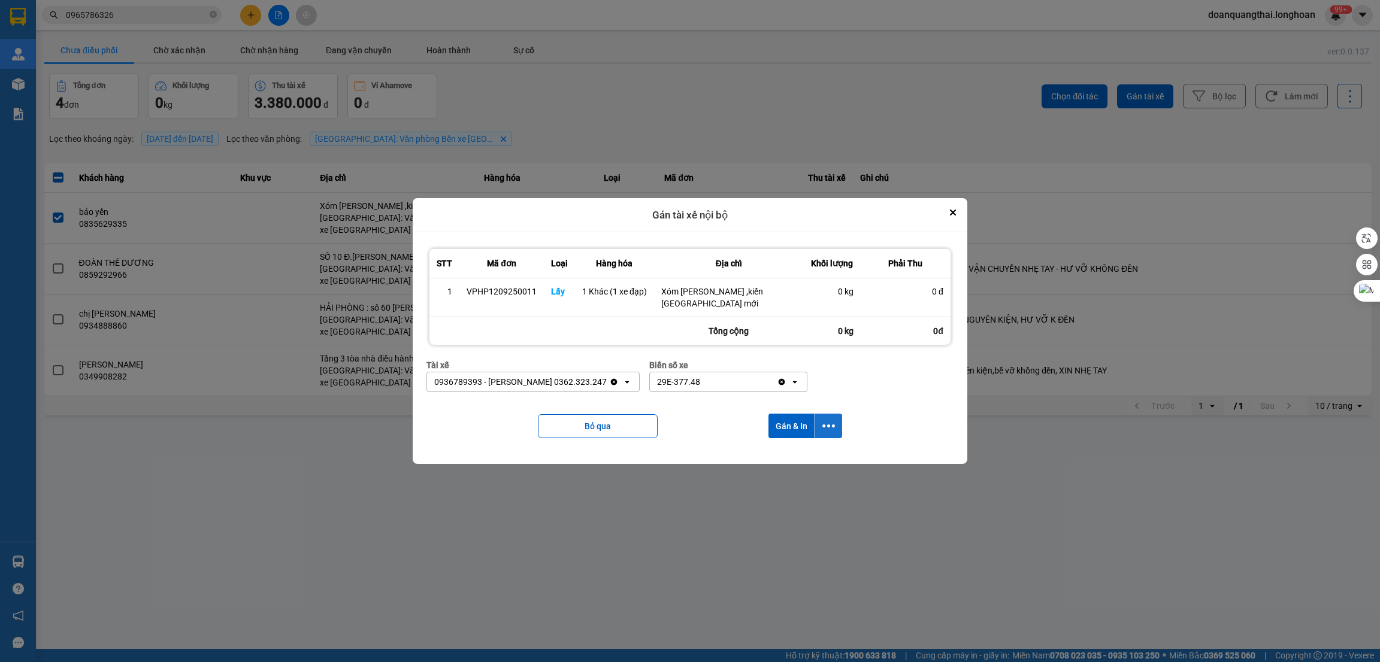
click at [828, 420] on icon "dialog" at bounding box center [828, 426] width 13 height 13
click at [802, 450] on li "Chỉ gán tài" at bounding box center [797, 460] width 90 height 22
click at [841, 426] on button "dialog" at bounding box center [828, 426] width 27 height 25
click at [797, 461] on span "Chỉ gán tài" at bounding box center [781, 459] width 40 height 12
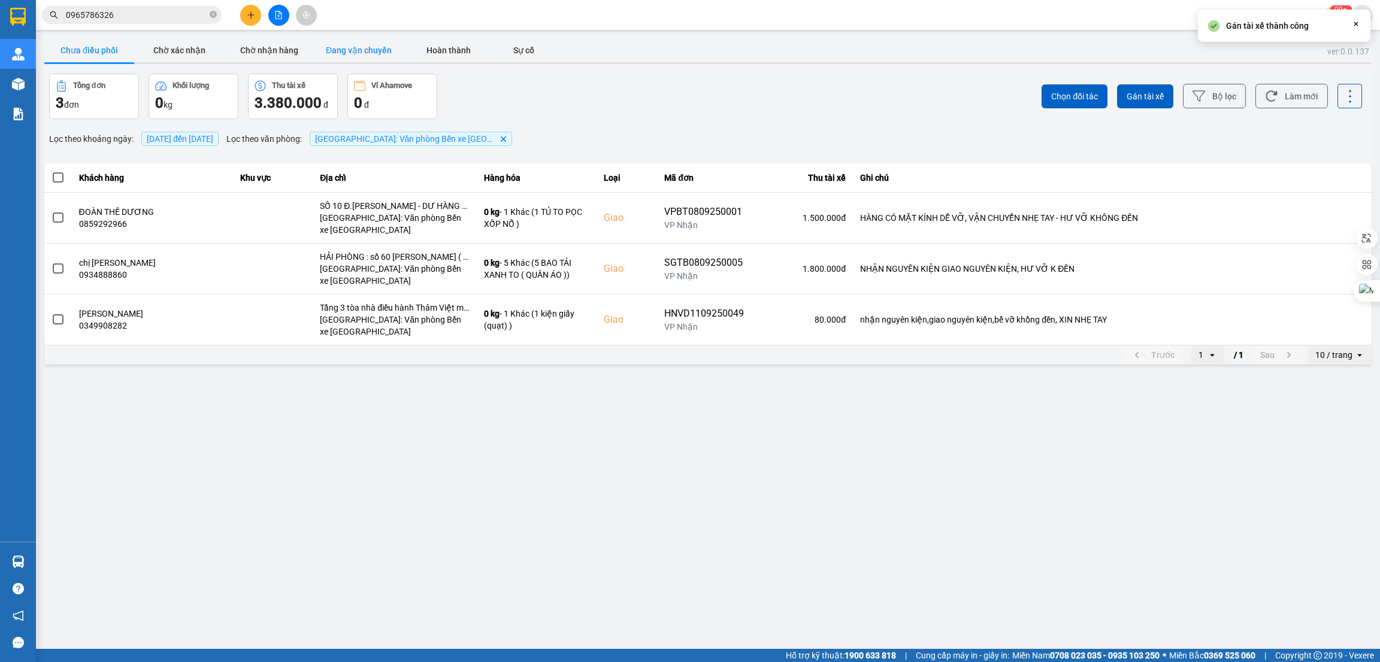
click at [349, 52] on button "Đang vận chuyển" at bounding box center [359, 50] width 90 height 24
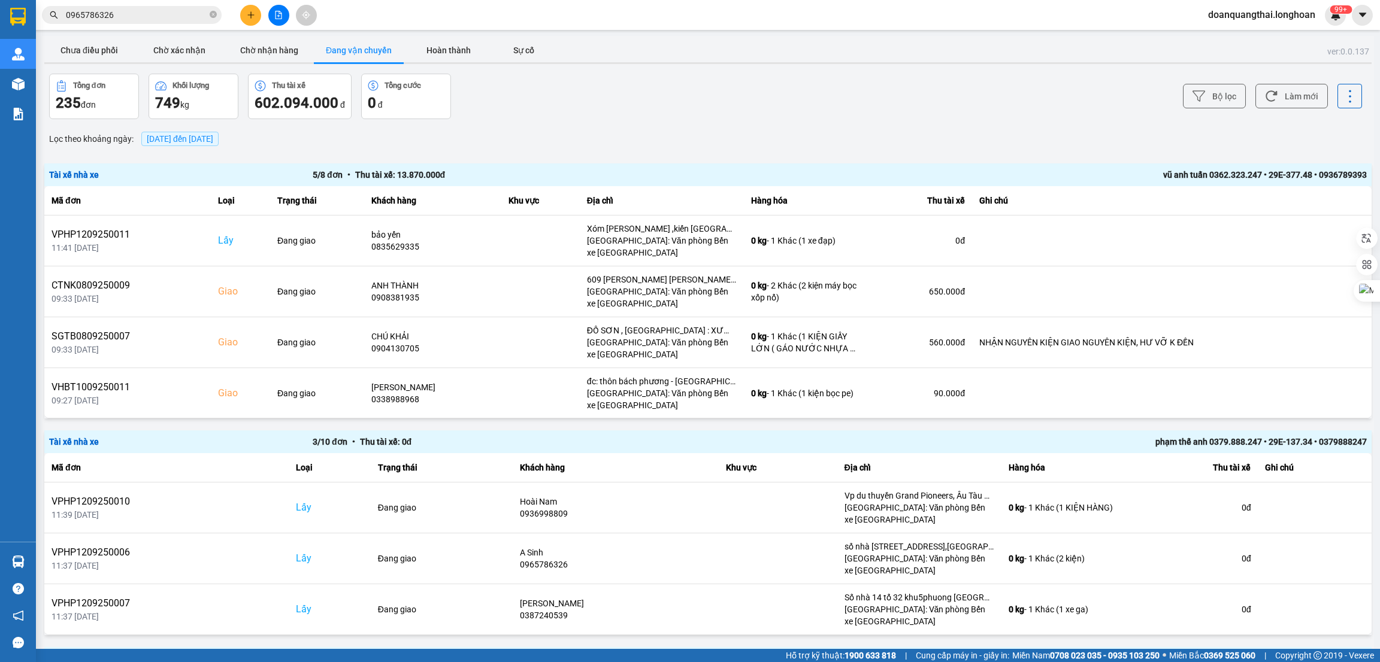
click at [1182, 77] on div "Bộ lọc Làm mới" at bounding box center [1033, 97] width 656 height 46
click at [1188, 84] on button "Bộ lọc" at bounding box center [1214, 96] width 63 height 25
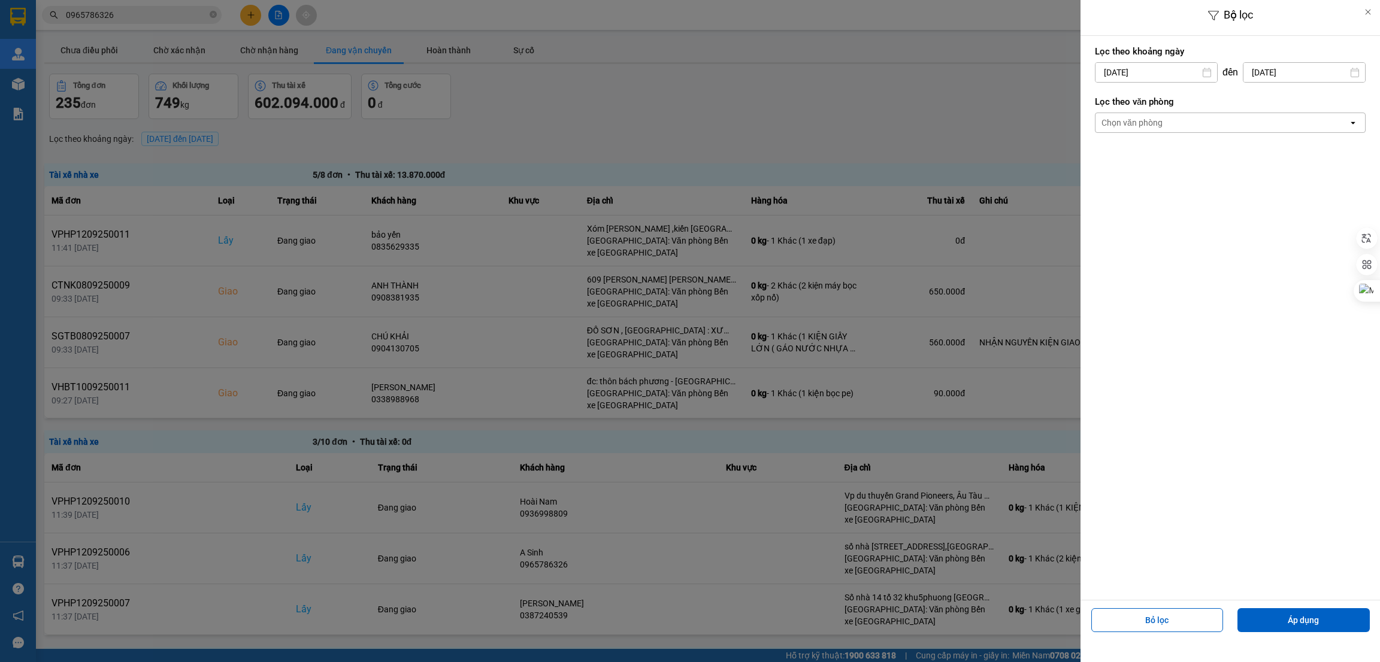
click at [1170, 74] on input "[DATE]" at bounding box center [1156, 72] width 122 height 19
click at [1105, 161] on div "1" at bounding box center [1102, 160] width 17 height 14
click at [1246, 119] on div "Chọn văn phòng" at bounding box center [1221, 122] width 253 height 19
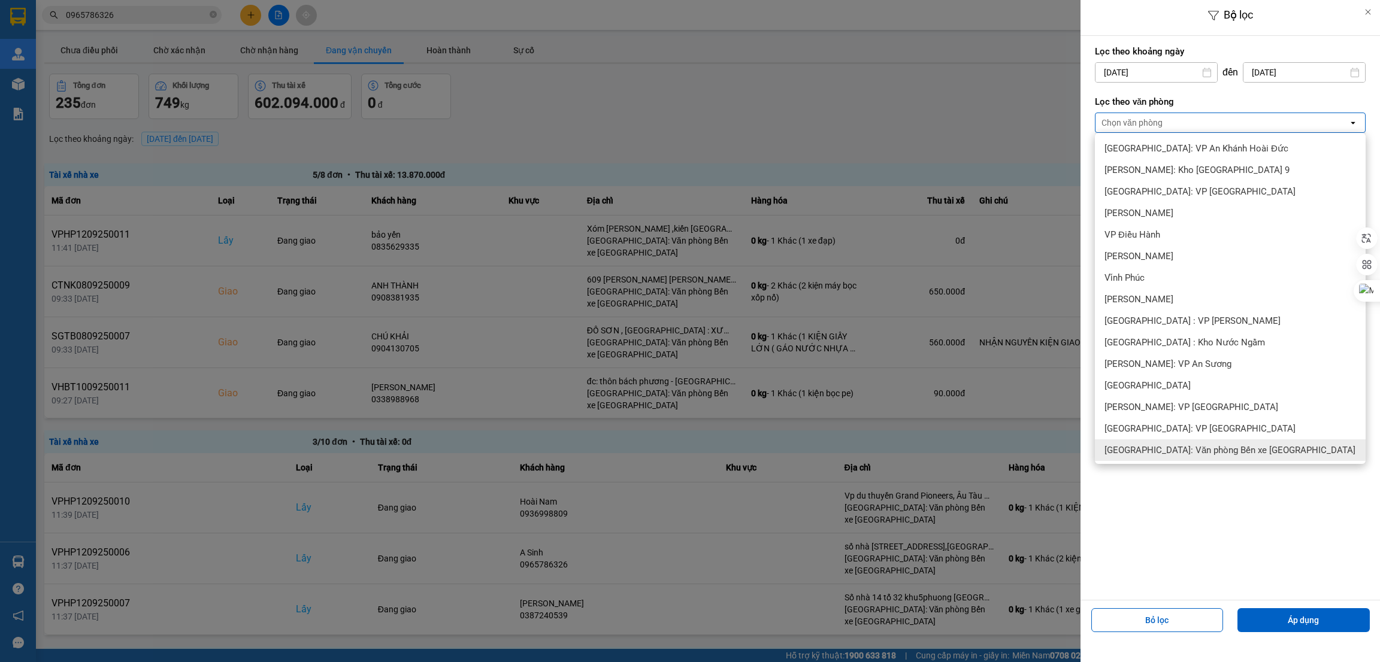
click at [1222, 456] on span "[GEOGRAPHIC_DATA]: Văn phòng Bến xe [GEOGRAPHIC_DATA]" at bounding box center [1229, 450] width 251 height 12
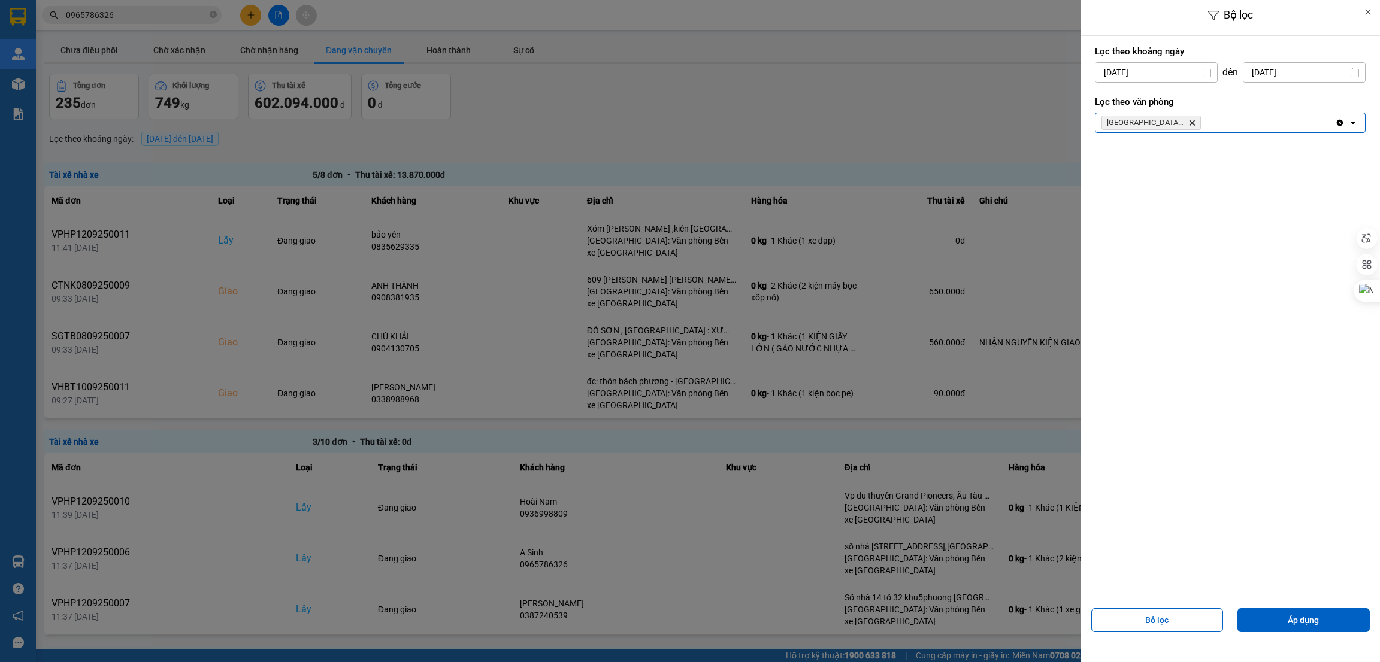
click at [1310, 605] on div "Bỏ lọc Áp dụng" at bounding box center [1229, 625] width 293 height 43
click at [1306, 615] on button "Áp dụng" at bounding box center [1303, 620] width 132 height 24
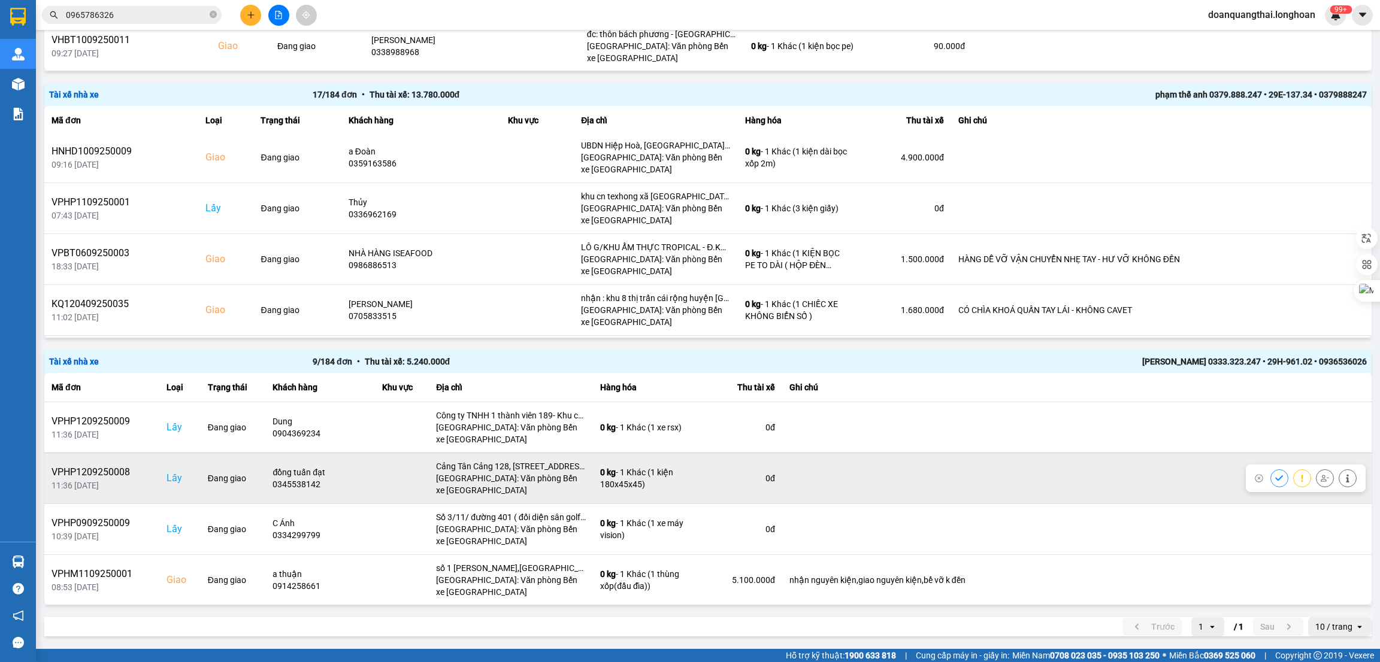
scroll to position [256, 0]
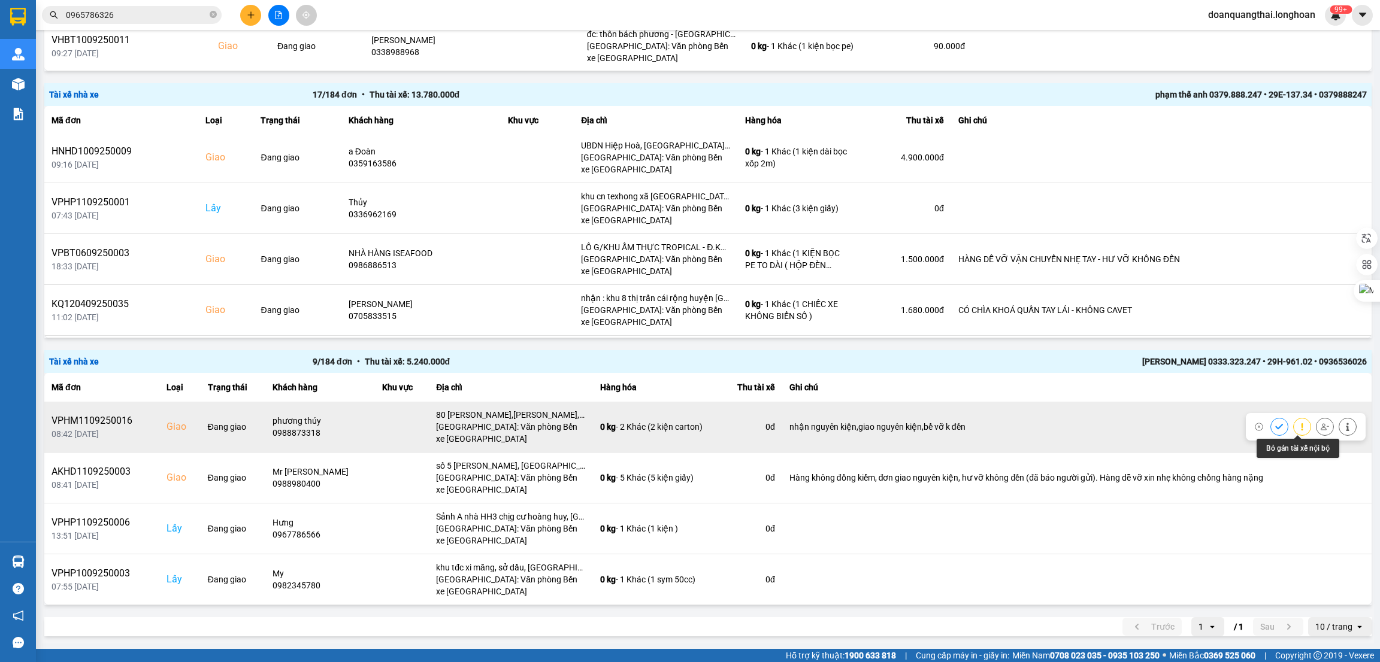
click at [1321, 429] on icon at bounding box center [1325, 427] width 8 height 8
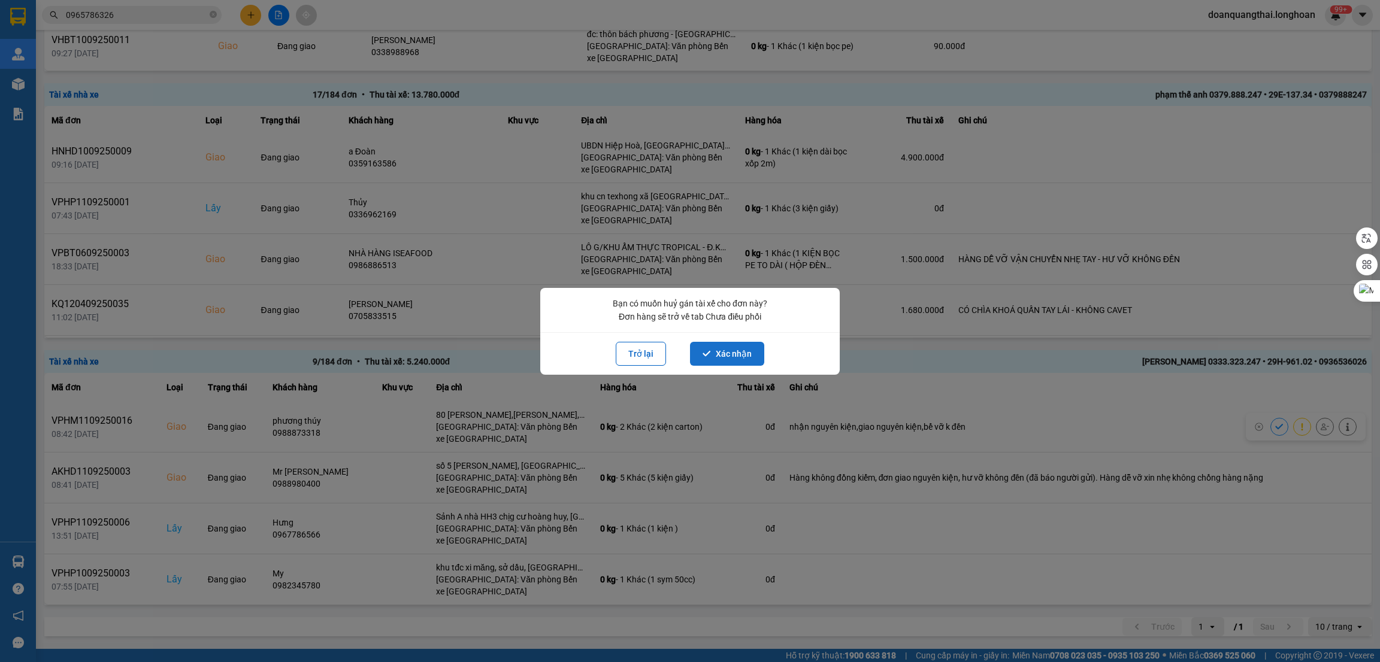
click at [741, 356] on button "Xác nhận" at bounding box center [727, 354] width 74 height 24
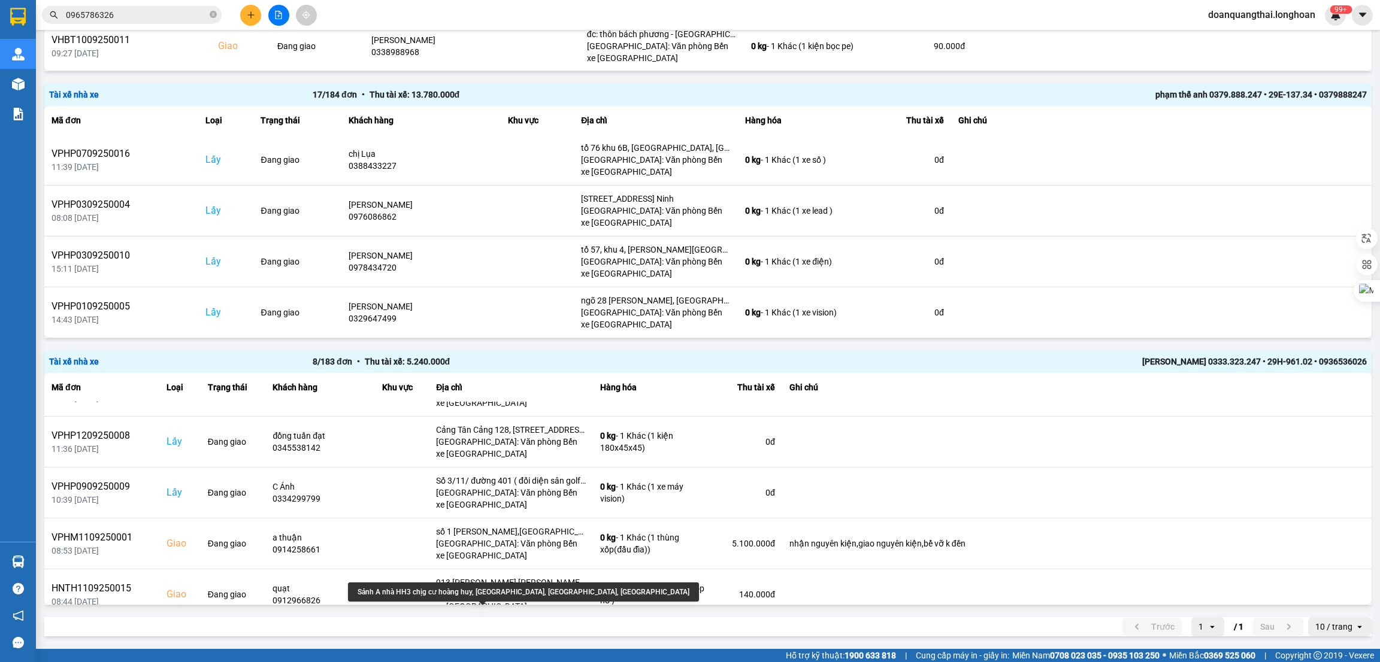
scroll to position [0, 0]
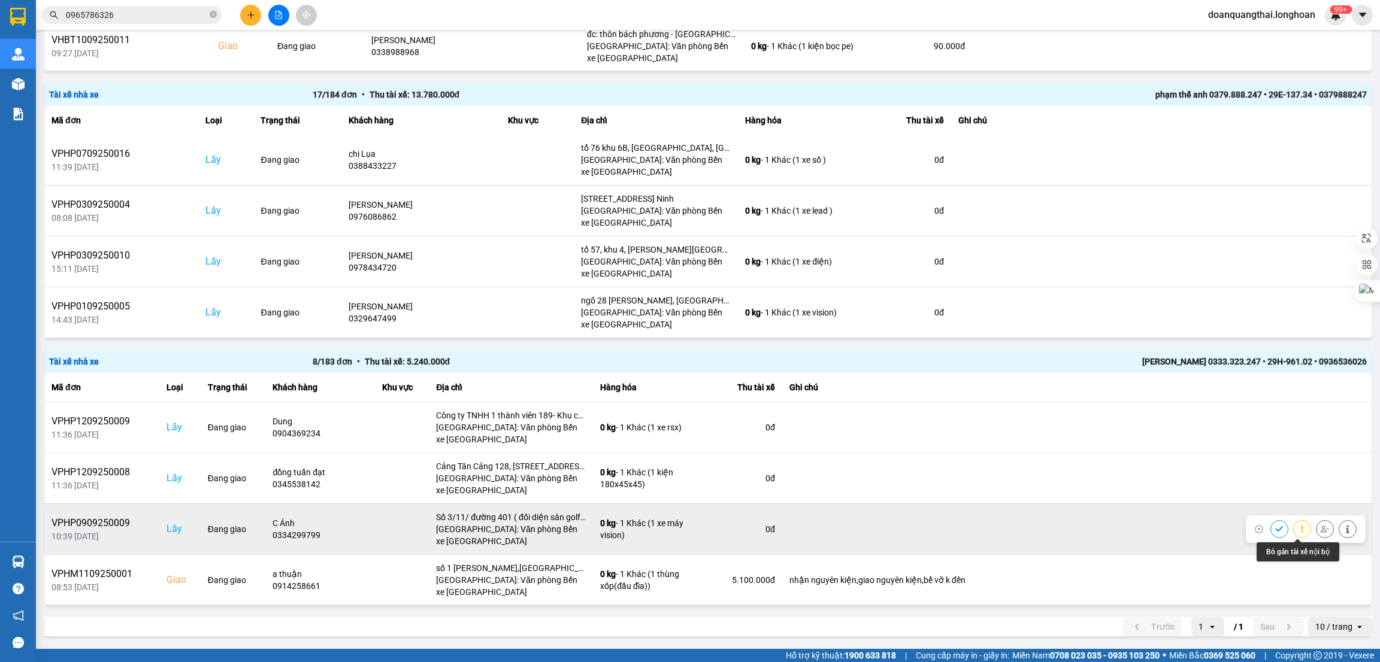
click at [1321, 526] on icon at bounding box center [1325, 529] width 8 height 8
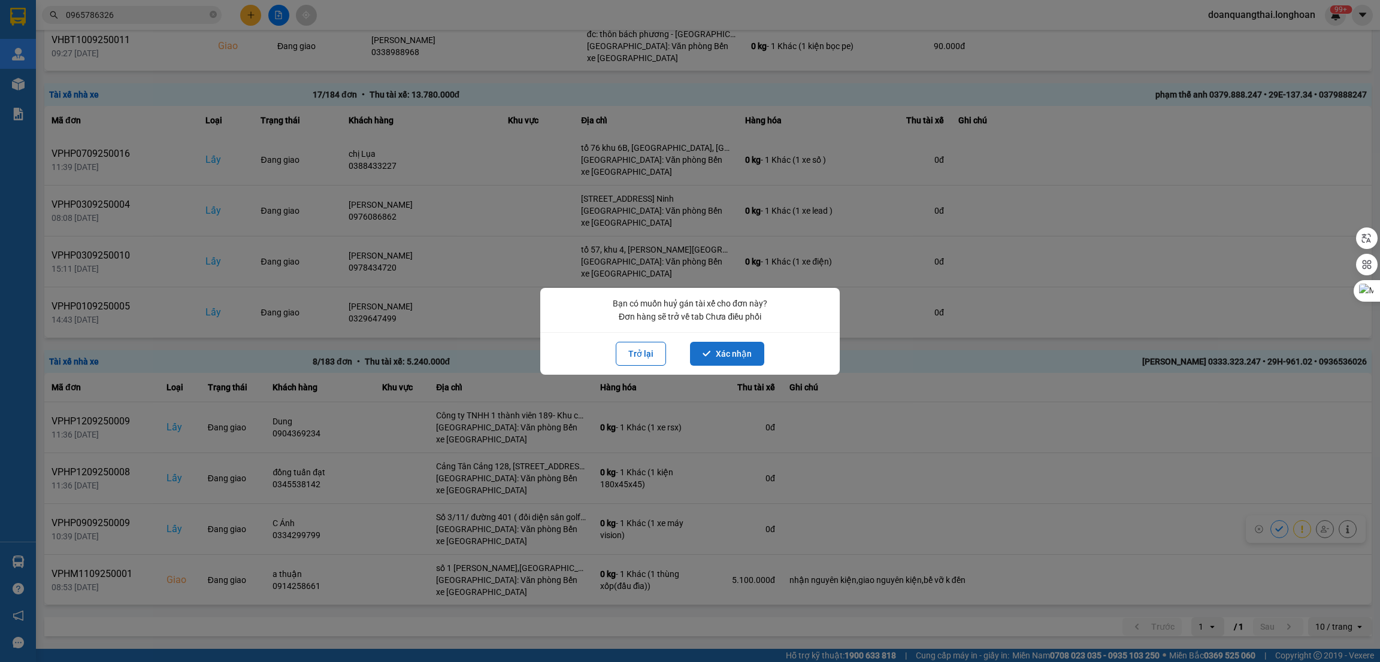
click at [716, 343] on button "Xác nhận" at bounding box center [727, 354] width 74 height 24
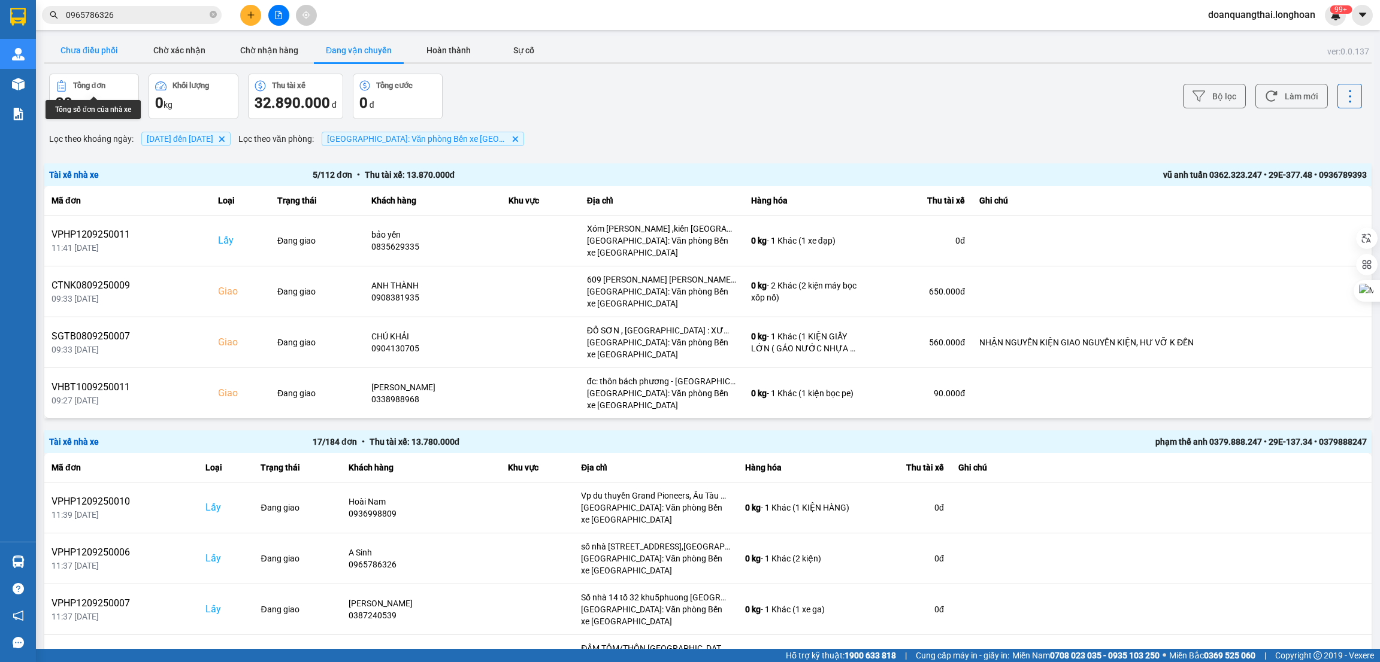
click at [89, 57] on button "Chưa điều phối" at bounding box center [89, 50] width 90 height 24
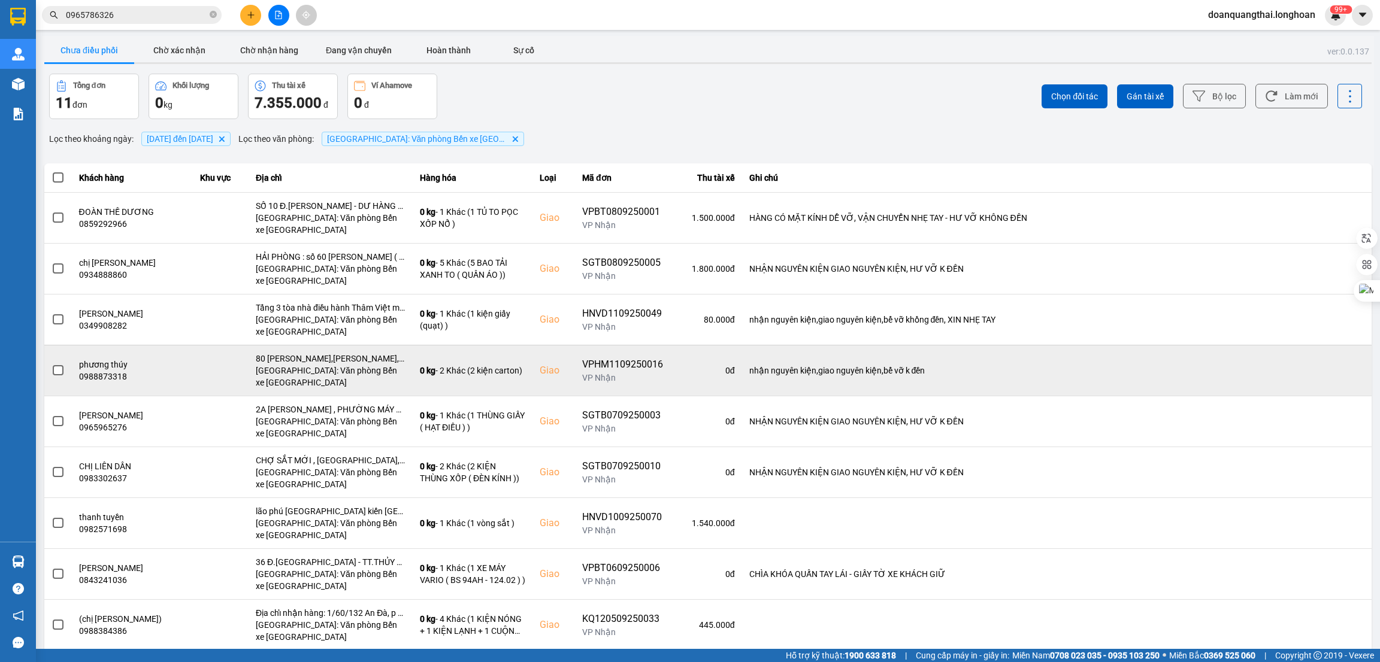
scroll to position [81, 0]
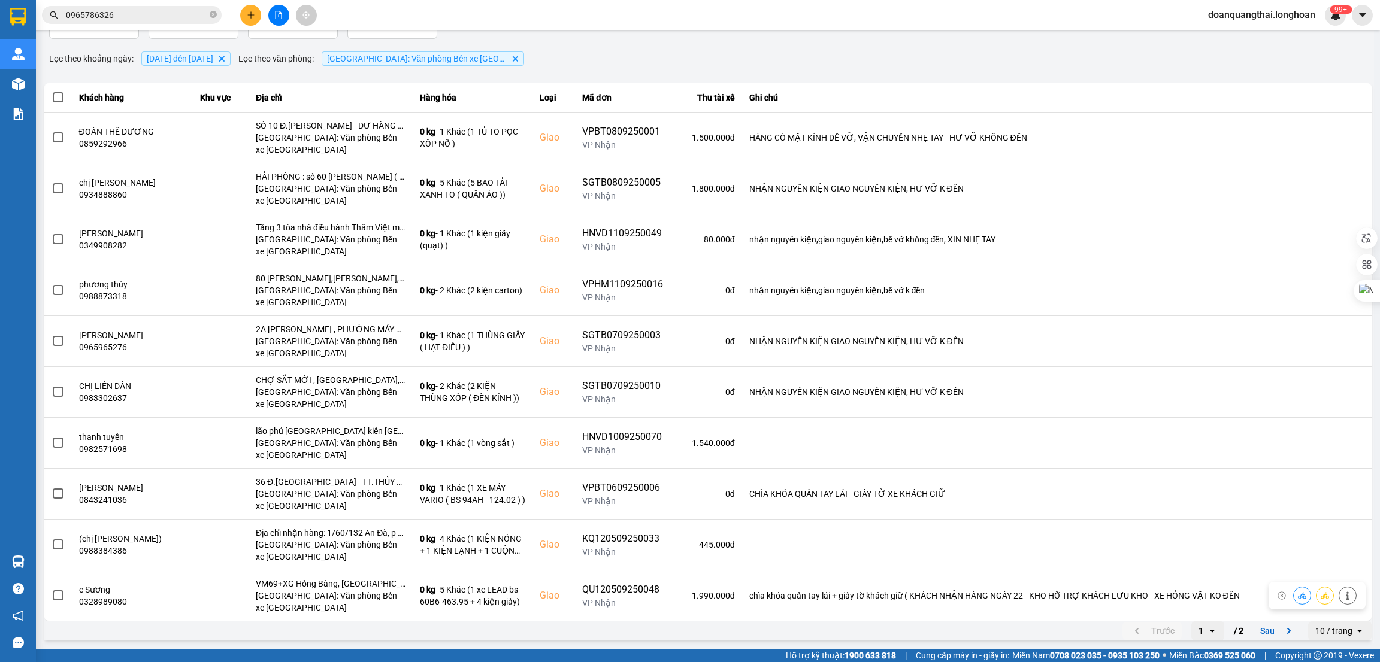
click at [1321, 632] on div "10 / trang" at bounding box center [1333, 631] width 37 height 12
click at [1316, 607] on div "100 / trang" at bounding box center [1326, 607] width 44 height 12
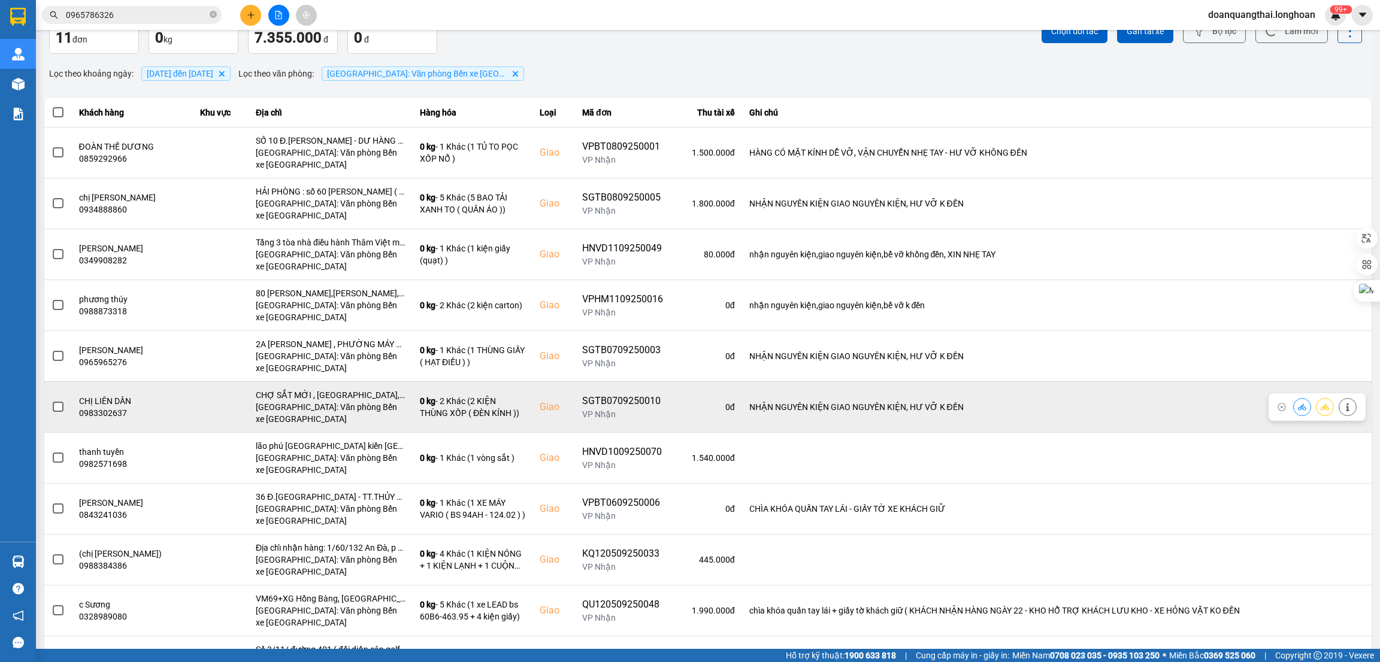
scroll to position [132, 0]
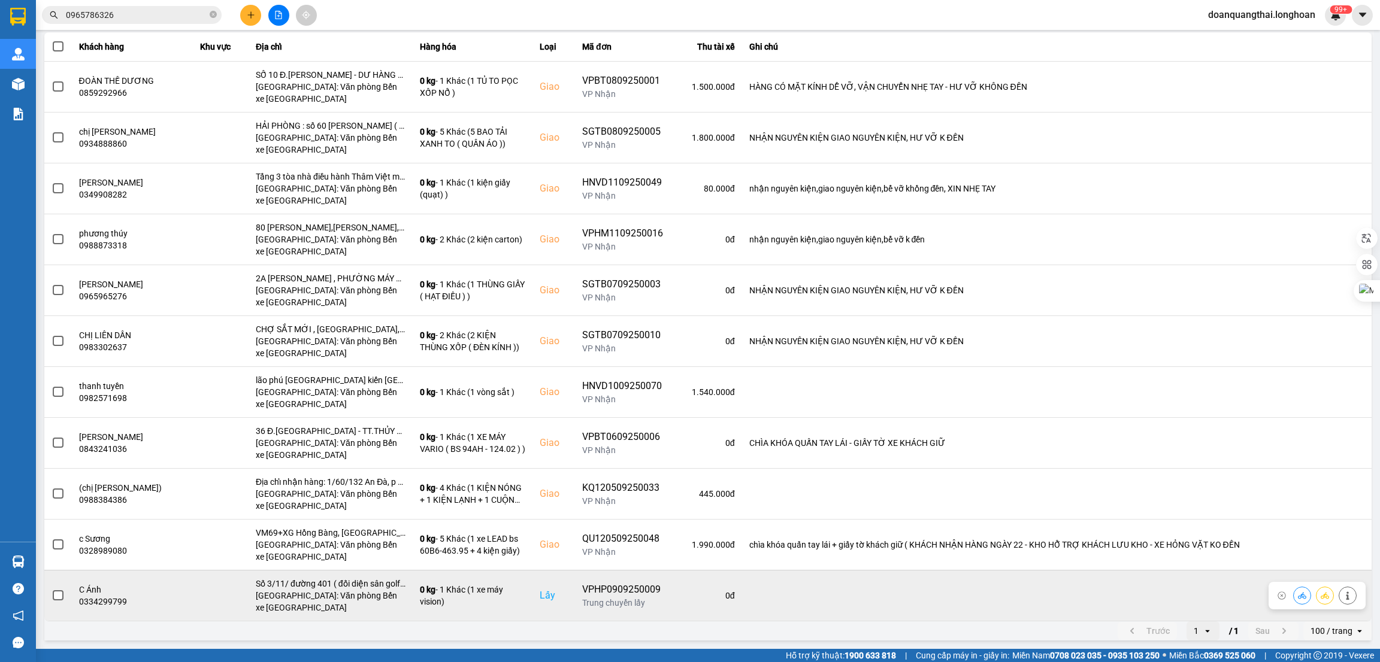
click at [59, 596] on span at bounding box center [58, 595] width 11 height 11
click at [52, 589] on input "checkbox" at bounding box center [52, 589] width 0 height 0
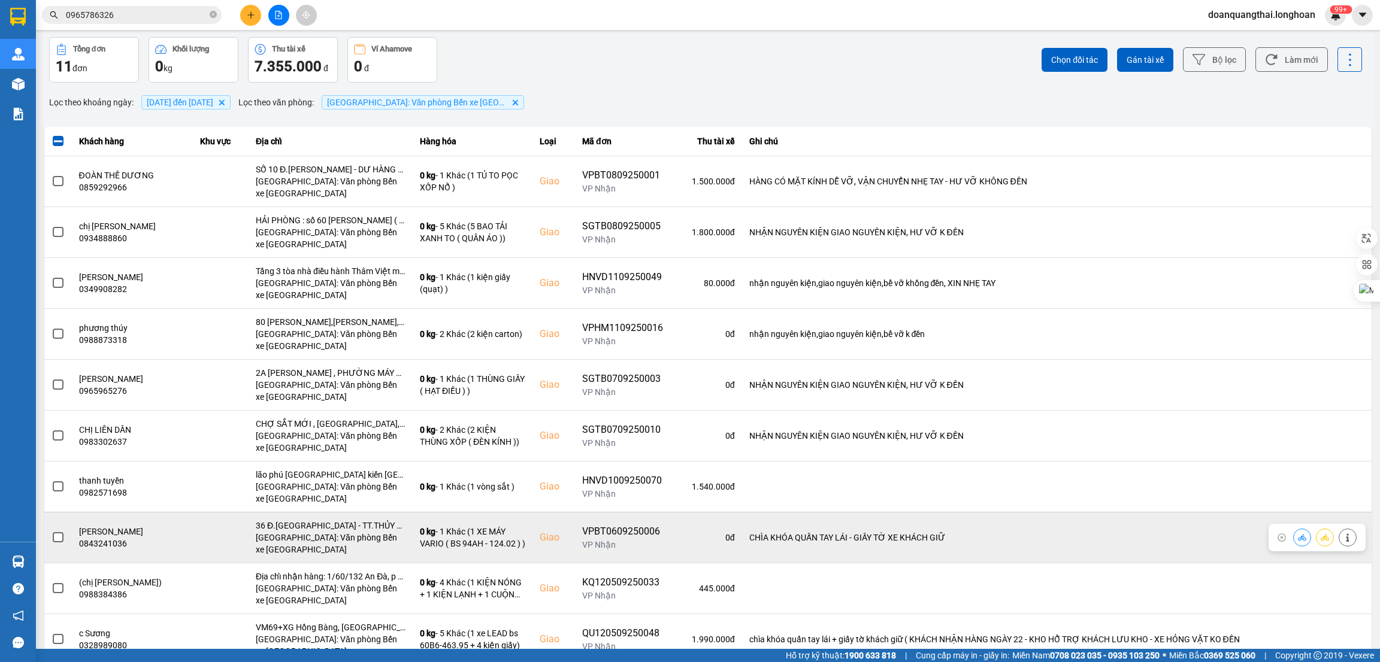
scroll to position [0, 0]
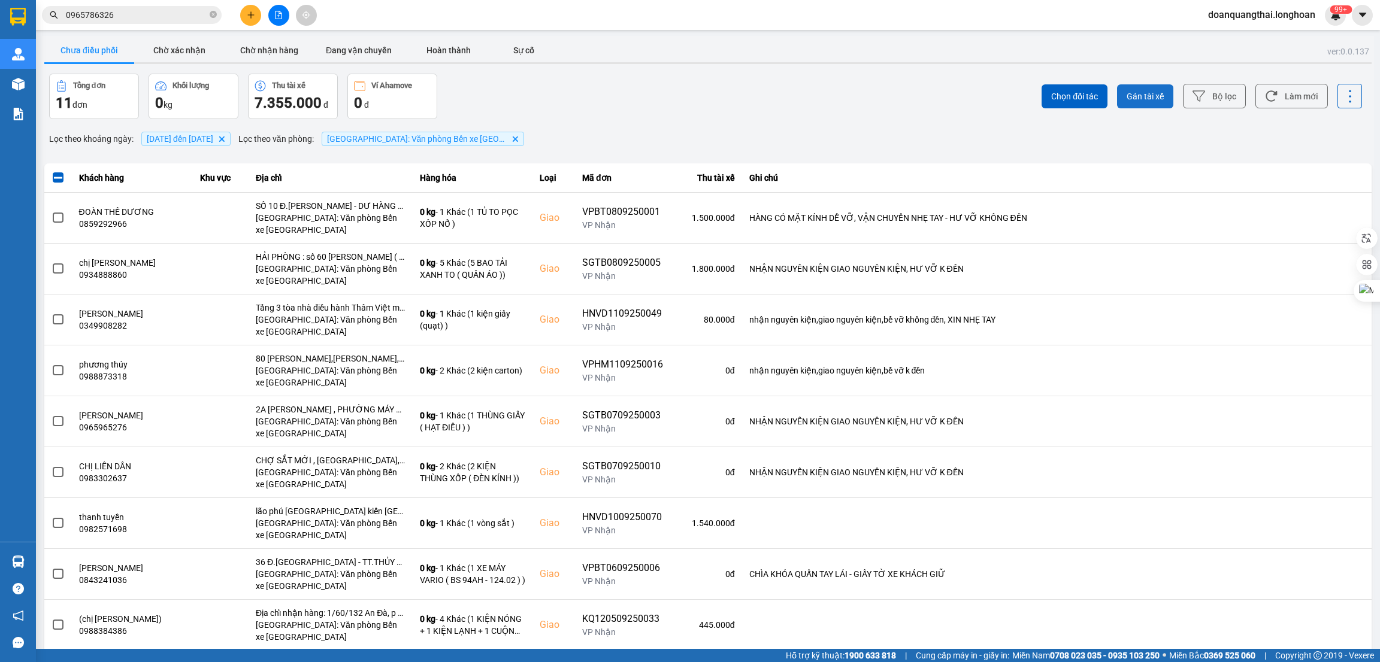
click at [1133, 100] on span "Gán tài xế" at bounding box center [1144, 96] width 37 height 12
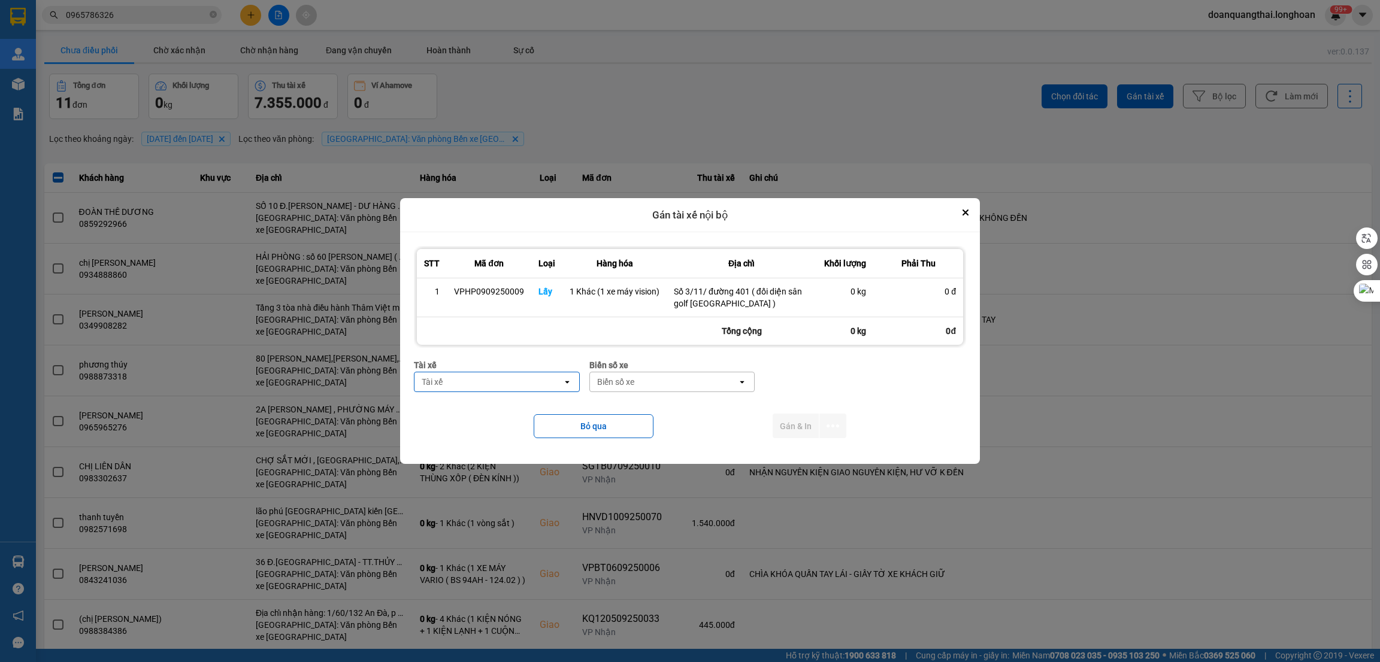
click at [495, 392] on div "Tài xế" at bounding box center [488, 382] width 148 height 19
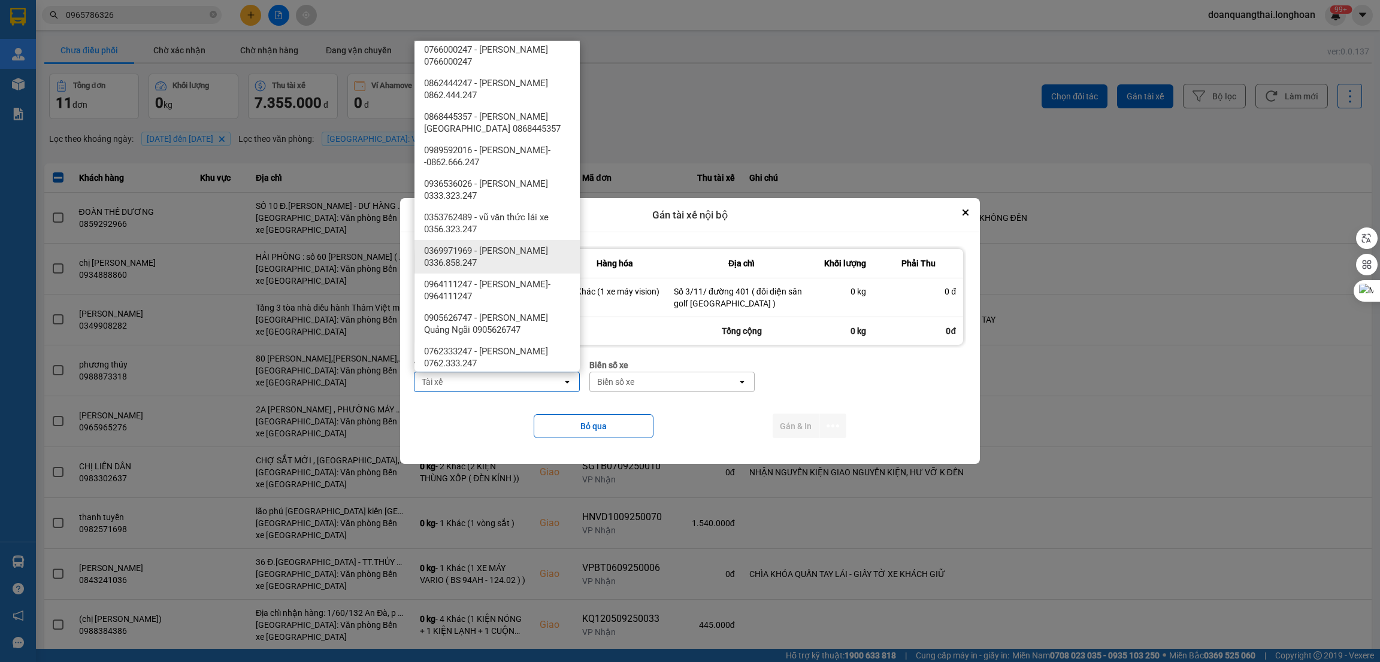
scroll to position [1227, 0]
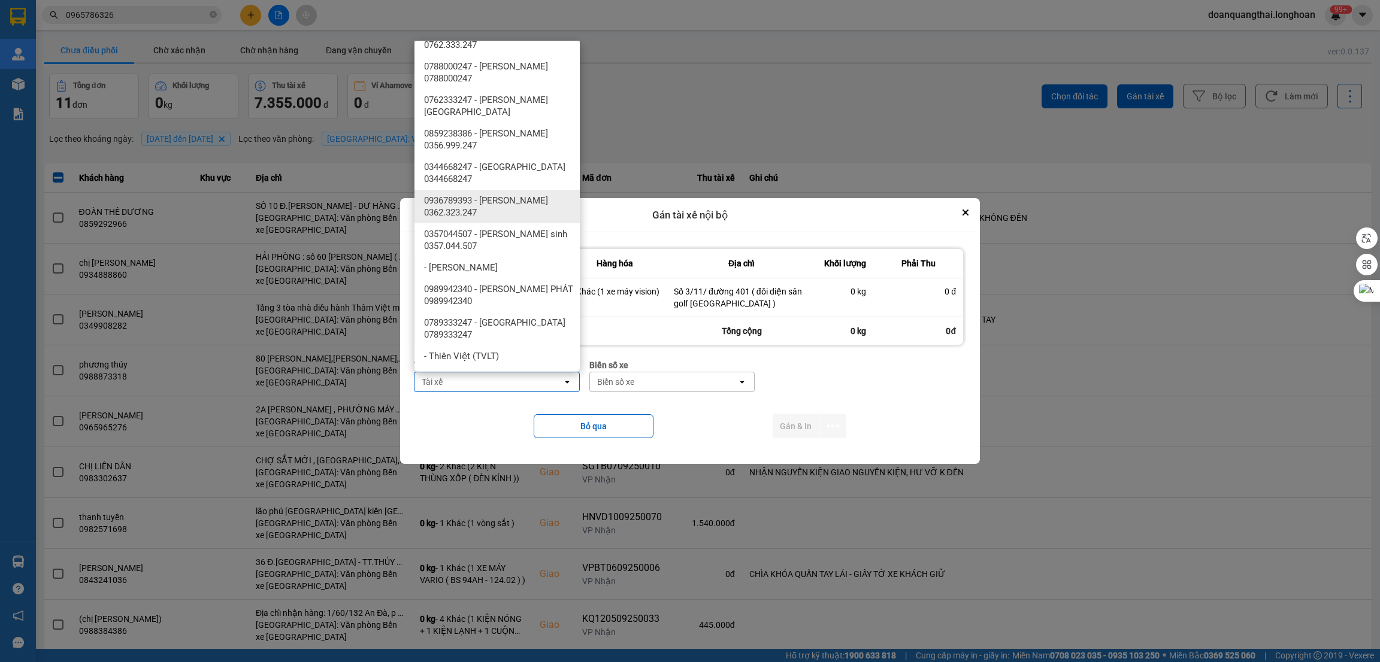
click at [508, 201] on span "0936789393 - [PERSON_NAME] 0362.323.247" at bounding box center [499, 207] width 151 height 24
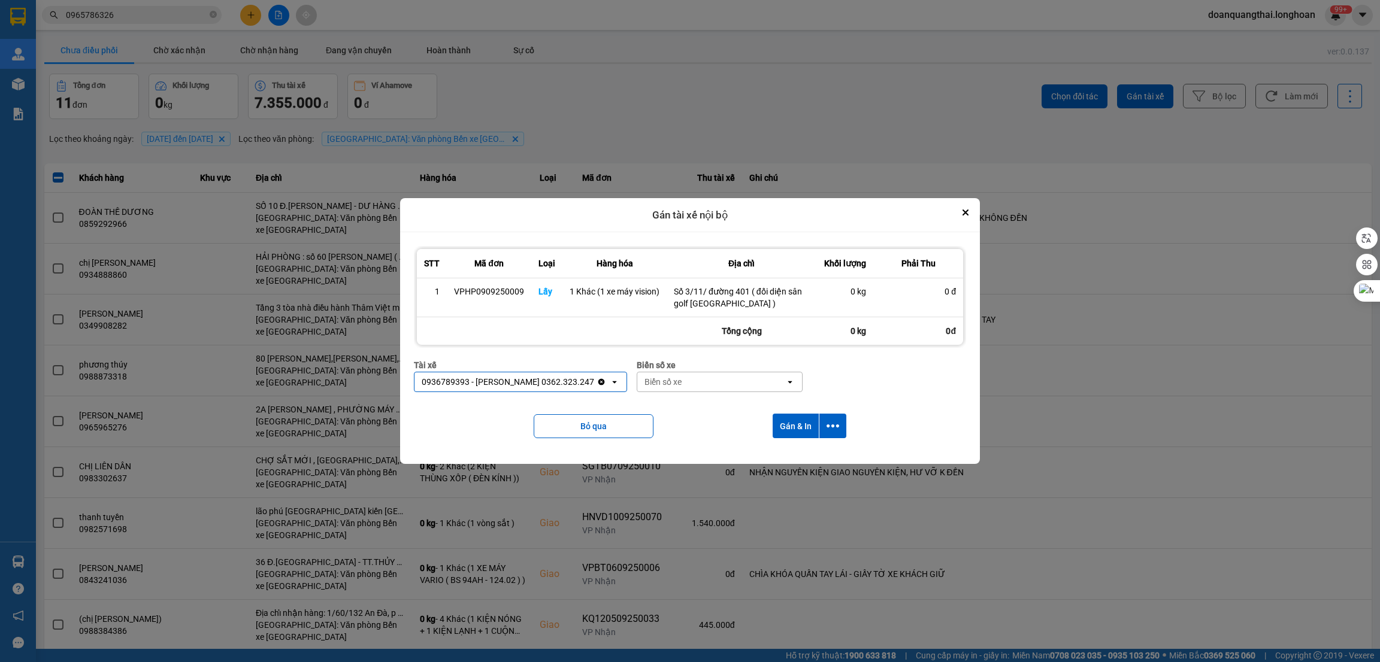
click at [746, 382] on div "Biển số xe" at bounding box center [711, 382] width 148 height 19
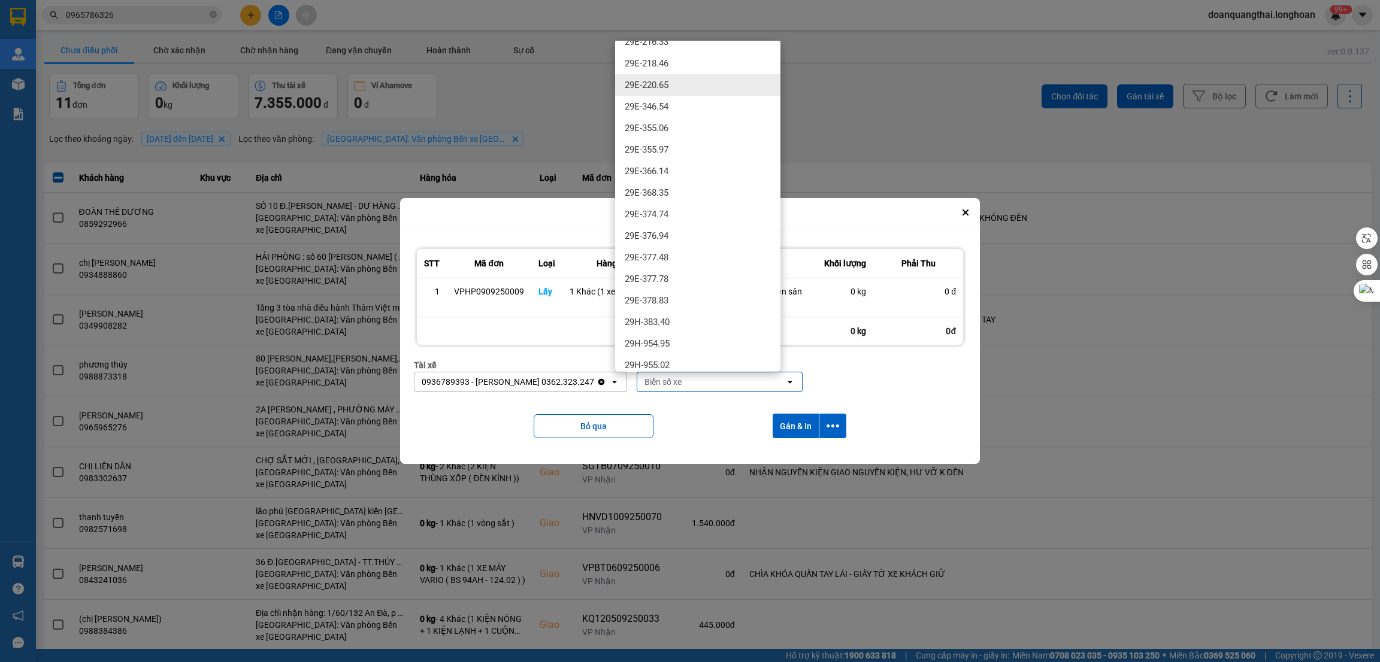
scroll to position [629, 0]
click at [707, 249] on div "29E-377.48" at bounding box center [697, 247] width 165 height 22
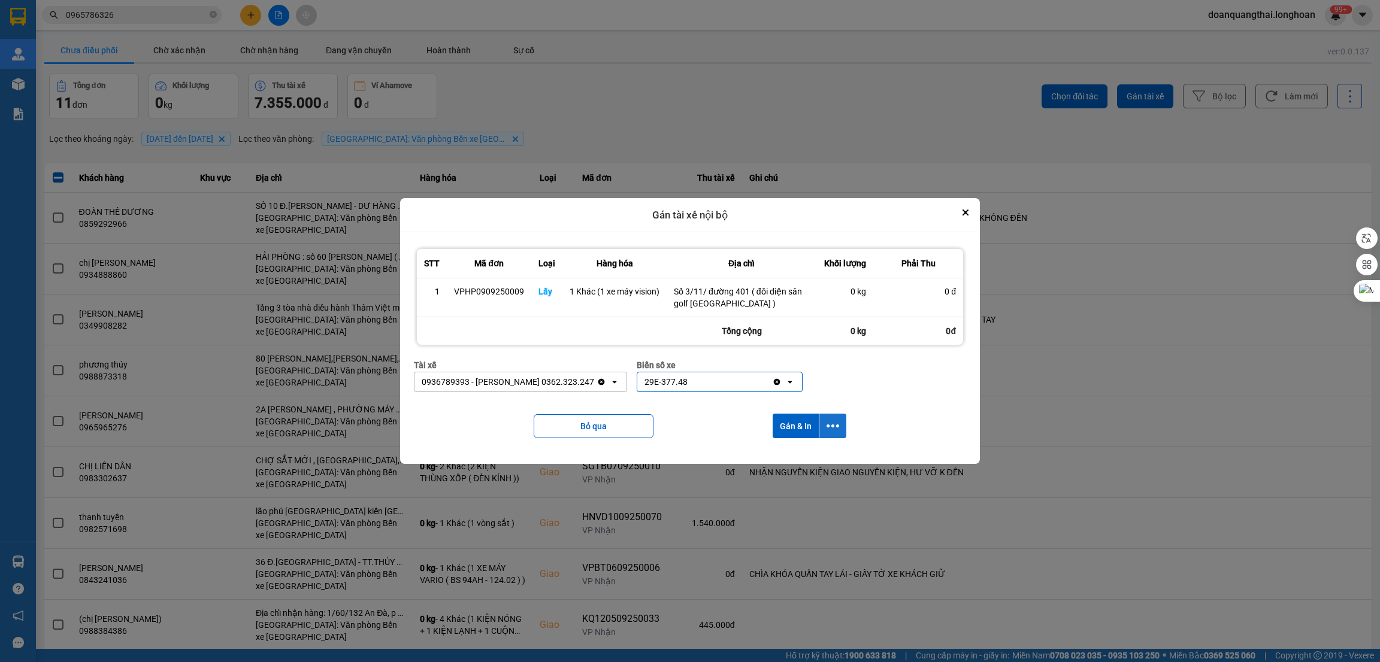
click at [826, 429] on icon "dialog" at bounding box center [832, 426] width 13 height 13
click at [789, 456] on span "Chỉ gán tài" at bounding box center [785, 459] width 40 height 12
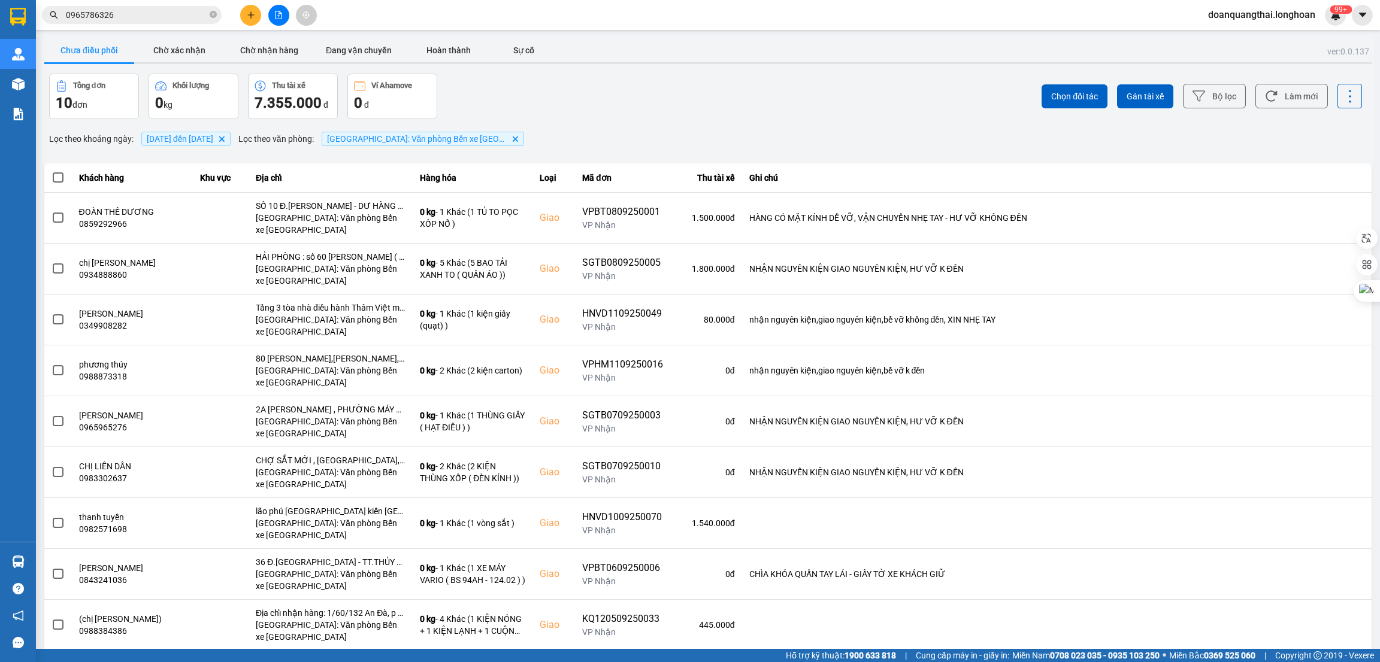
click at [157, 13] on input "0965786326" at bounding box center [136, 14] width 141 height 13
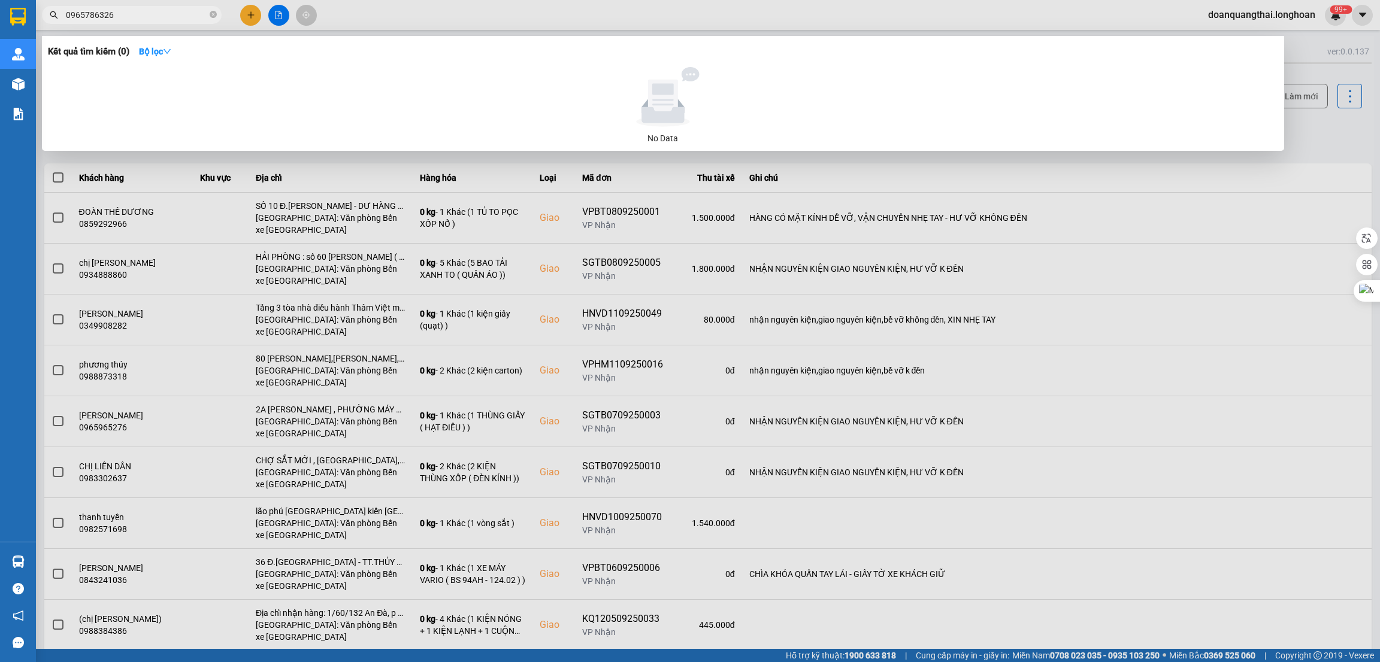
click at [251, 7] on div at bounding box center [690, 331] width 1380 height 662
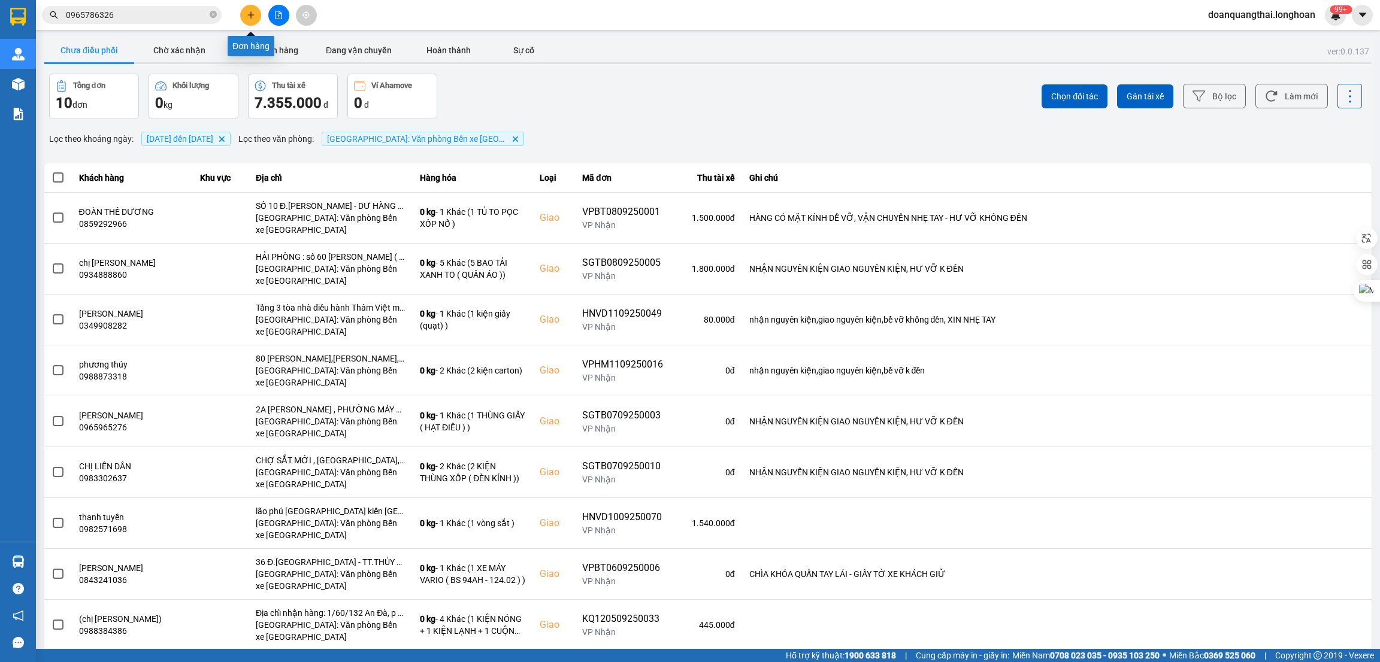
click at [251, 7] on button at bounding box center [250, 15] width 21 height 21
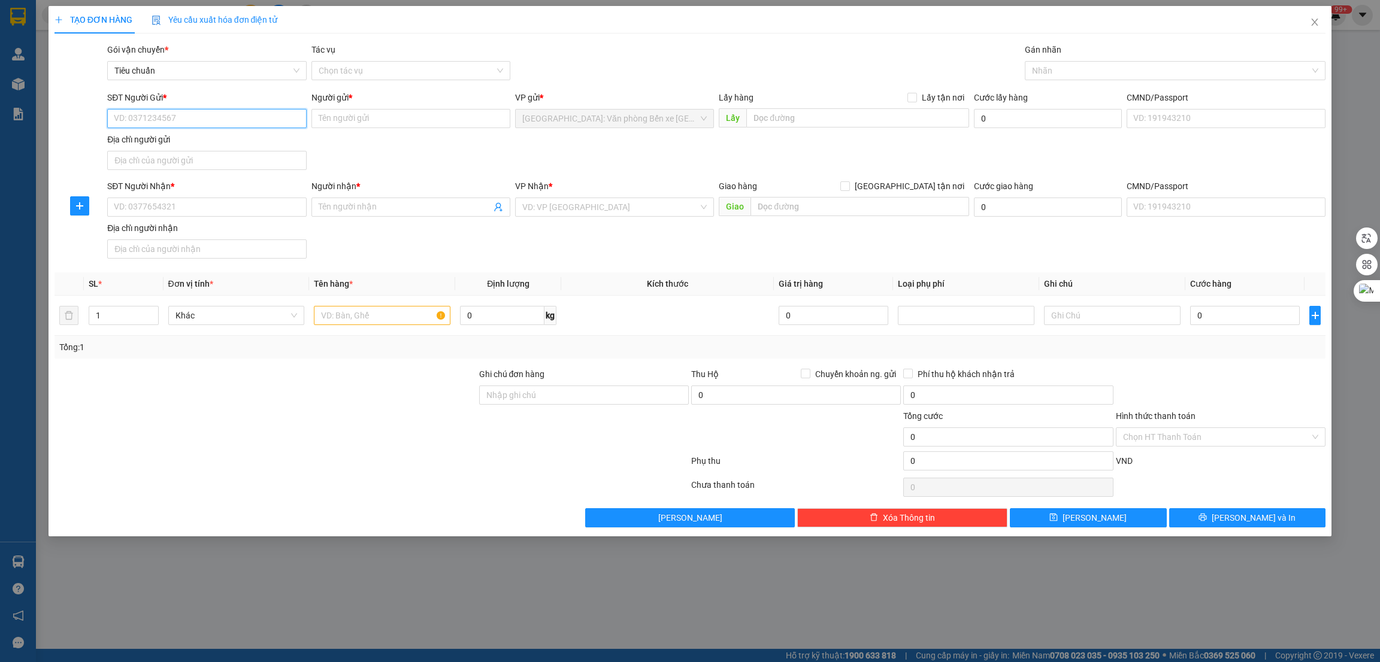
click at [195, 126] on input "SĐT Người Gửi *" at bounding box center [206, 118] width 199 height 19
paste input "0972333406"
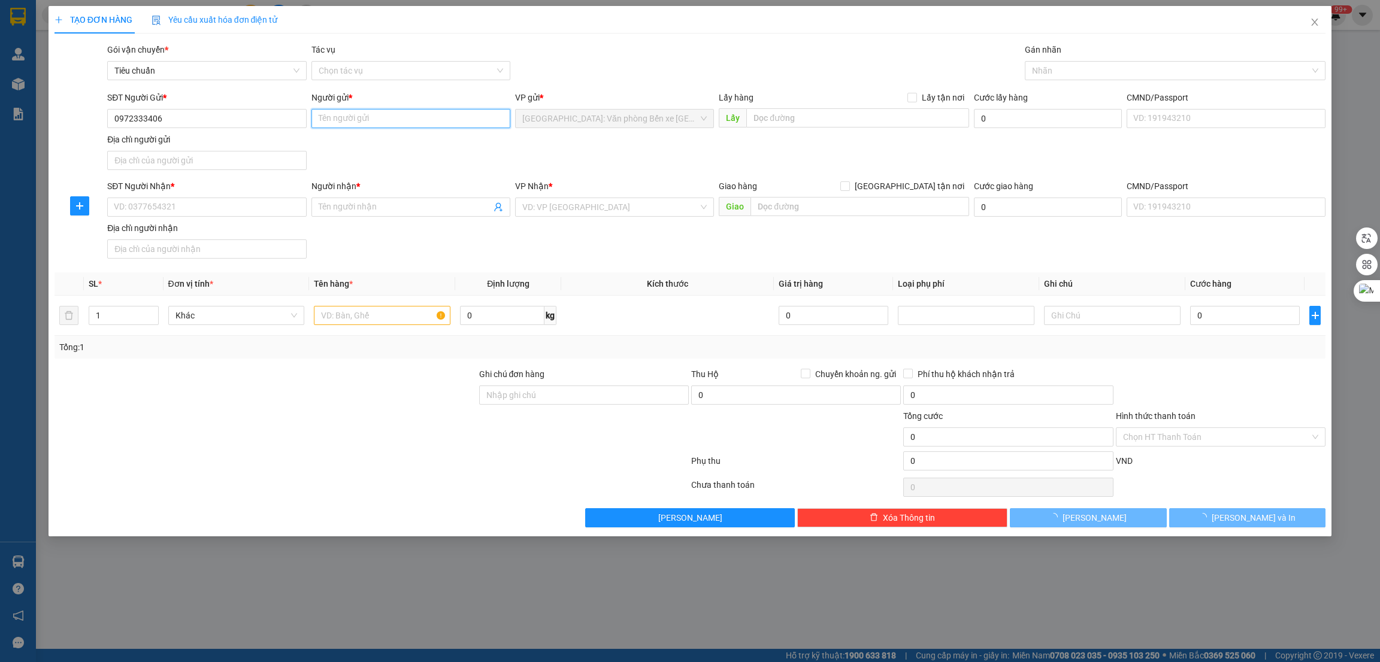
click at [353, 125] on input "Người gửi *" at bounding box center [410, 118] width 199 height 19
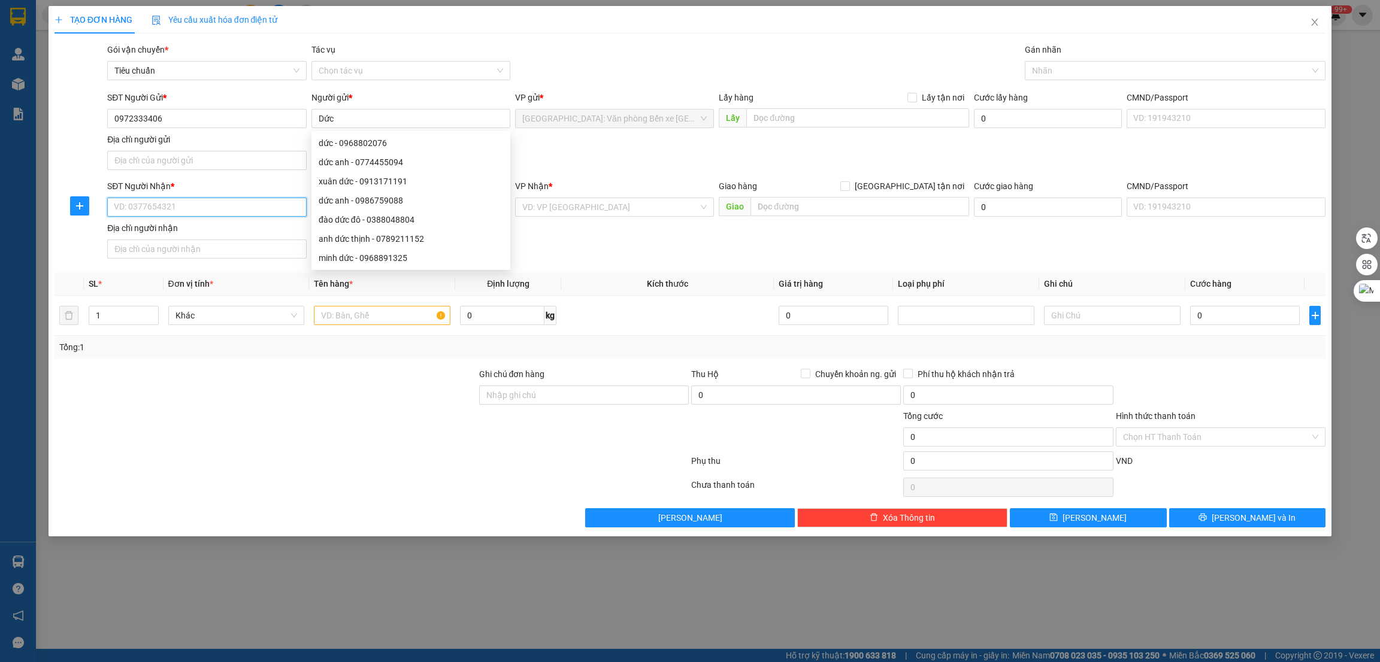
click at [216, 210] on input "SĐT Người Nhận *" at bounding box center [206, 207] width 199 height 19
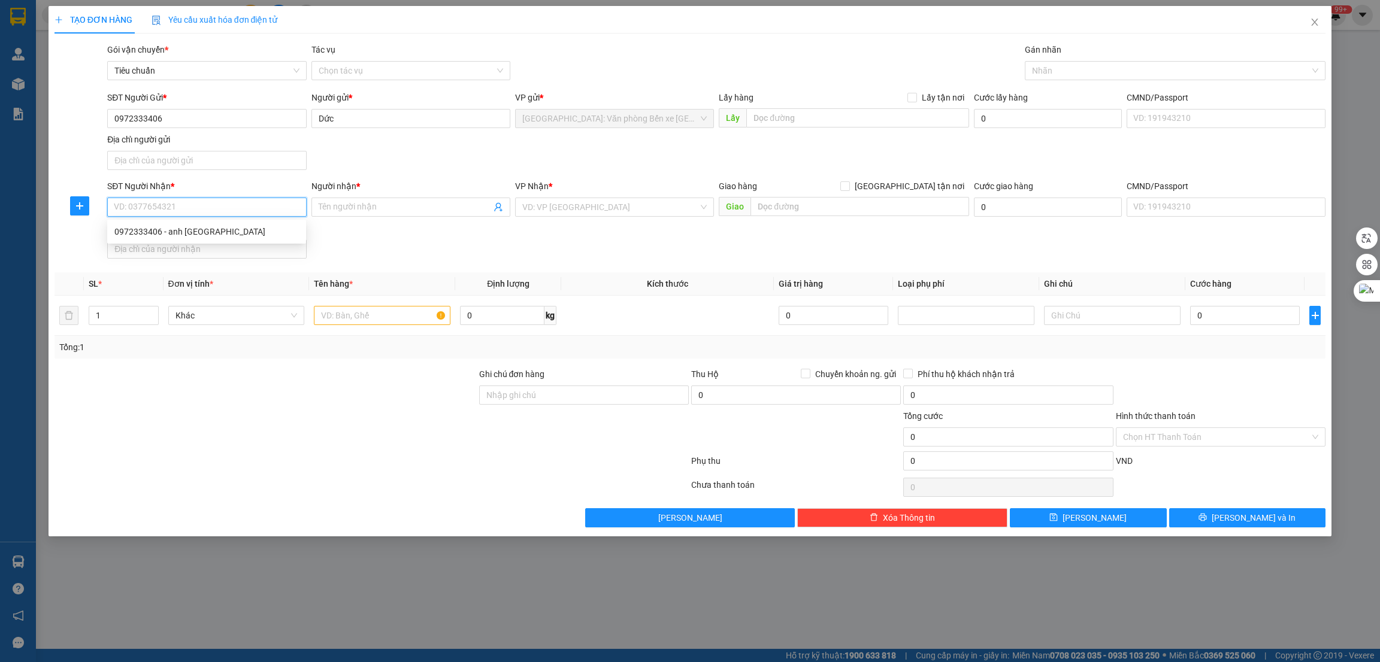
paste input "0972333406"
click at [220, 229] on div "0972333406 - anh [GEOGRAPHIC_DATA]" at bounding box center [206, 231] width 184 height 13
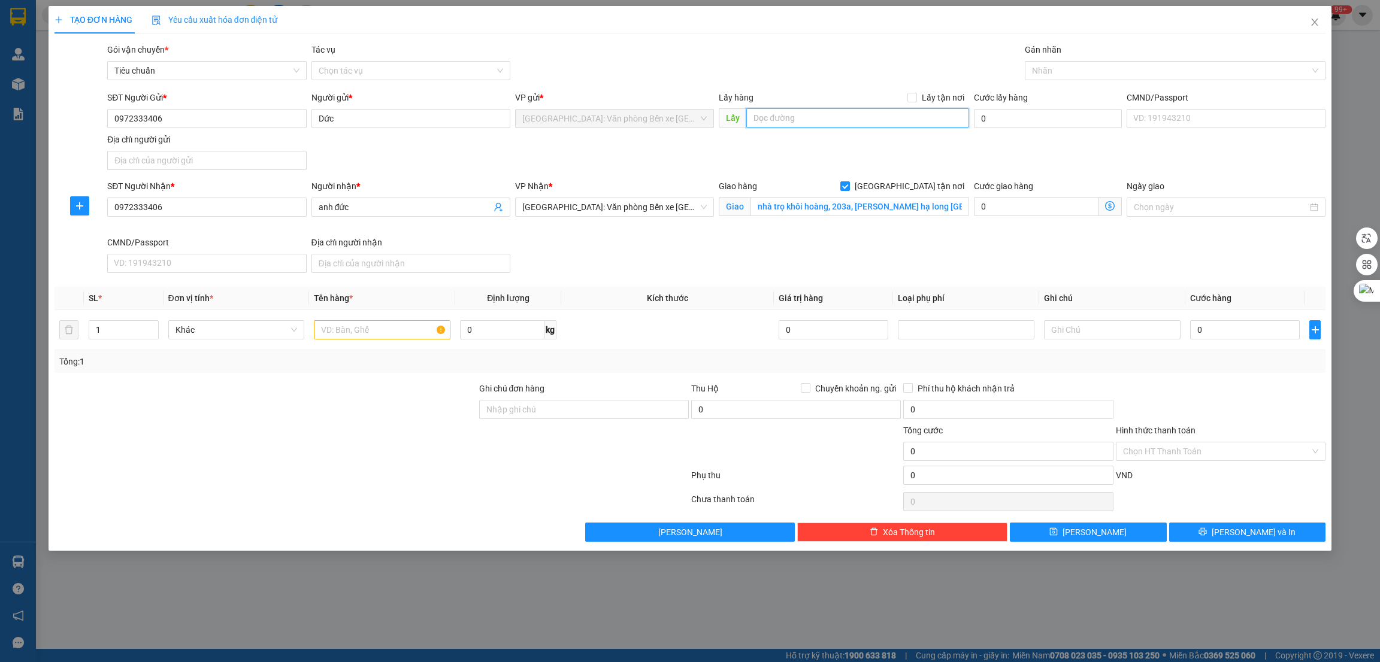
click at [814, 123] on input "text" at bounding box center [857, 117] width 222 height 19
paste input "Số 203A Cao Thắng Hạ Long [GEOGRAPHIC_DATA]"
click at [910, 91] on label "Lấy tận nơi" at bounding box center [938, 97] width 62 height 13
click at [910, 93] on input "Lấy tận nơi" at bounding box center [911, 97] width 8 height 8
click at [655, 210] on span "[GEOGRAPHIC_DATA]: Văn phòng Bến xe [GEOGRAPHIC_DATA]" at bounding box center [614, 207] width 184 height 18
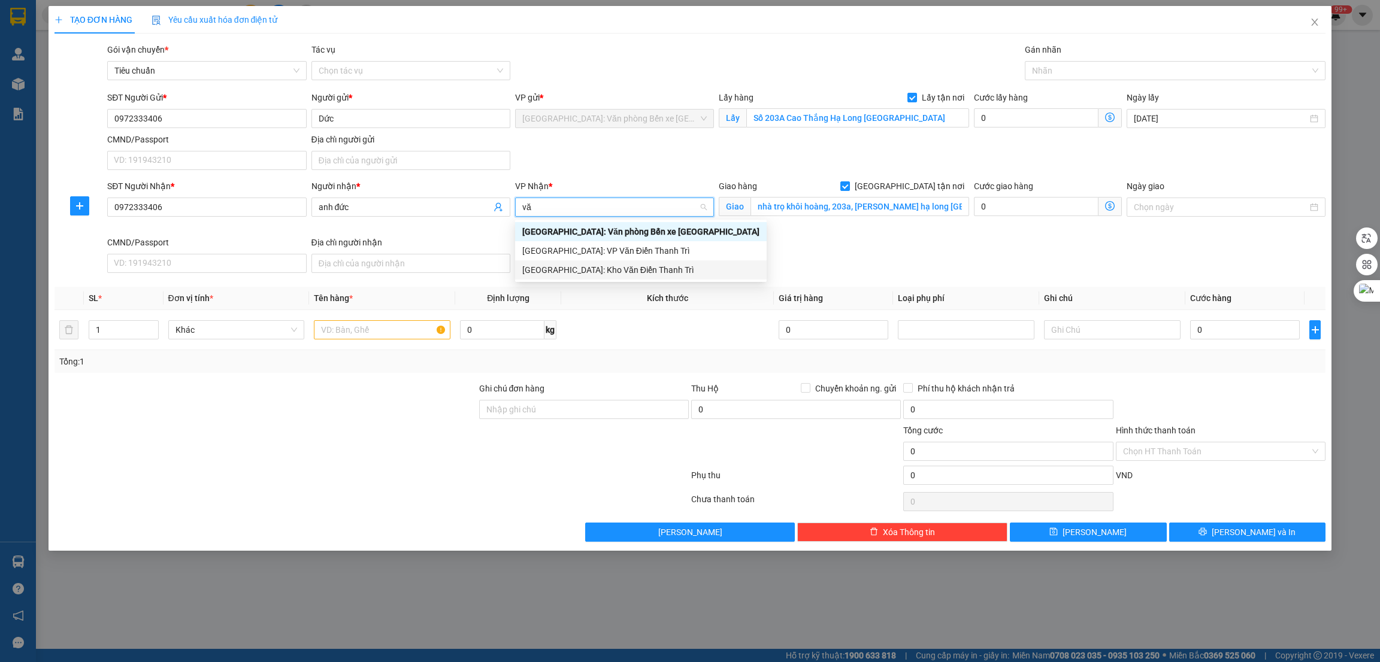
click at [638, 262] on div "[GEOGRAPHIC_DATA]: Kho Văn Điển Thanh Trì" at bounding box center [641, 270] width 252 height 19
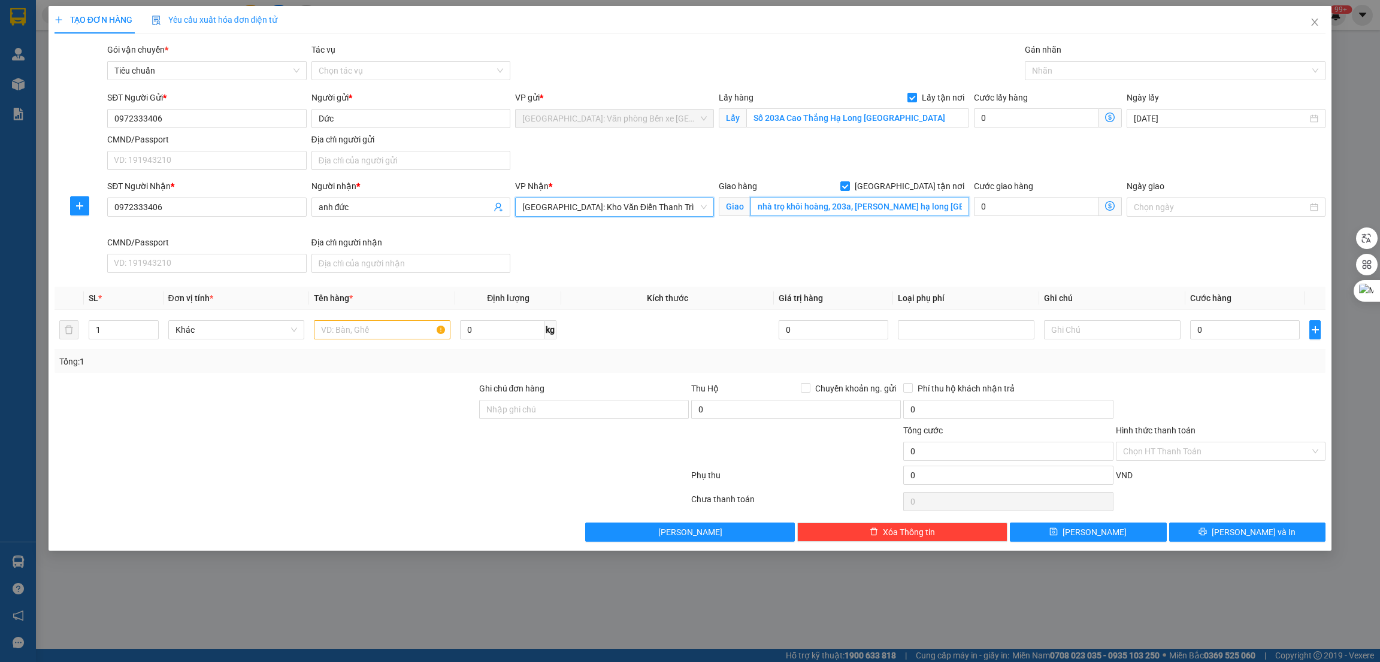
click at [770, 209] on input "nhà trọ khôi hoàng, 203a, [PERSON_NAME] hạ long [GEOGRAPHIC_DATA]" at bounding box center [859, 206] width 218 height 19
paste input "26C Xuân [GEOGRAPHIC_DATA]"
click at [760, 203] on input "26C Xuân [GEOGRAPHIC_DATA]" at bounding box center [859, 206] width 218 height 19
click at [402, 335] on input "text" at bounding box center [382, 329] width 137 height 19
click at [352, 334] on input "text" at bounding box center [382, 329] width 137 height 19
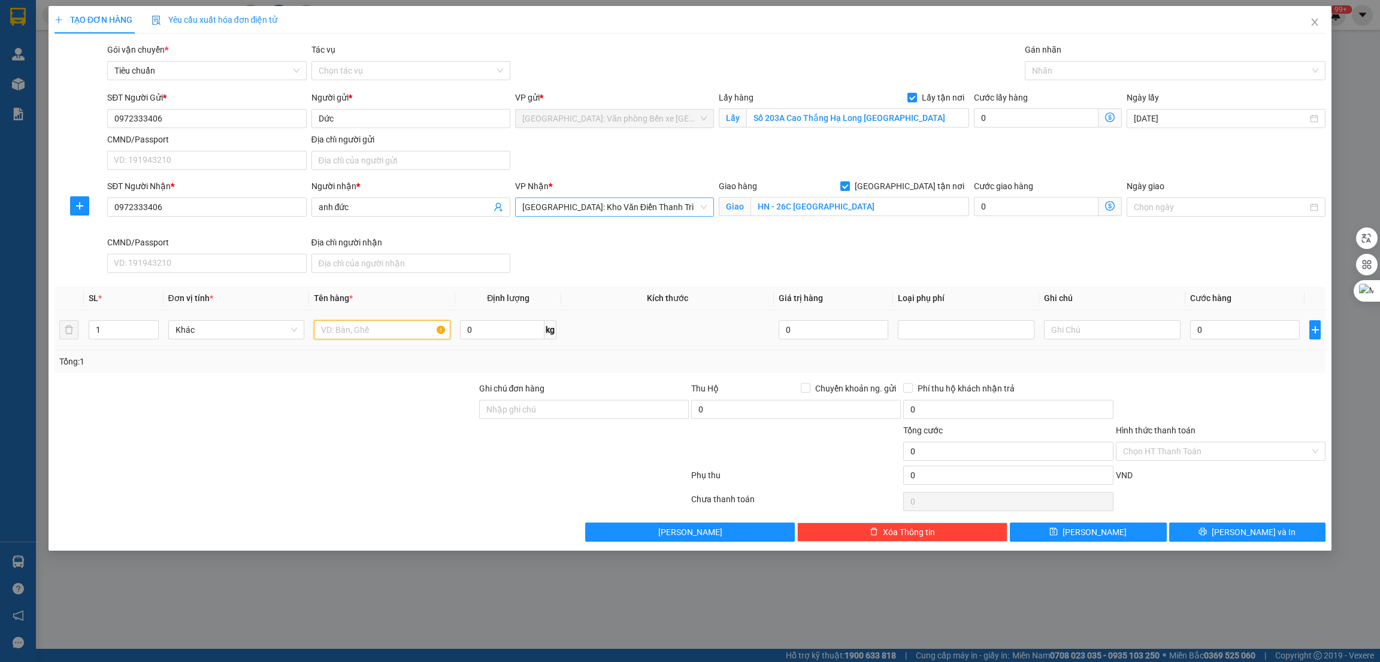
paste input "2 xe + 3 kiện + 1 màn PC"
click at [1210, 328] on input "0" at bounding box center [1245, 329] width 110 height 19
click at [1223, 379] on div "Transit Pickup Surcharge Ids Transit Deliver Surcharge Ids Transit Deliver Surc…" at bounding box center [689, 292] width 1271 height 499
click at [1087, 76] on div at bounding box center [1169, 70] width 283 height 14
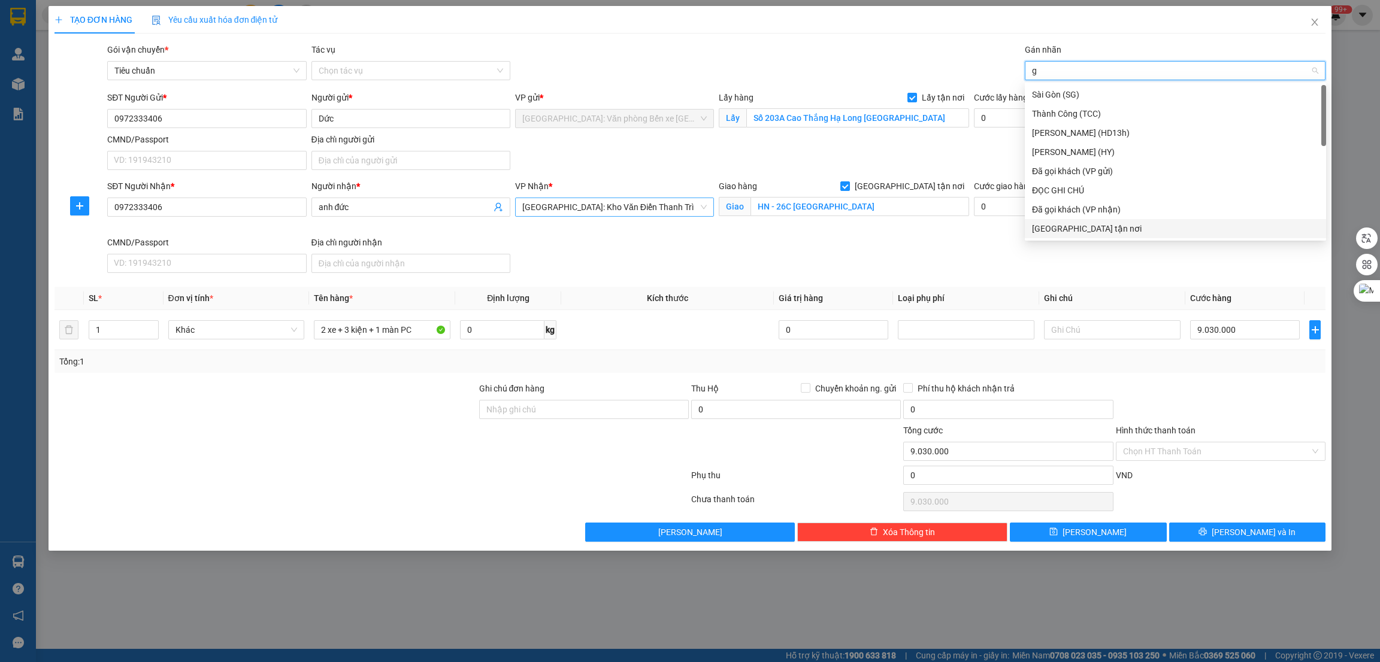
click at [1068, 223] on div "[GEOGRAPHIC_DATA] tận nơi" at bounding box center [1175, 228] width 287 height 13
click at [1172, 392] on div at bounding box center [1221, 403] width 212 height 42
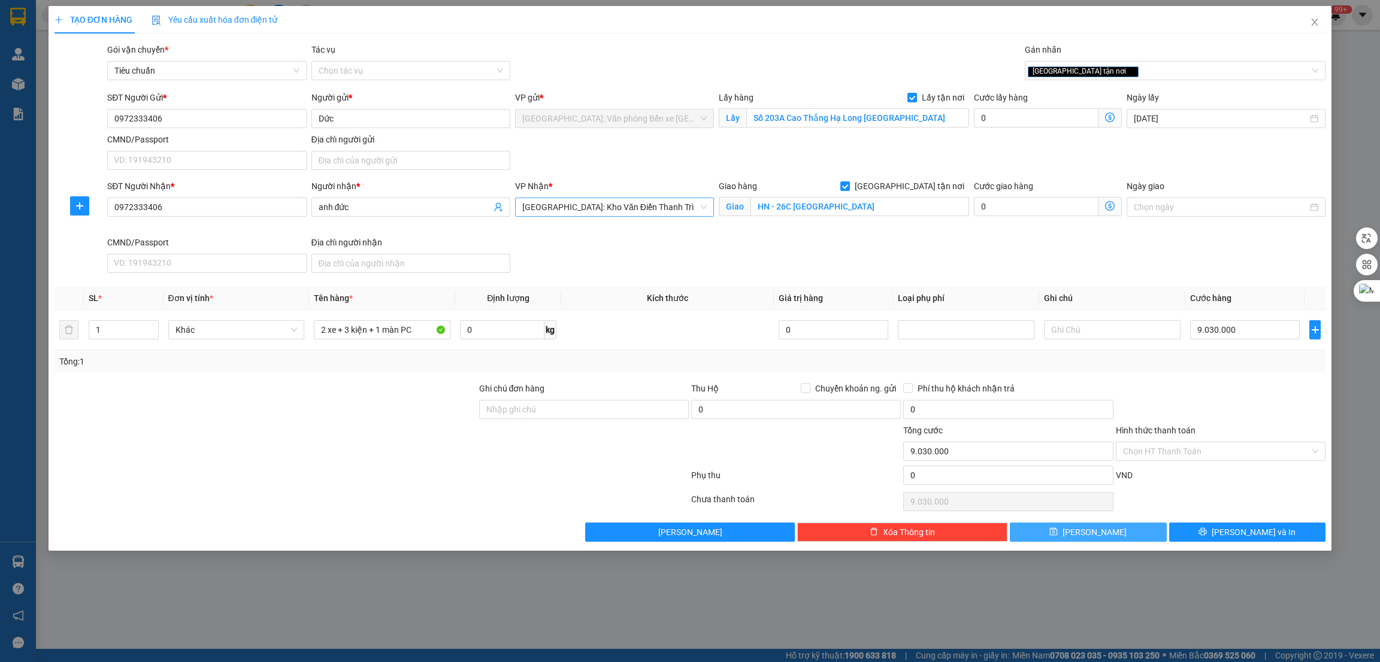
click at [1101, 534] on button "[PERSON_NAME]" at bounding box center [1088, 532] width 157 height 19
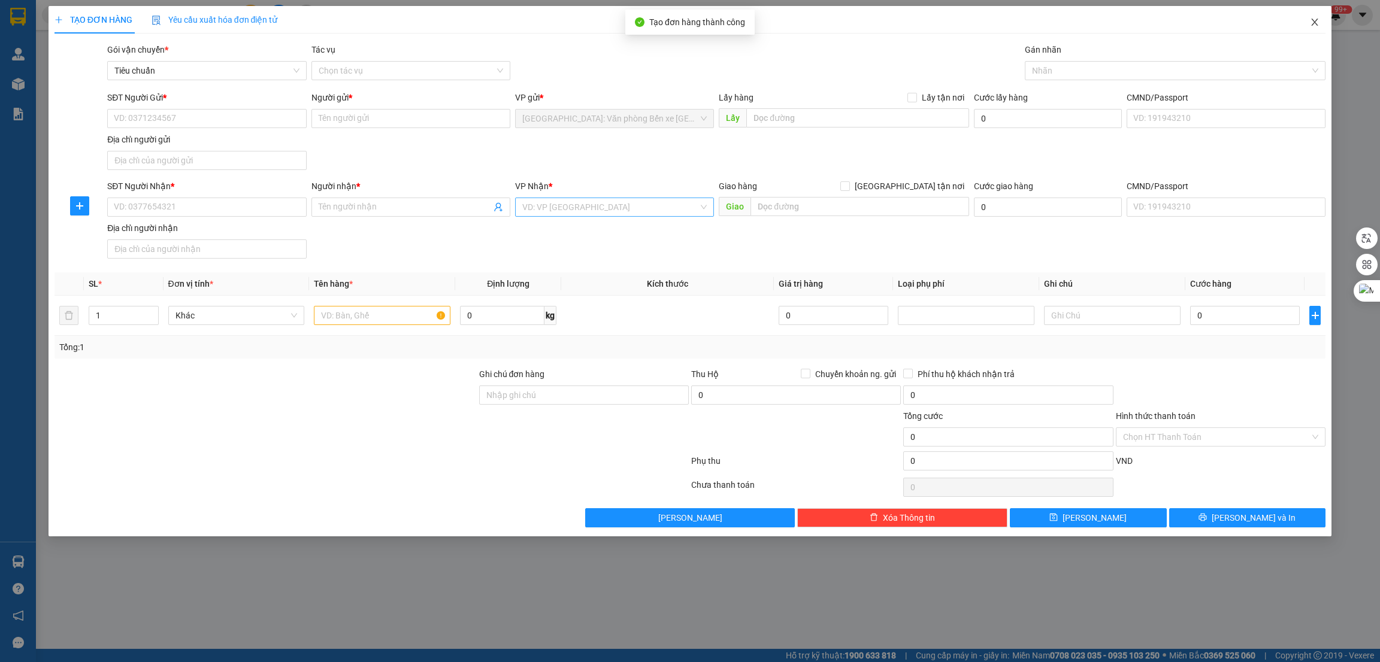
click at [1313, 22] on icon "close" at bounding box center [1315, 22] width 10 height 10
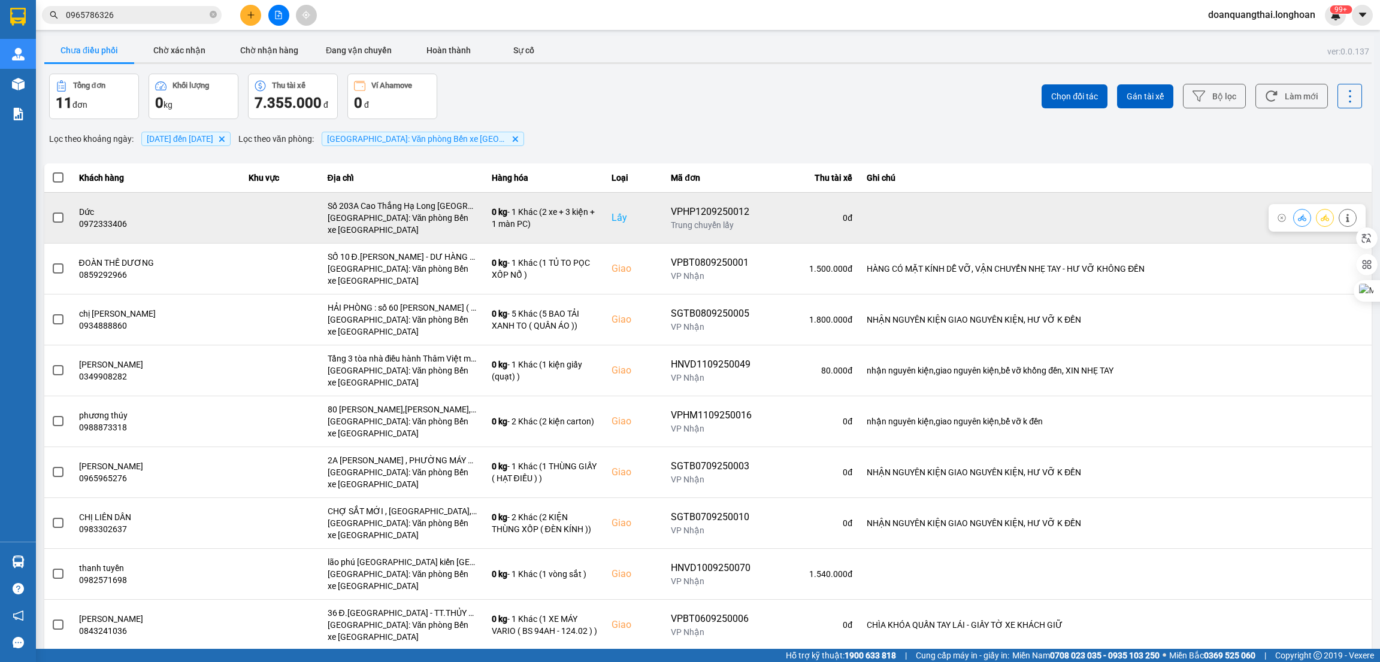
click at [64, 216] on td at bounding box center [58, 217] width 28 height 51
click at [63, 220] on label at bounding box center [58, 217] width 13 height 13
click at [52, 211] on input "checkbox" at bounding box center [52, 211] width 0 height 0
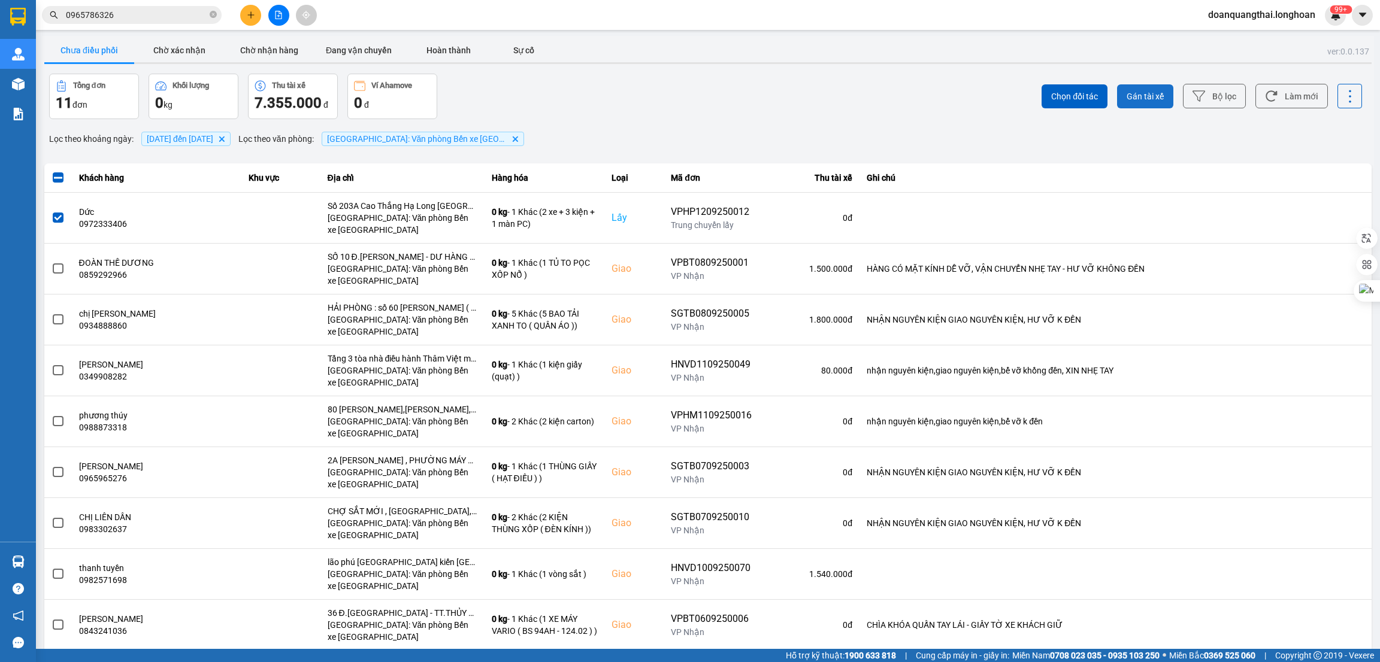
click at [1128, 95] on span "Gán tài xế" at bounding box center [1144, 96] width 37 height 12
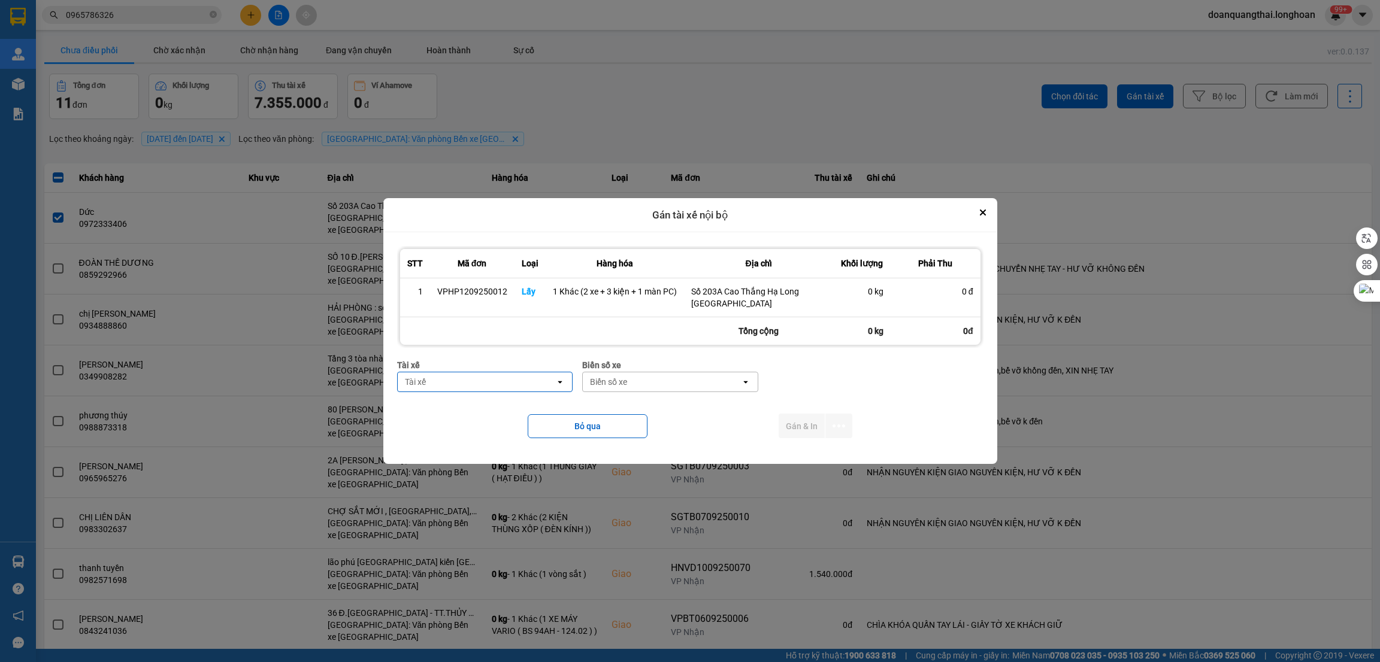
click at [526, 386] on div "Tài xế" at bounding box center [477, 382] width 158 height 19
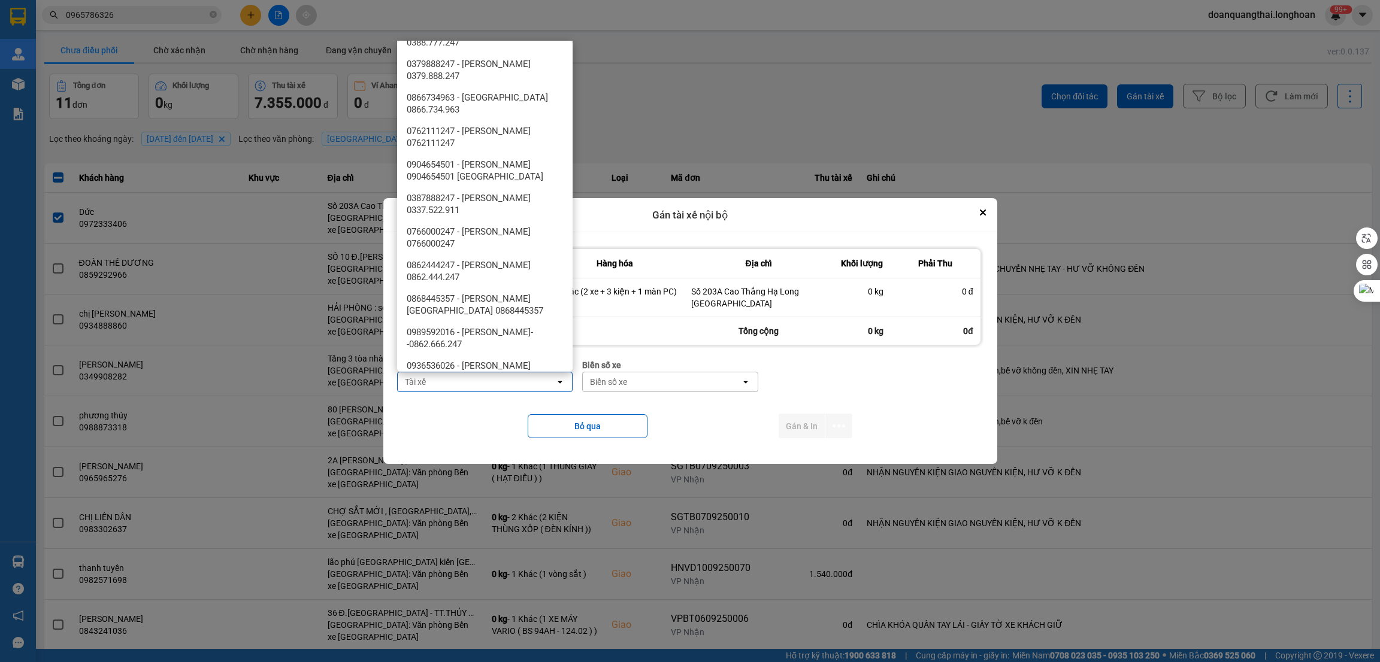
scroll to position [719, 0]
click at [504, 65] on span "0379888247 - [PERSON_NAME] 0379.888.247" at bounding box center [487, 67] width 161 height 24
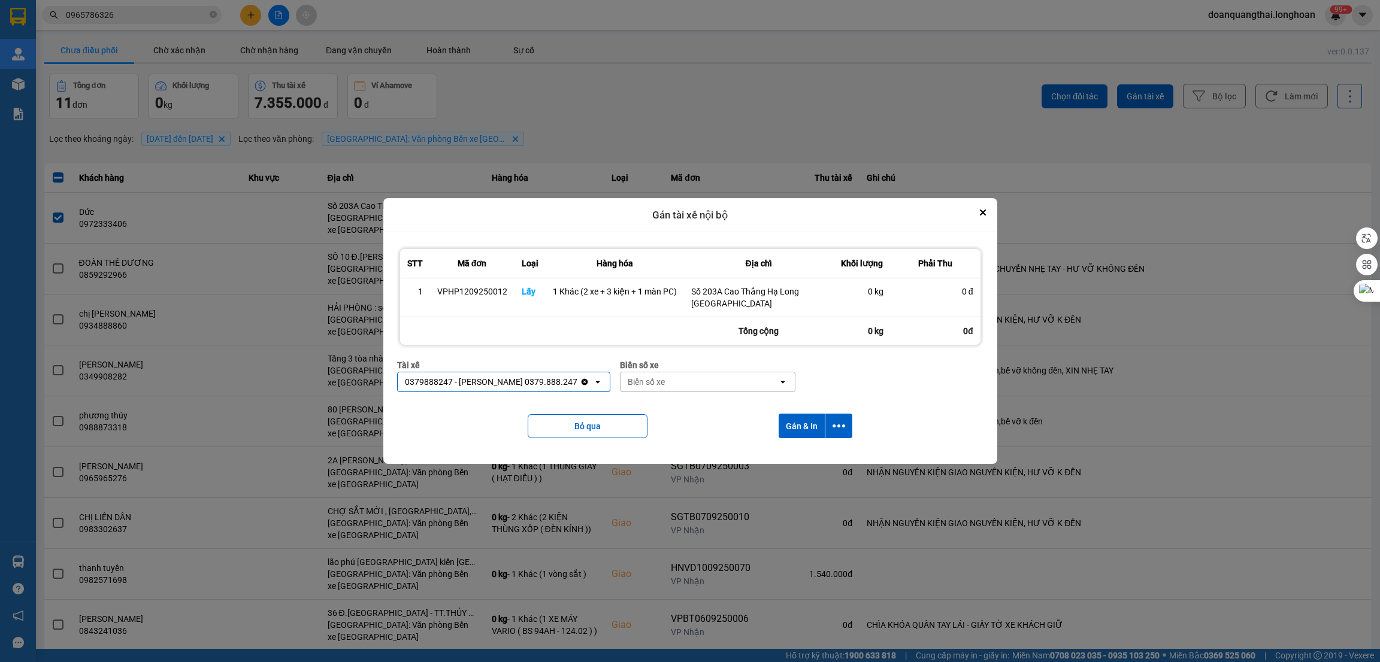
click at [684, 382] on div "Biển số xe" at bounding box center [699, 382] width 158 height 19
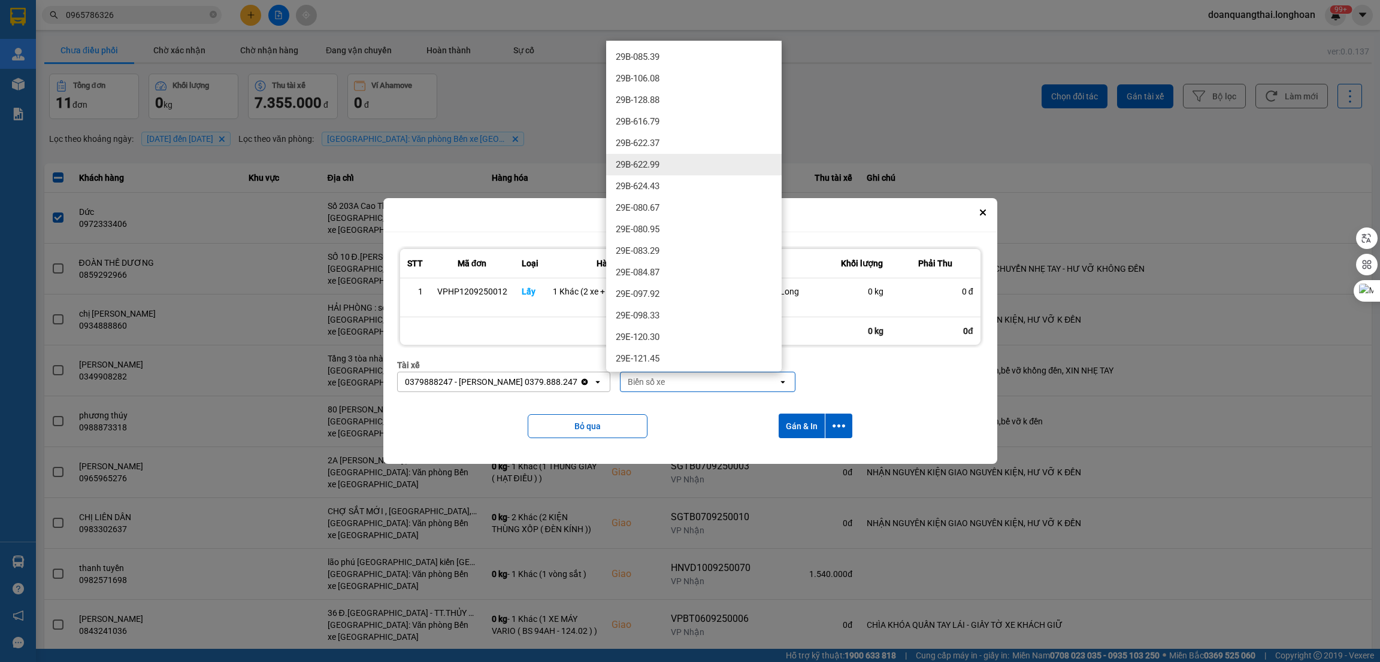
scroll to position [359, 0]
click at [685, 240] on div "29E-137.34" at bounding box center [693, 236] width 175 height 22
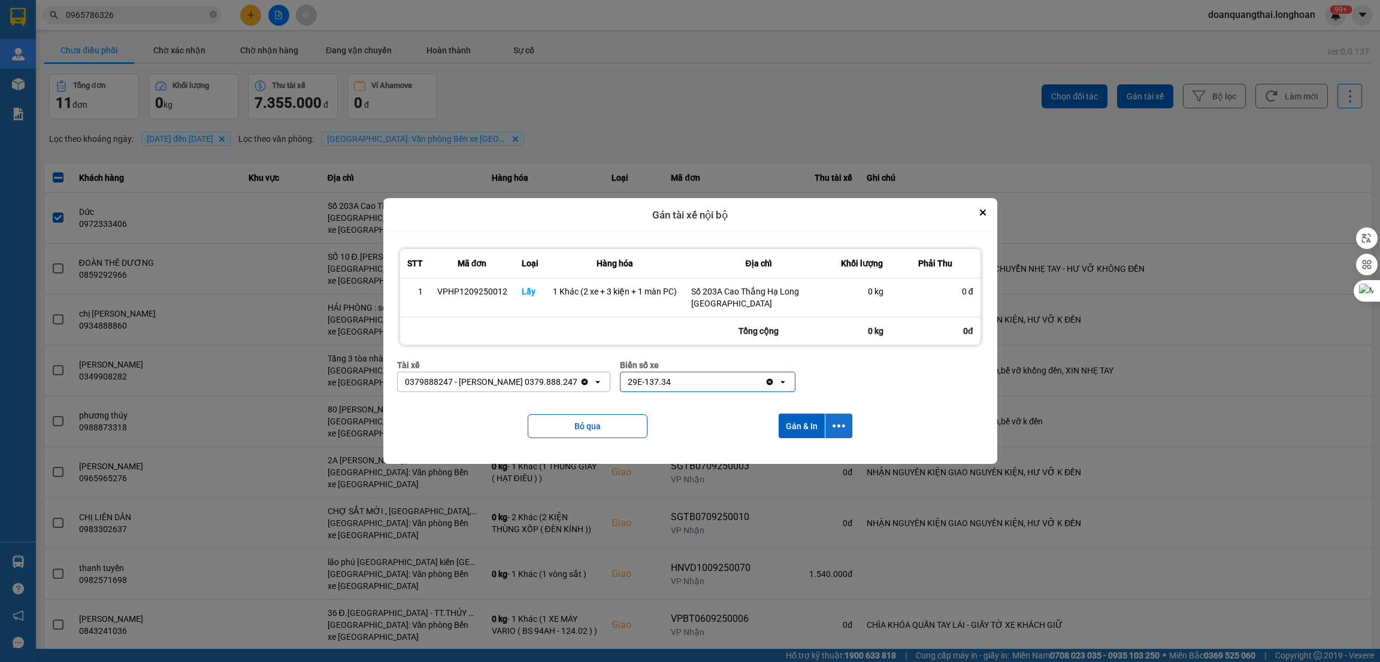
click at [840, 428] on icon "dialog" at bounding box center [838, 426] width 13 height 13
click at [789, 464] on span "Chỉ gán tài" at bounding box center [791, 459] width 40 height 12
